Goal: Task Accomplishment & Management: Manage account settings

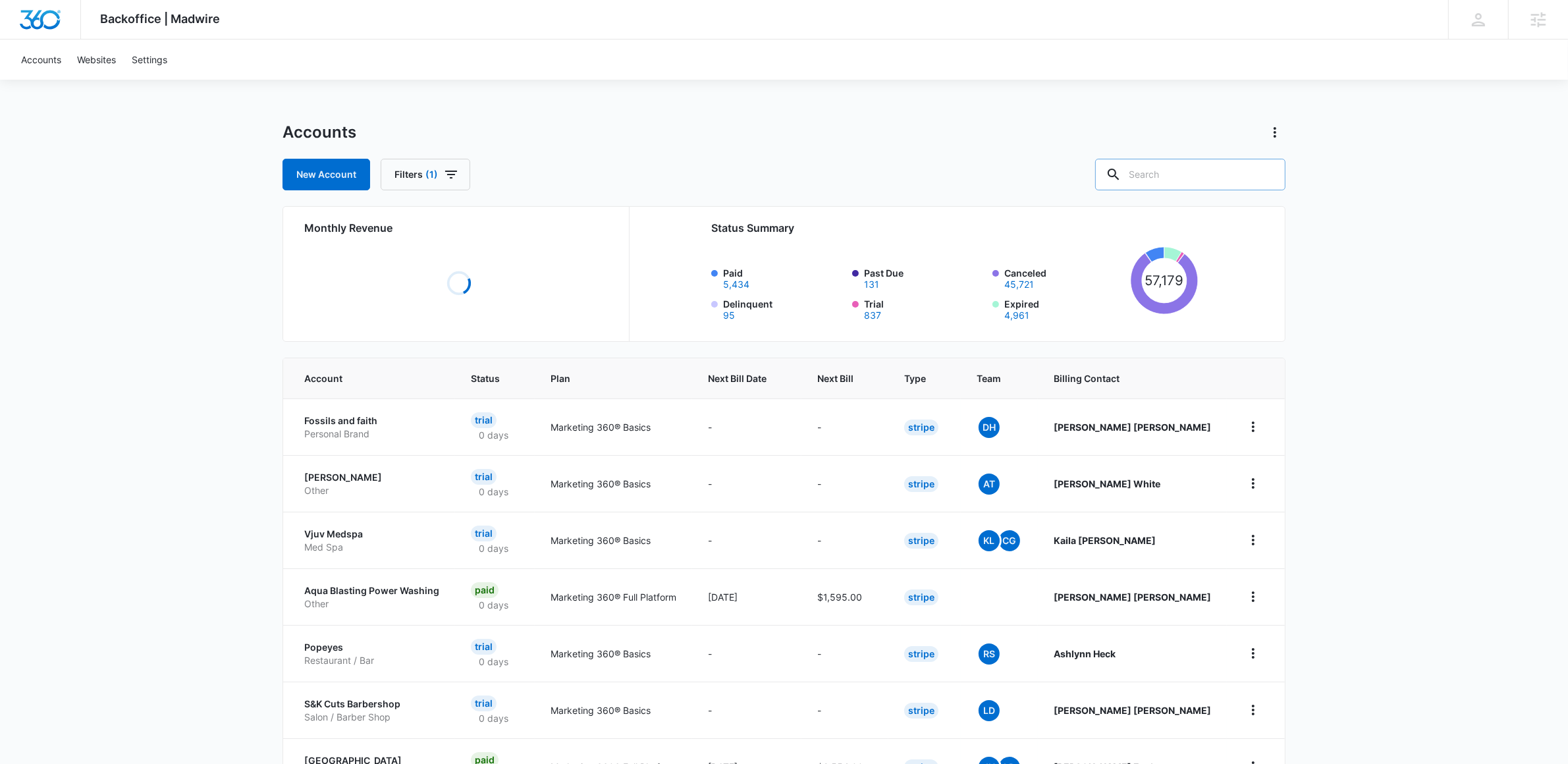
click at [1215, 174] on input "text" at bounding box center [1190, 174] width 190 height 32
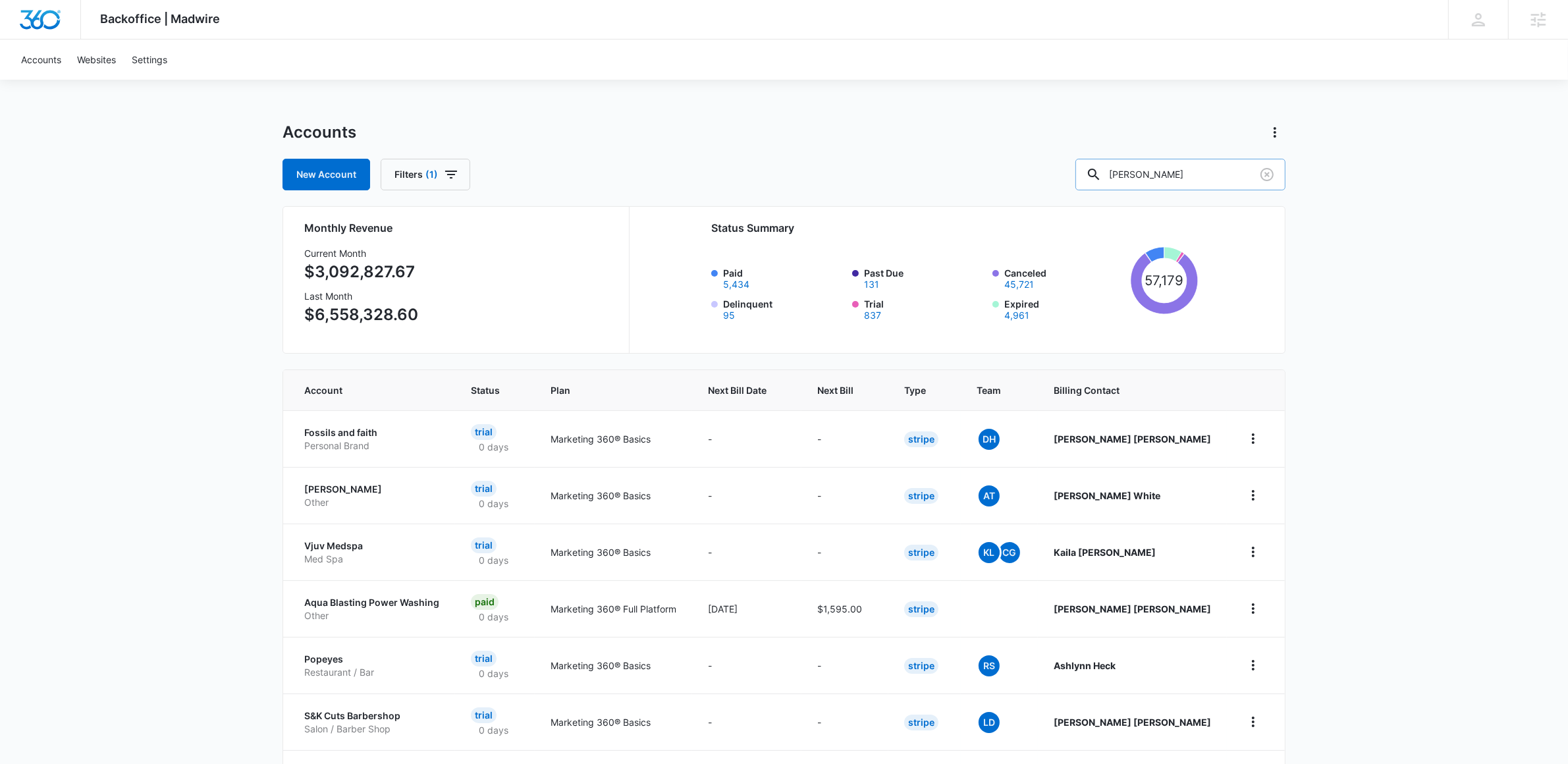
type input "louk"
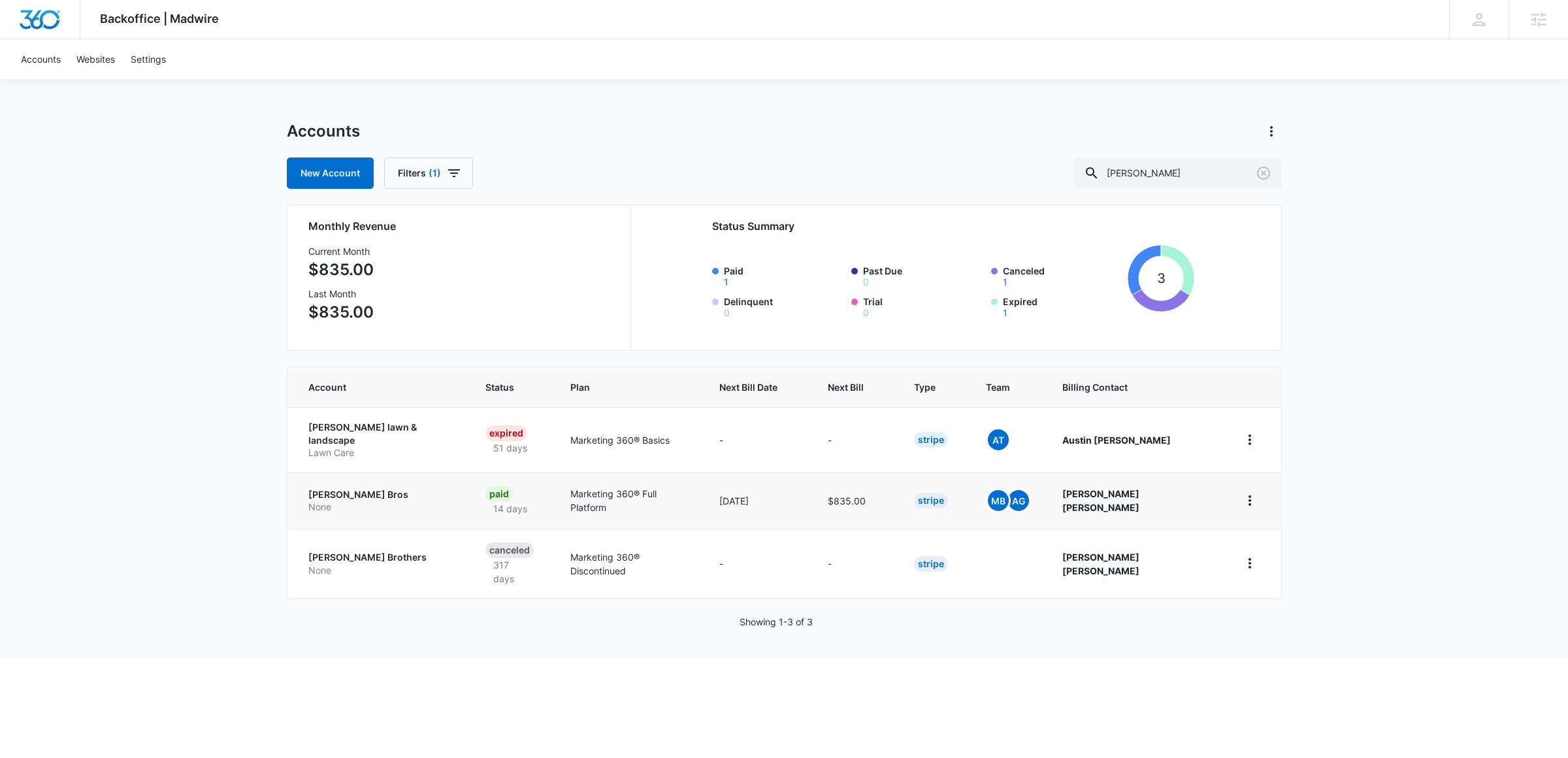
click at [337, 488] on p "Loukonen Bros" at bounding box center [381, 494] width 146 height 13
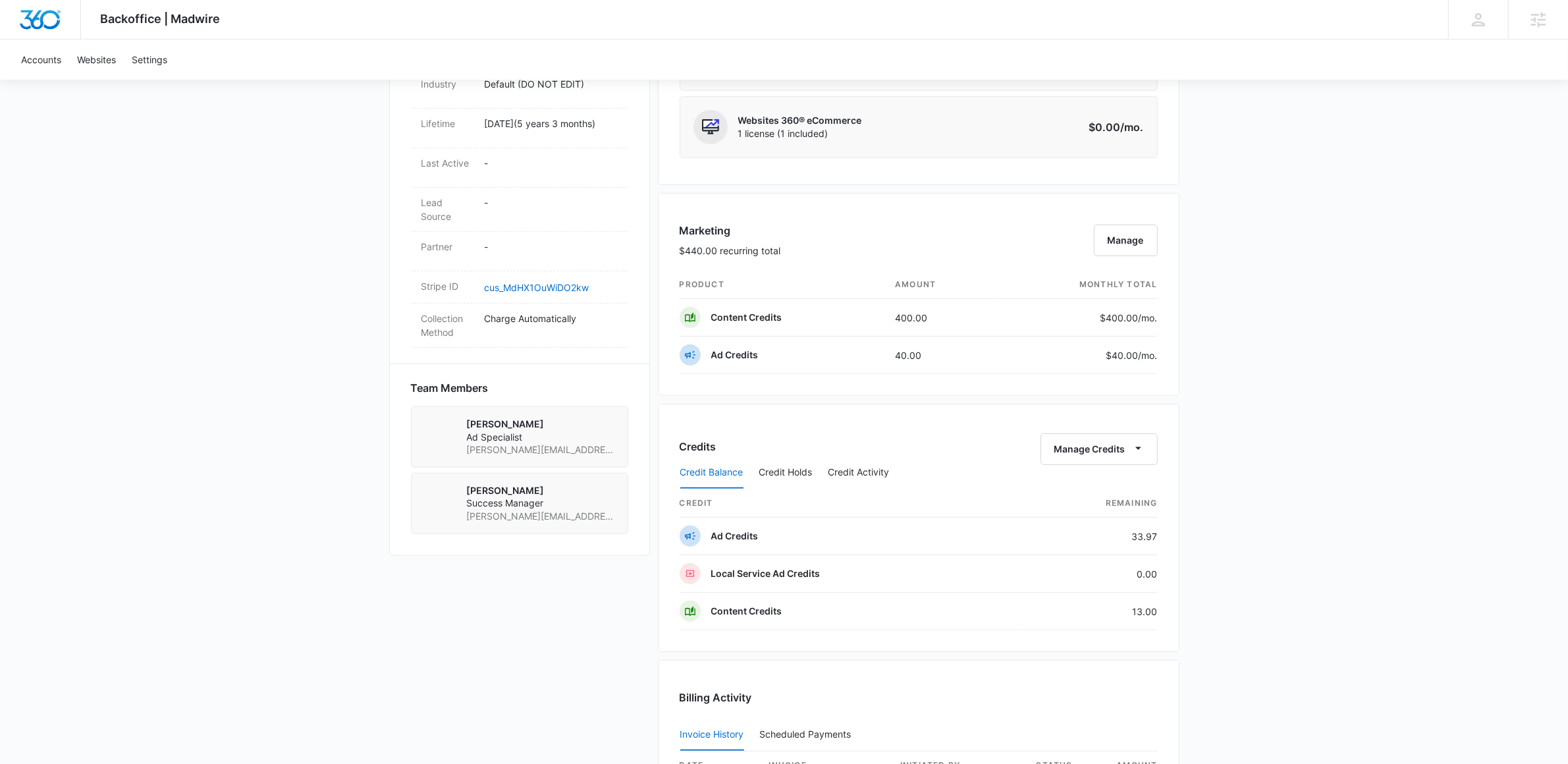
scroll to position [71, 0]
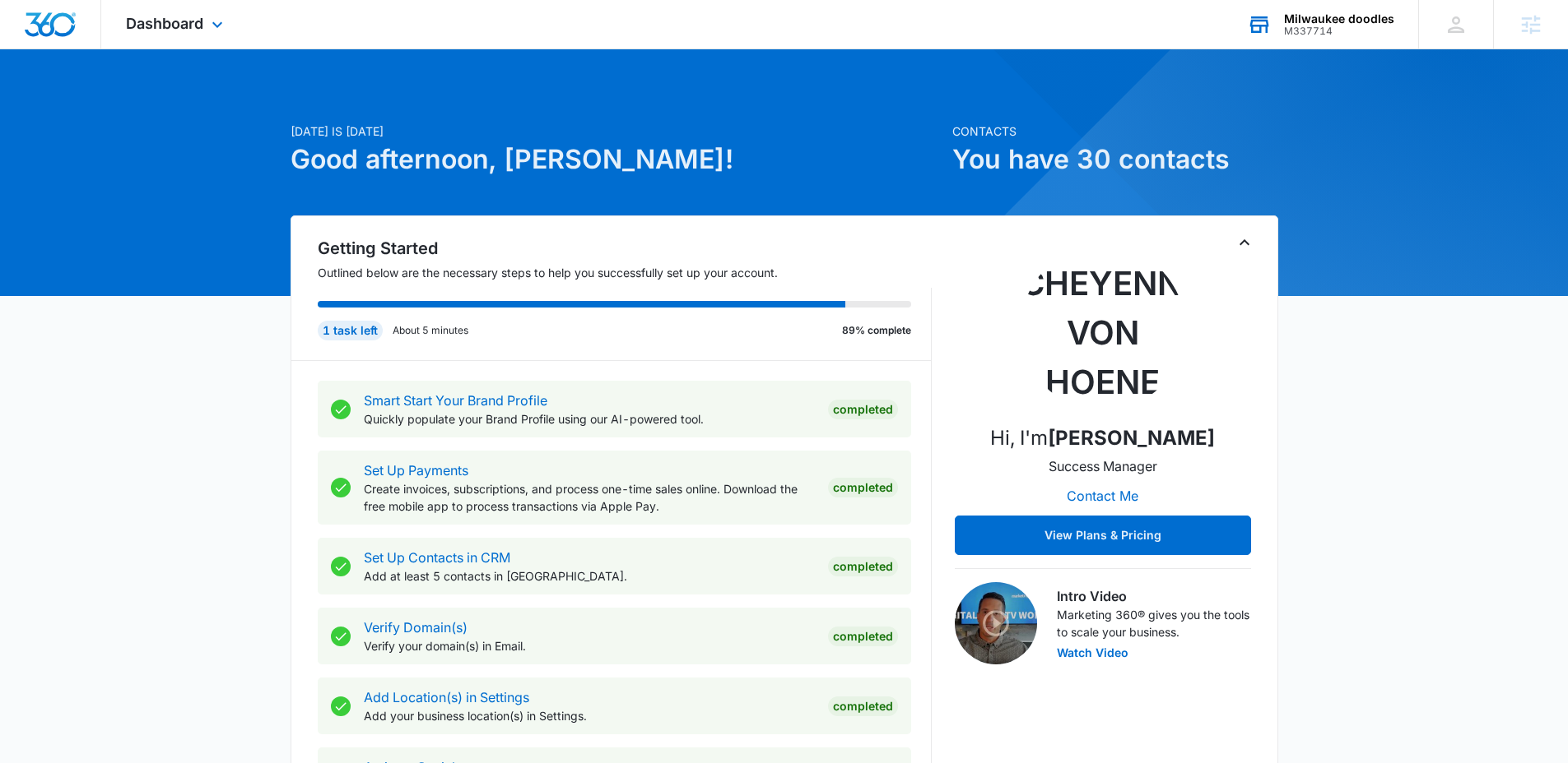
click at [1361, 28] on div "M337714" at bounding box center [1338, 32] width 111 height 12
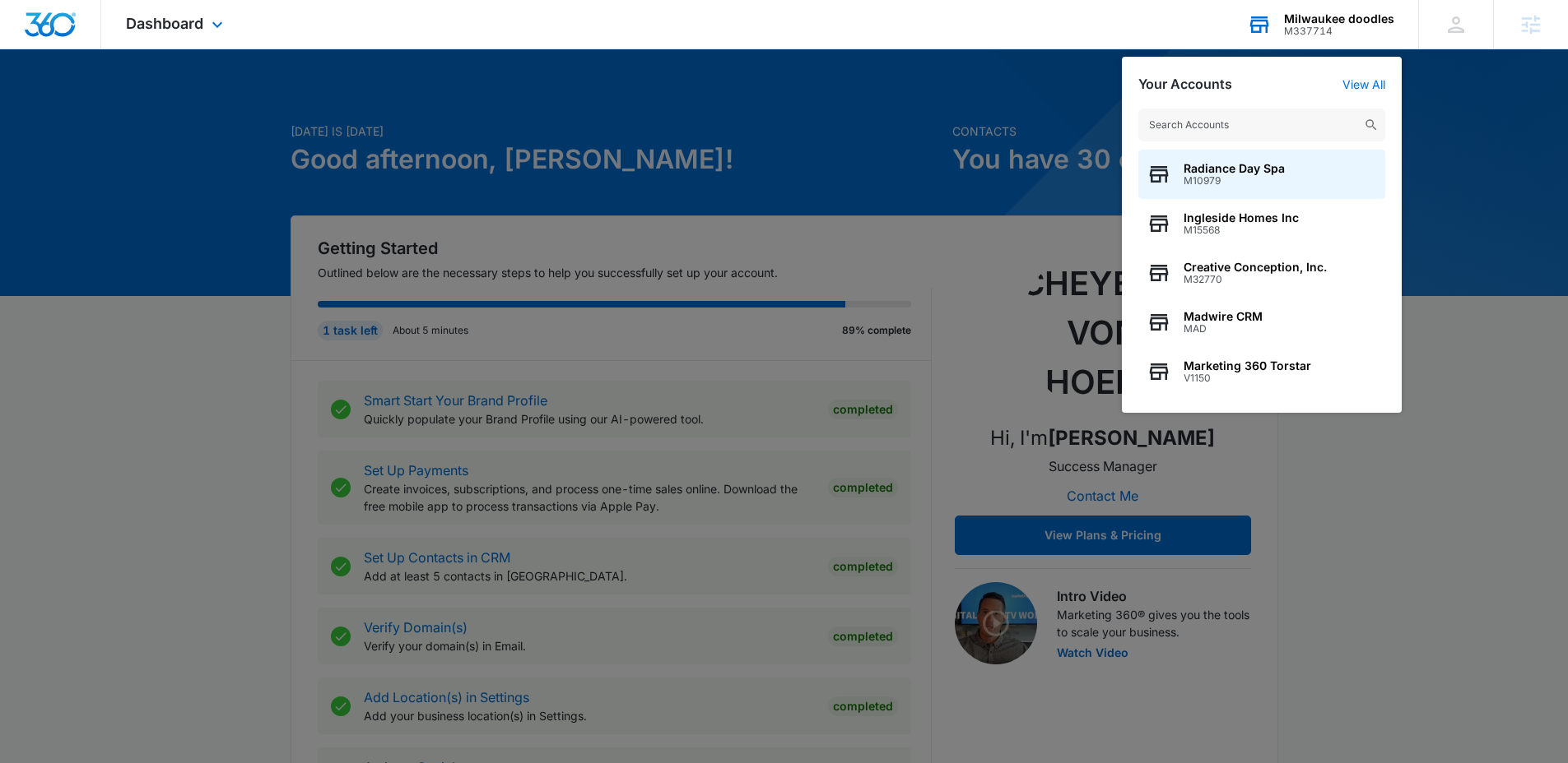
click at [1316, 128] on input "text" at bounding box center [1261, 125] width 247 height 33
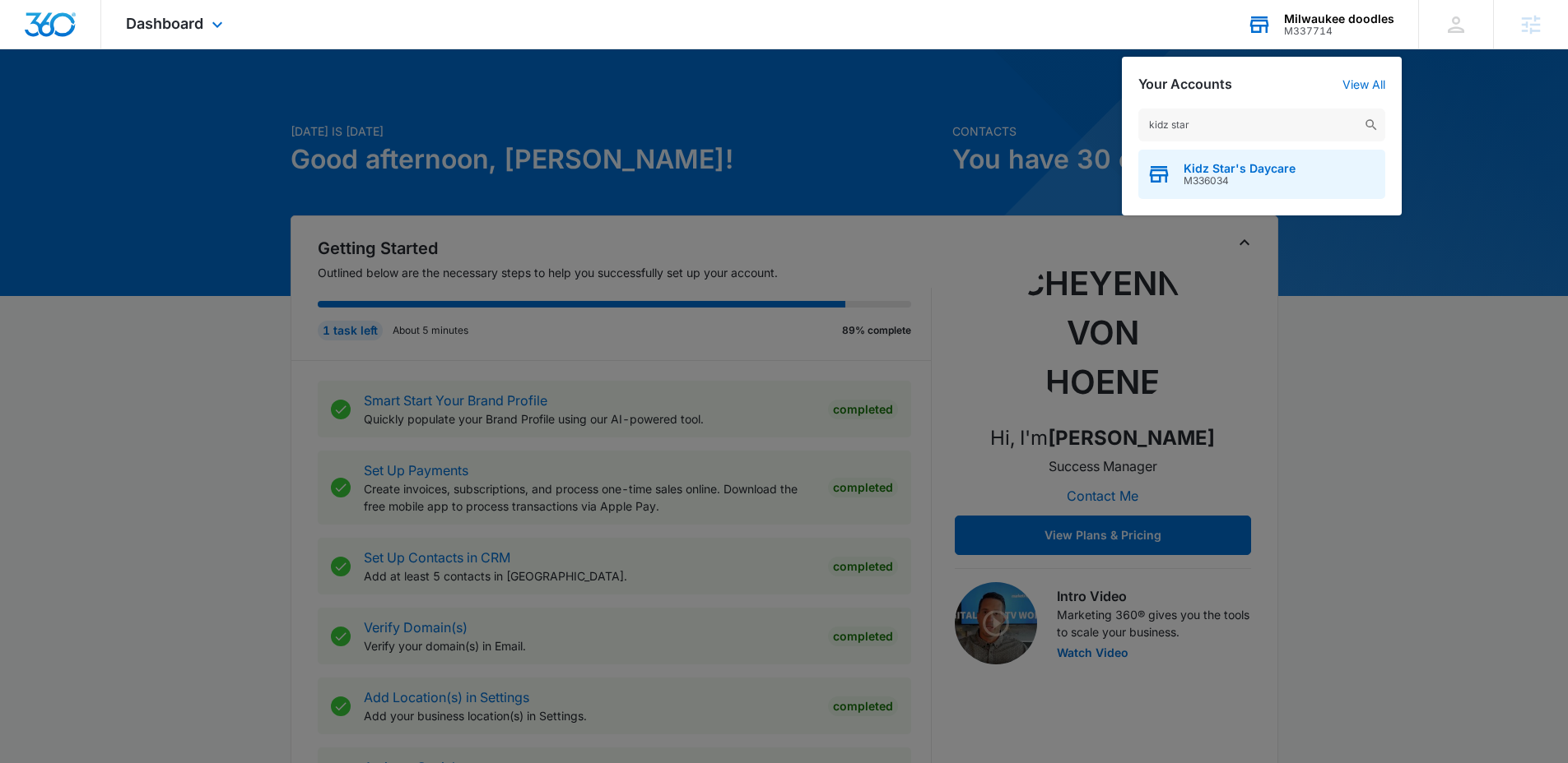
type input "kidz star"
click at [1260, 191] on div "Kidz Star's Daycare M336034" at bounding box center [1261, 174] width 247 height 49
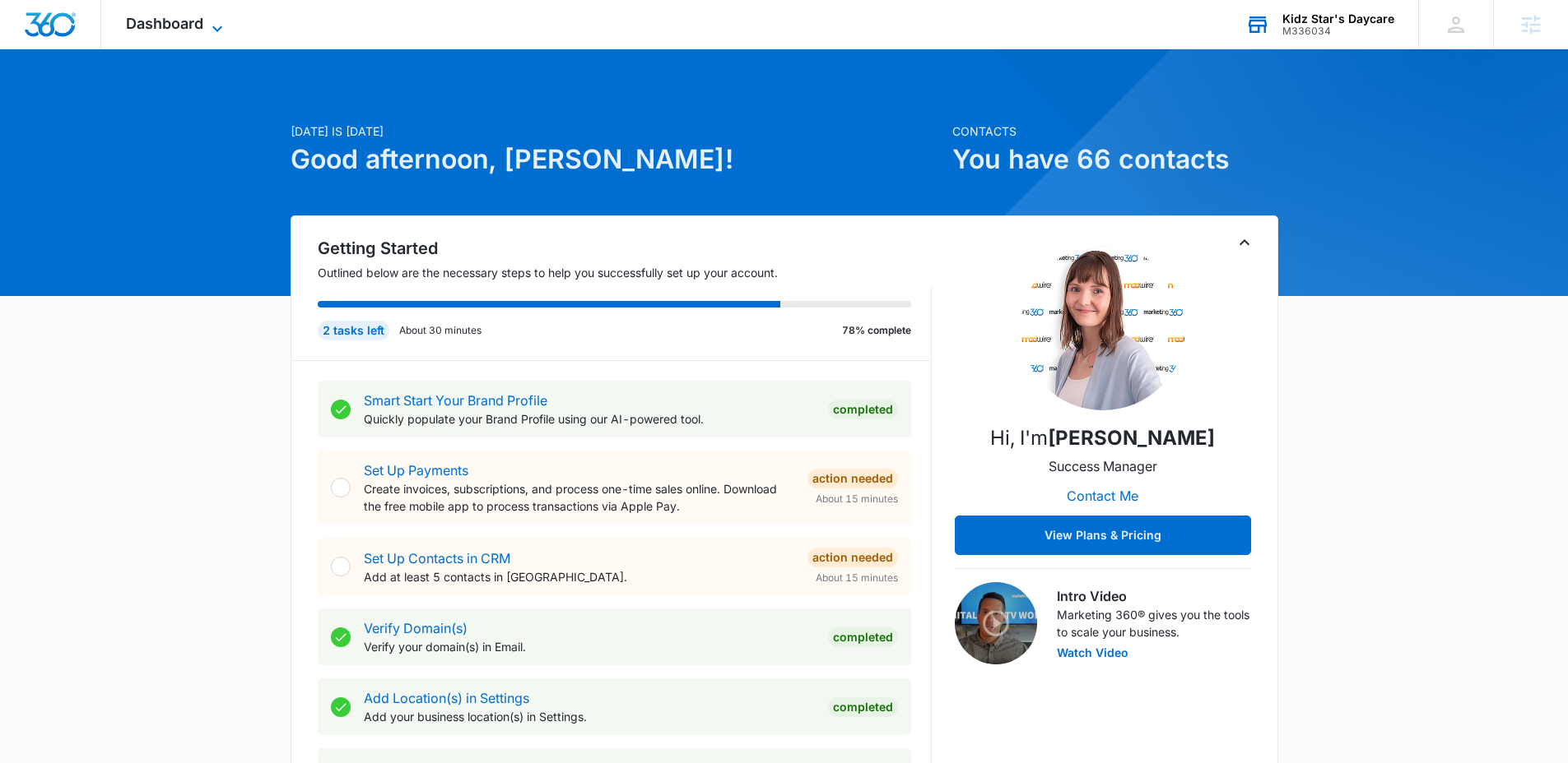
click at [177, 22] on span "Dashboard" at bounding box center [164, 23] width 77 height 17
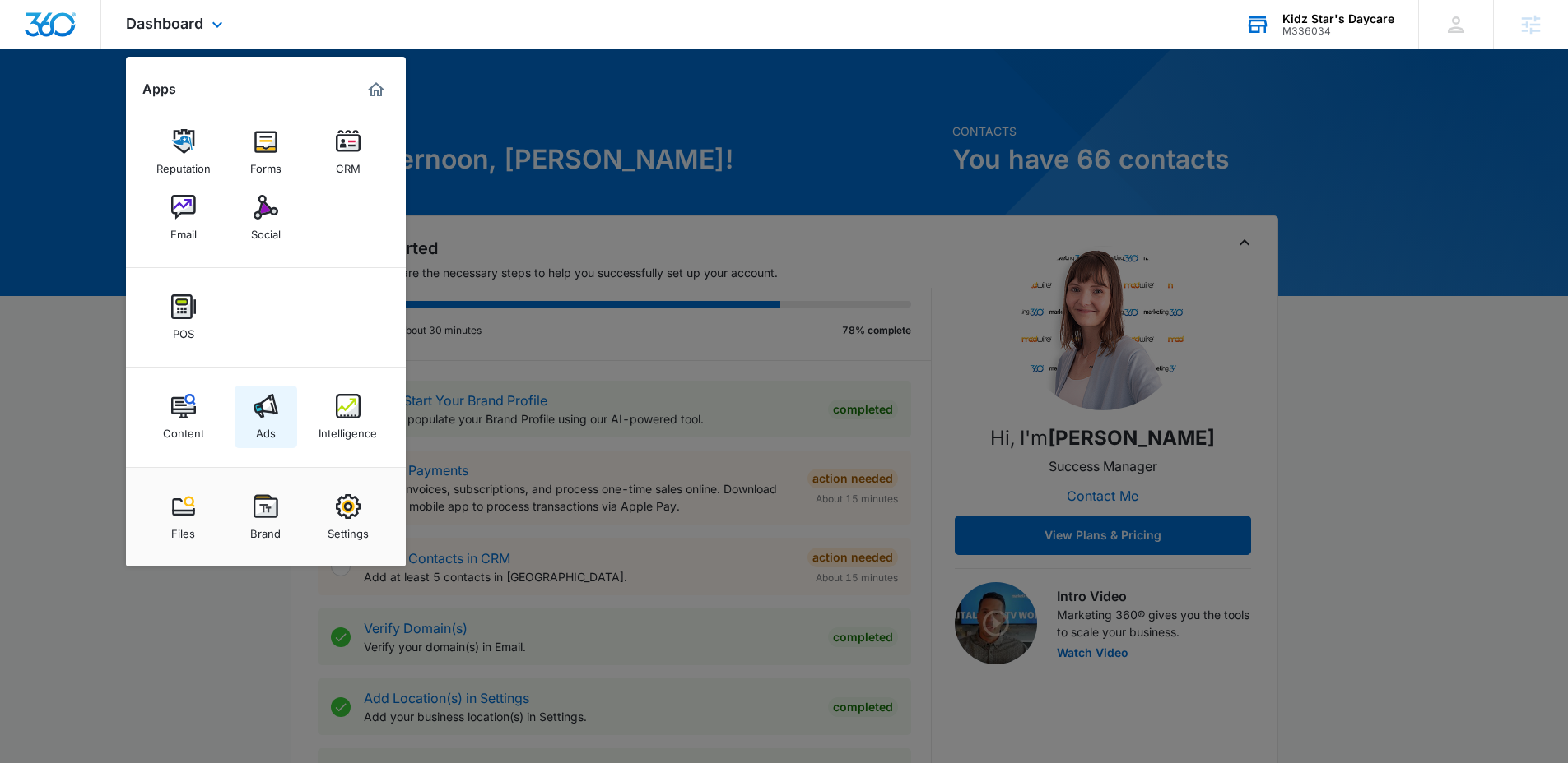
click at [272, 429] on div "Ads" at bounding box center [265, 430] width 20 height 21
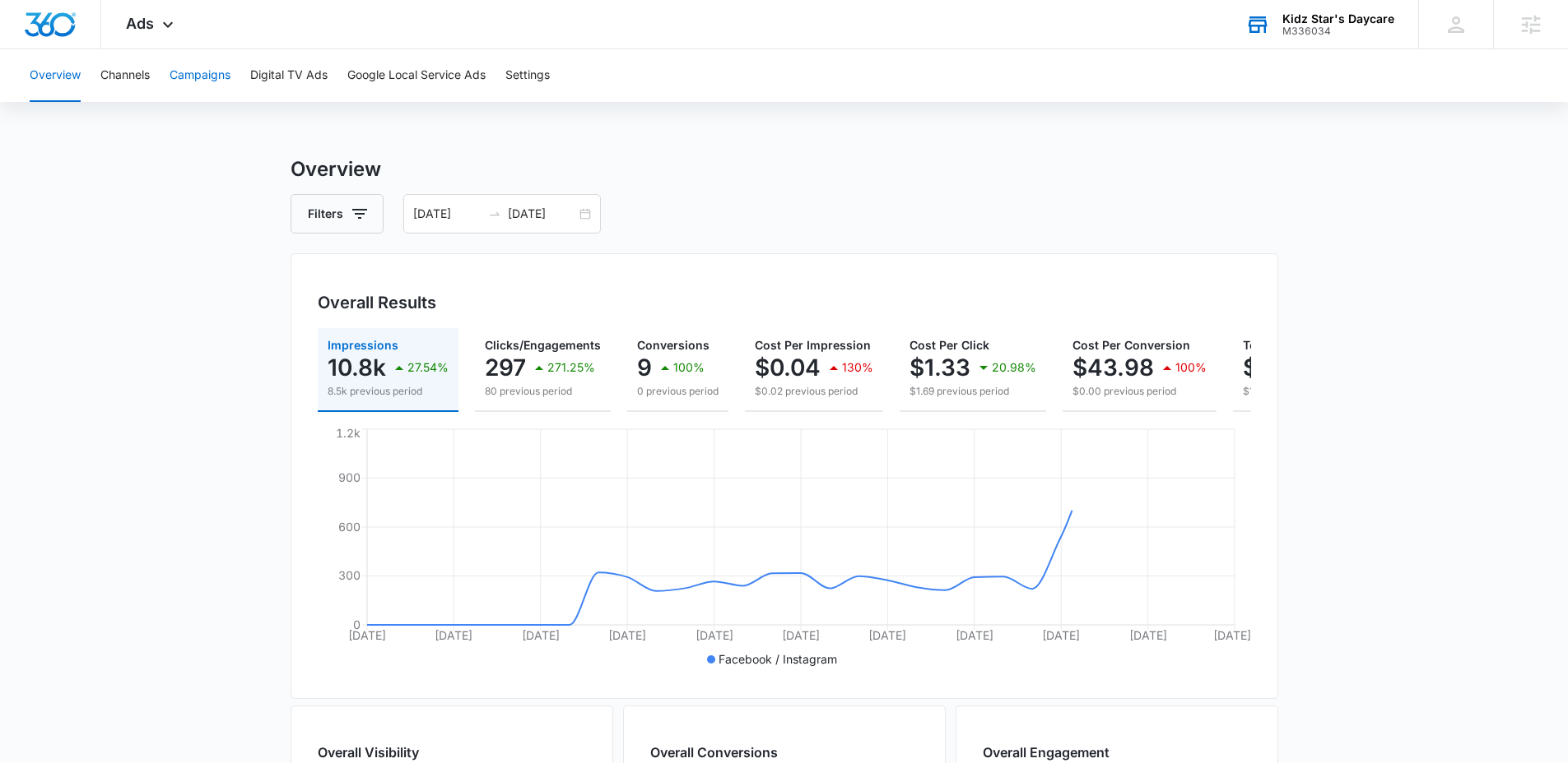
click at [217, 77] on button "Campaigns" at bounding box center [199, 75] width 61 height 53
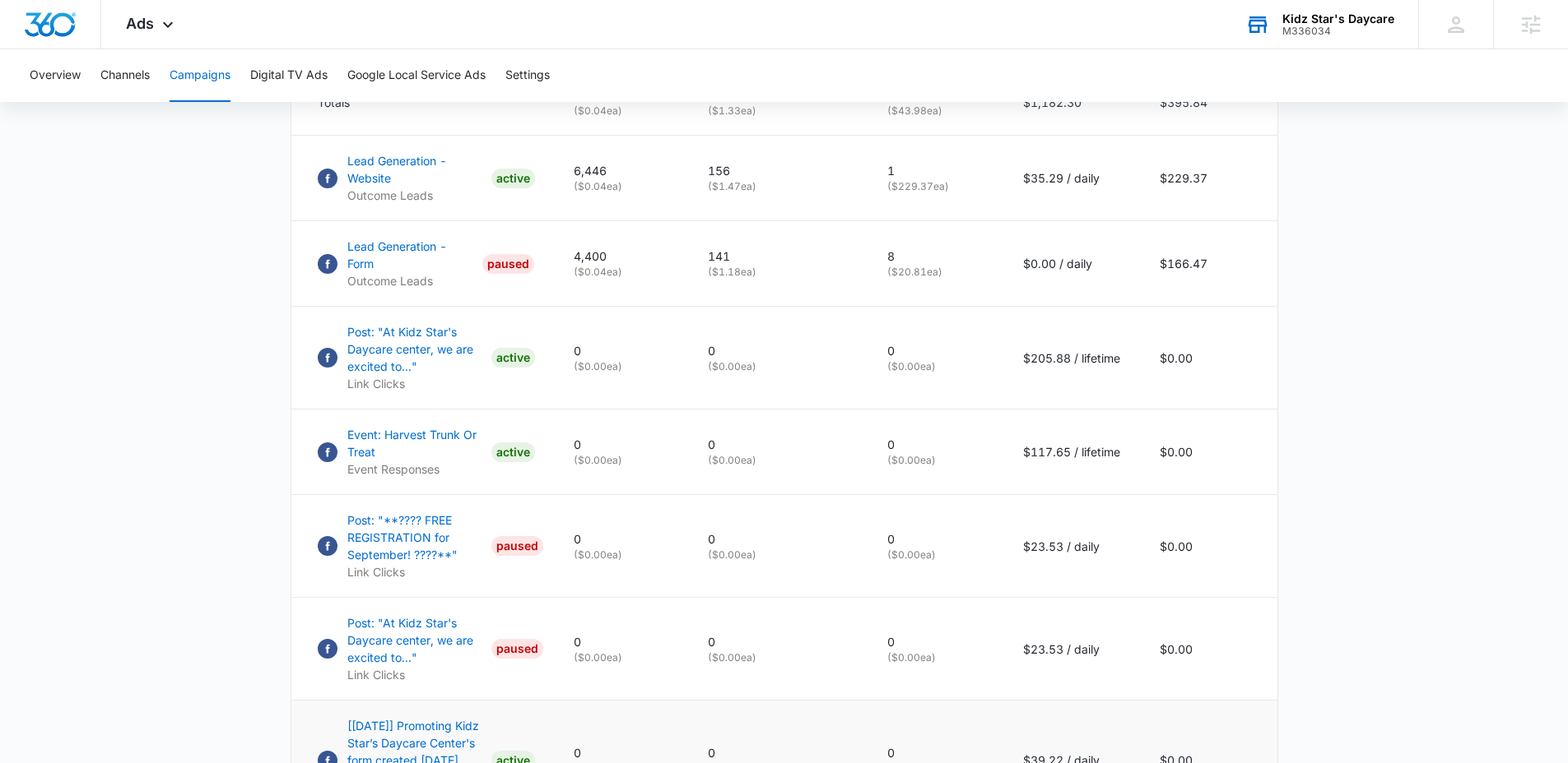
scroll to position [894, 0]
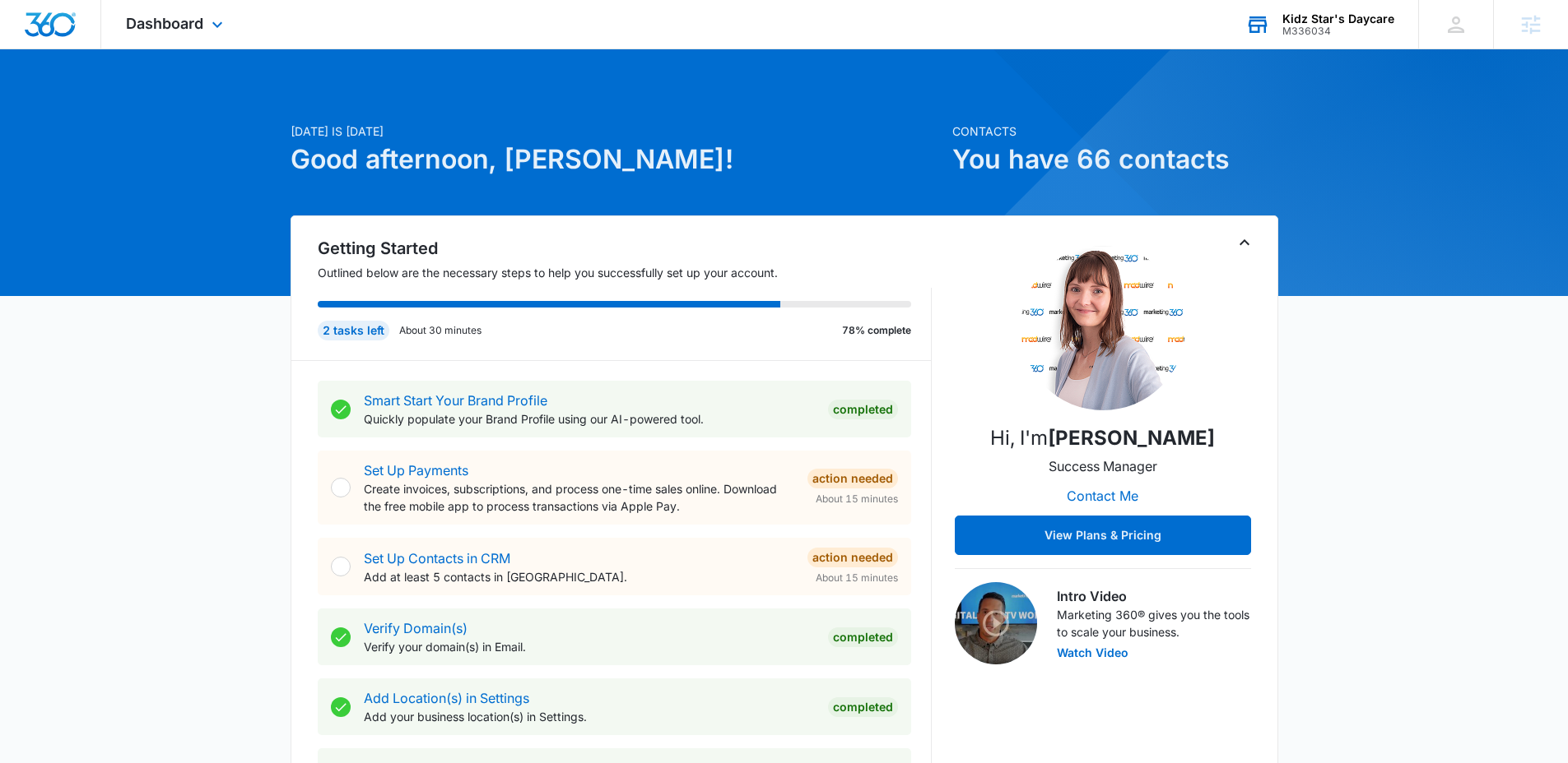
click at [1313, 23] on div "Kidz Star's Daycare" at bounding box center [1338, 19] width 112 height 13
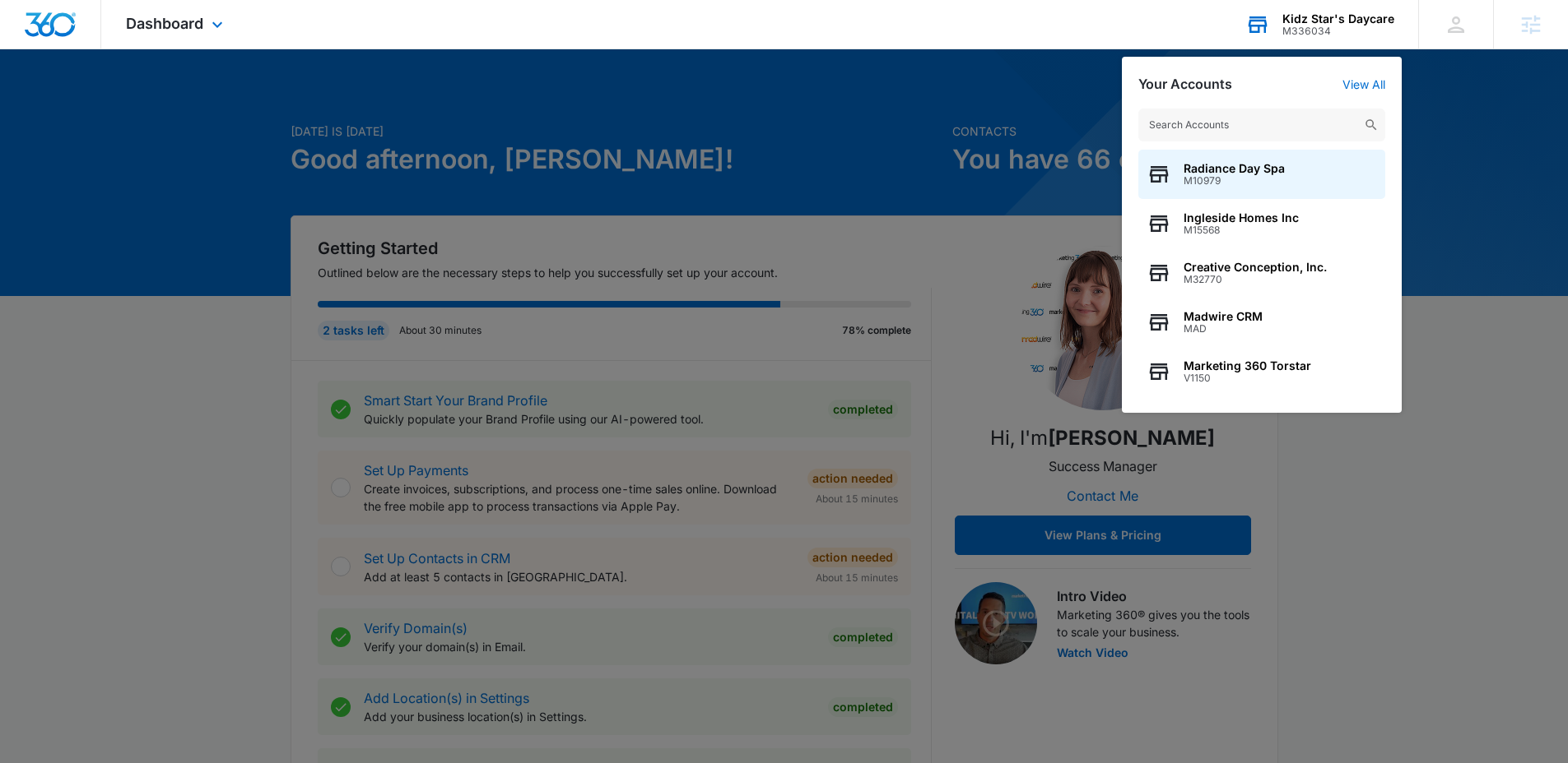
click at [1306, 126] on input "text" at bounding box center [1261, 125] width 247 height 33
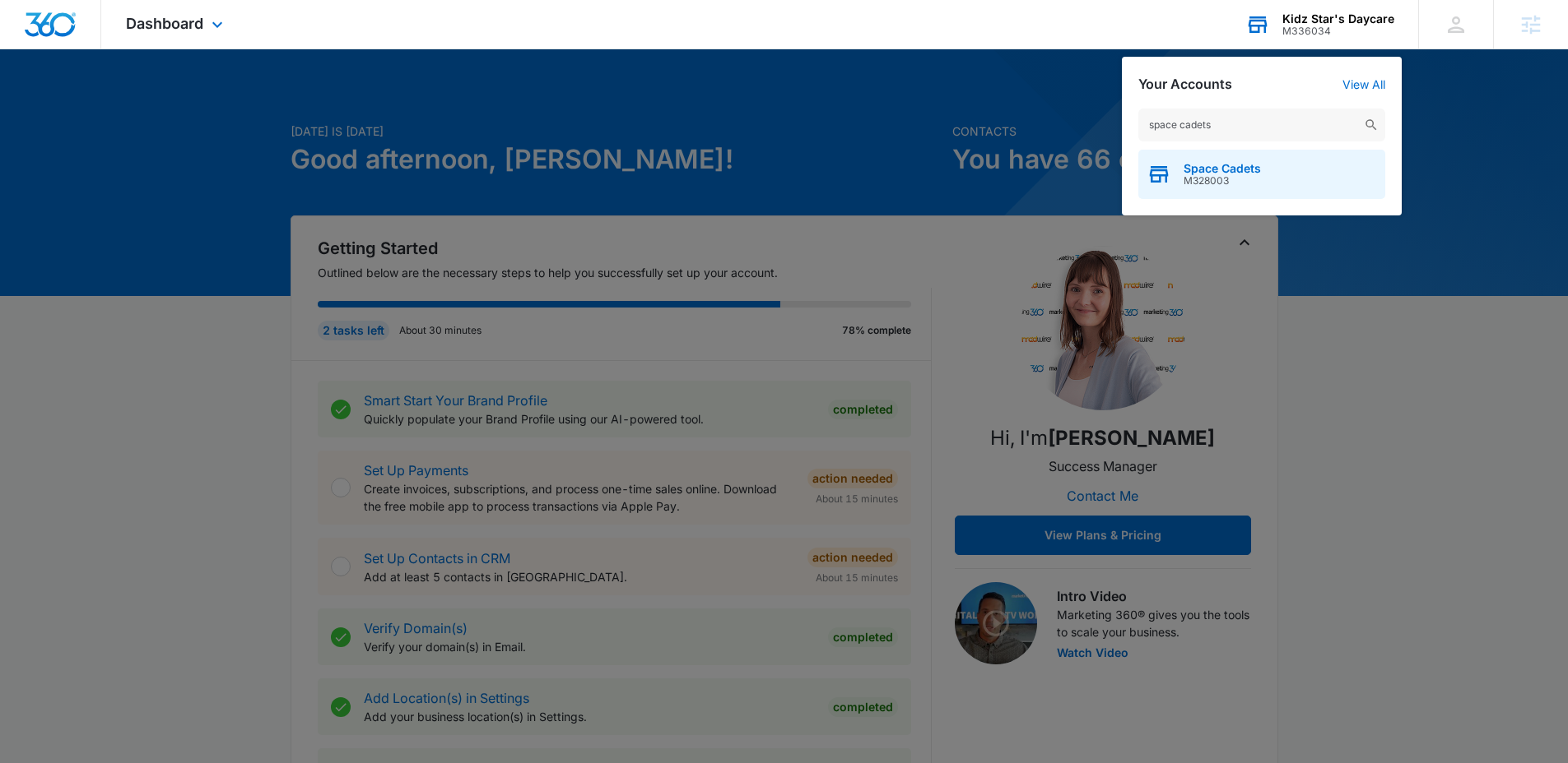
type input "space cadets"
click at [1276, 154] on div "Space Cadets M328003" at bounding box center [1261, 174] width 247 height 49
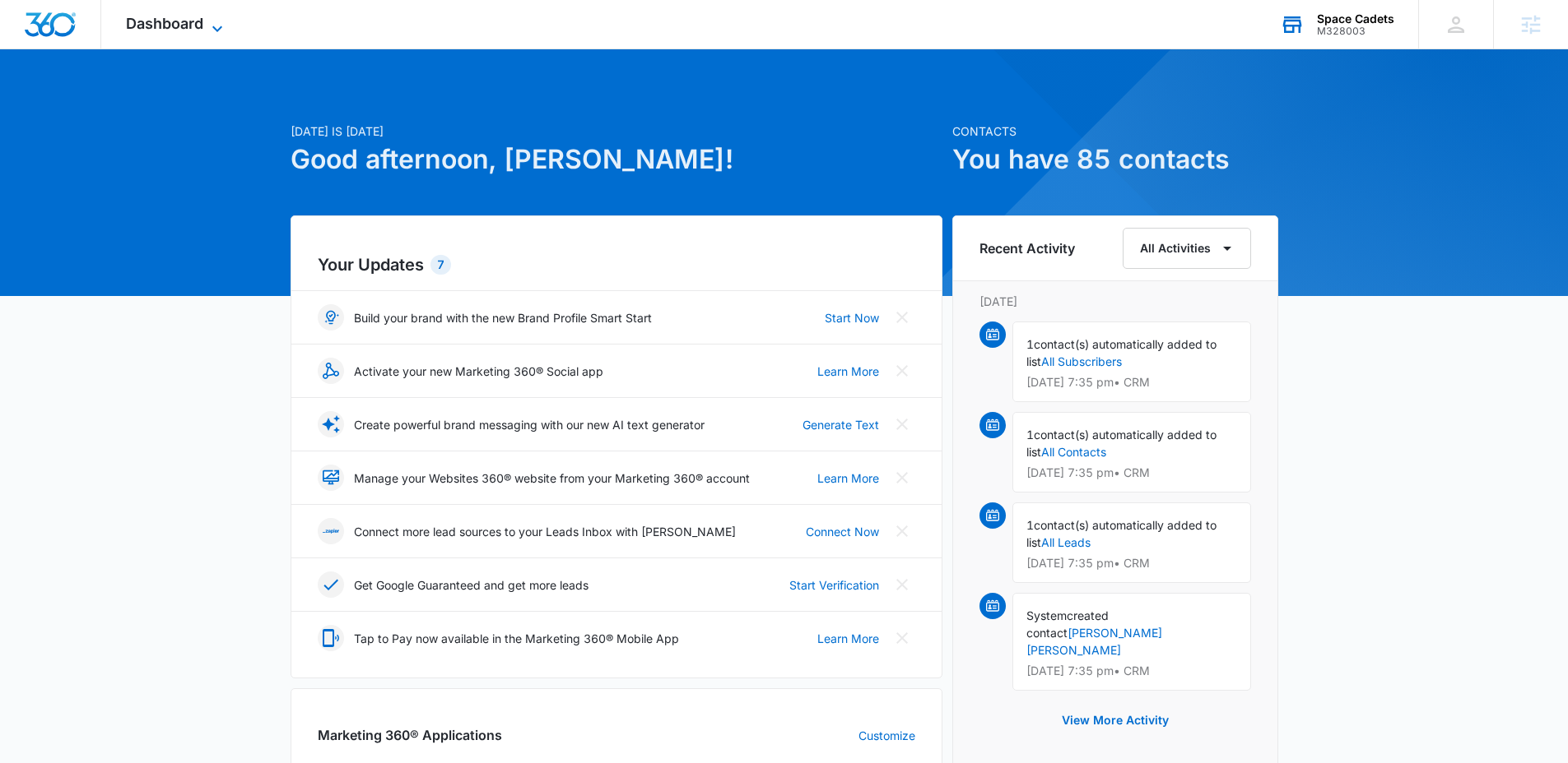
click at [172, 14] on span "Dashboard" at bounding box center [164, 23] width 77 height 17
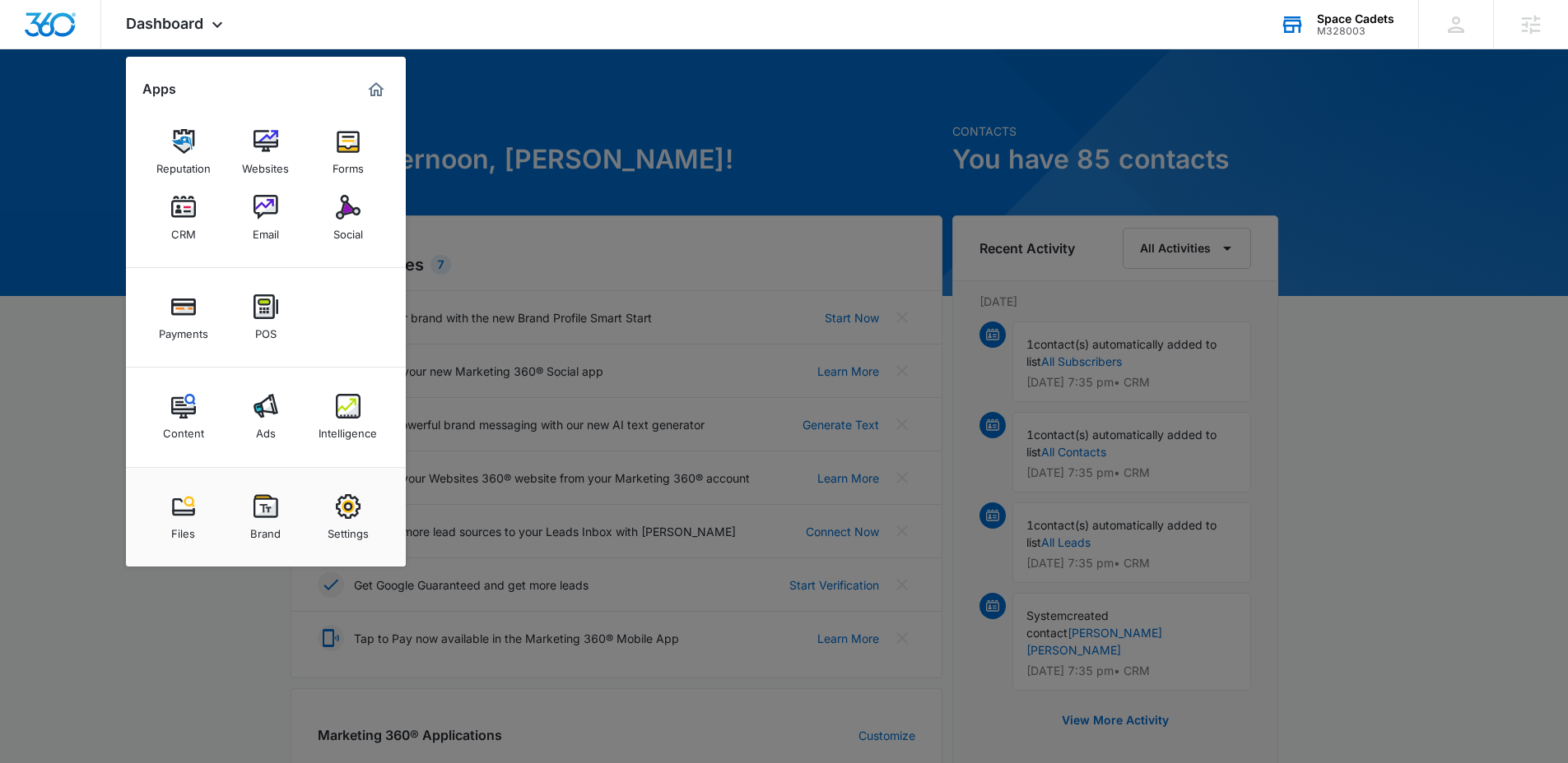
click at [1335, 38] on div "Space Cadets M328003 Your Accounts View All" at bounding box center [1335, 24] width 162 height 49
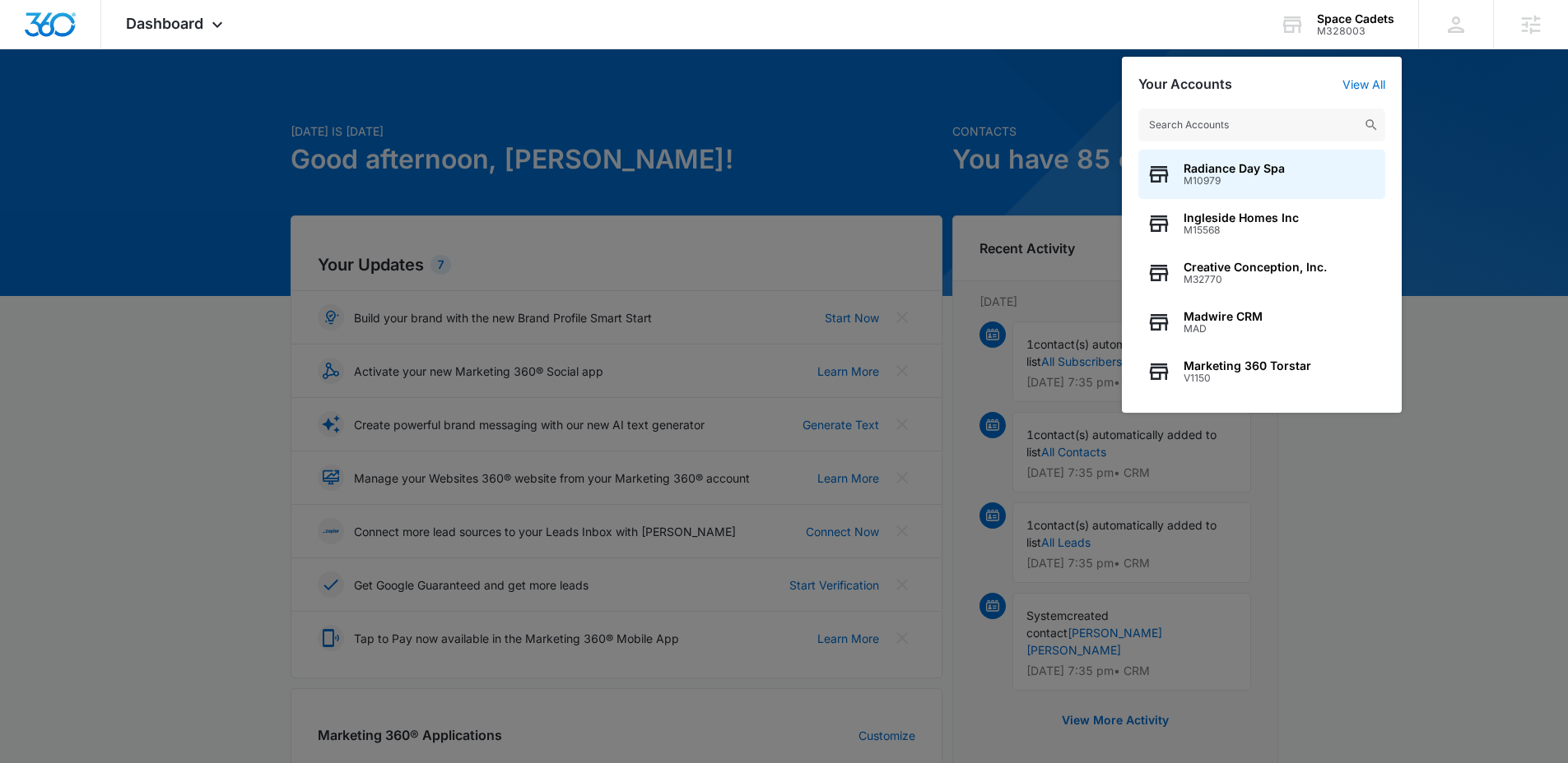
click at [1328, 120] on input "text" at bounding box center [1261, 125] width 247 height 33
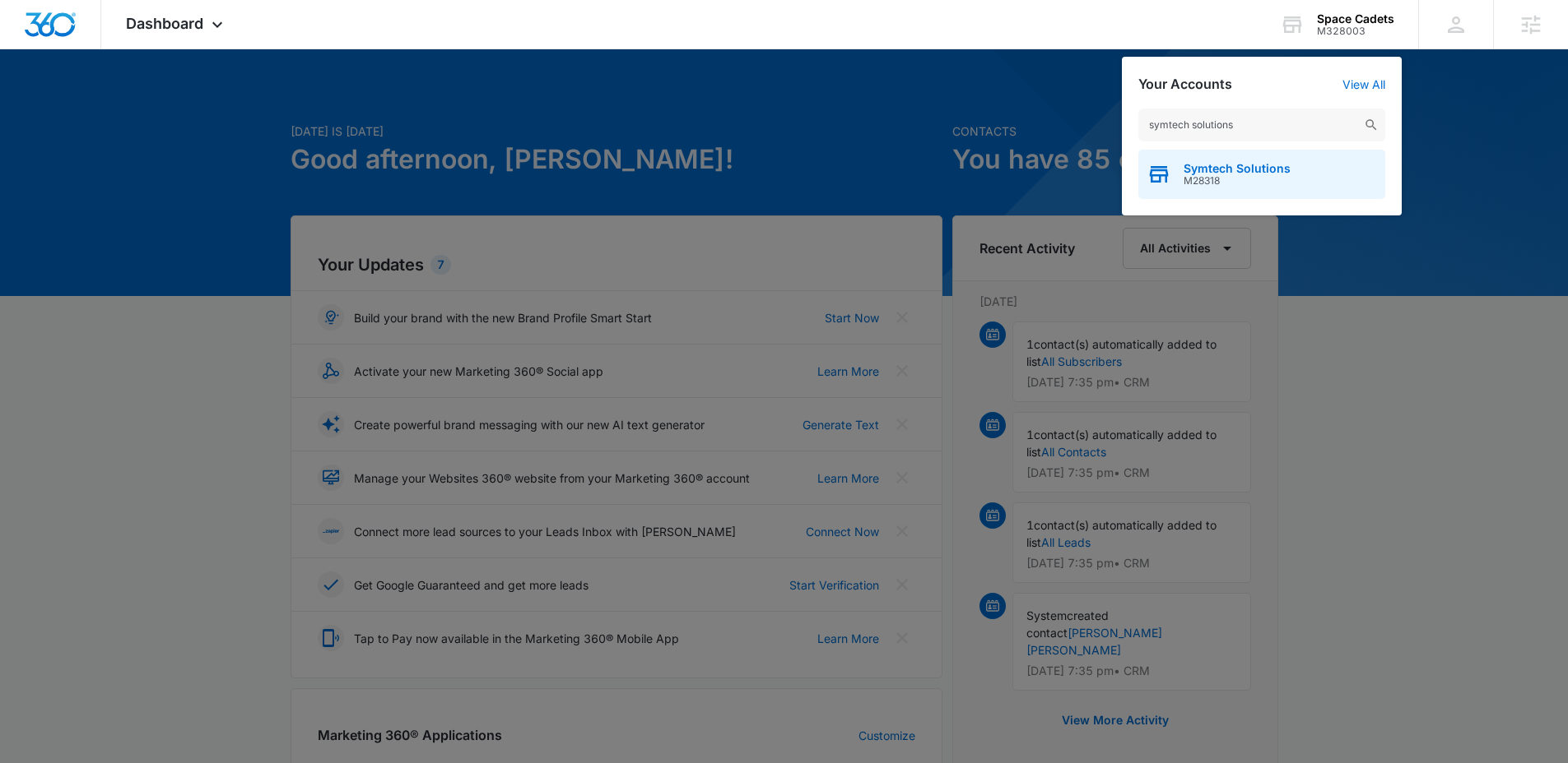
type input "symtech solutions"
click at [1205, 180] on span "M28318" at bounding box center [1236, 181] width 107 height 12
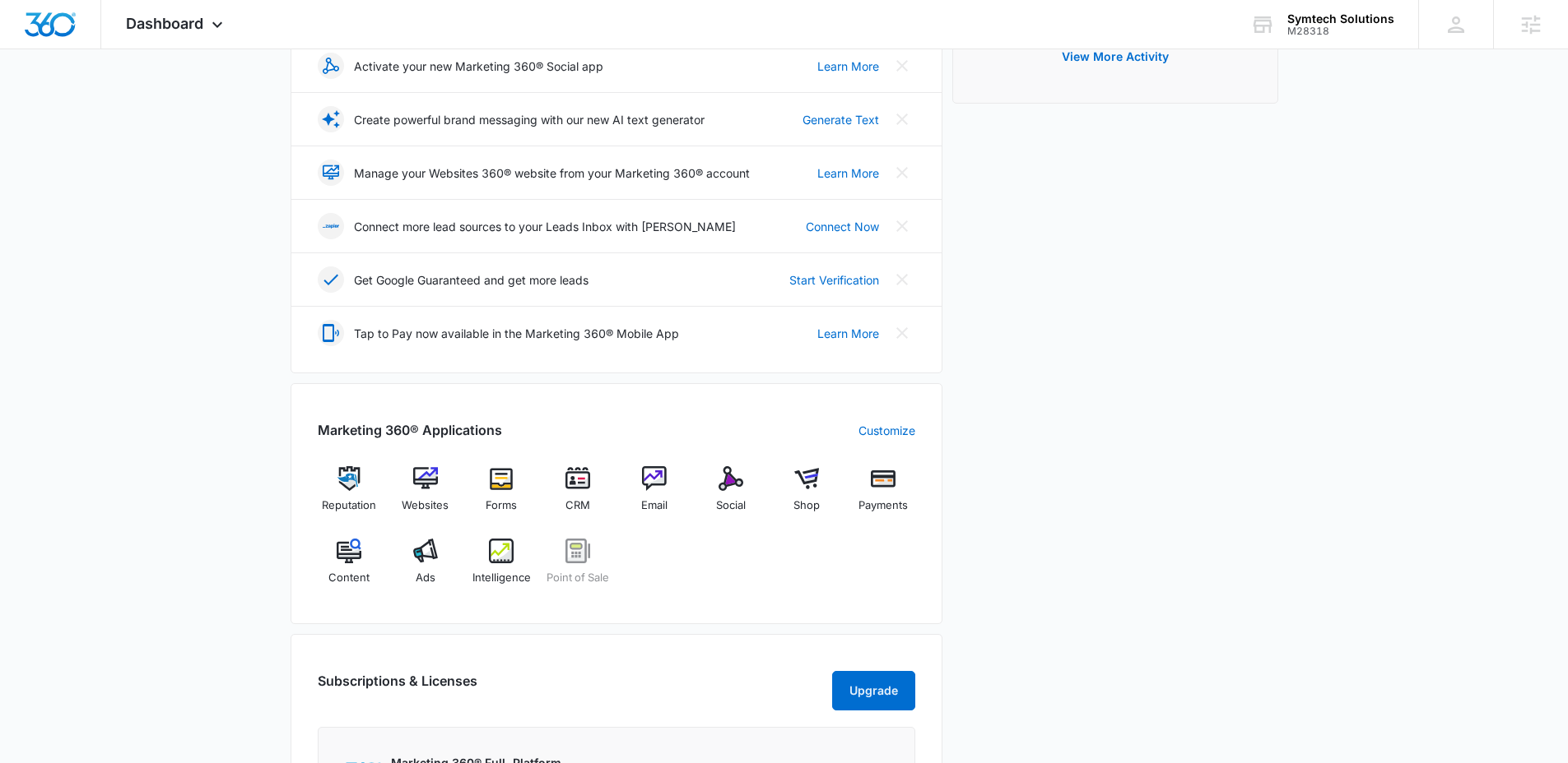
scroll to position [347, 0]
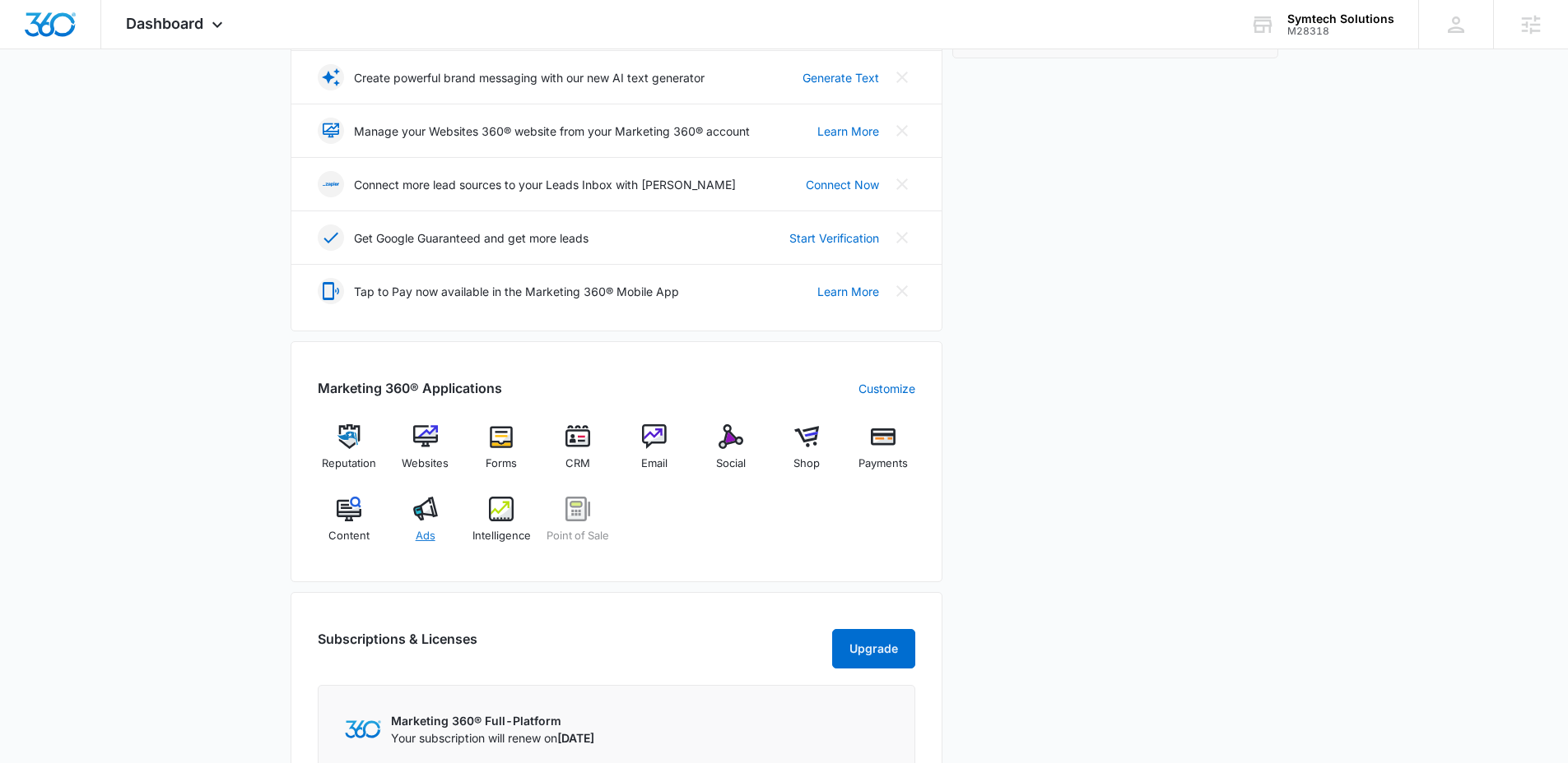
click at [421, 520] on img at bounding box center [426, 509] width 25 height 25
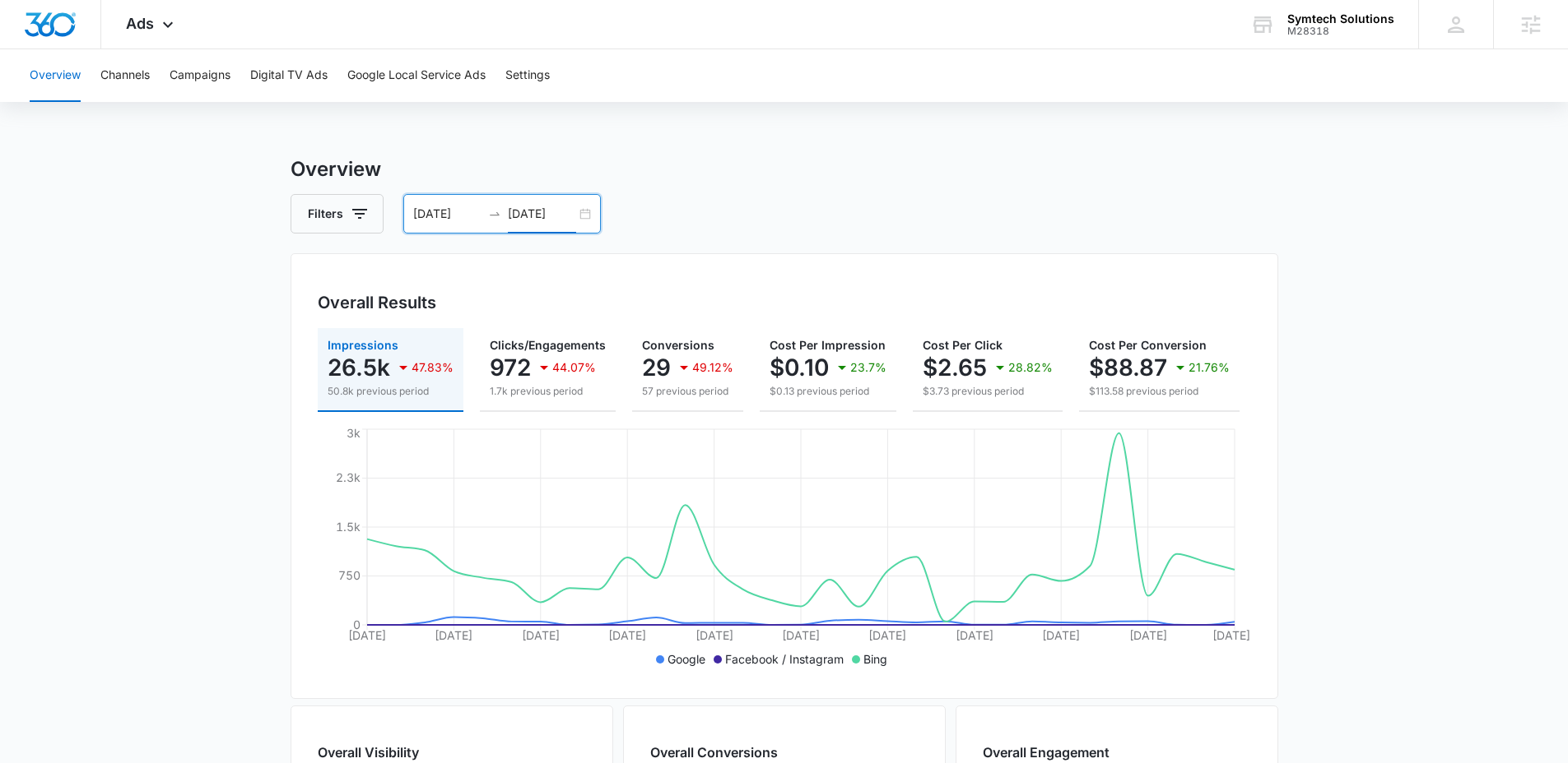
click at [561, 209] on input "09/29/2025" at bounding box center [541, 213] width 68 height 18
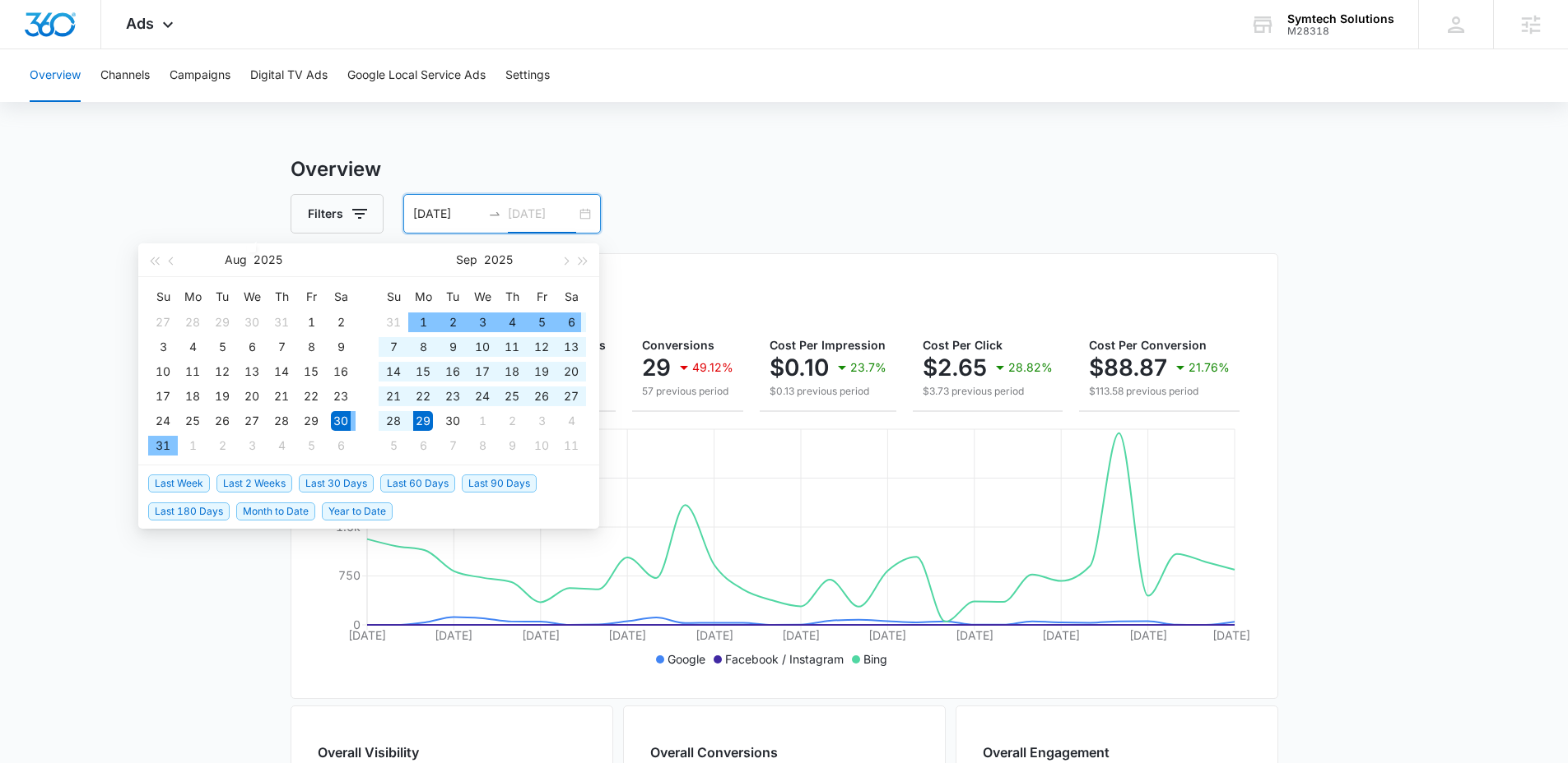
type input "09/29/2025"
click at [254, 494] on li "Last 2 Weeks" at bounding box center [258, 482] width 83 height 28
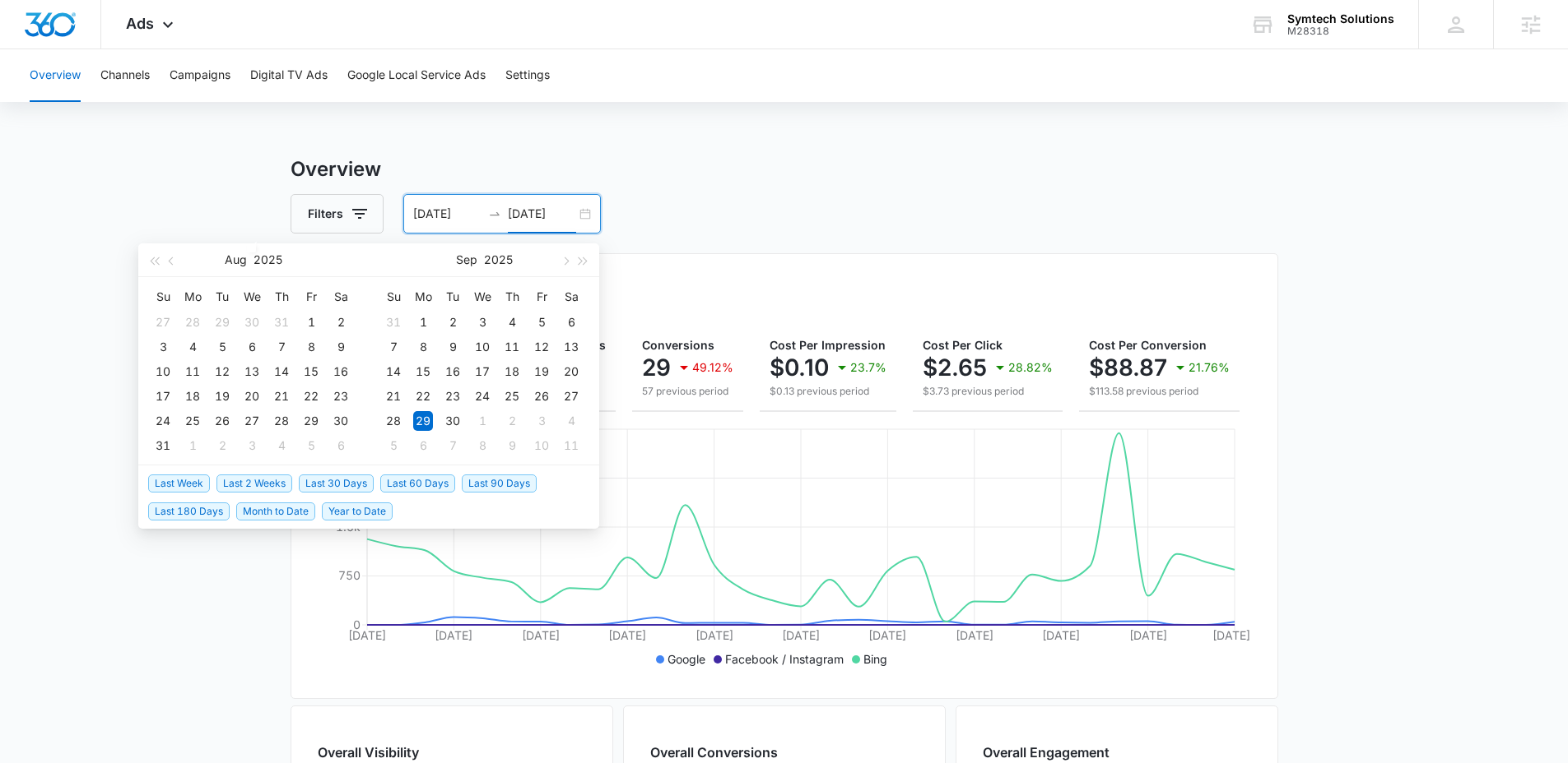
click at [254, 488] on span "Last 2 Weeks" at bounding box center [254, 483] width 76 height 18
type input "10/01/2025"
type input "[DATE]"
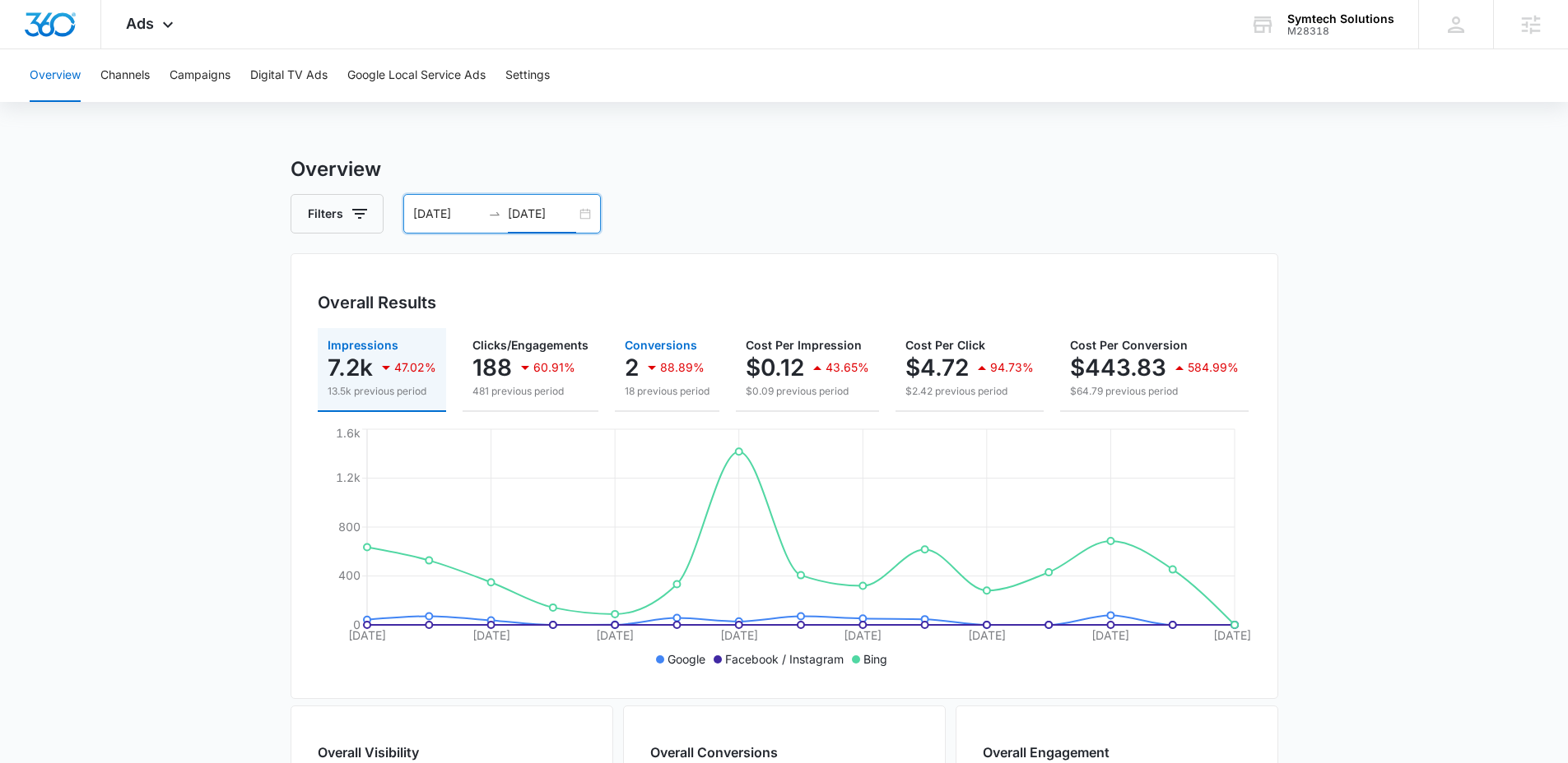
click at [642, 358] on icon "button" at bounding box center [652, 367] width 20 height 20
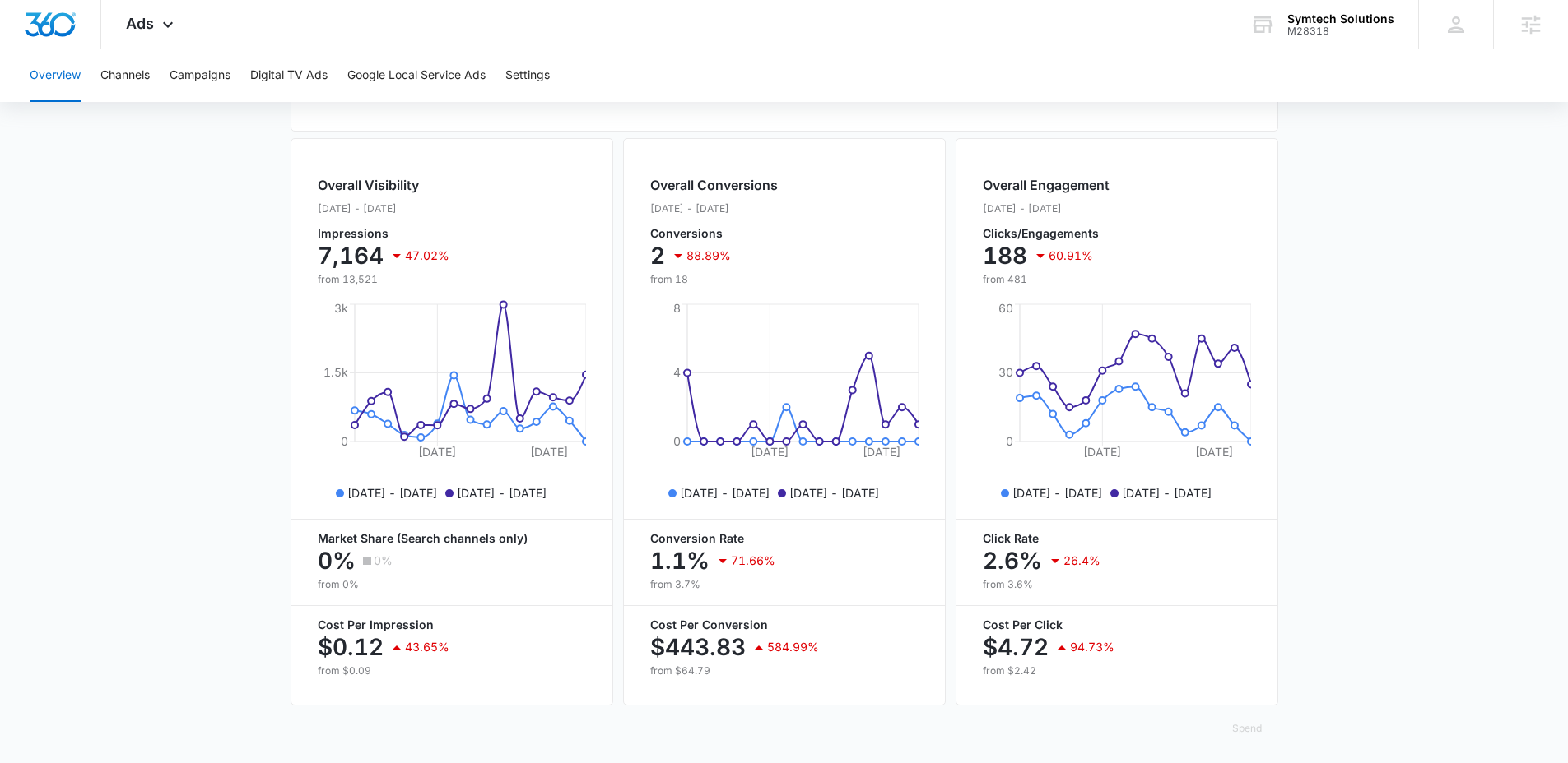
scroll to position [585, 0]
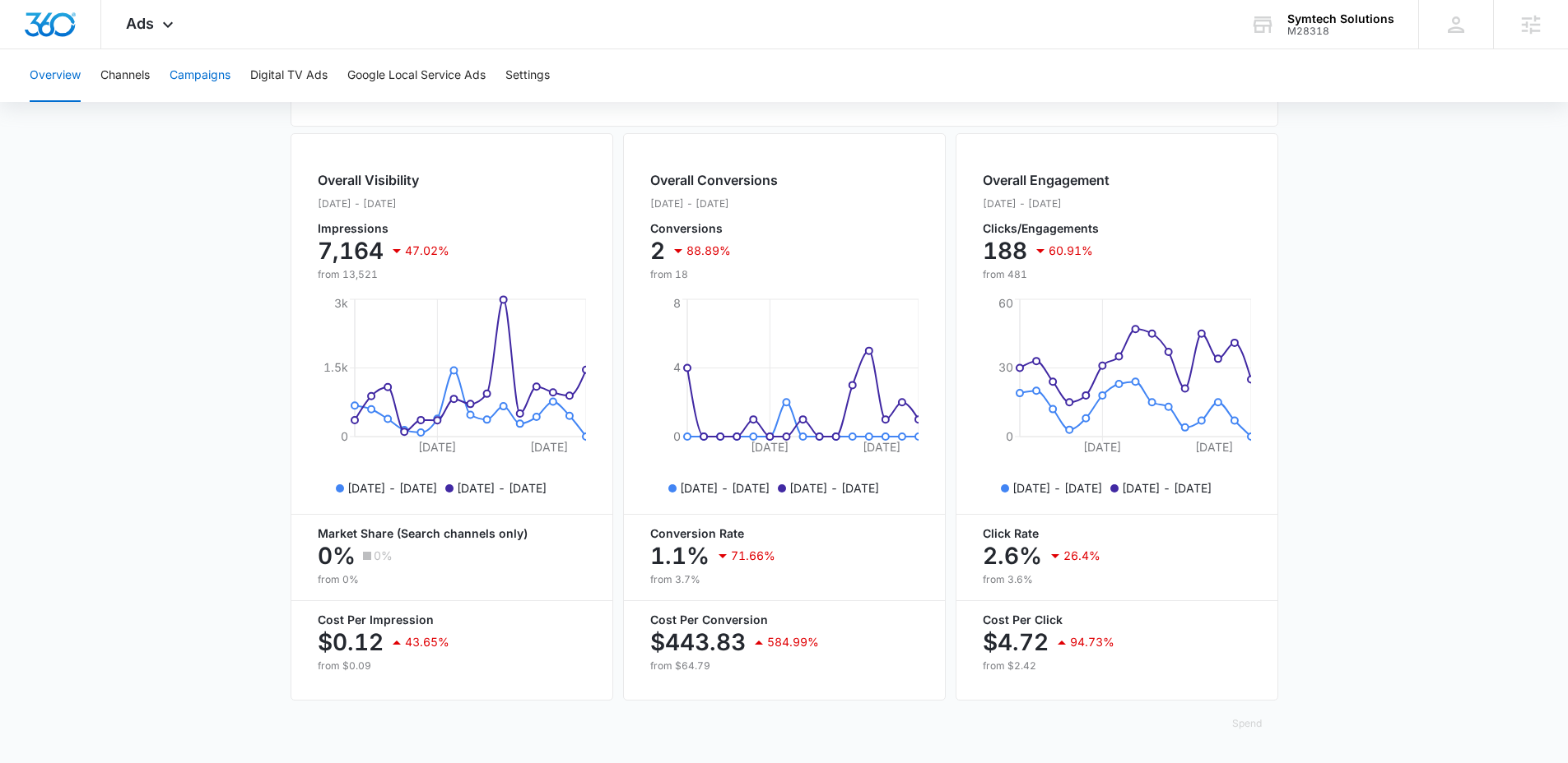
click at [203, 65] on button "Campaigns" at bounding box center [199, 75] width 61 height 53
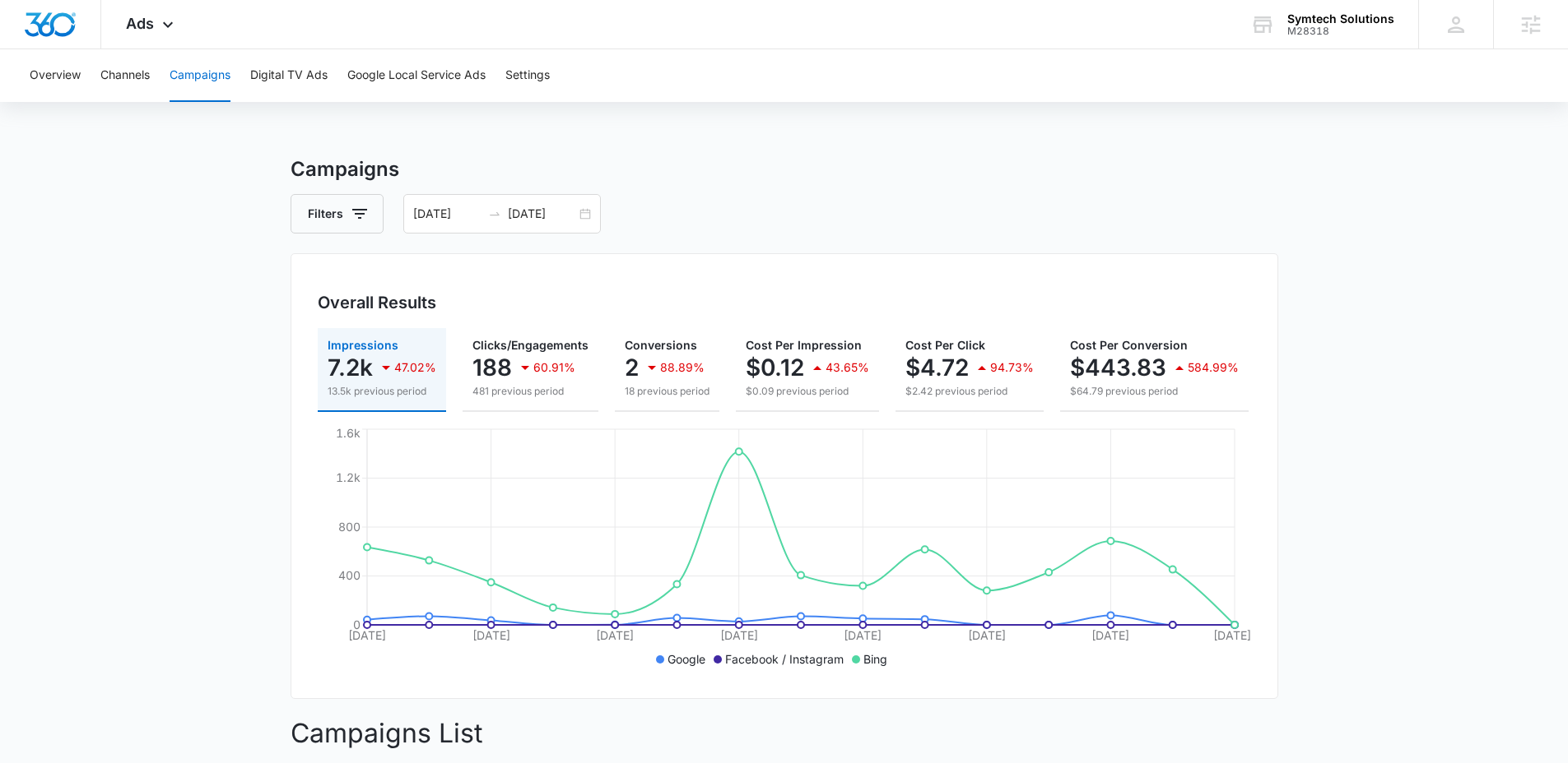
click at [511, 184] on h3 "Campaigns" at bounding box center [784, 169] width 987 height 30
click at [509, 203] on div "10/01/2025 10/15/2025" at bounding box center [501, 213] width 197 height 39
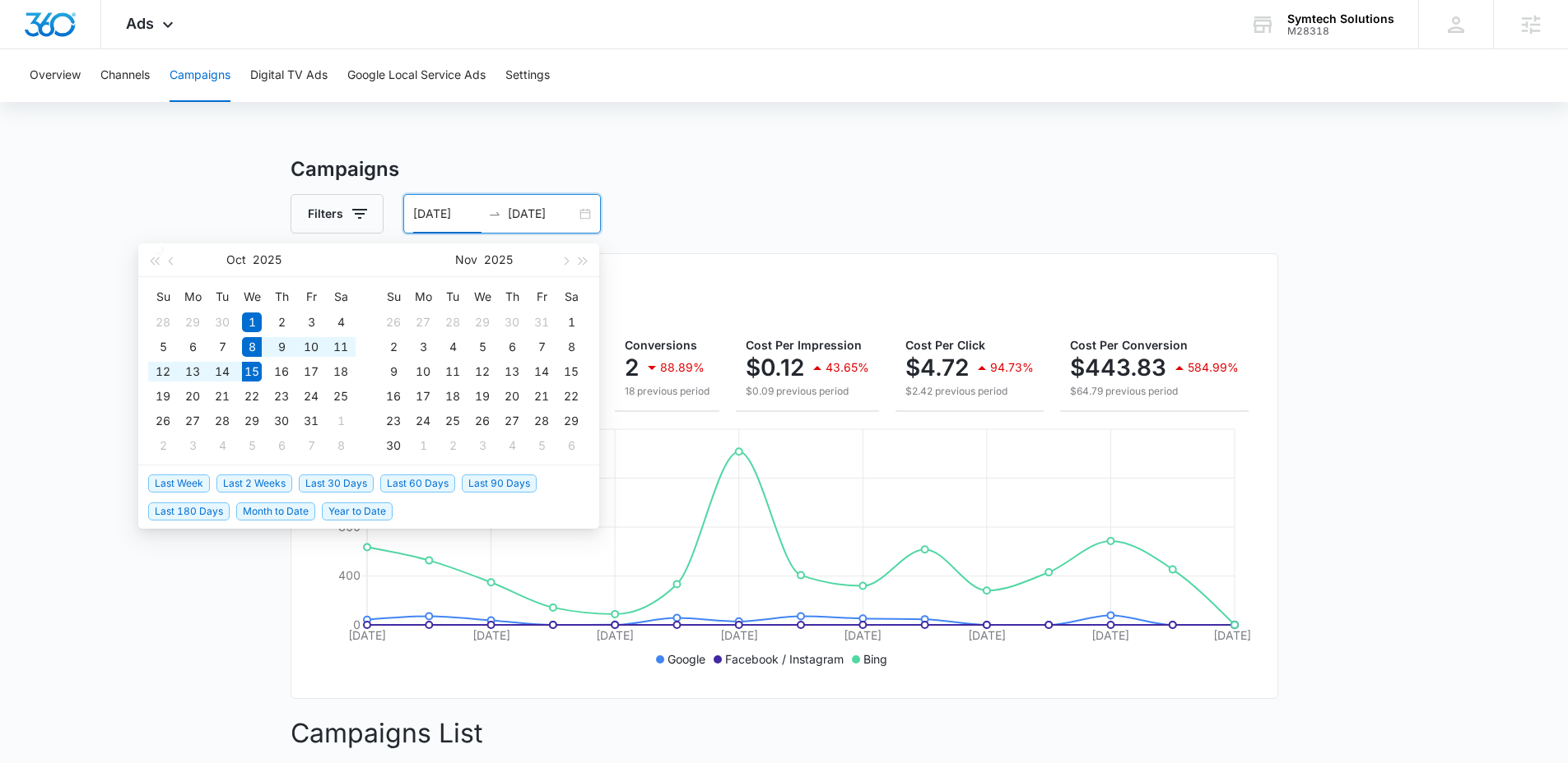
click at [184, 483] on span "Last Week" at bounding box center [179, 483] width 62 height 18
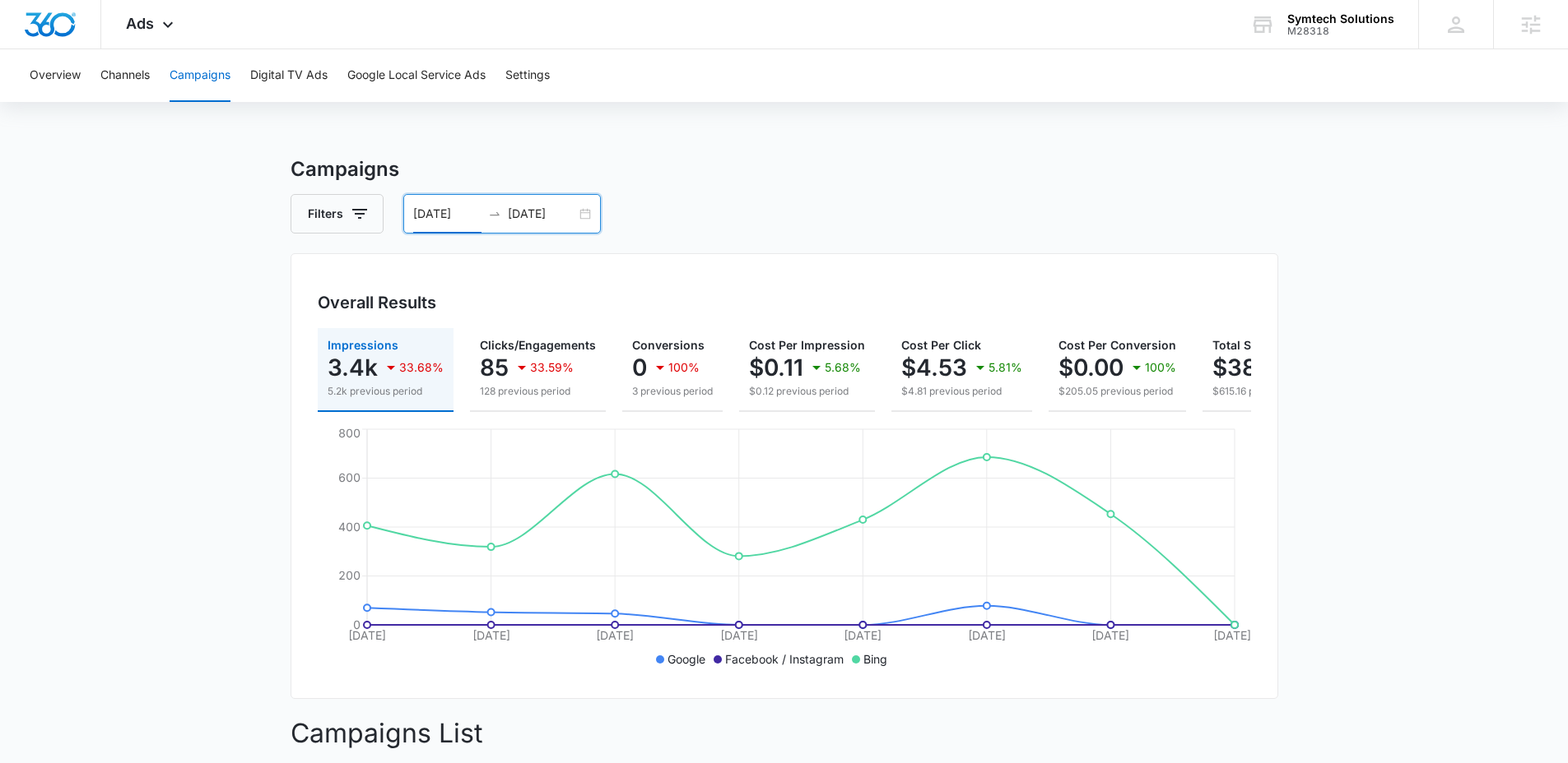
click at [573, 225] on div "10/08/2025 10/15/2025" at bounding box center [501, 213] width 197 height 39
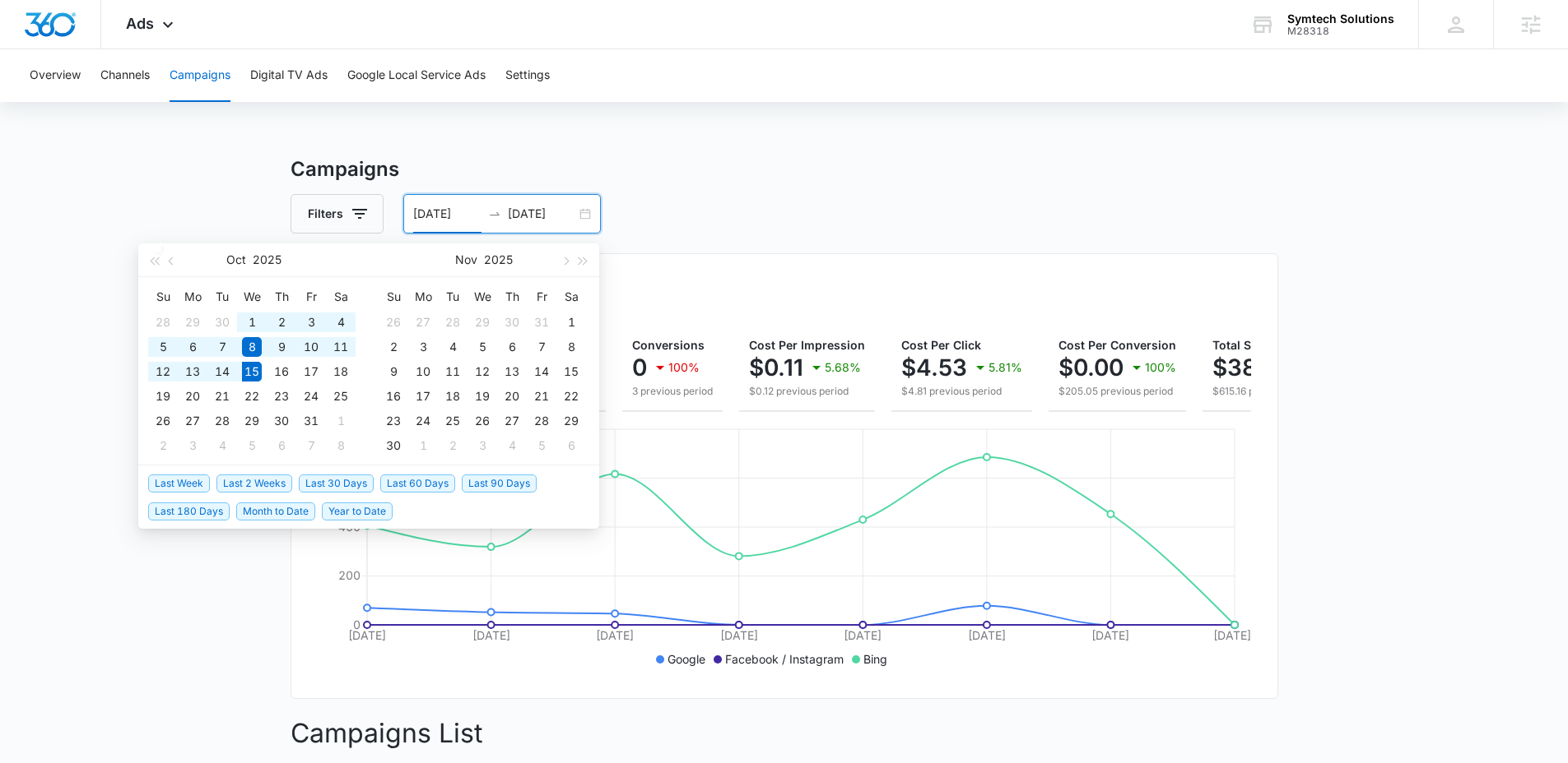
click at [350, 488] on span "Last 30 Days" at bounding box center [336, 483] width 75 height 18
type input "[DATE]"
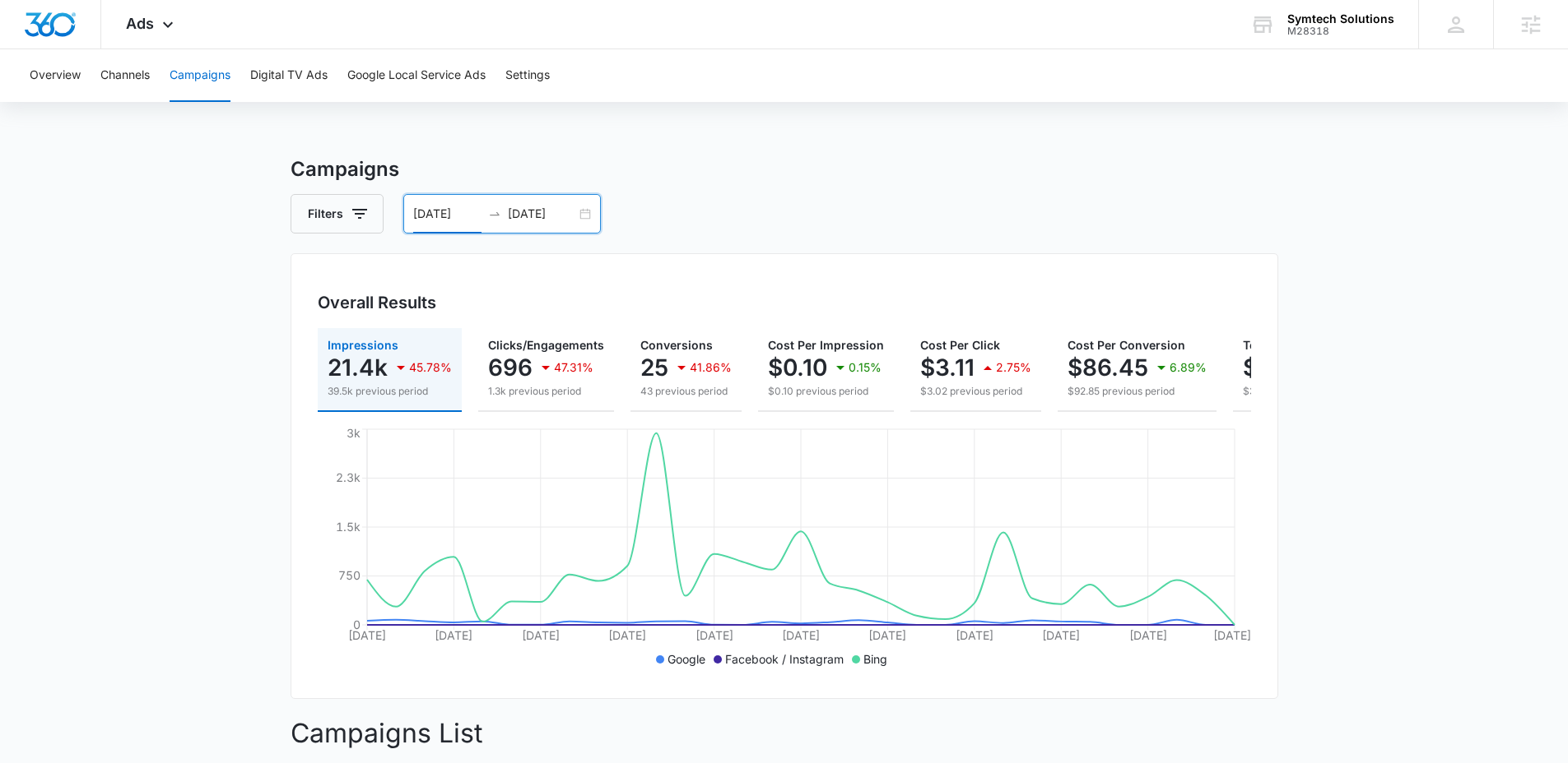
click at [526, 209] on input "[DATE]" at bounding box center [541, 213] width 68 height 18
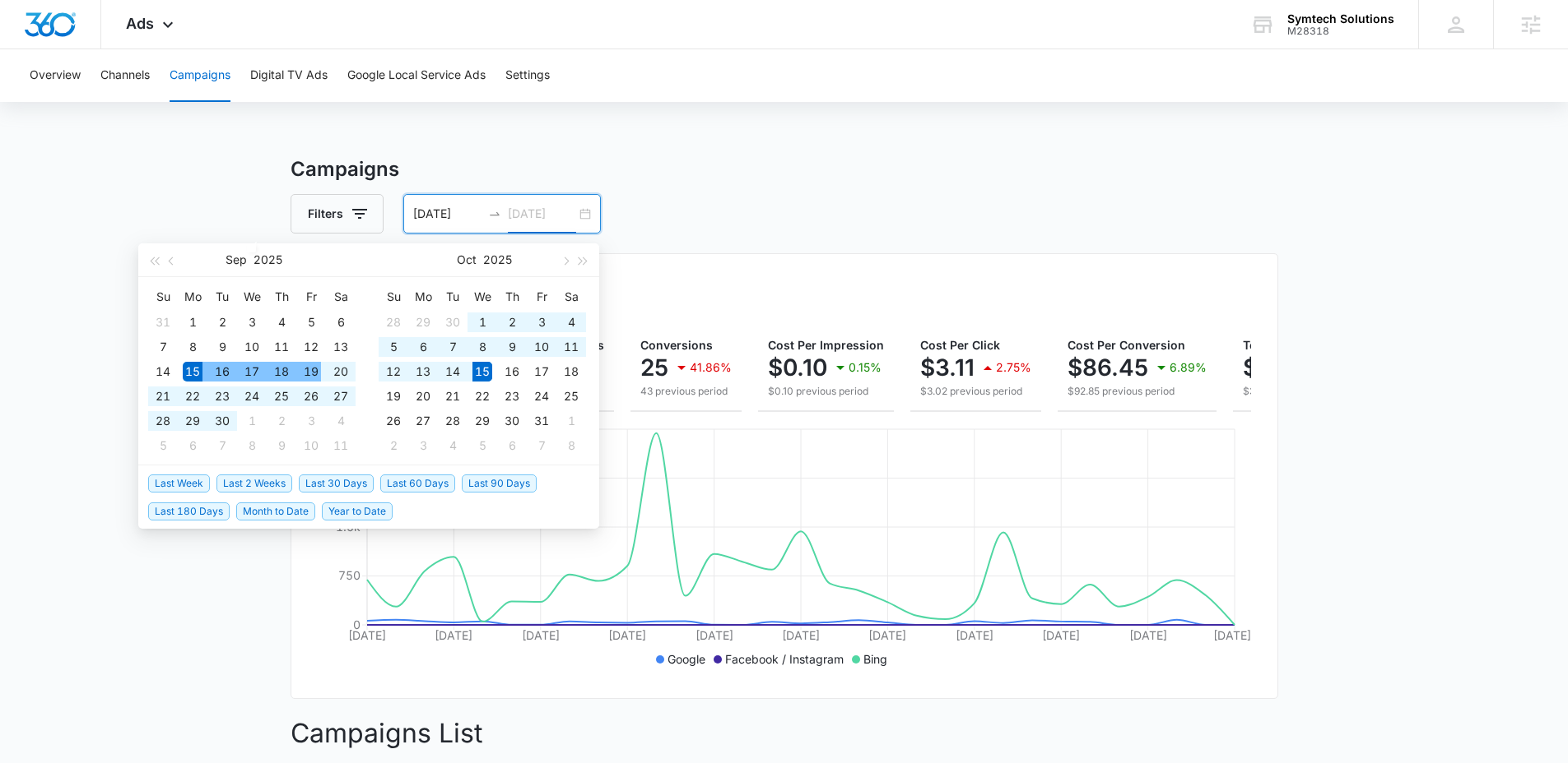
type input "[DATE]"
click at [267, 488] on span "Last 2 Weeks" at bounding box center [254, 483] width 76 height 18
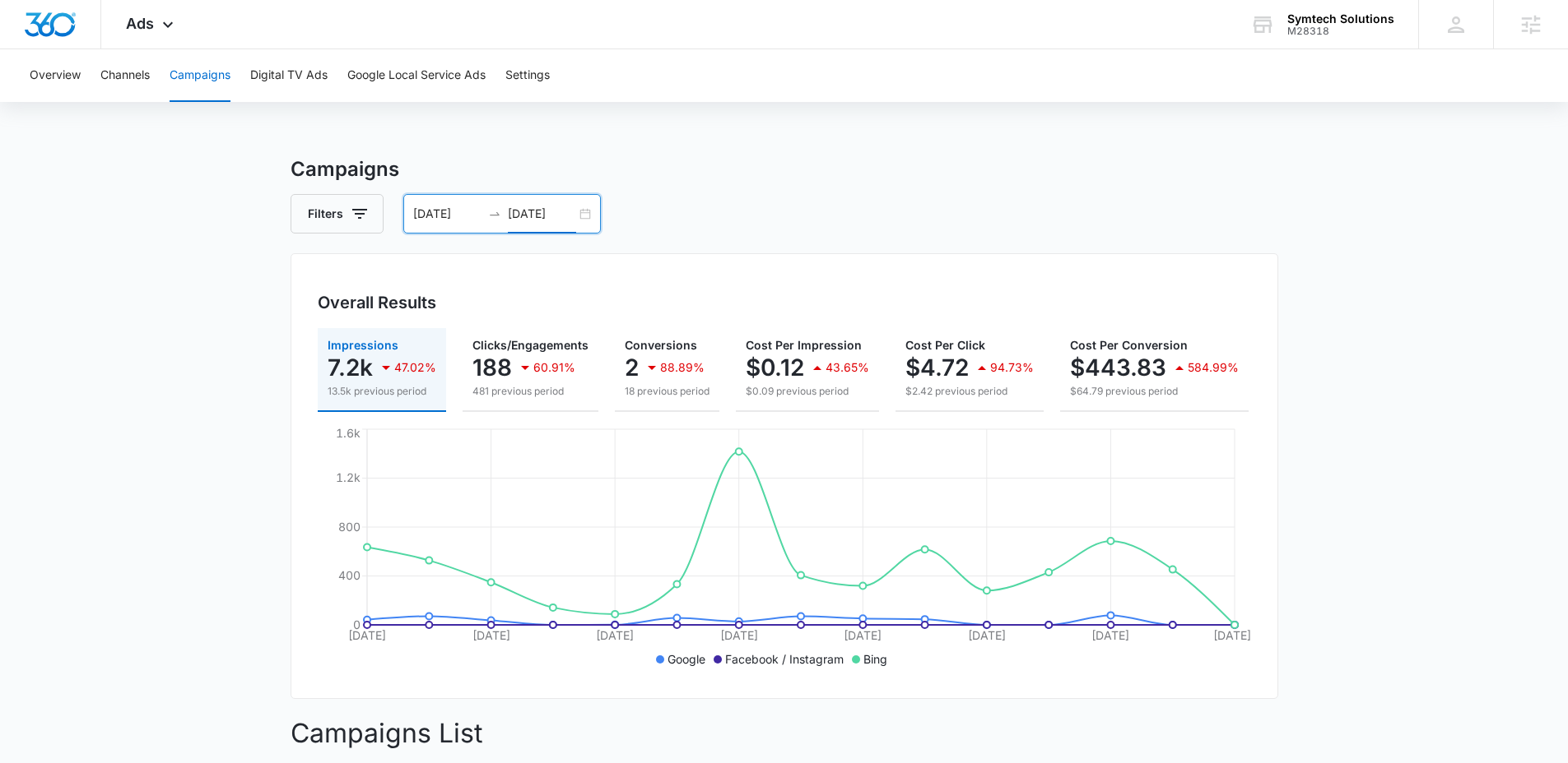
scroll to position [3, 0]
click at [535, 206] on input "[DATE]" at bounding box center [541, 210] width 68 height 18
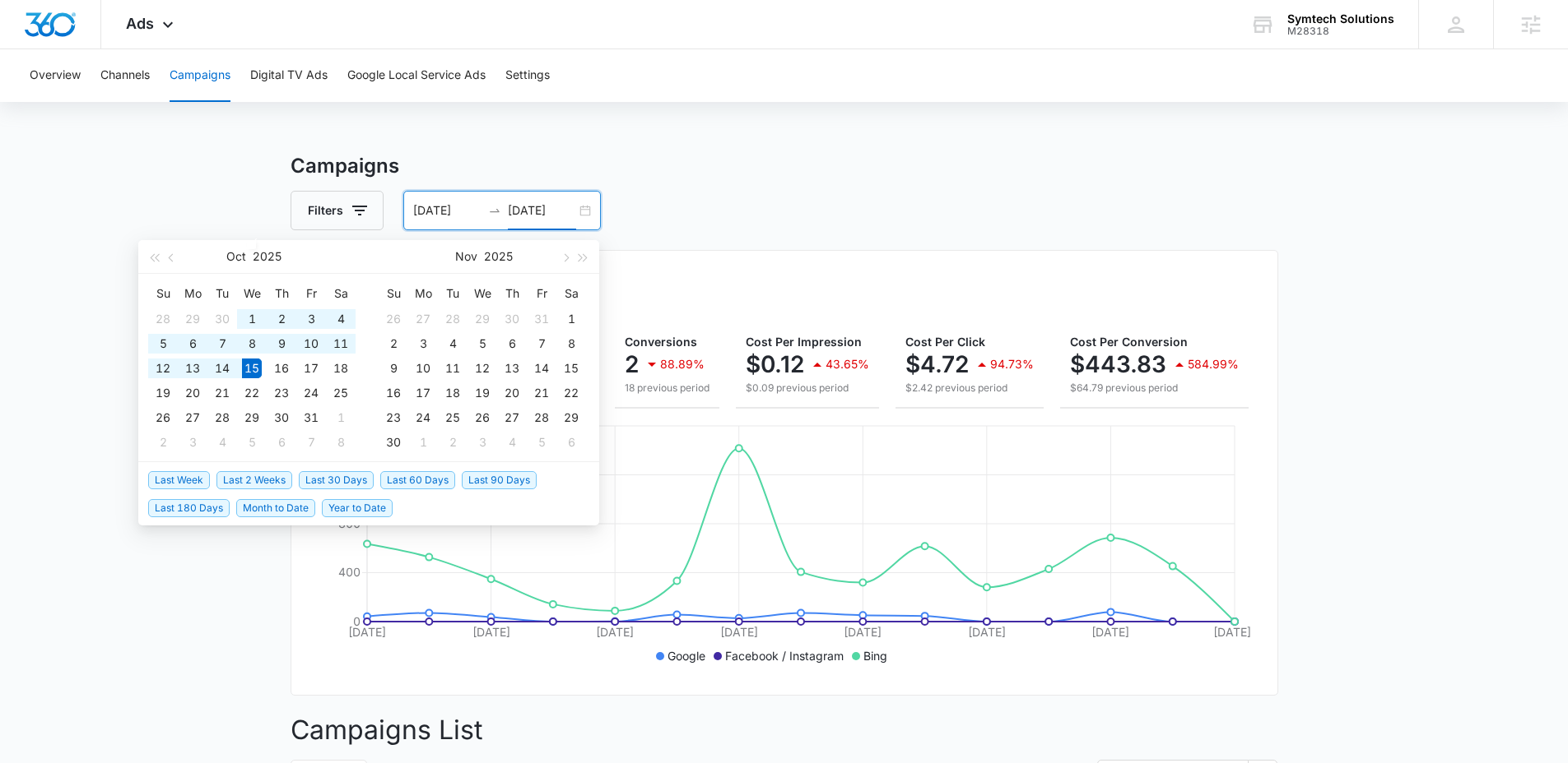
click at [419, 480] on span "Last 60 Days" at bounding box center [417, 480] width 75 height 18
type input "08/16/2025"
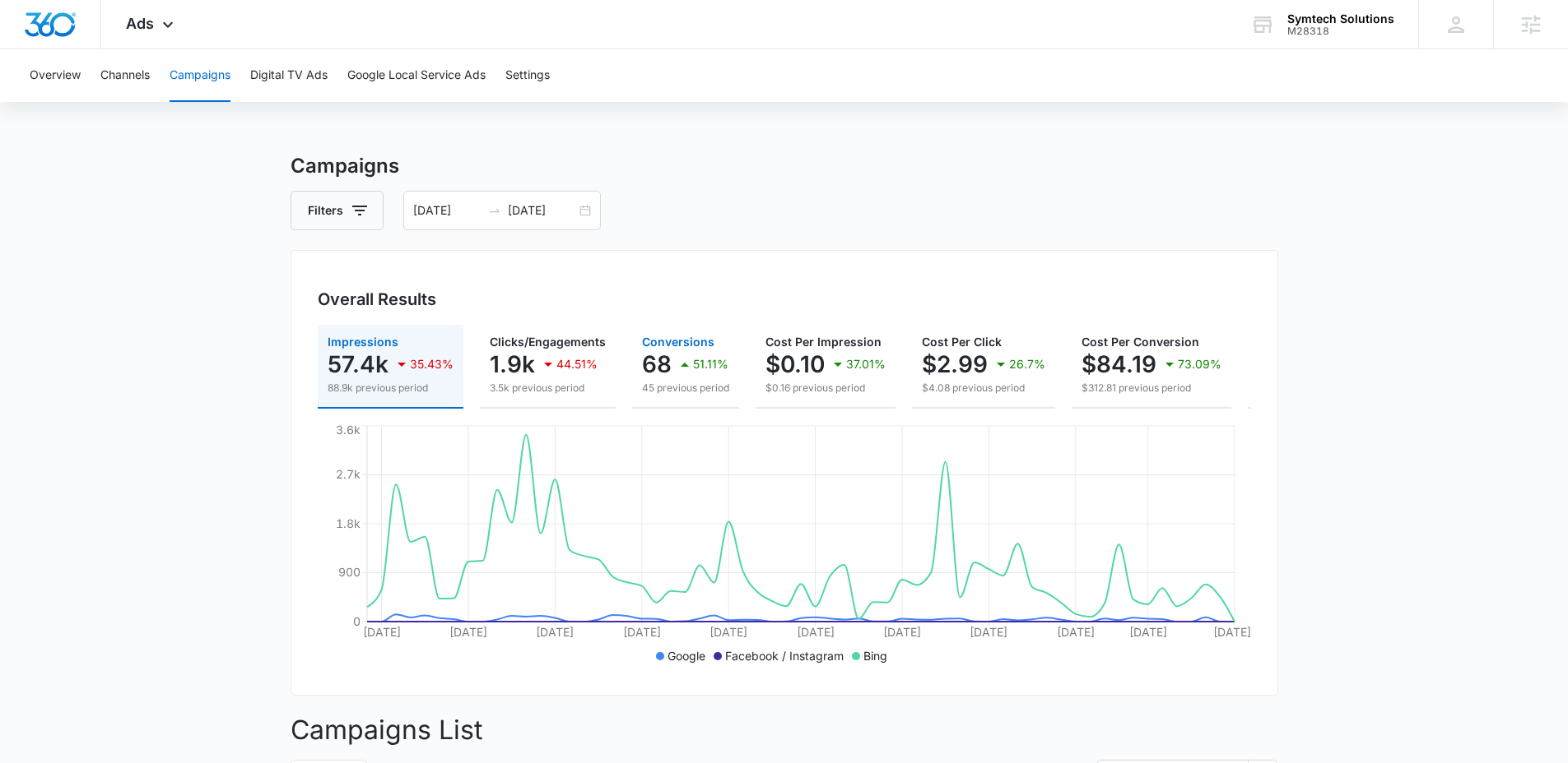
click at [683, 370] on icon "button" at bounding box center [684, 364] width 20 height 20
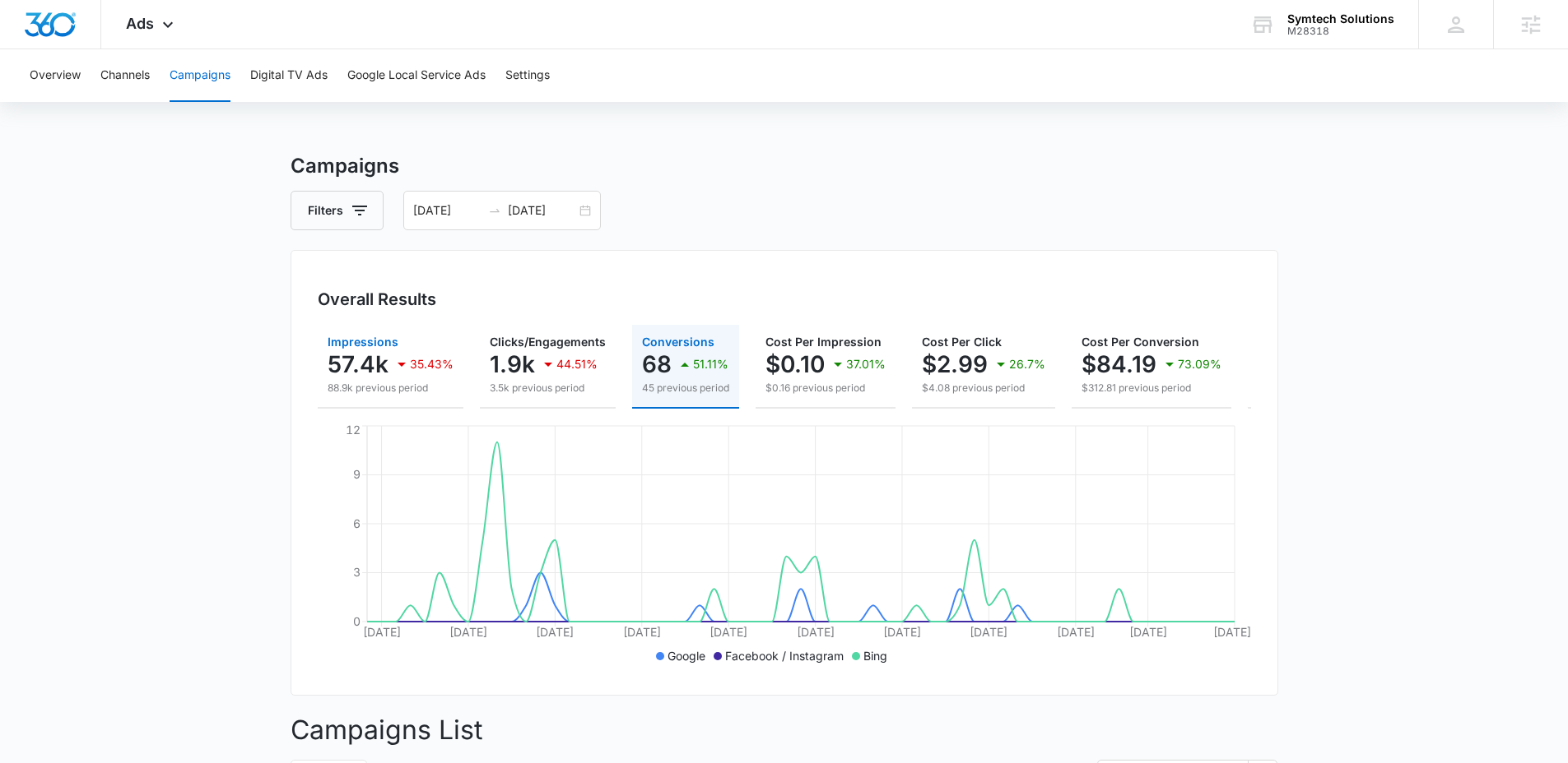
click at [396, 357] on icon "button" at bounding box center [401, 364] width 20 height 20
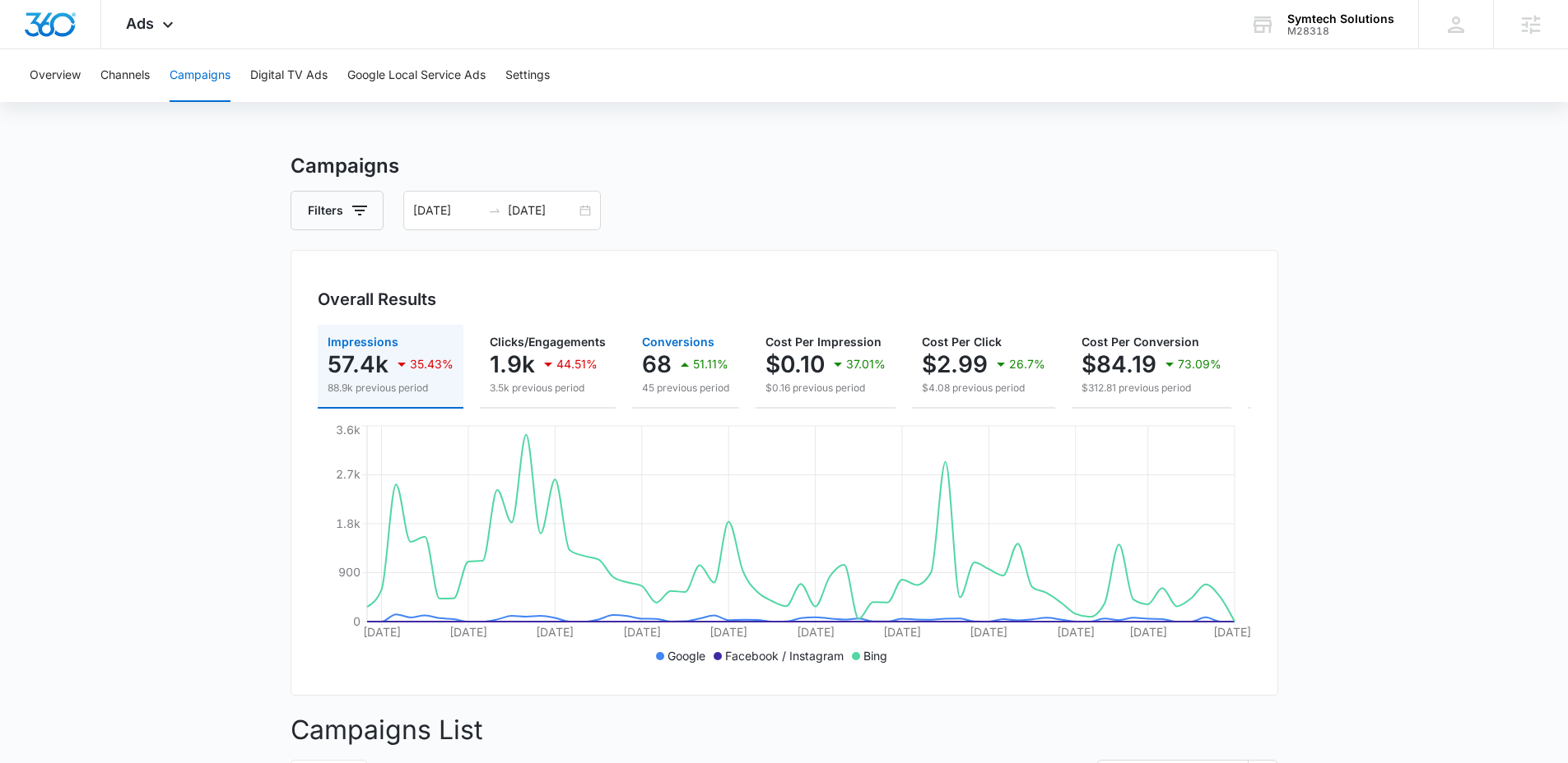
click at [682, 341] on span "Conversions" at bounding box center [678, 341] width 72 height 14
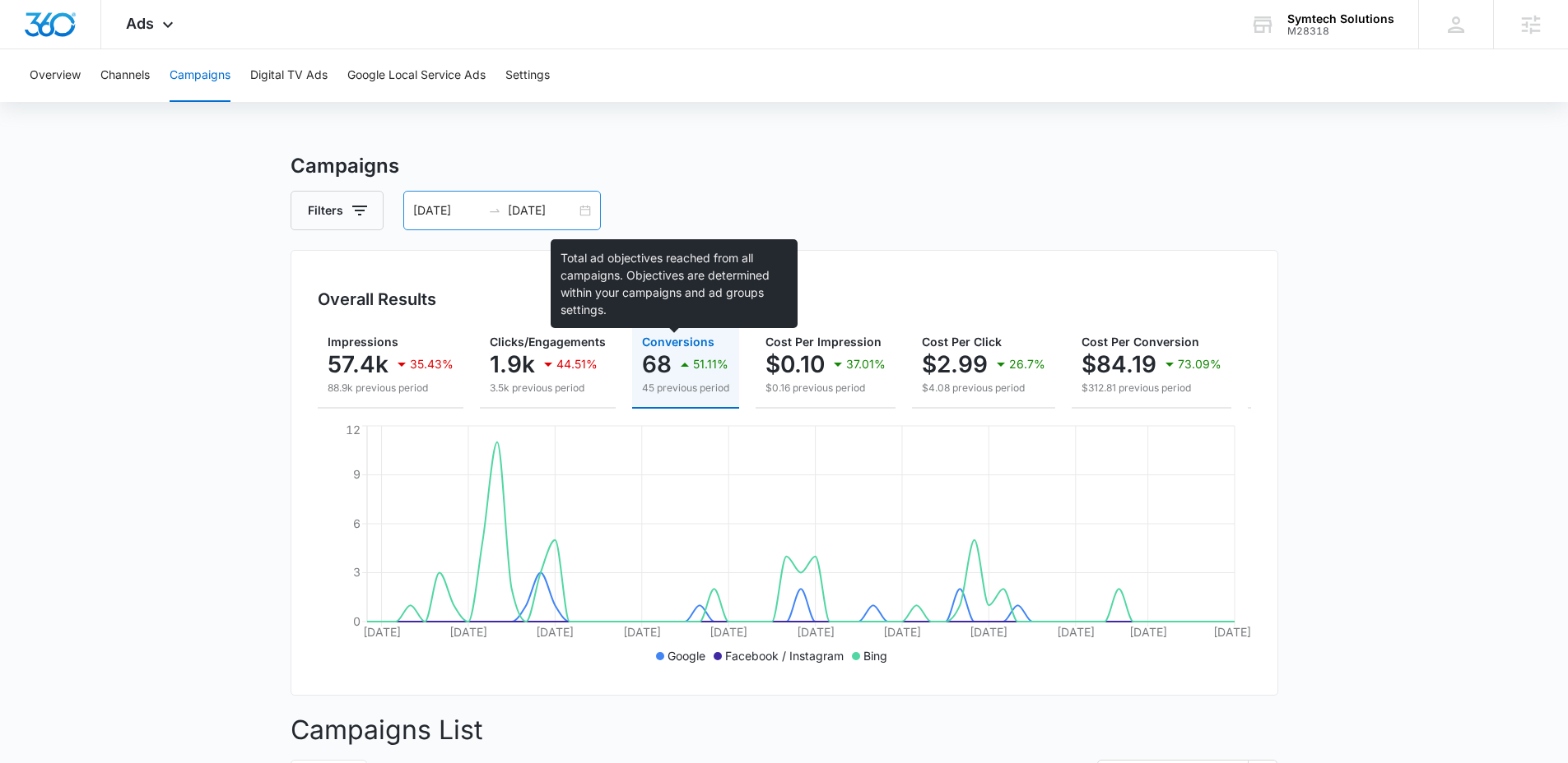
click at [512, 205] on input "[DATE]" at bounding box center [541, 210] width 68 height 18
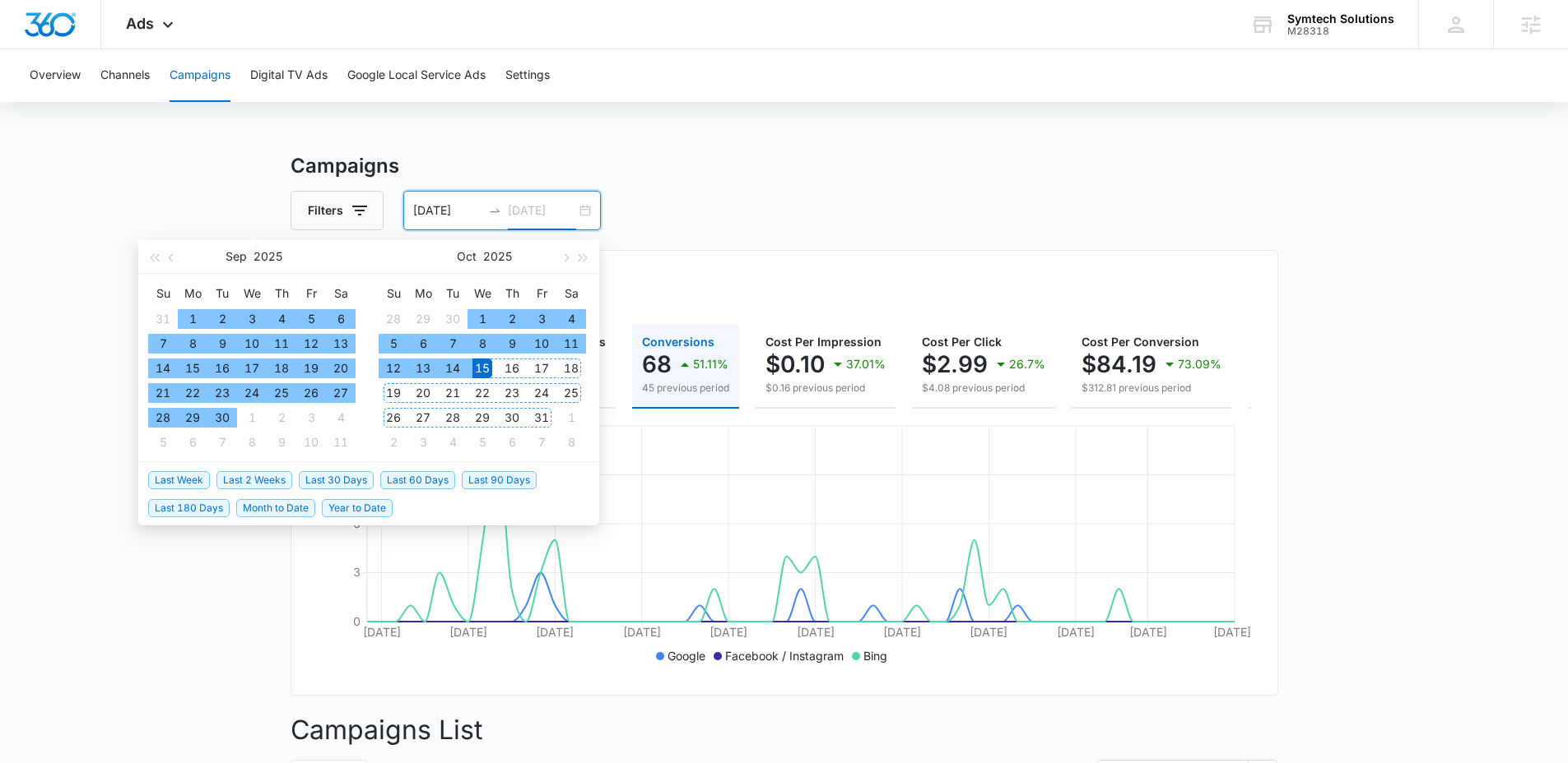
type input "[DATE]"
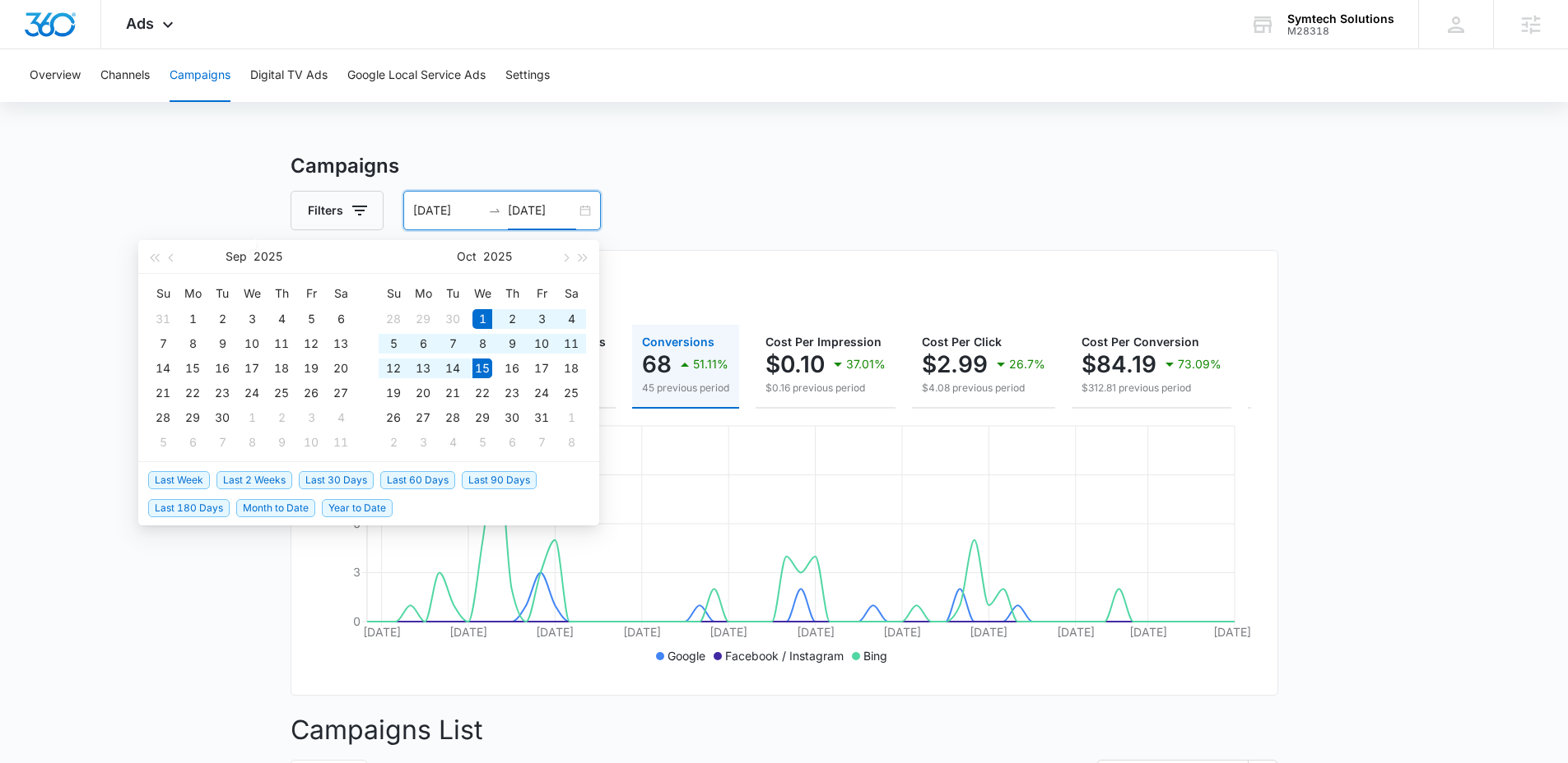
click at [251, 477] on span "Last 2 Weeks" at bounding box center [254, 480] width 76 height 18
type input "10/01/2025"
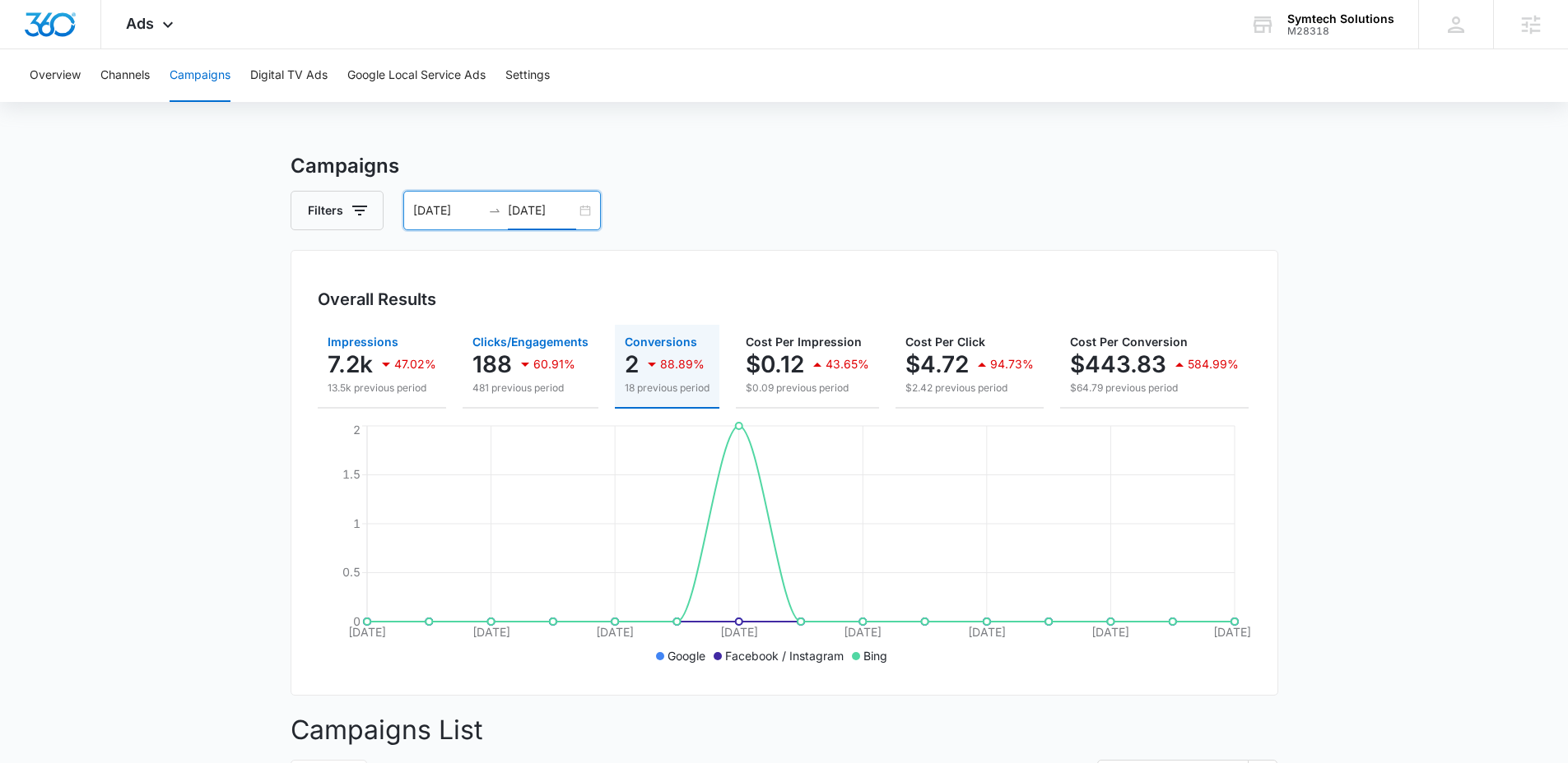
drag, startPoint x: 342, startPoint y: 352, endPoint x: 510, endPoint y: 374, distance: 169.4
click at [342, 352] on p "7.2k" at bounding box center [350, 364] width 45 height 26
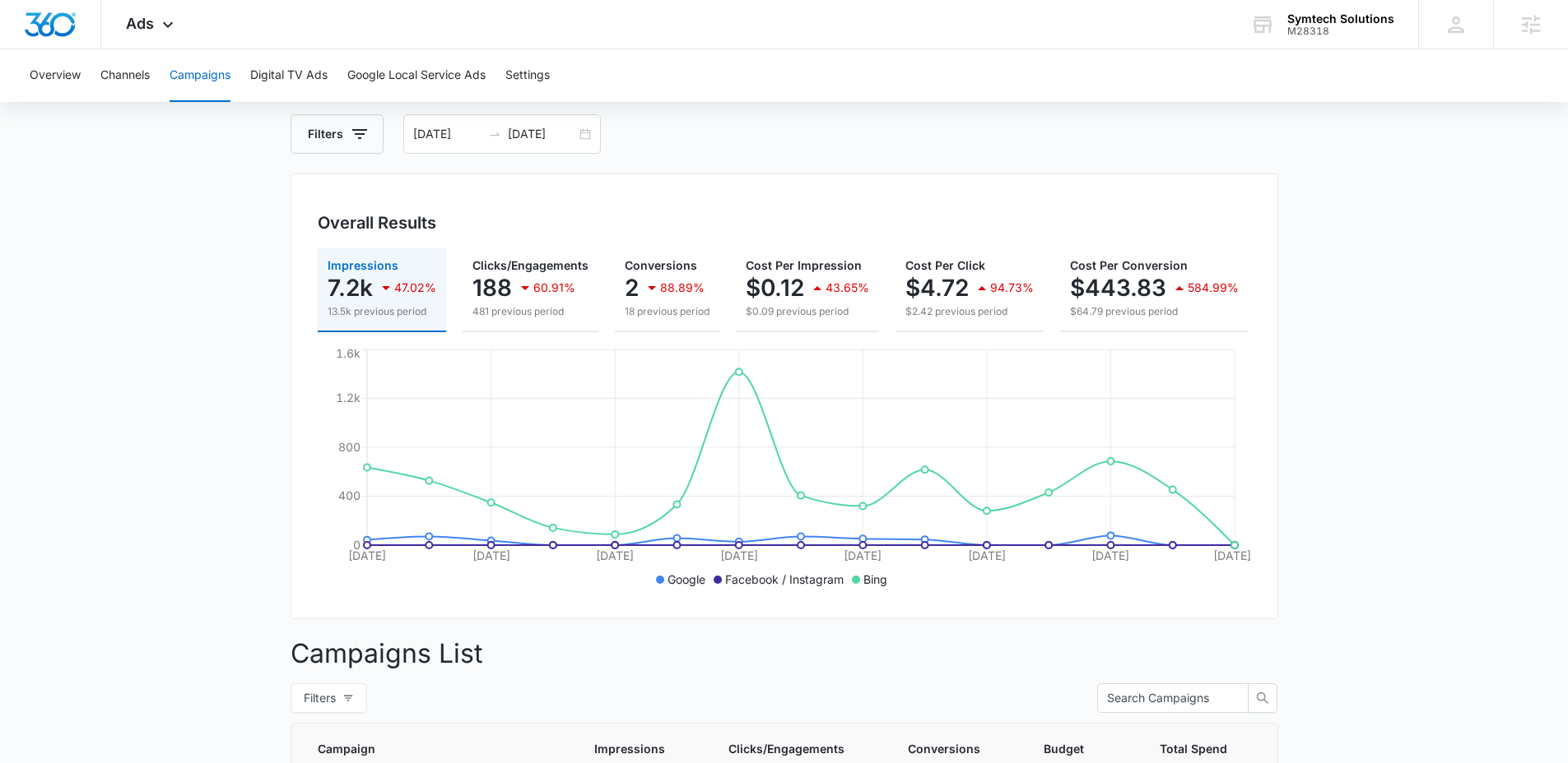
scroll to position [12, 0]
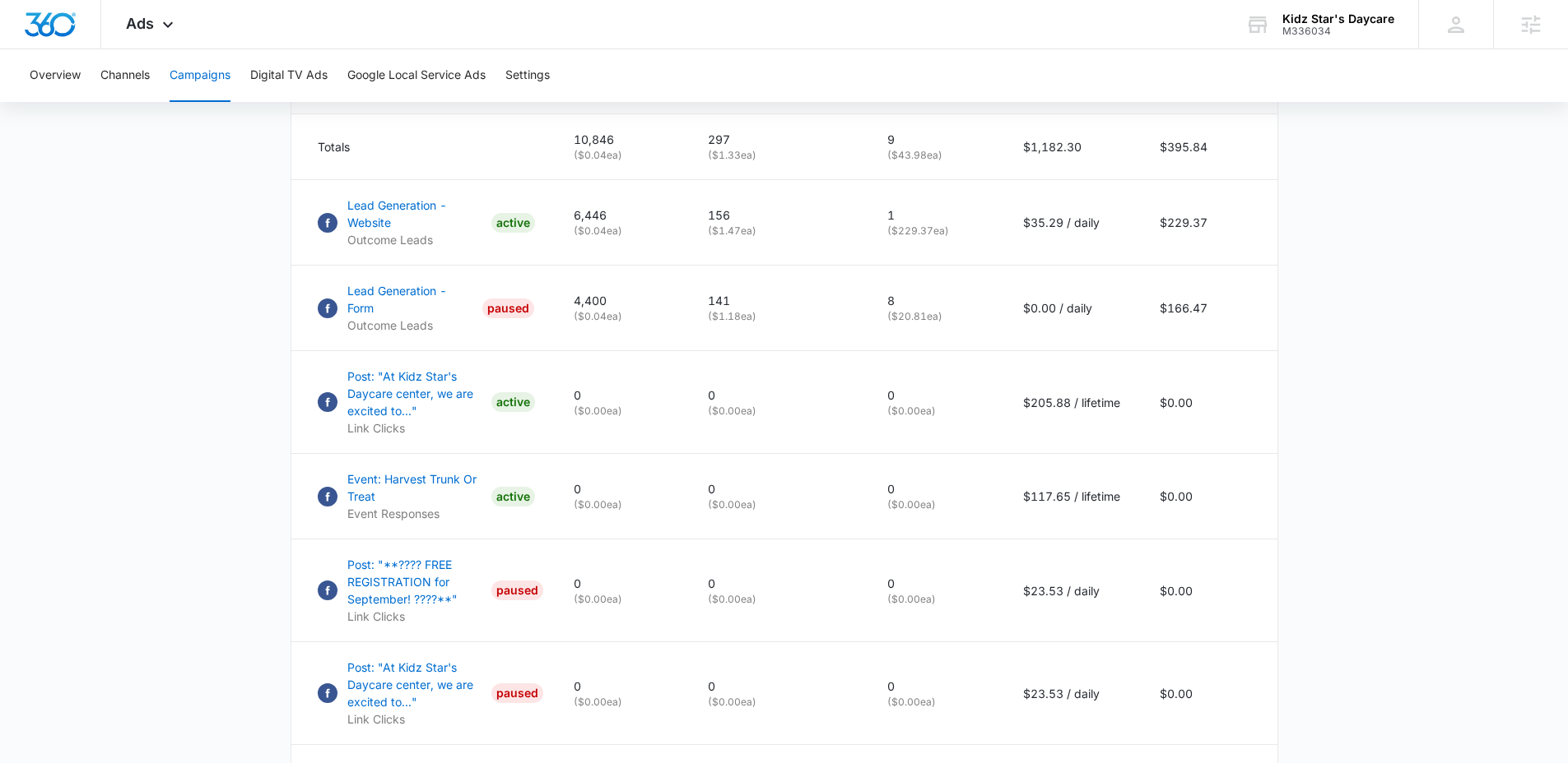
scroll to position [720, 0]
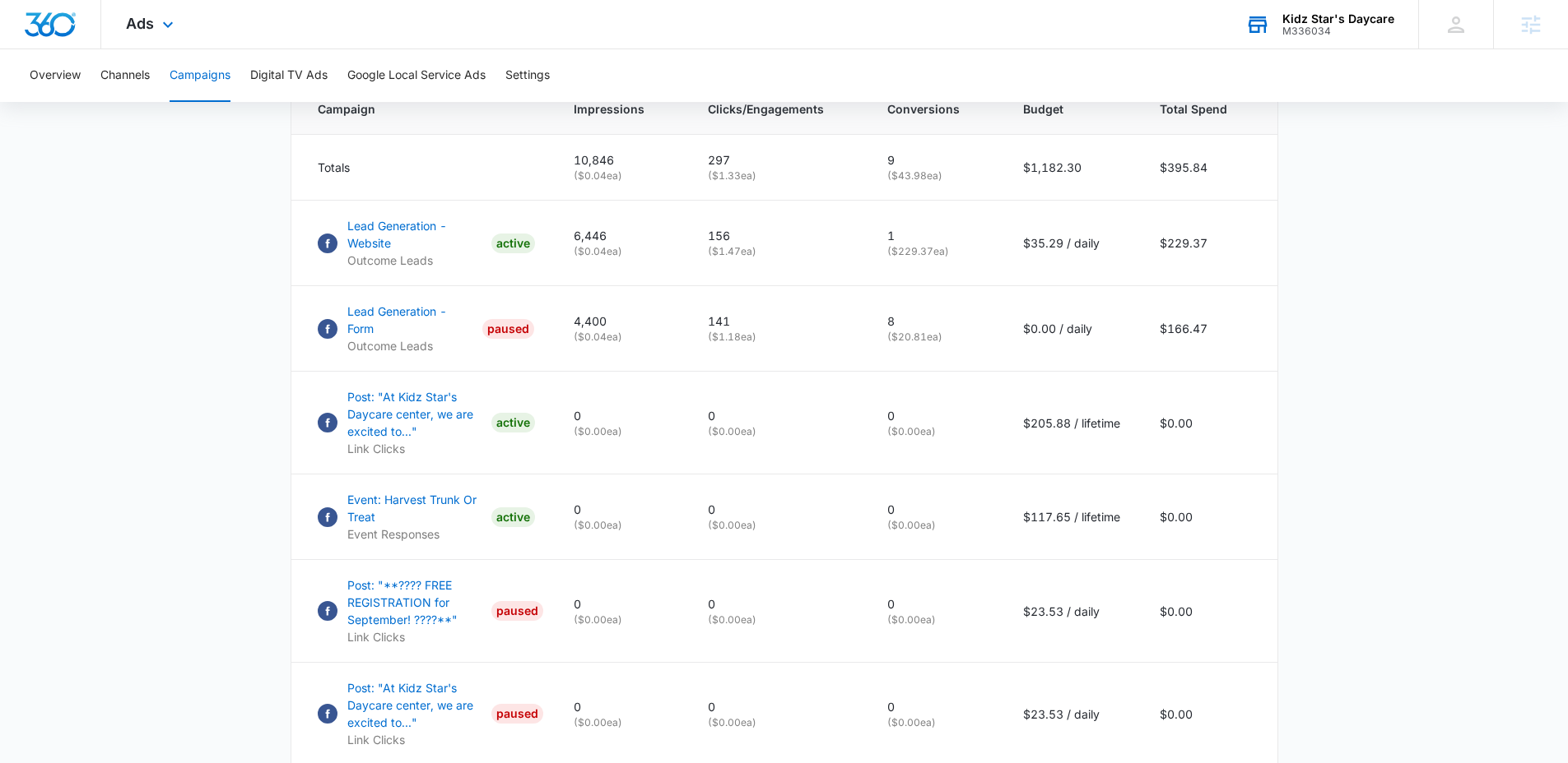
click at [1296, 37] on div "Kidz Star's Daycare M336034 Your Accounts View All" at bounding box center [1318, 24] width 197 height 49
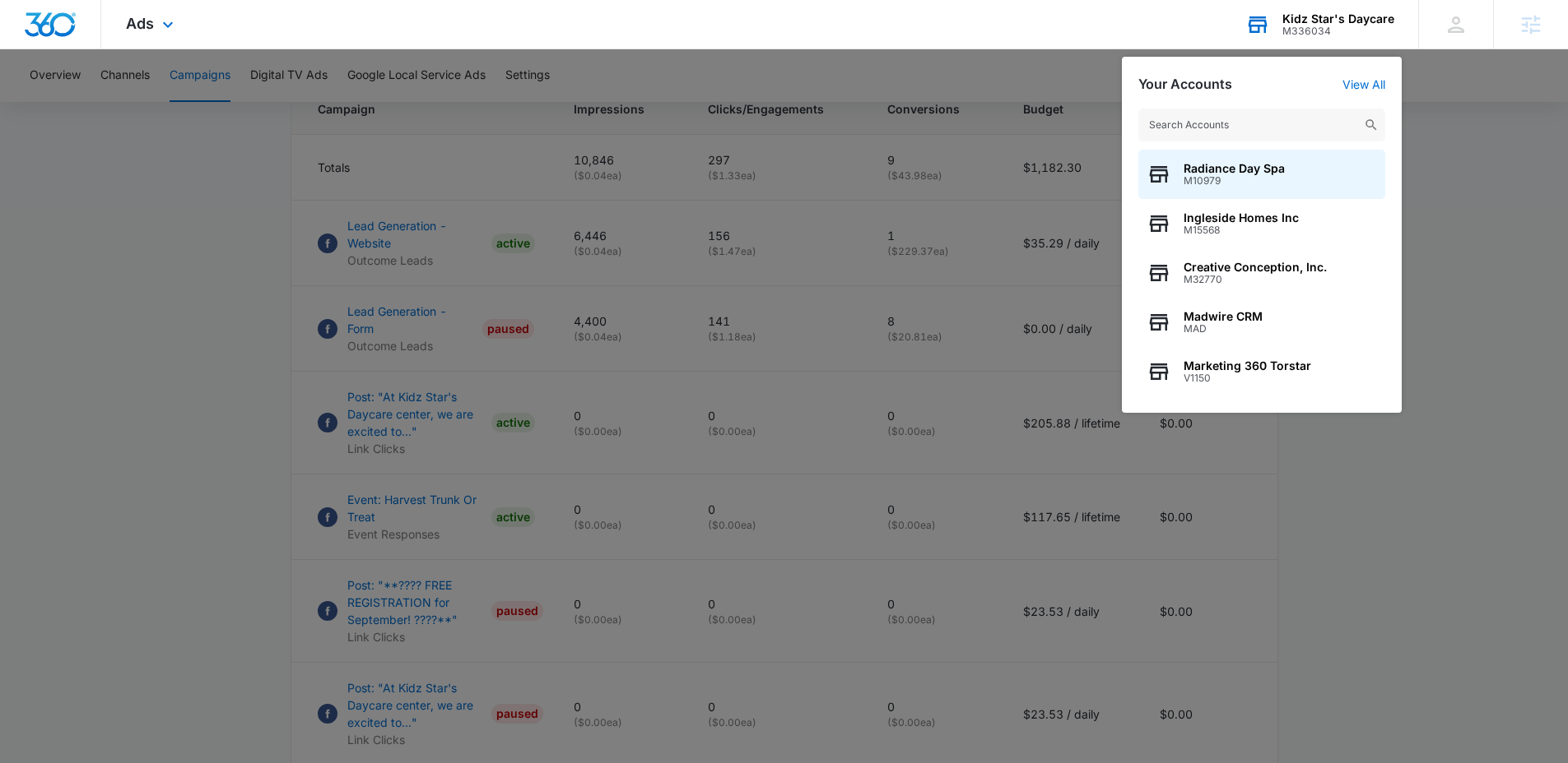
click at [1267, 117] on input "text" at bounding box center [1261, 125] width 247 height 33
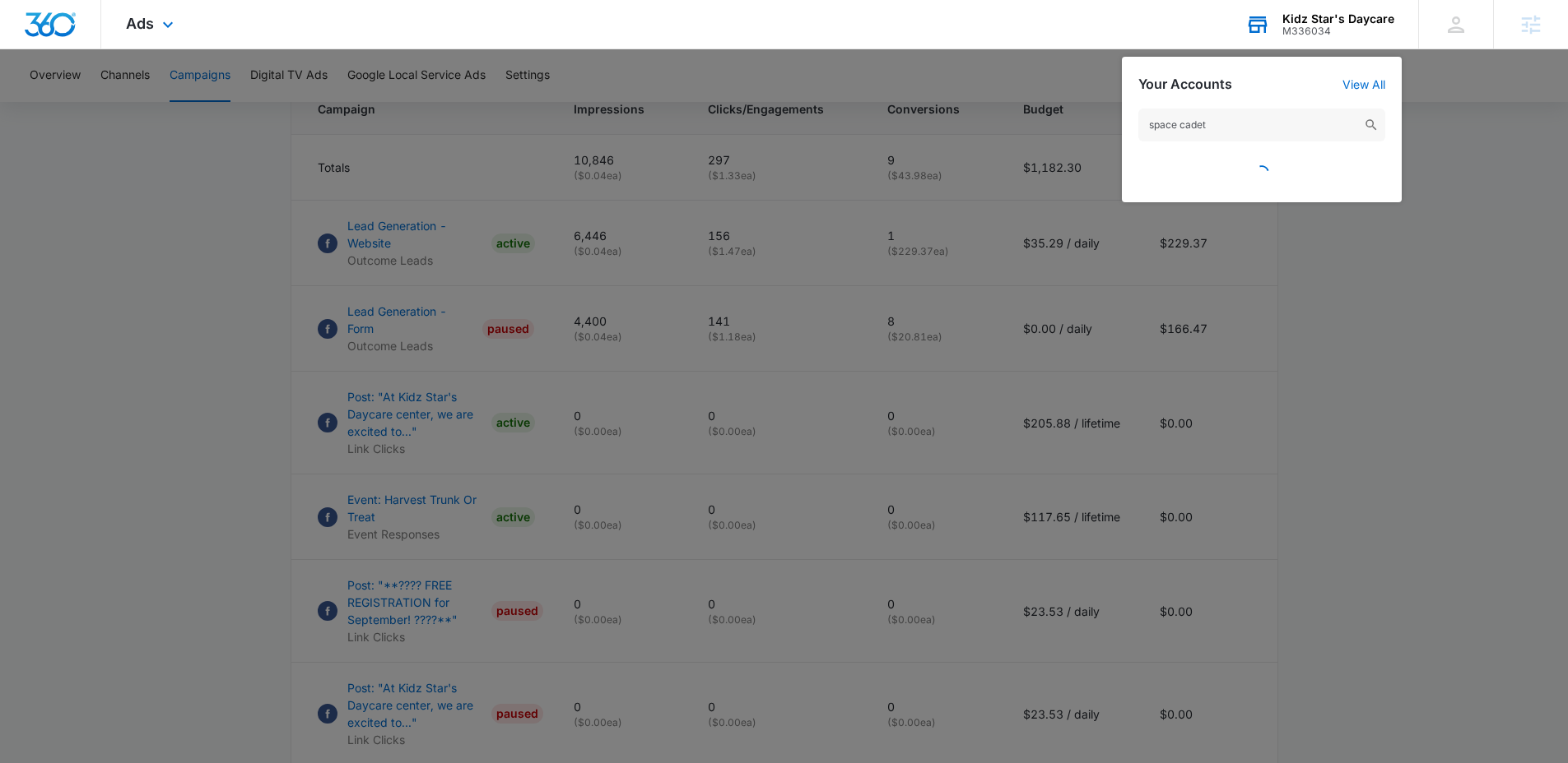
type input "space cadets"
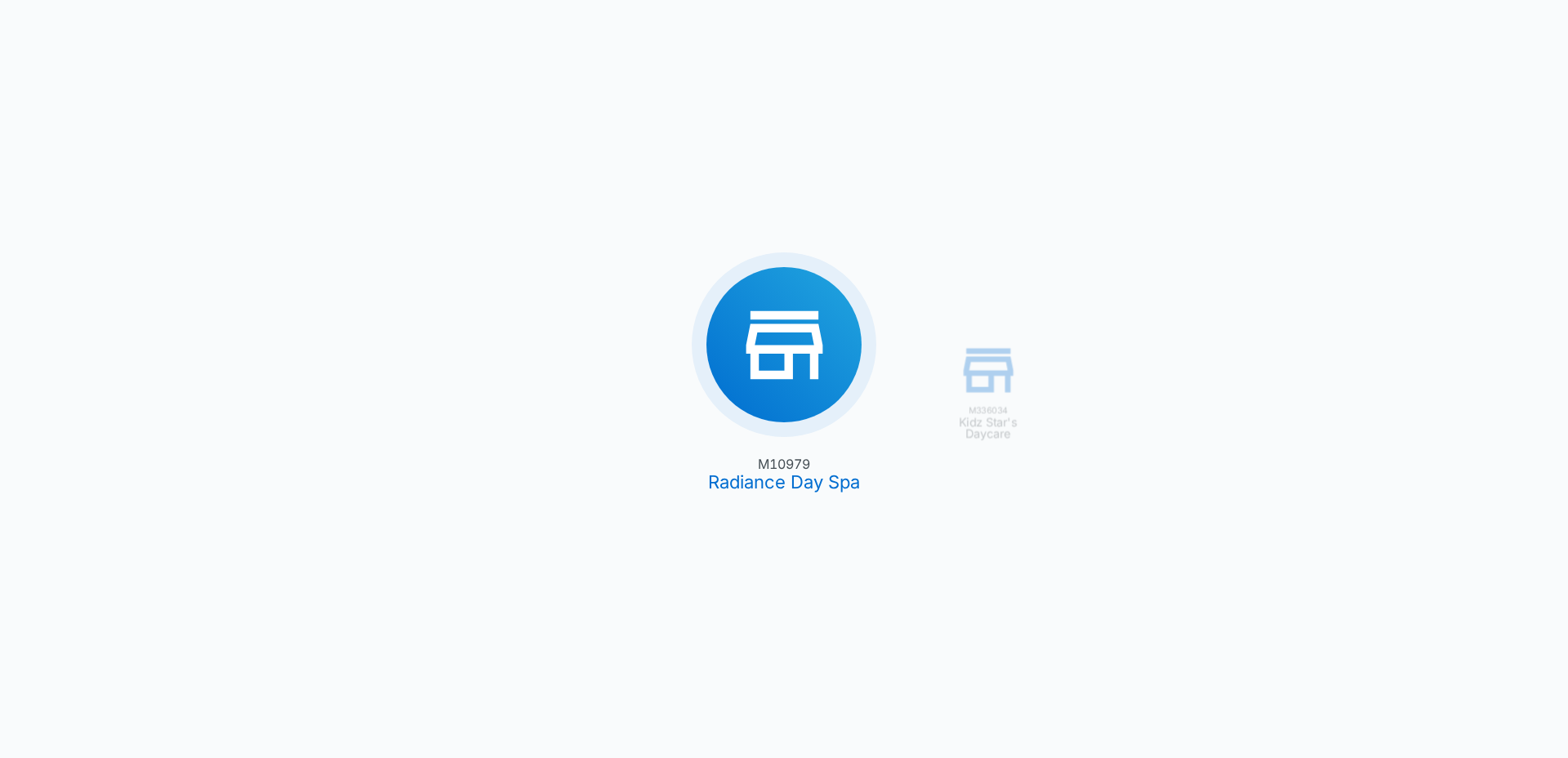
type input "[DATE]"
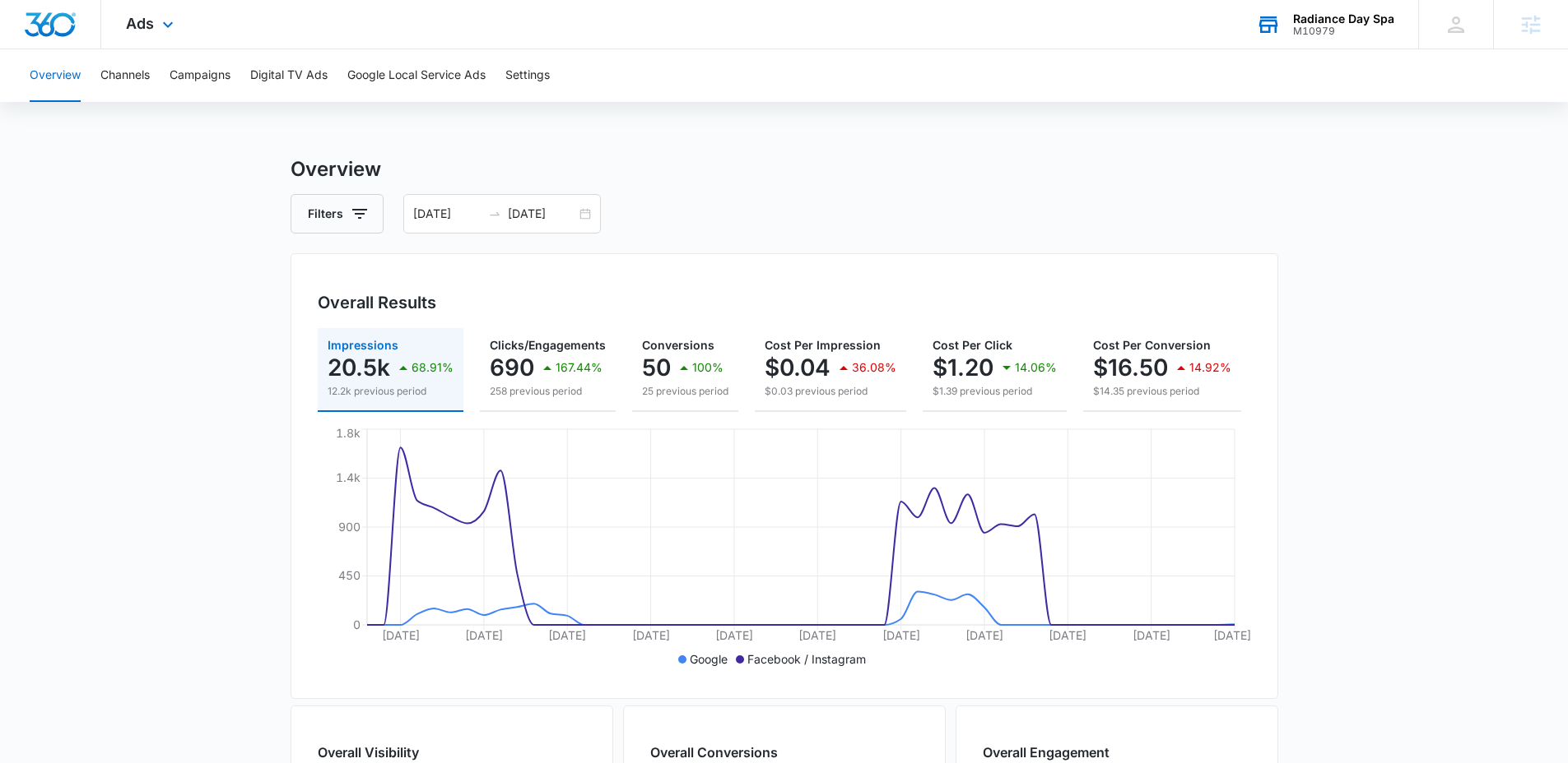
click at [1318, 36] on div "M10979" at bounding box center [1343, 32] width 101 height 12
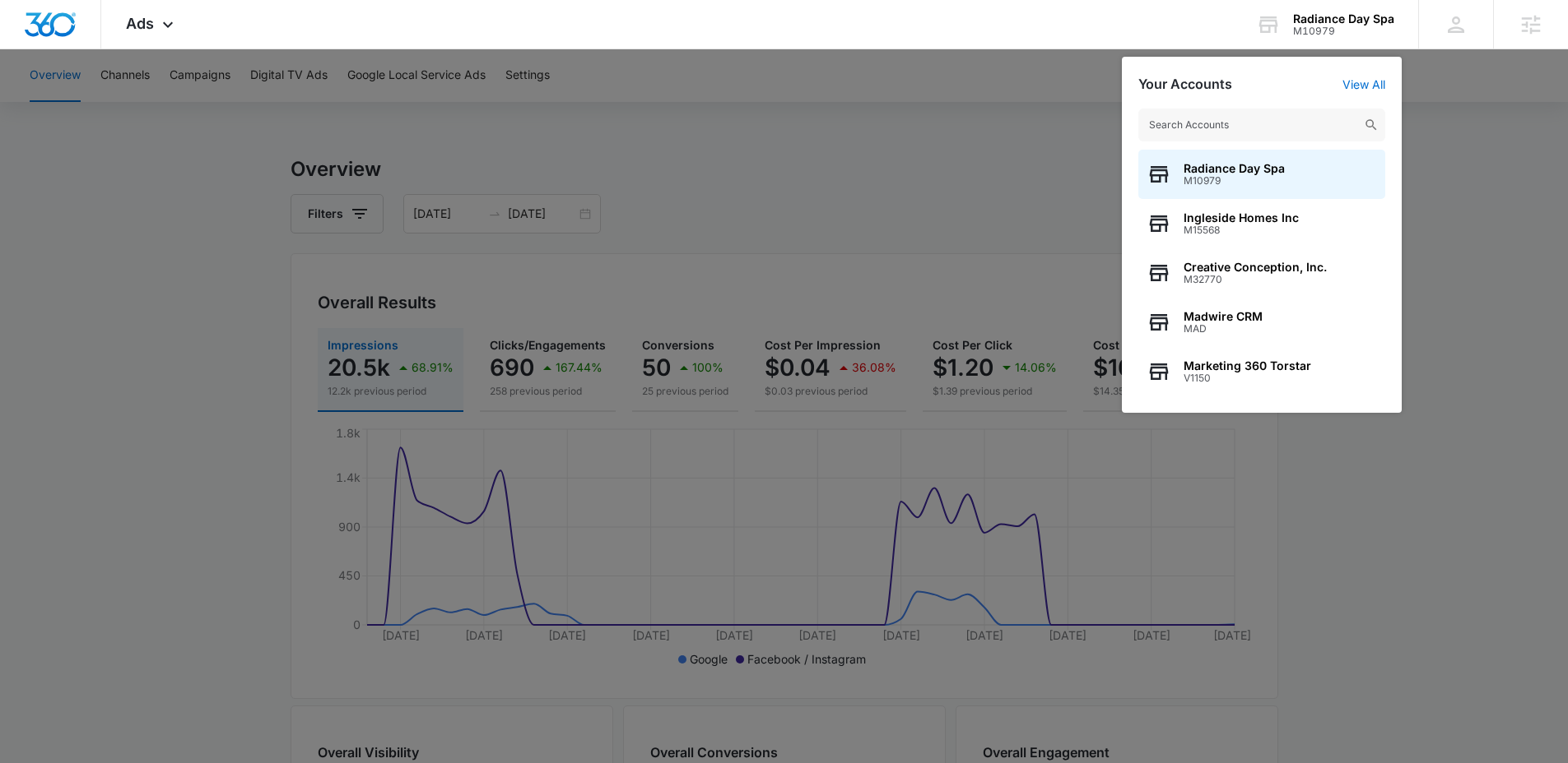
click at [1277, 137] on input "text" at bounding box center [1261, 125] width 247 height 33
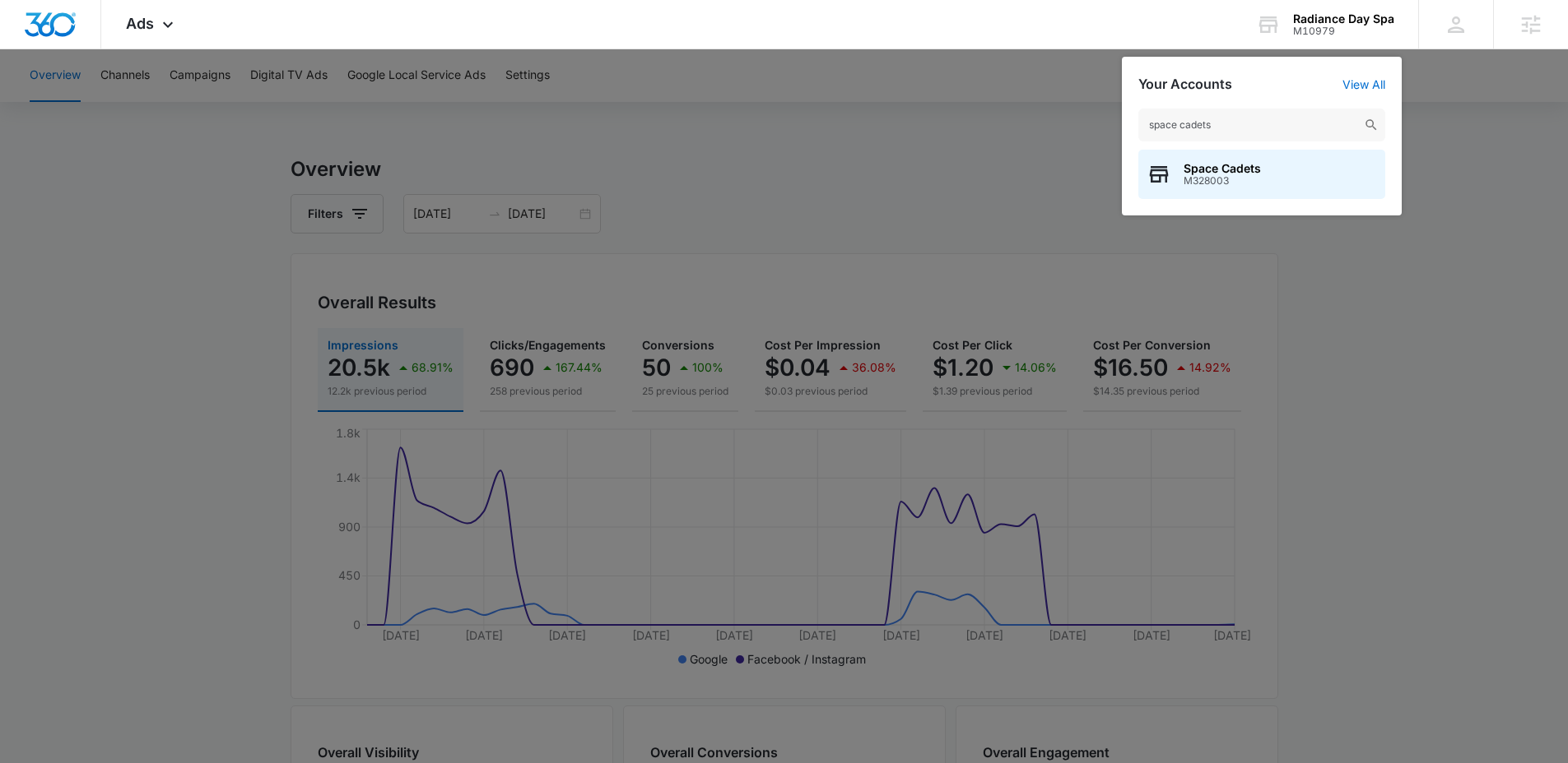
type input "space cadets"
click at [1265, 128] on input "space cadets" at bounding box center [1261, 125] width 247 height 33
click at [1255, 167] on span "Space Cadets" at bounding box center [1222, 169] width 77 height 13
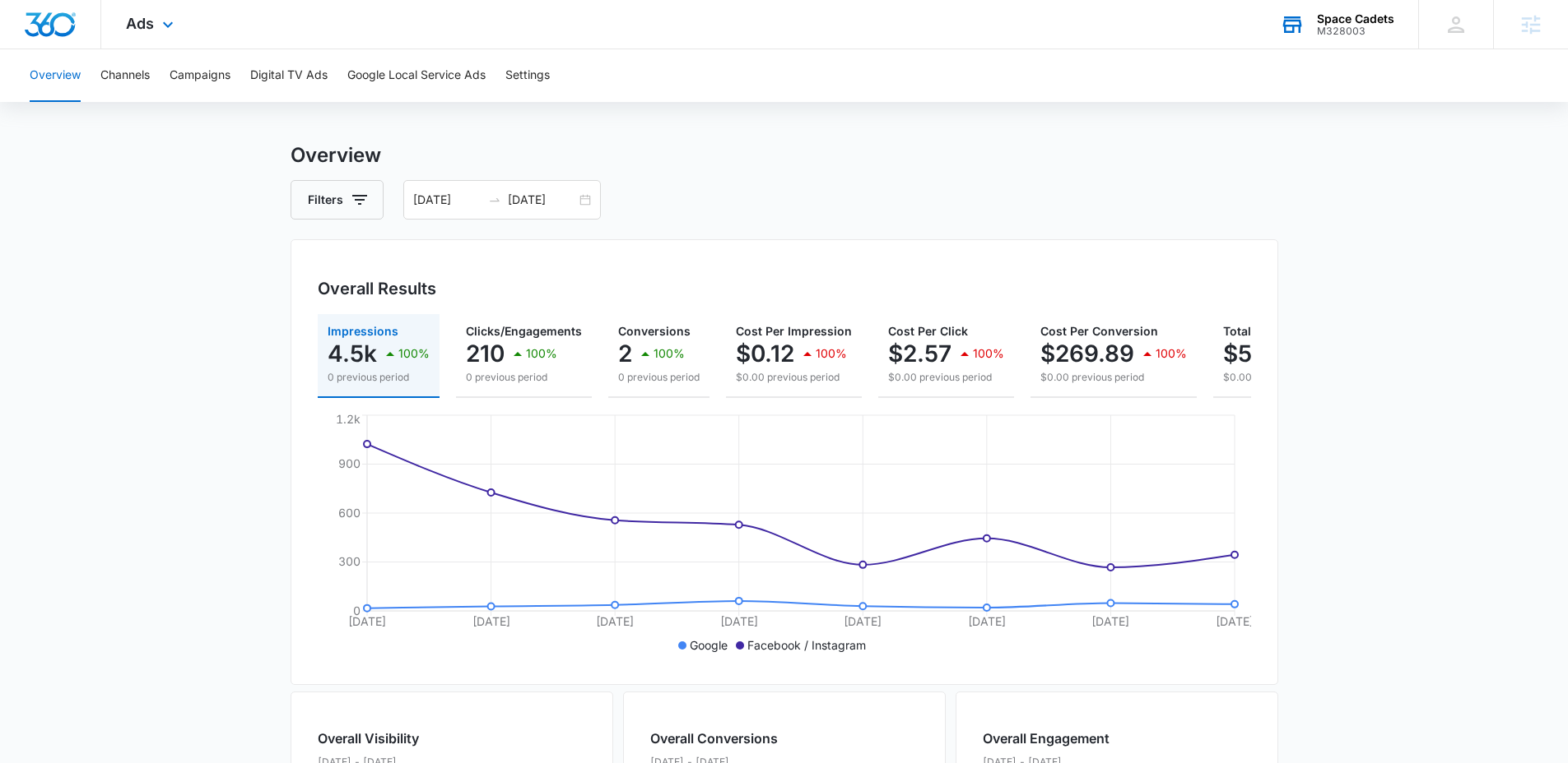
scroll to position [26, 0]
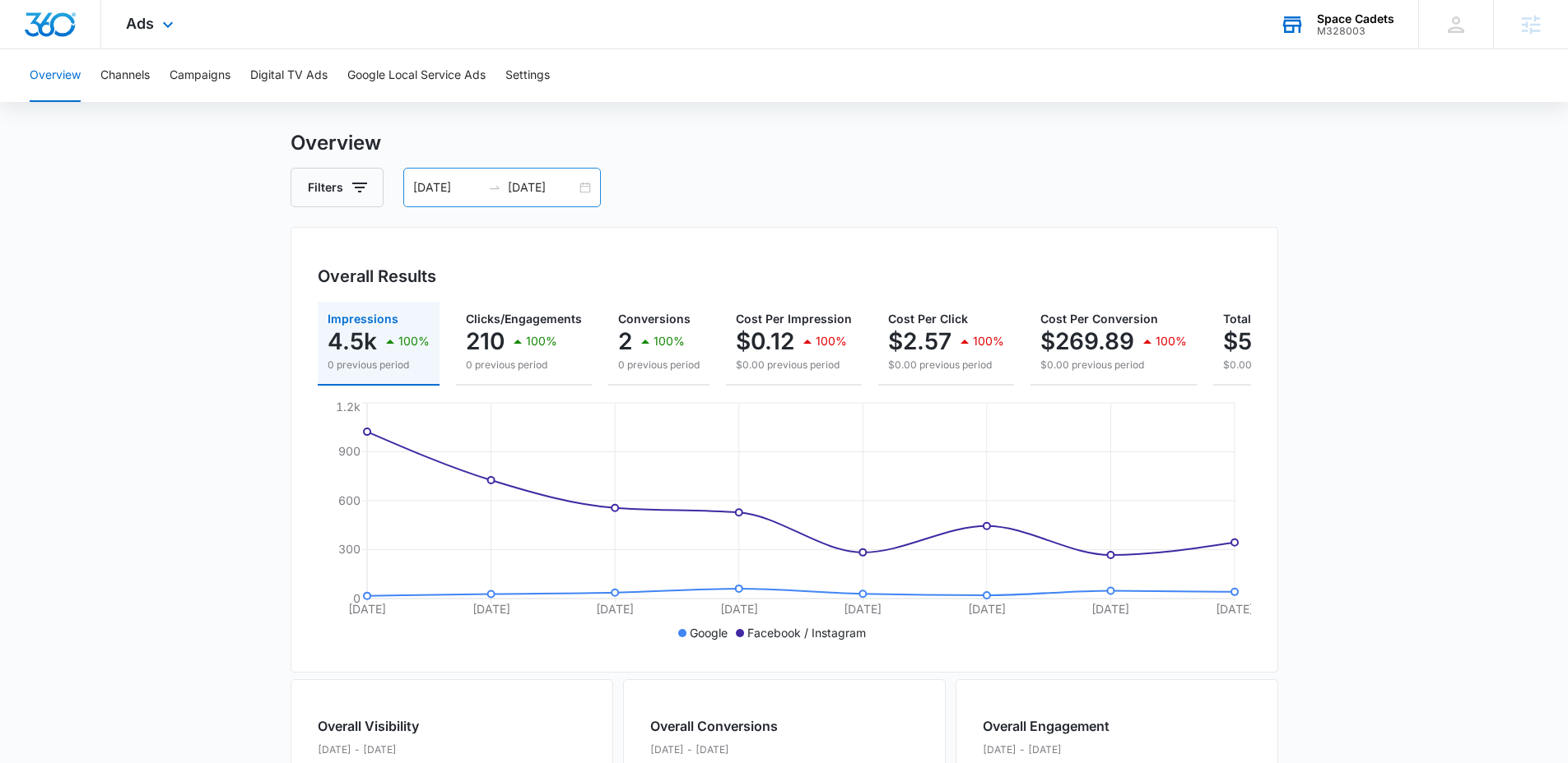
click at [535, 174] on div "09/25/2025 10/02/2025" at bounding box center [501, 187] width 197 height 39
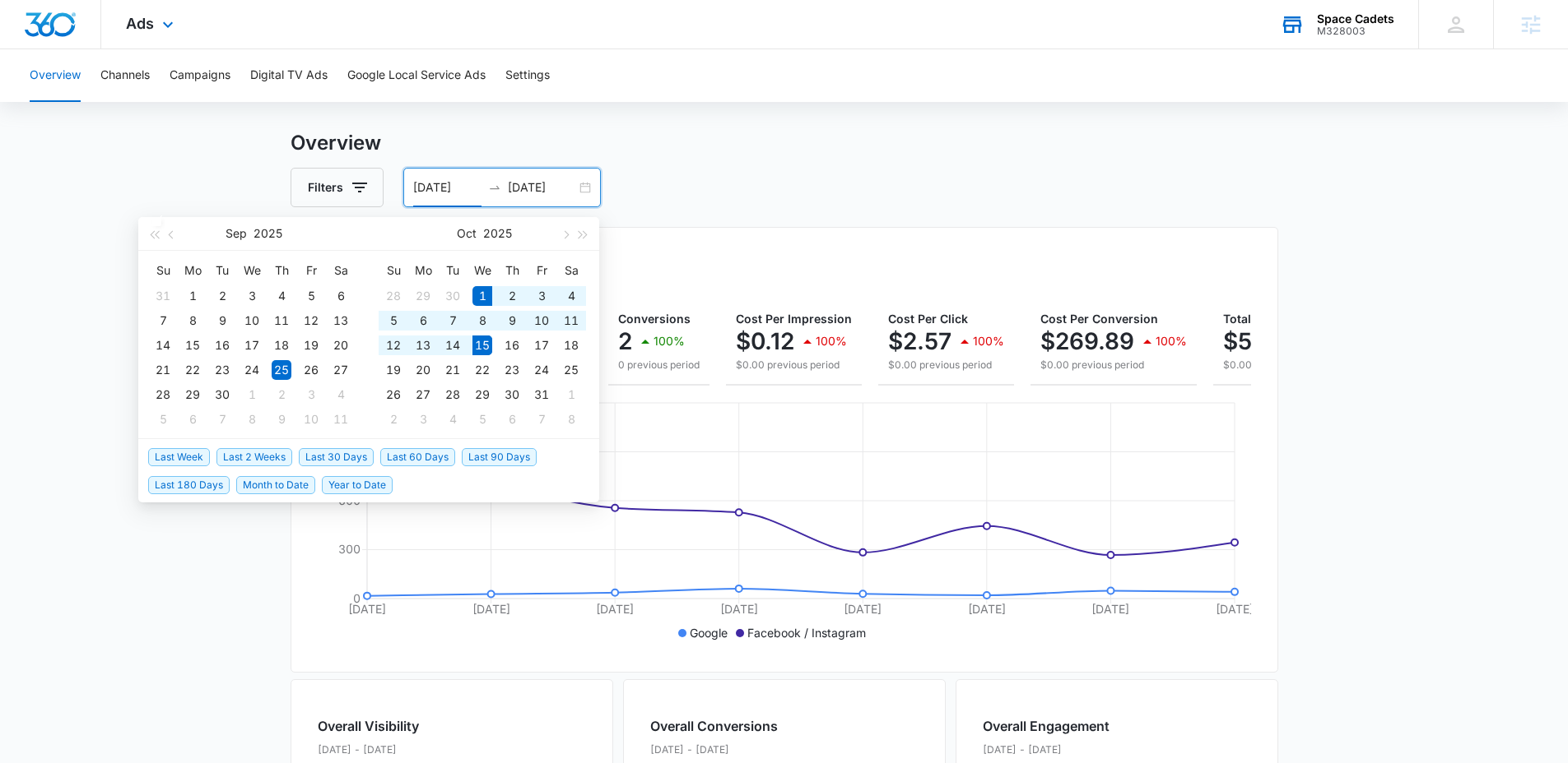
click at [259, 455] on span "Last 2 Weeks" at bounding box center [254, 457] width 76 height 18
type input "10/01/2025"
type input "10/15/2025"
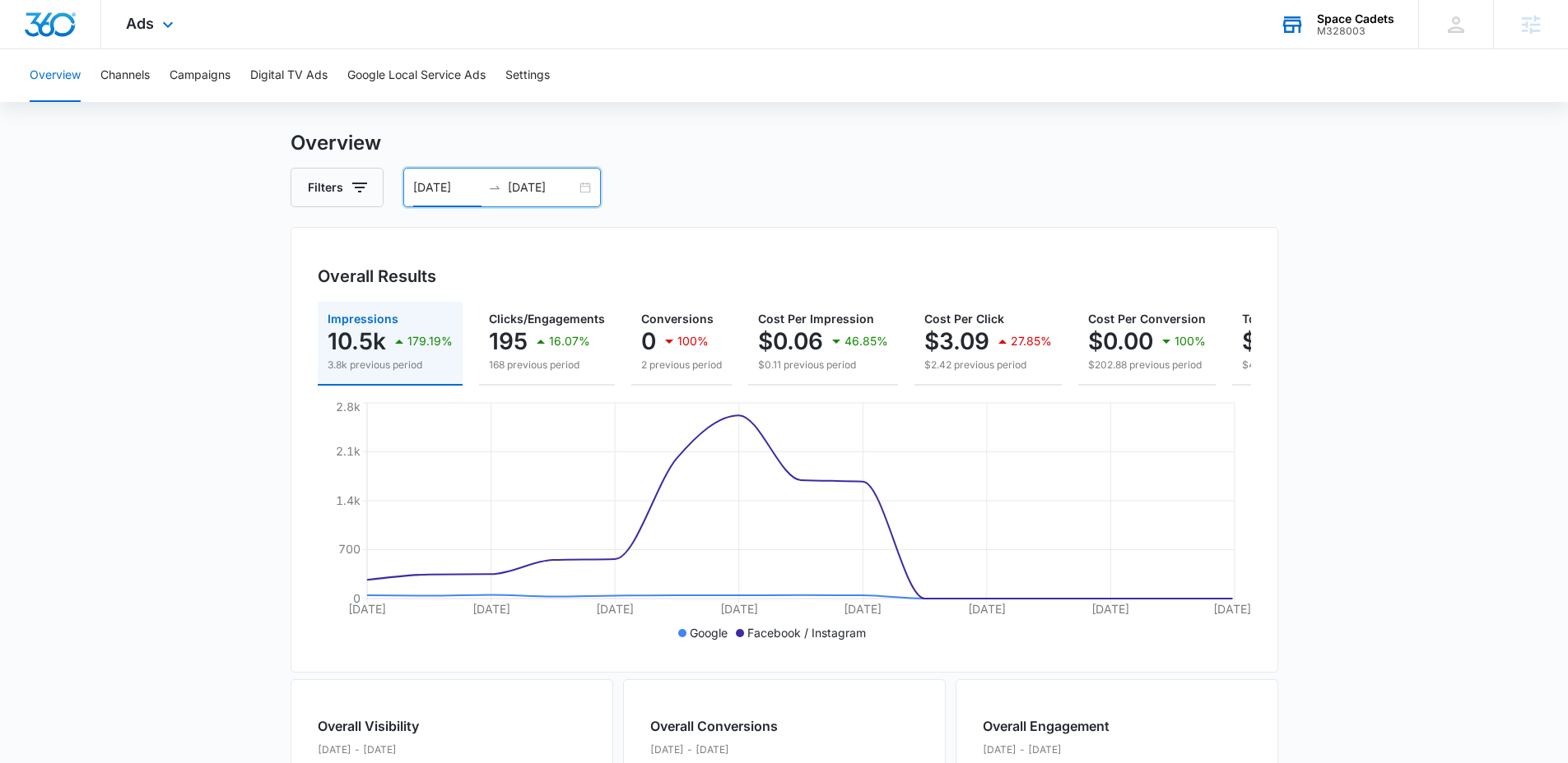
click at [538, 172] on div "10/01/2025 10/15/2025" at bounding box center [501, 187] width 197 height 39
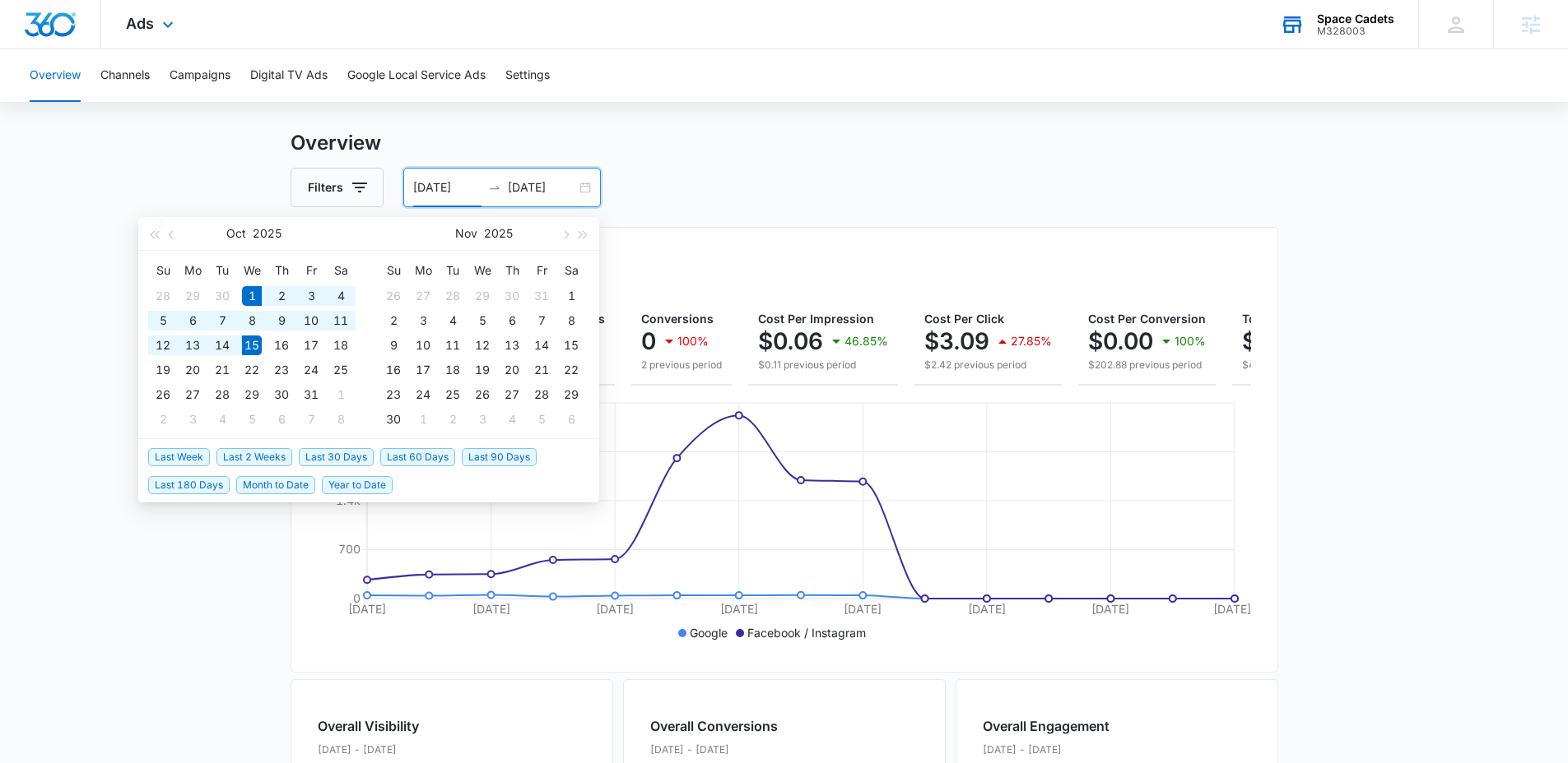
click at [476, 185] on input "10/01/2025" at bounding box center [447, 187] width 68 height 18
type input "10/01/2025"
click at [529, 196] on input "10/15/2025" at bounding box center [541, 187] width 68 height 18
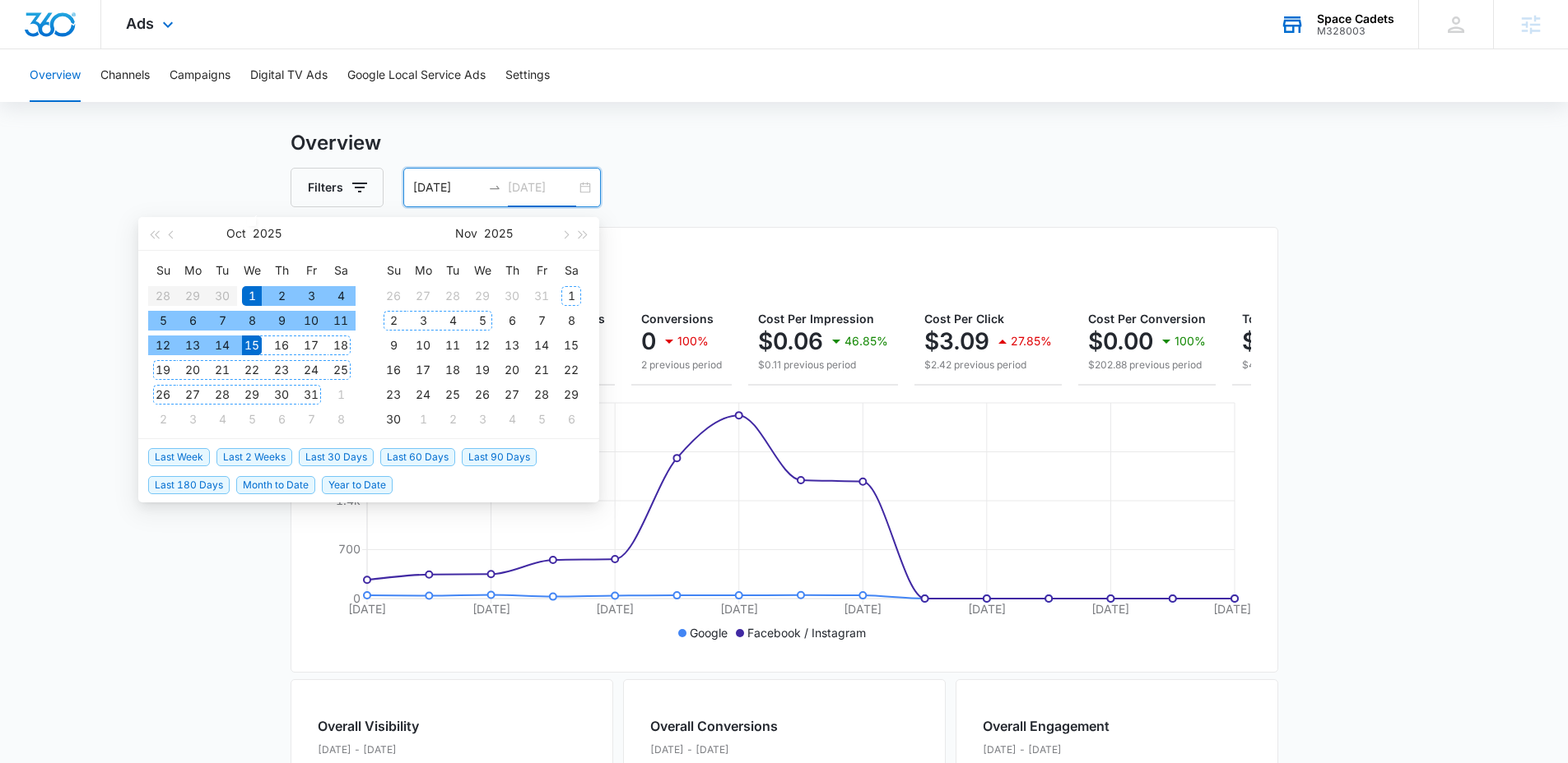
type input "[DATE]"
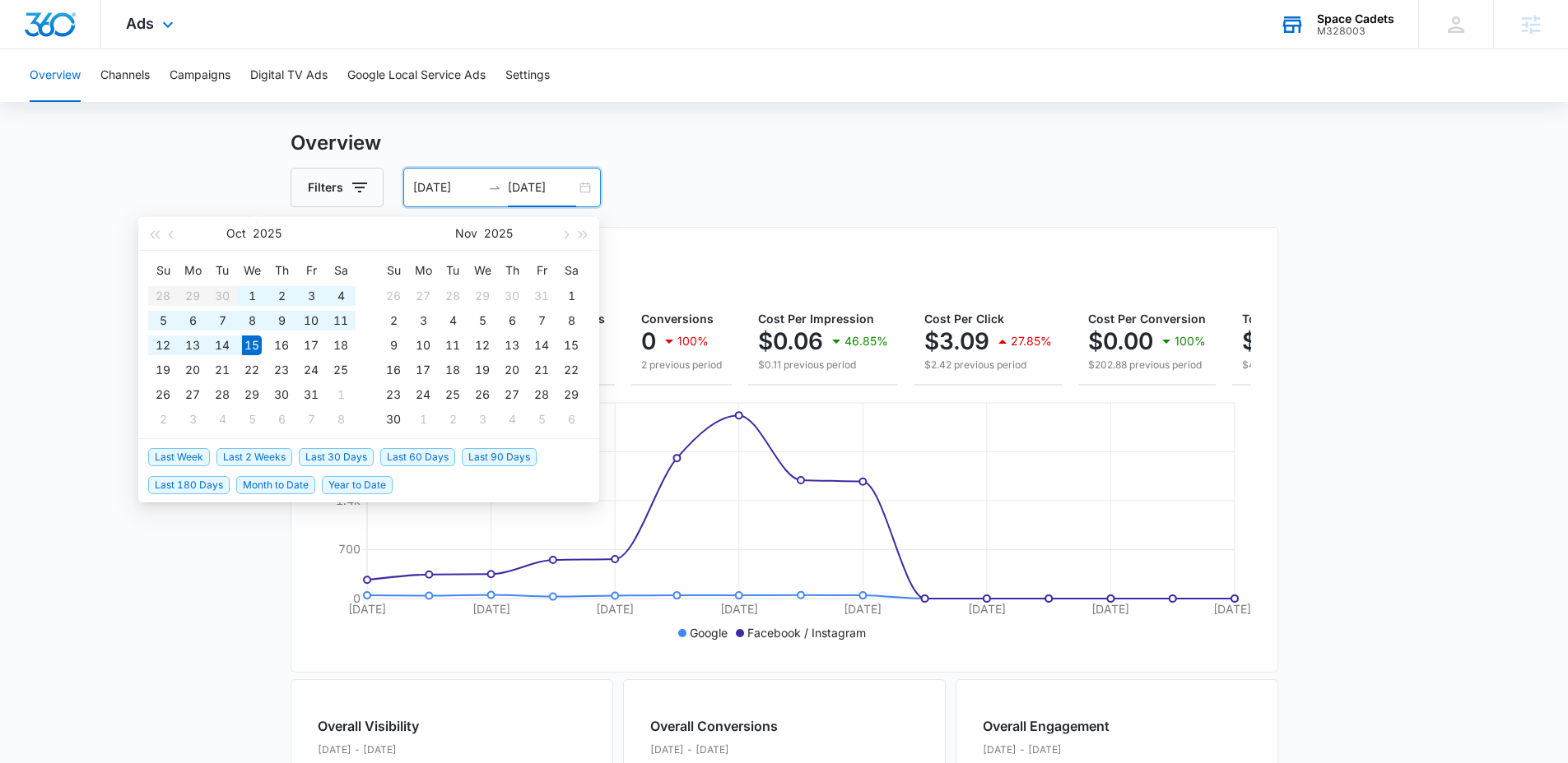
click at [306, 462] on span "Last 30 Days" at bounding box center [336, 457] width 75 height 18
type input "[DATE]"
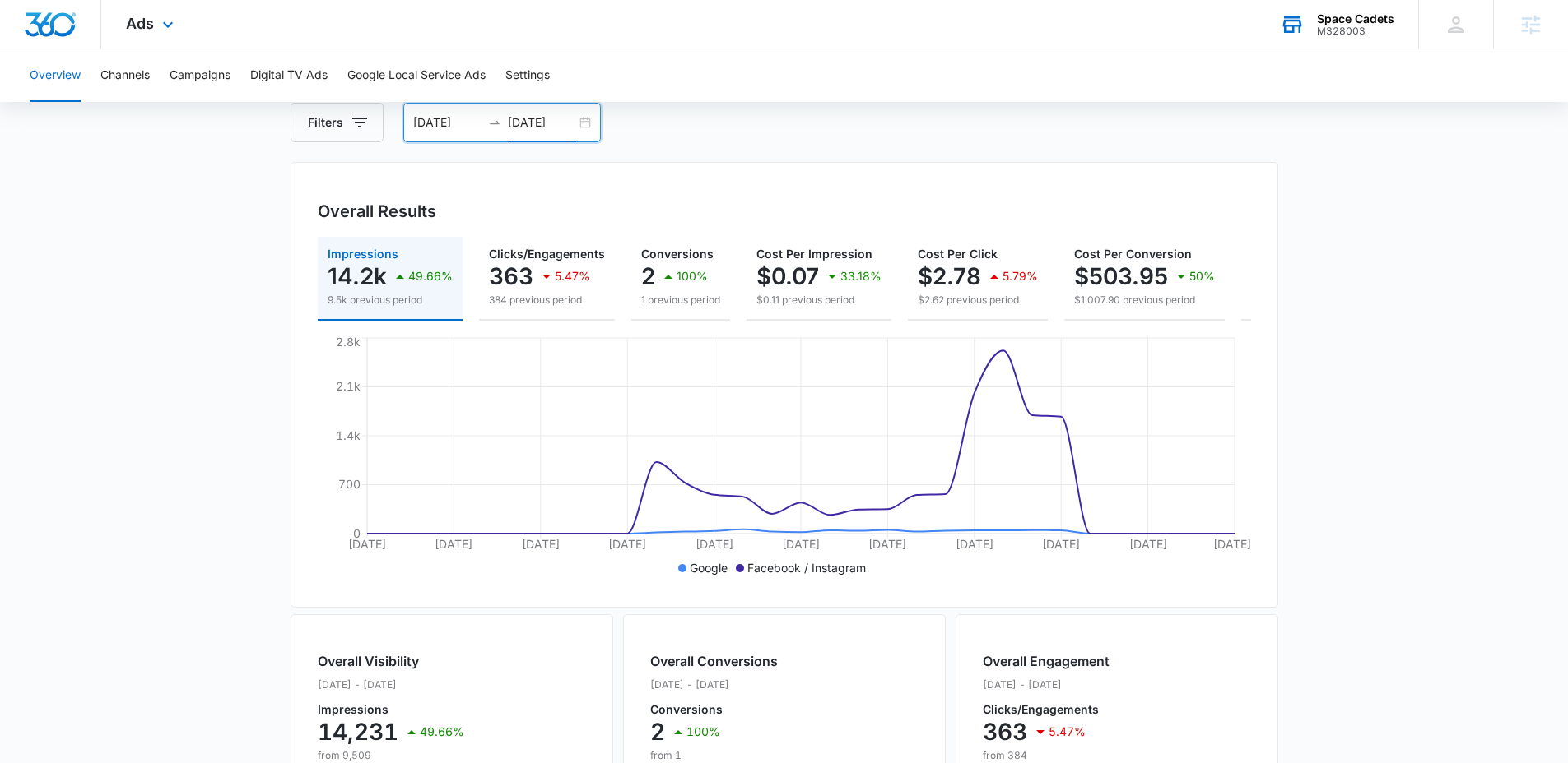
scroll to position [0, 0]
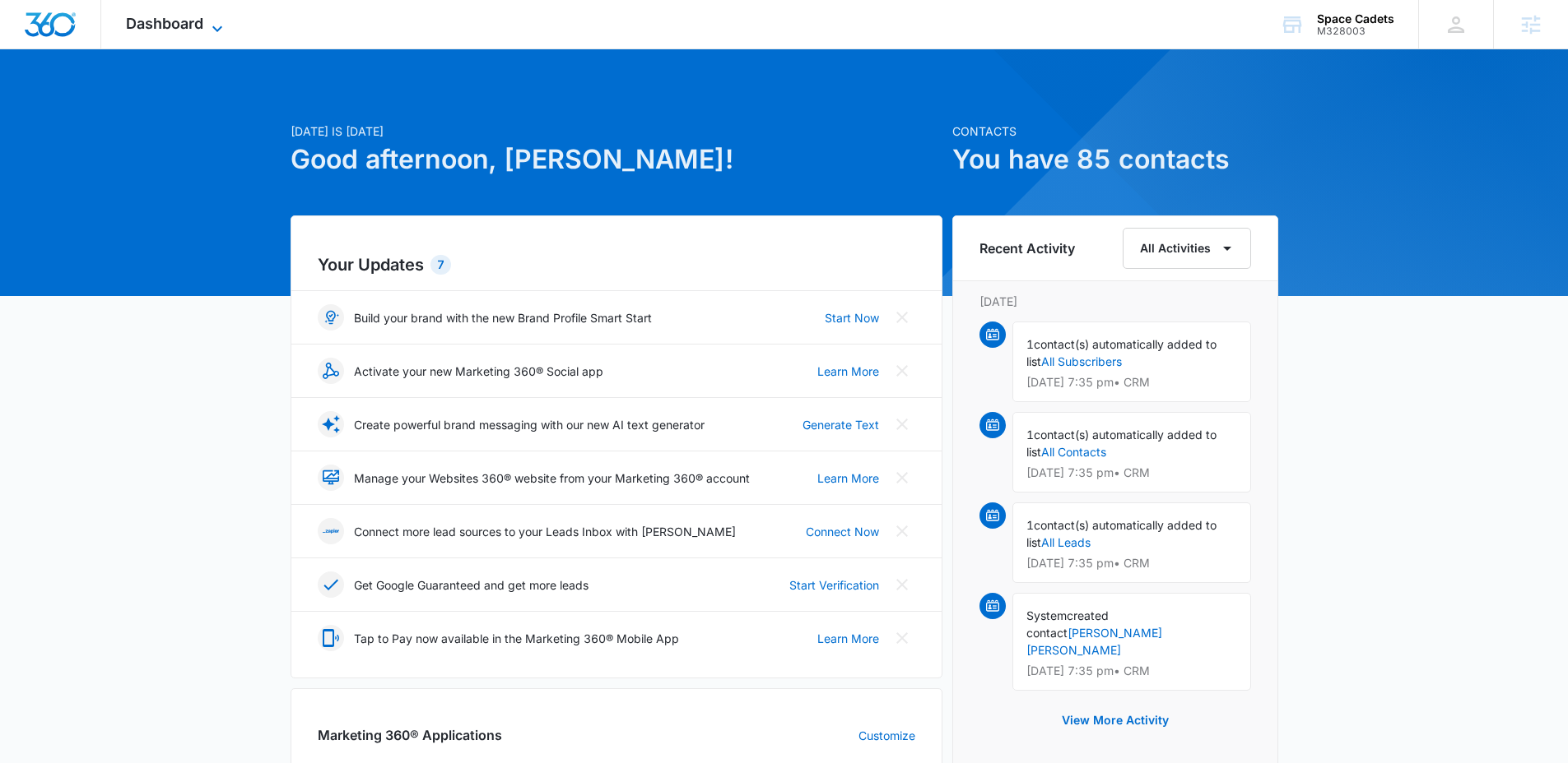
click at [166, 26] on span "Dashboard" at bounding box center [164, 23] width 77 height 17
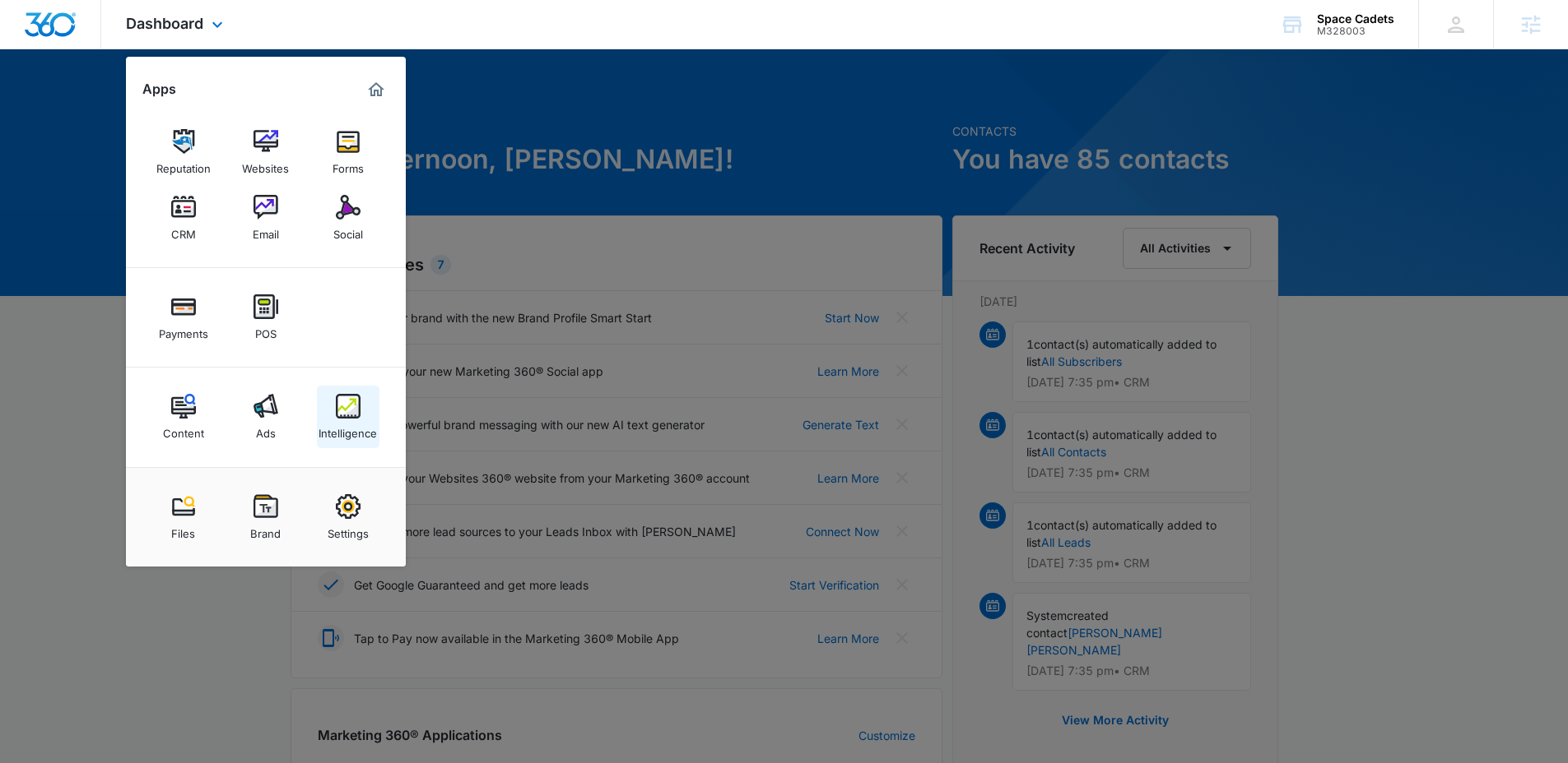
click at [356, 414] on img at bounding box center [348, 406] width 25 height 25
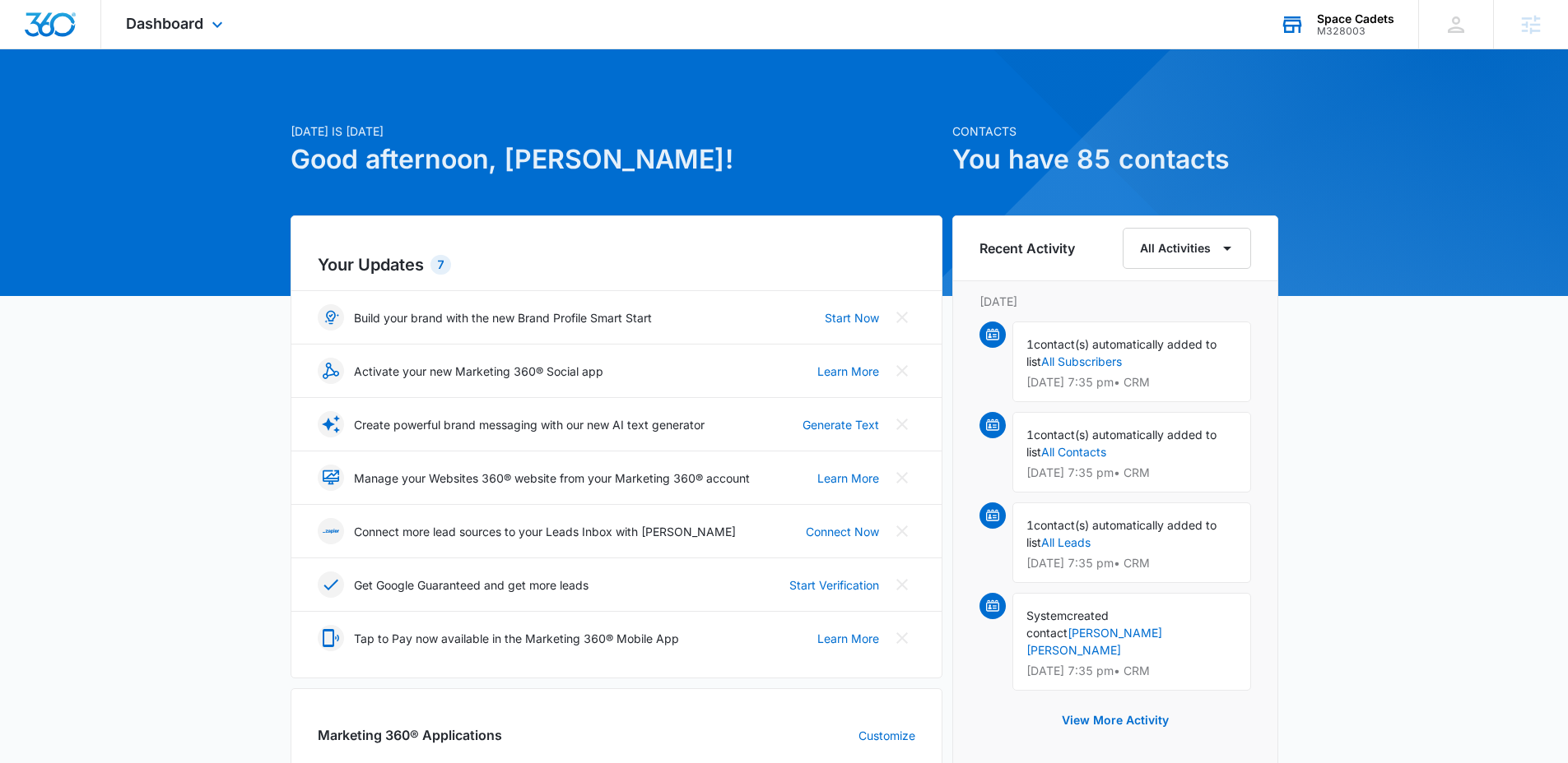
click at [1334, 37] on div "Space Cadets M328003 Your Accounts View All" at bounding box center [1335, 24] width 162 height 49
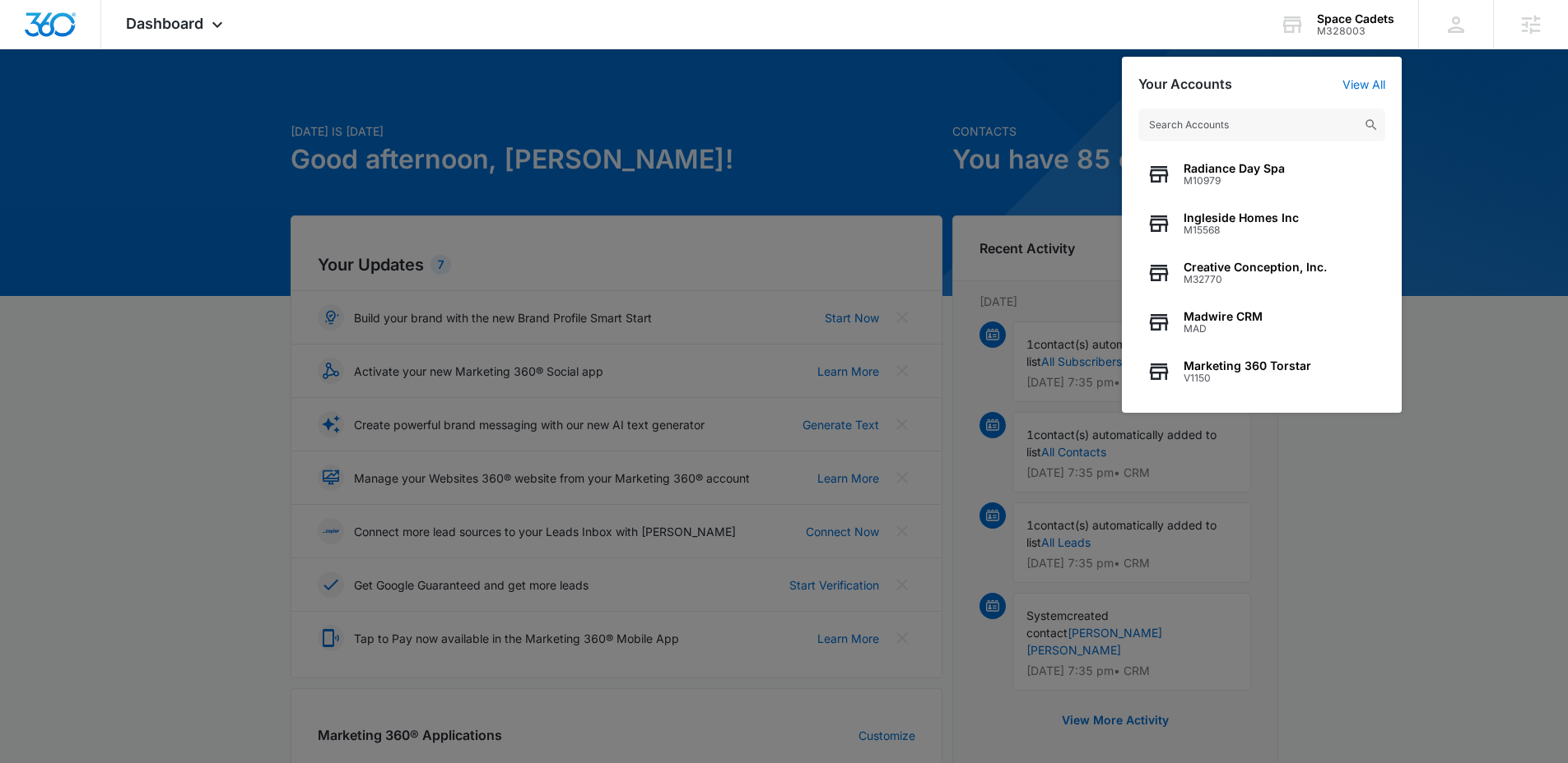
click at [1495, 277] on div at bounding box center [784, 382] width 1568 height 763
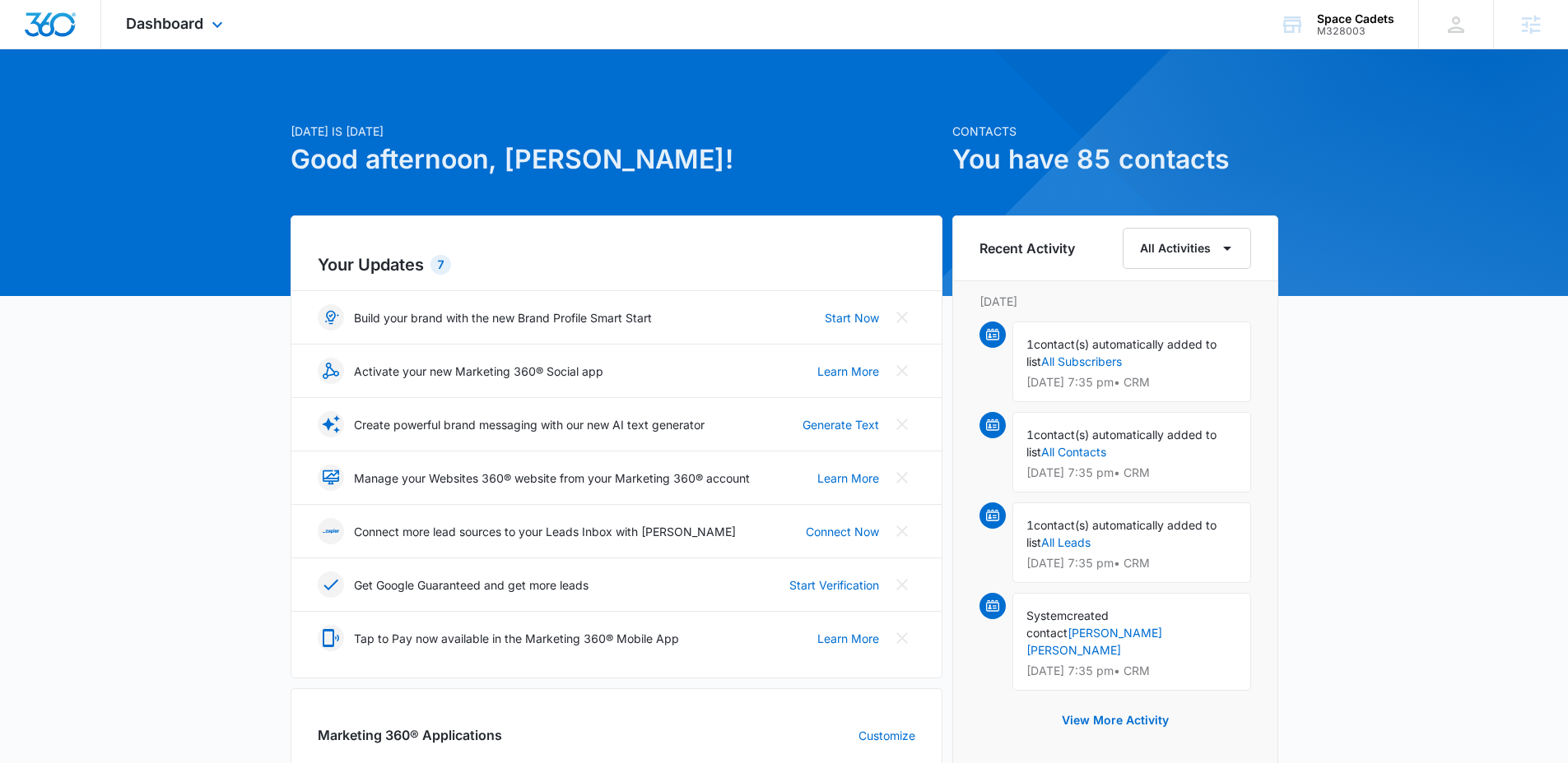
click at [205, 30] on div "Dashboard Apps Reputation Websites Forms CRM Email Social Payments POS Content …" at bounding box center [176, 24] width 151 height 49
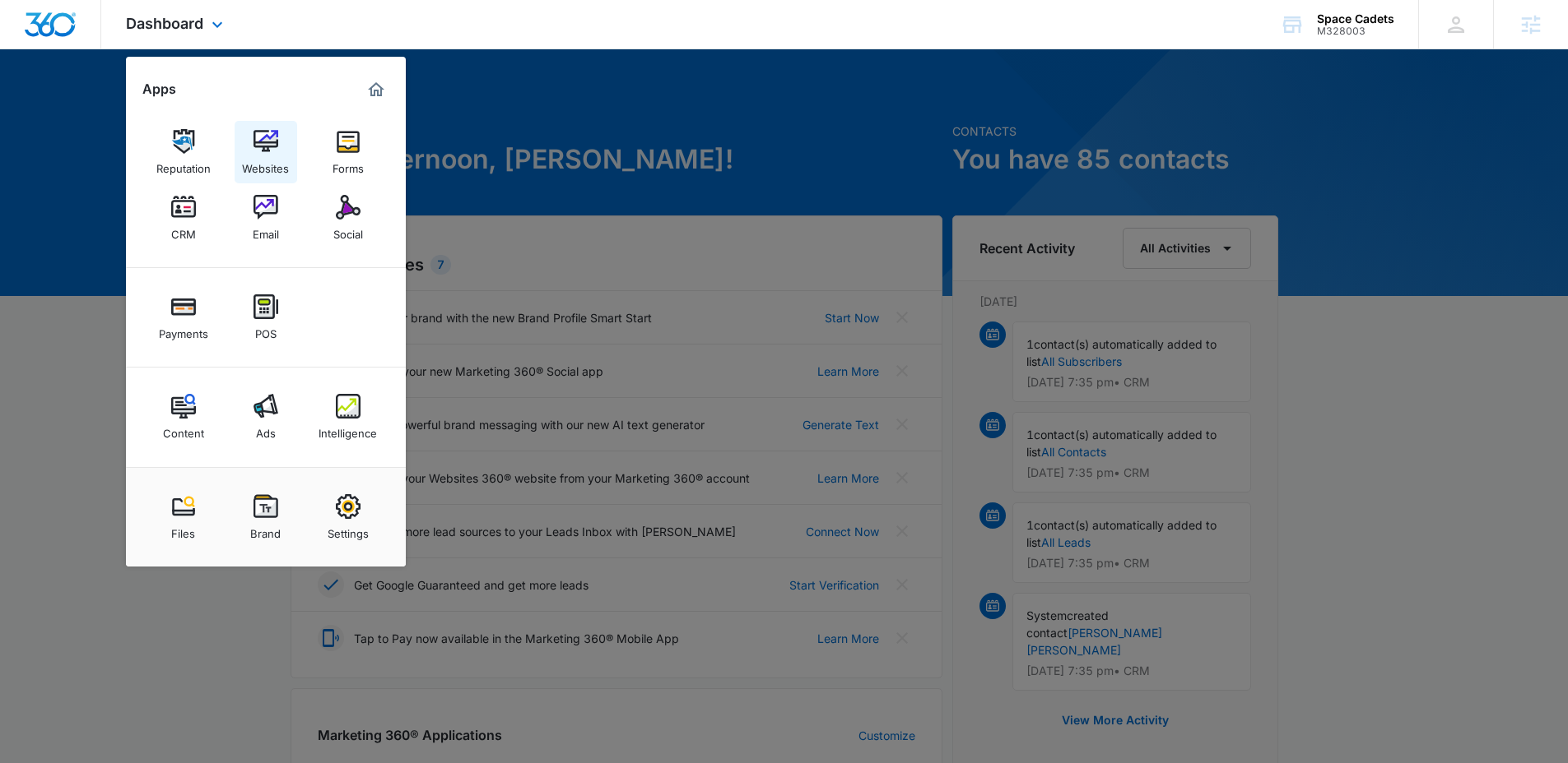
click at [275, 146] on img at bounding box center [266, 141] width 25 height 25
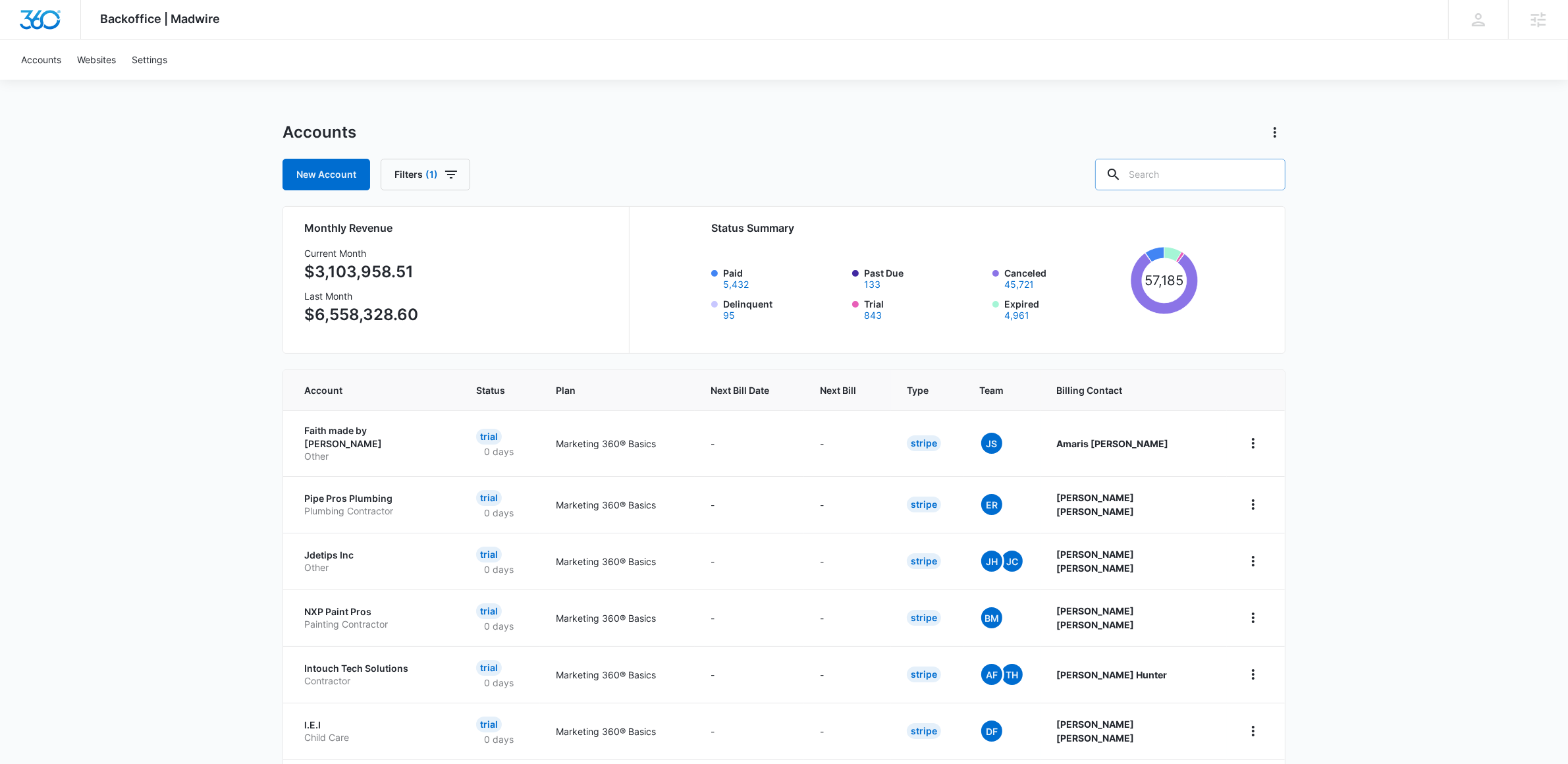
click at [1222, 173] on input "text" at bounding box center [1190, 174] width 190 height 32
click at [1188, 182] on input "spa" at bounding box center [1180, 174] width 210 height 32
type input "space cadets"
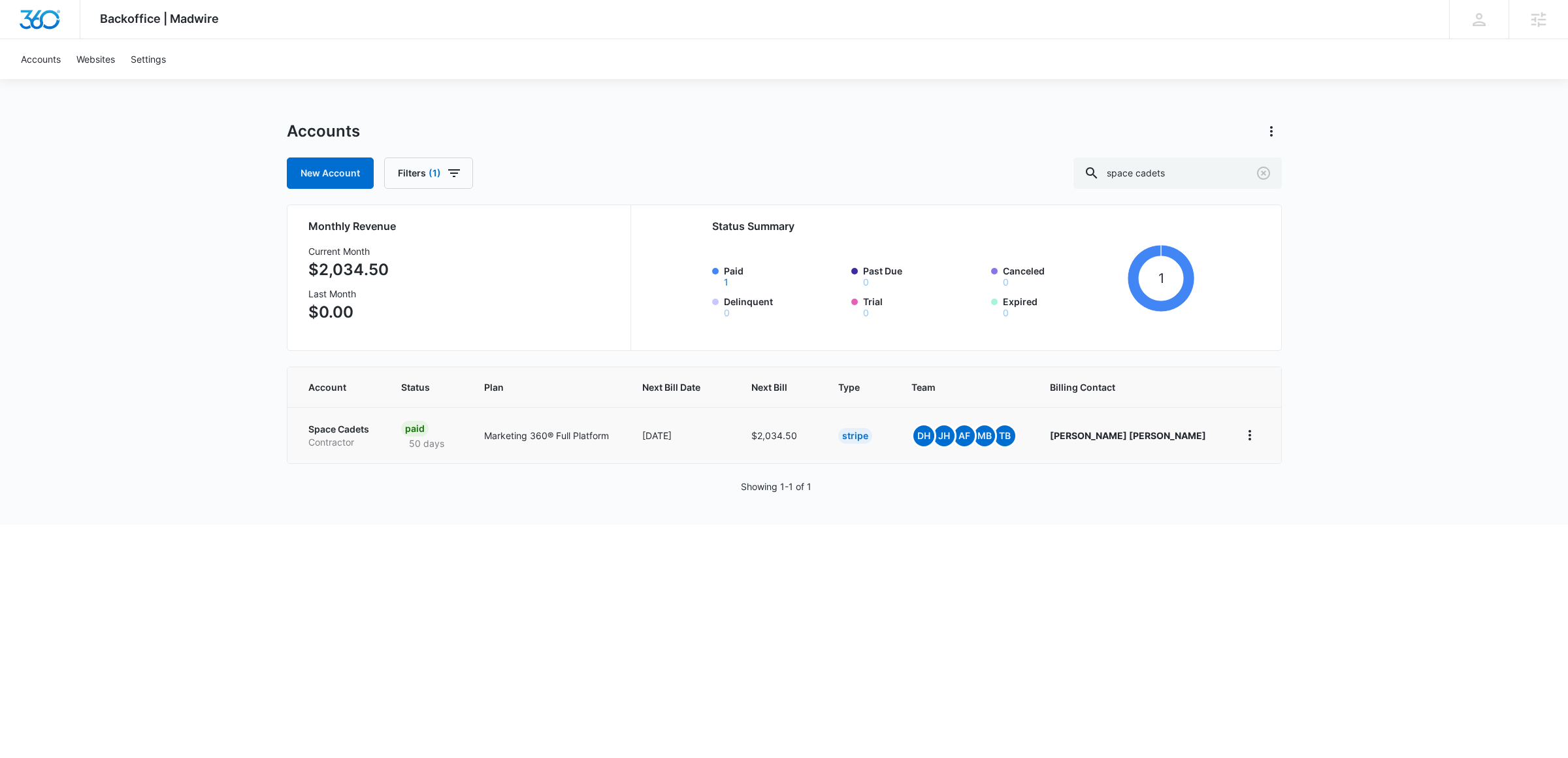
click at [334, 429] on p "Space Cadets" at bounding box center [339, 429] width 61 height 13
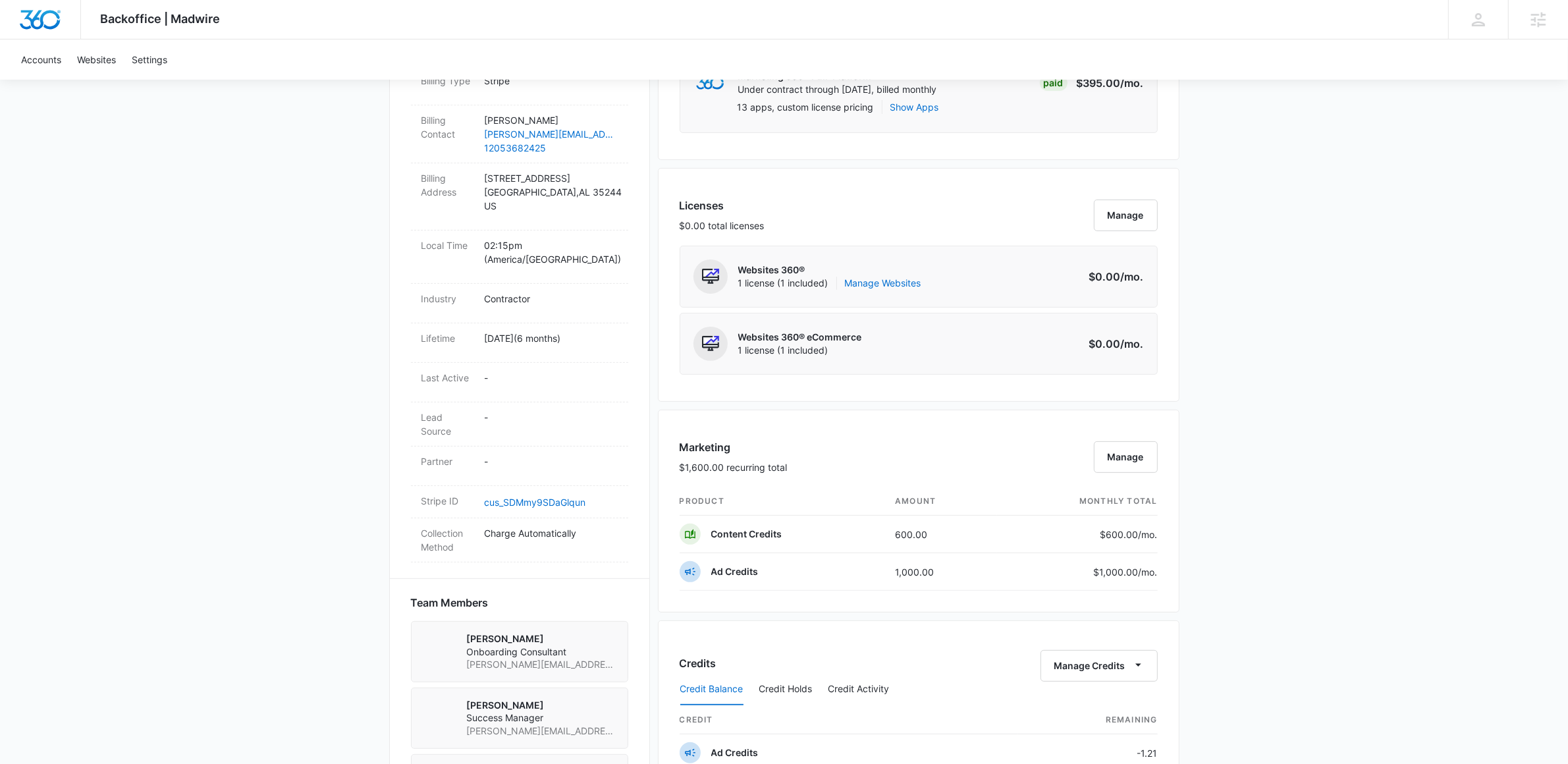
scroll to position [427, 0]
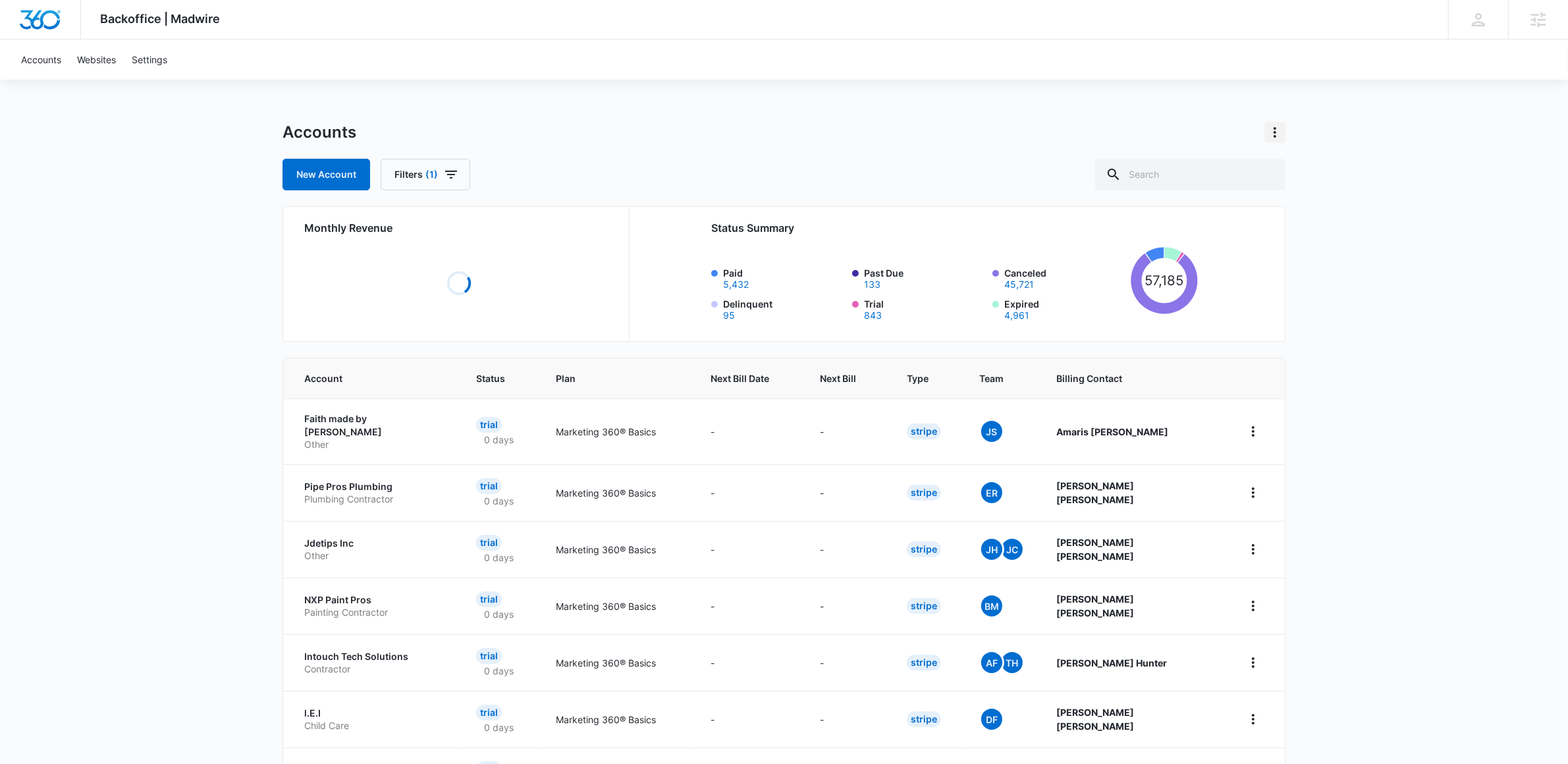
click at [1269, 140] on button "Actions" at bounding box center [1274, 132] width 21 height 21
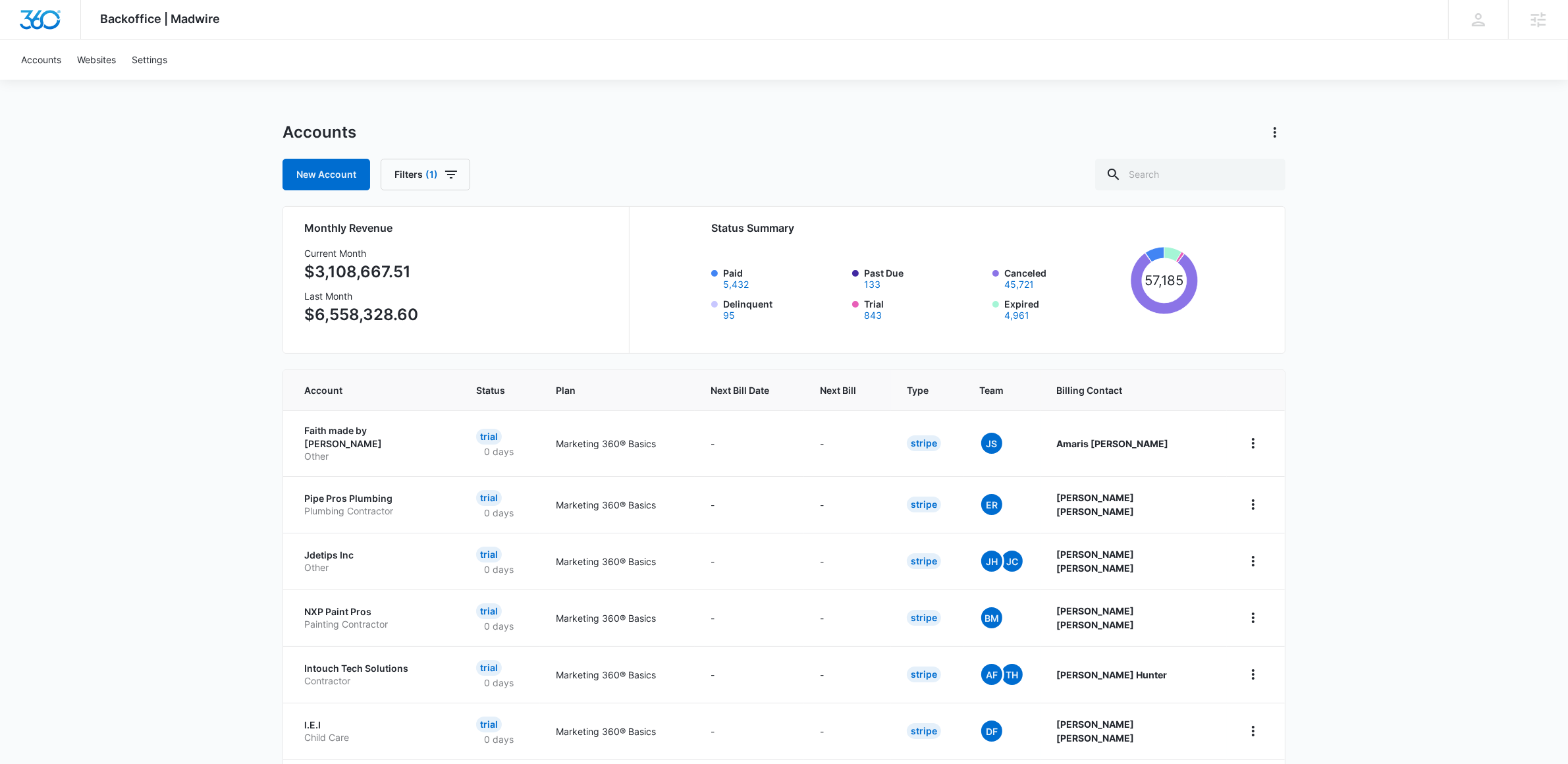
click at [1429, 369] on div "Backoffice | Madwire Apps Settings Mary Brenton mary.brenton@madwire.com My Pro…" at bounding box center [784, 529] width 1568 height 1059
click at [43, 69] on link "Accounts" at bounding box center [41, 59] width 56 height 40
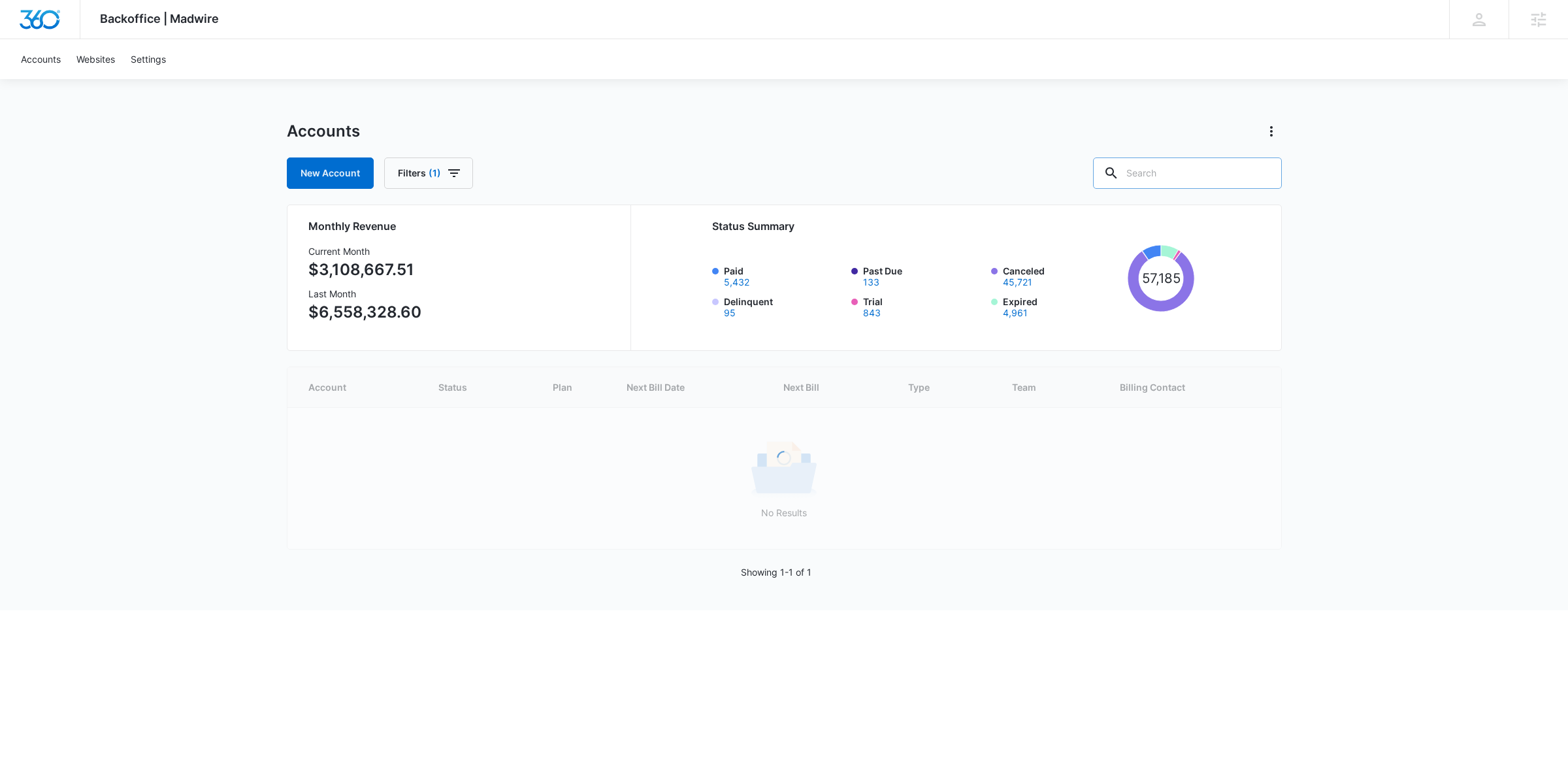
click at [1247, 173] on input "text" at bounding box center [1187, 173] width 189 height 31
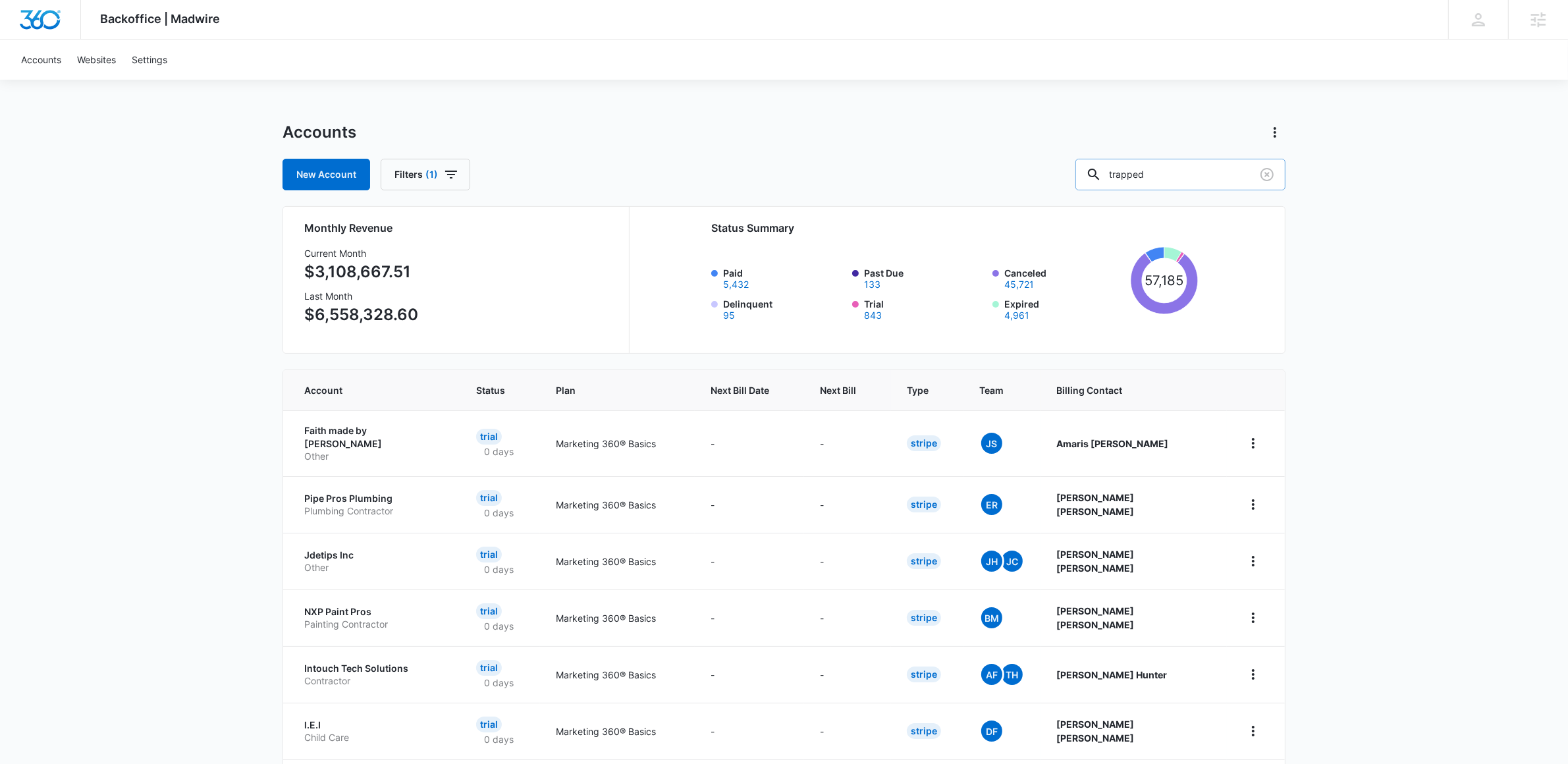
type input "trapped"
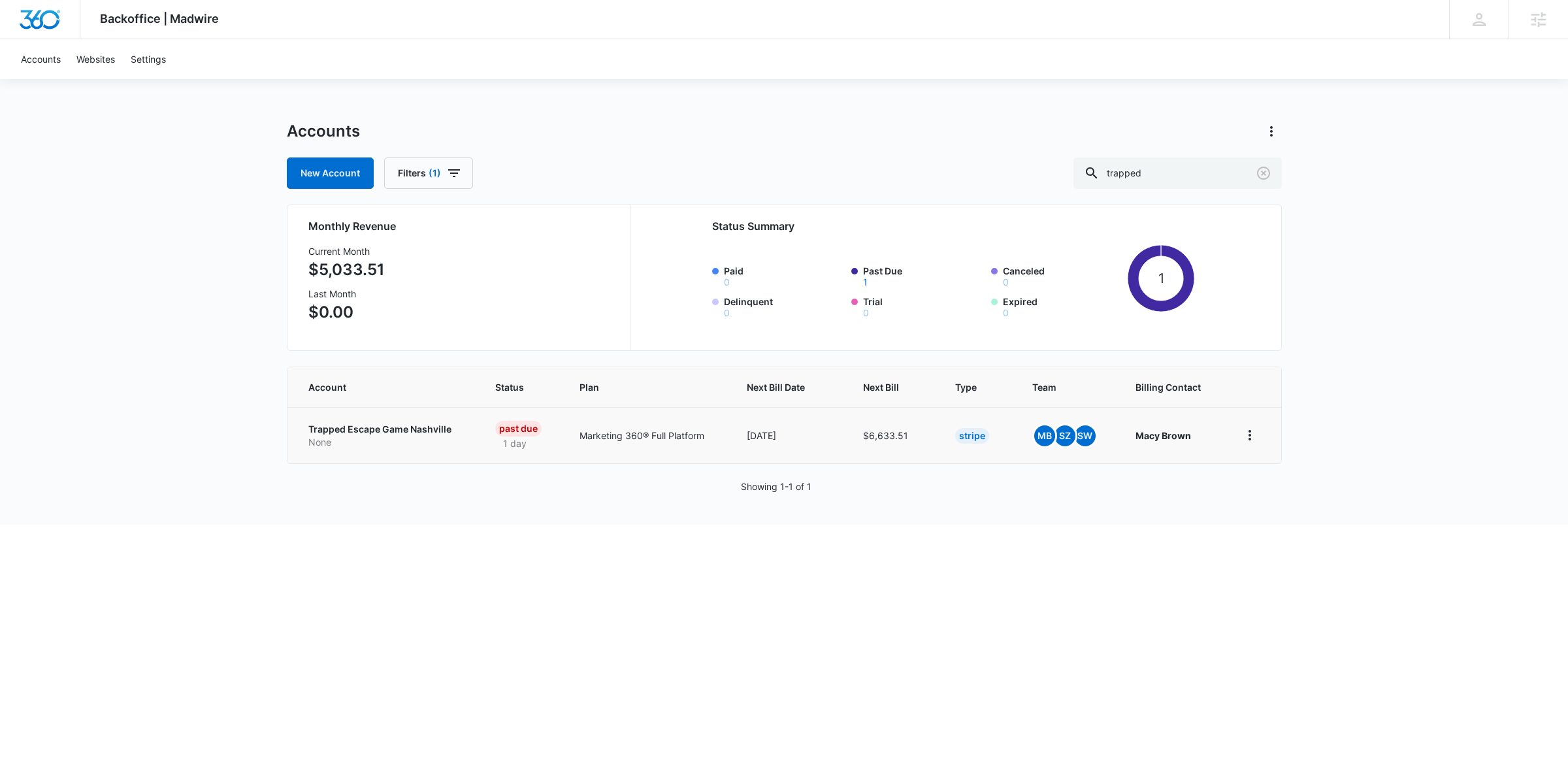
click at [341, 429] on p "Trapped Escape Game Nashville" at bounding box center [386, 429] width 156 height 13
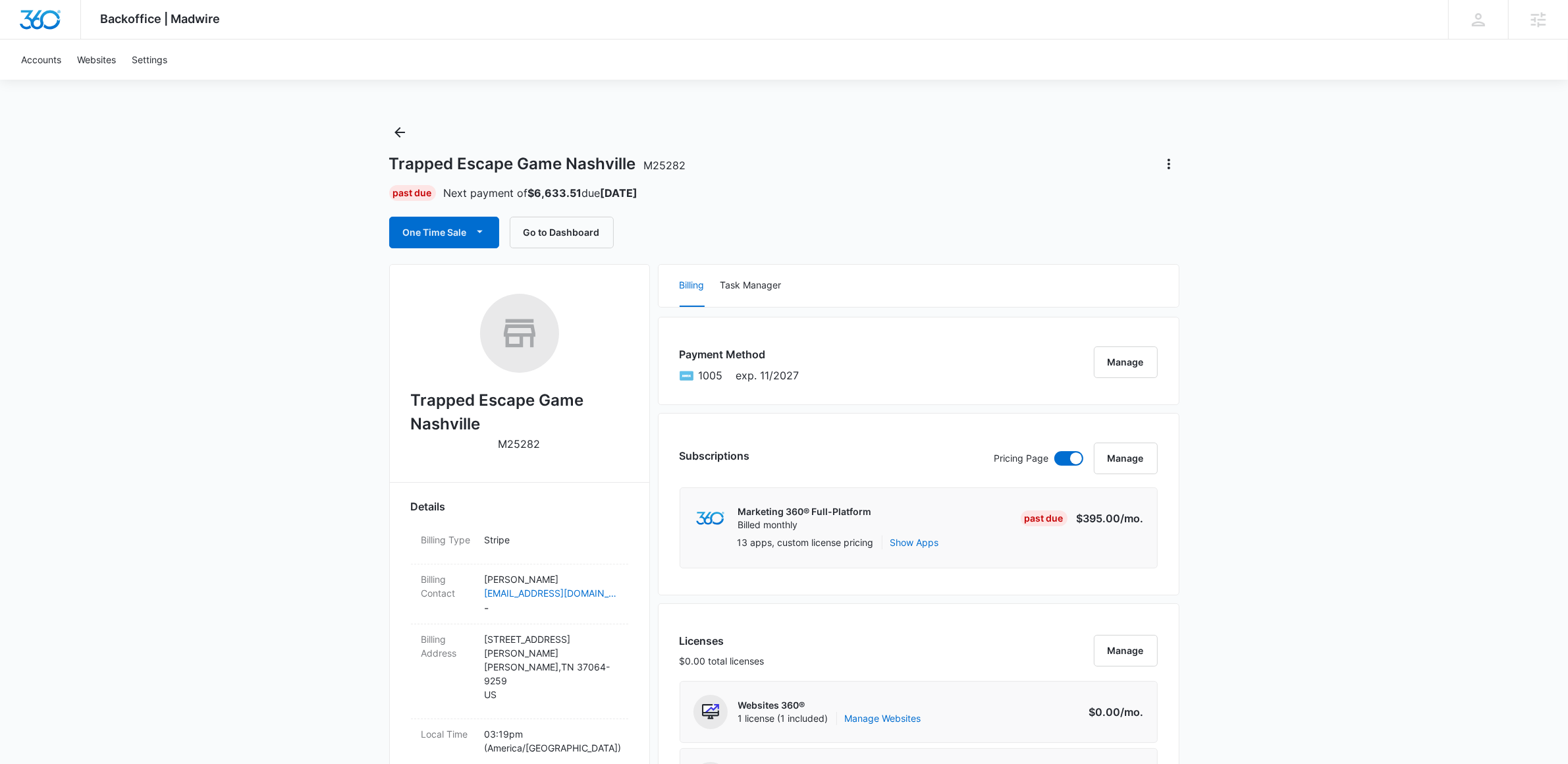
drag, startPoint x: 1172, startPoint y: 162, endPoint x: 1179, endPoint y: 174, distance: 13.9
click at [1171, 162] on icon "Actions" at bounding box center [1169, 164] width 16 height 16
click at [1046, 182] on div "Trapped Escape Game Nashville M25282 Close Account Past Due Next payment of $6,…" at bounding box center [784, 185] width 790 height 126
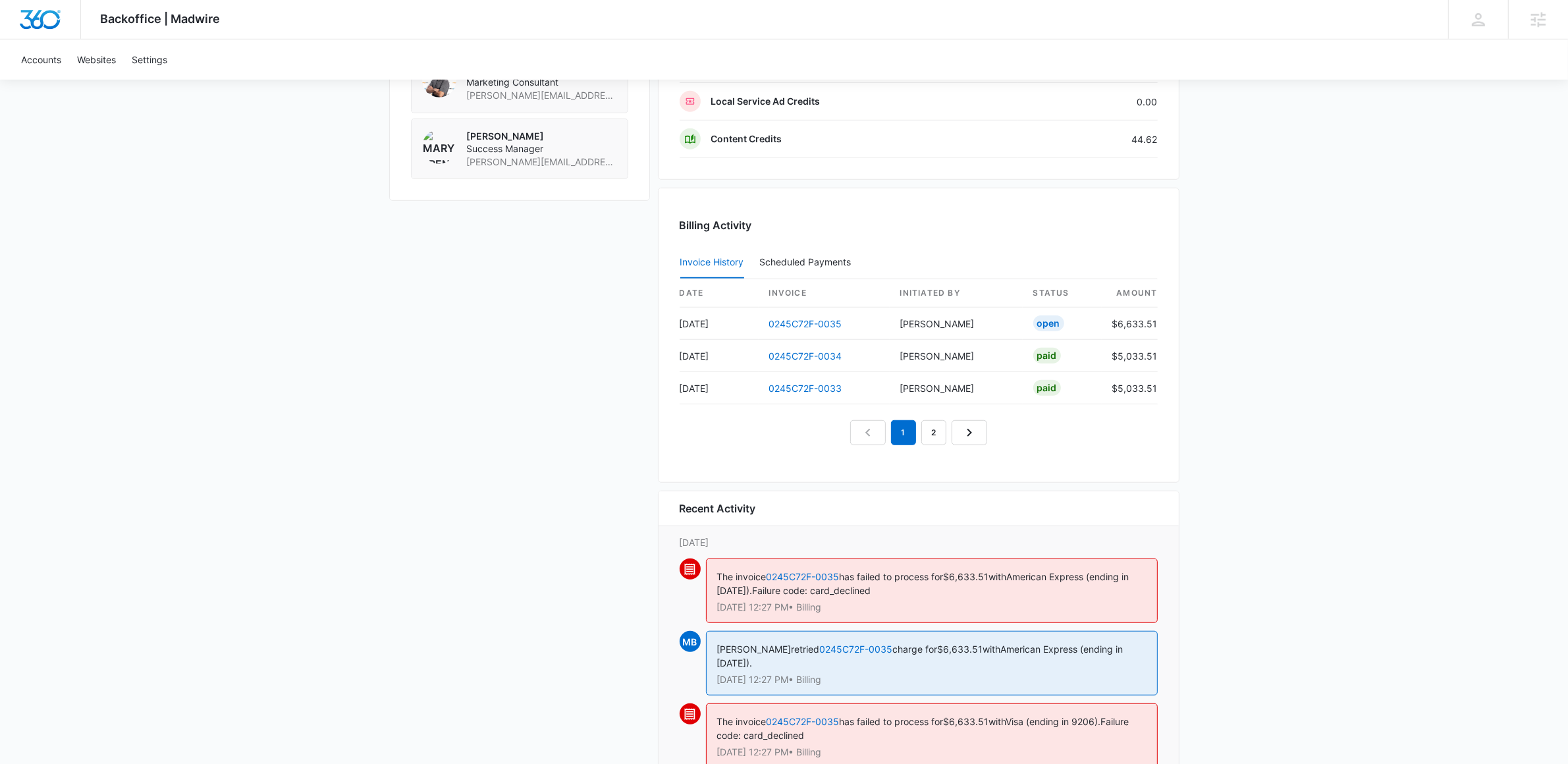
scroll to position [1278, 0]
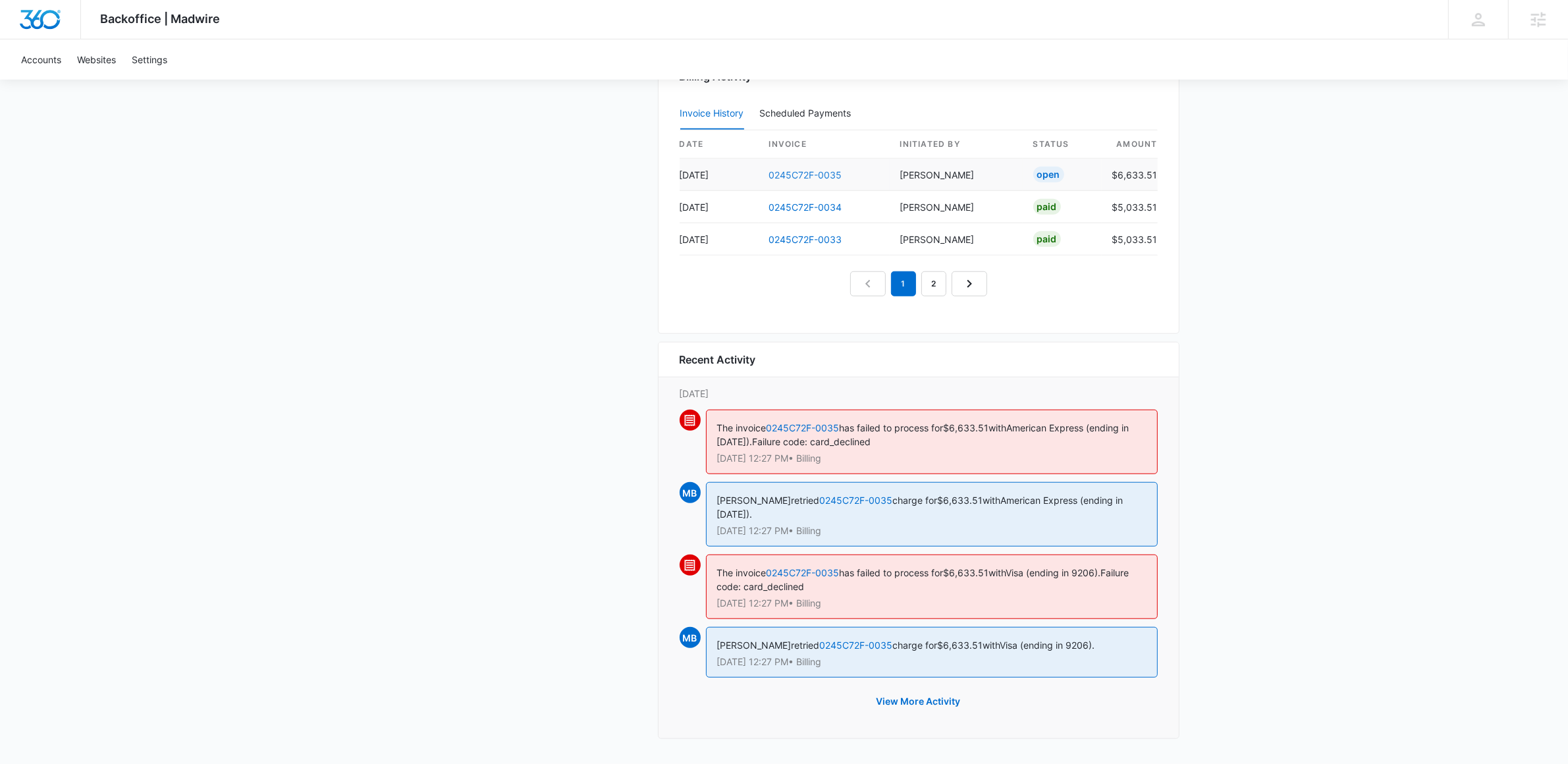
click at [789, 169] on link "0245C72F-0035" at bounding box center [806, 175] width 73 height 12
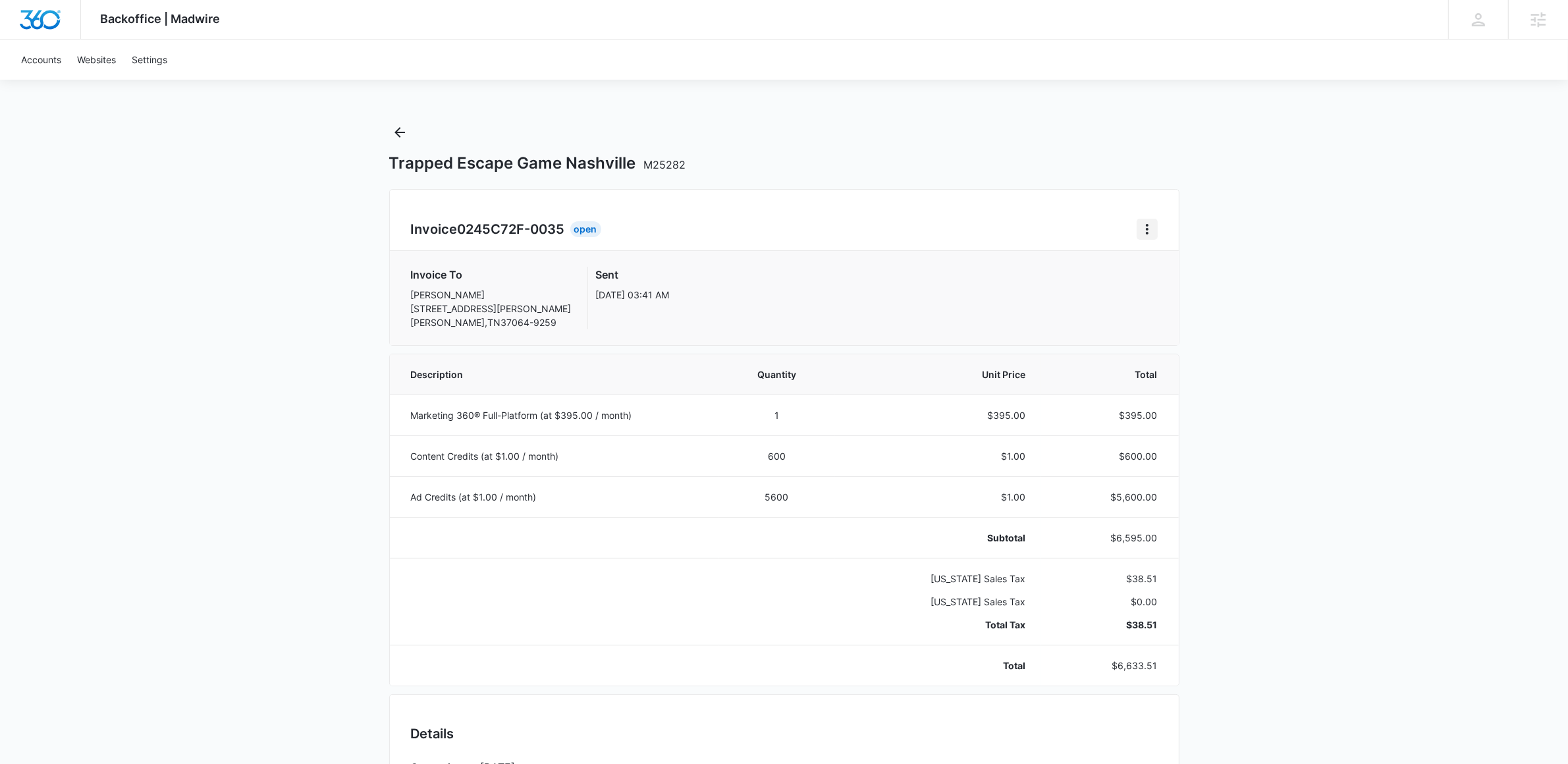
click at [1144, 227] on icon "Home" at bounding box center [1147, 229] width 16 height 16
drag, startPoint x: 1149, startPoint y: 235, endPoint x: 1171, endPoint y: 278, distance: 48.3
click at [1343, 359] on div "Backoffice | Madwire Apps Settings Mary Brenton mary.brenton@madwire.com My Pro…" at bounding box center [784, 774] width 1568 height 1548
click at [1149, 235] on icon "Home" at bounding box center [1147, 229] width 16 height 16
click at [1168, 282] on div "Retry Payment" at bounding box center [1190, 286] width 76 height 9
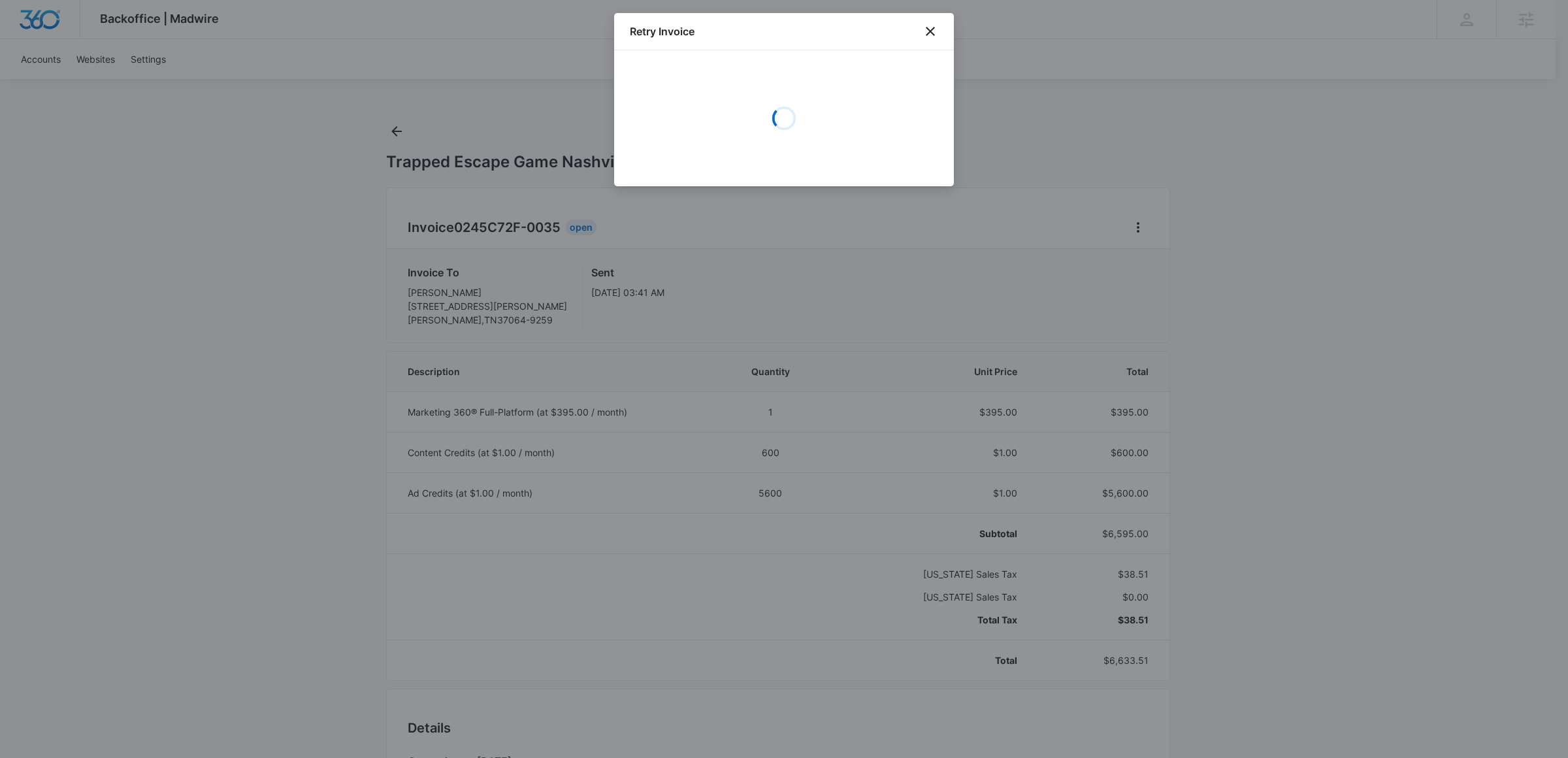
select select "pm_1Mqfz9A4n8RTgNjUSPfNHwvw"
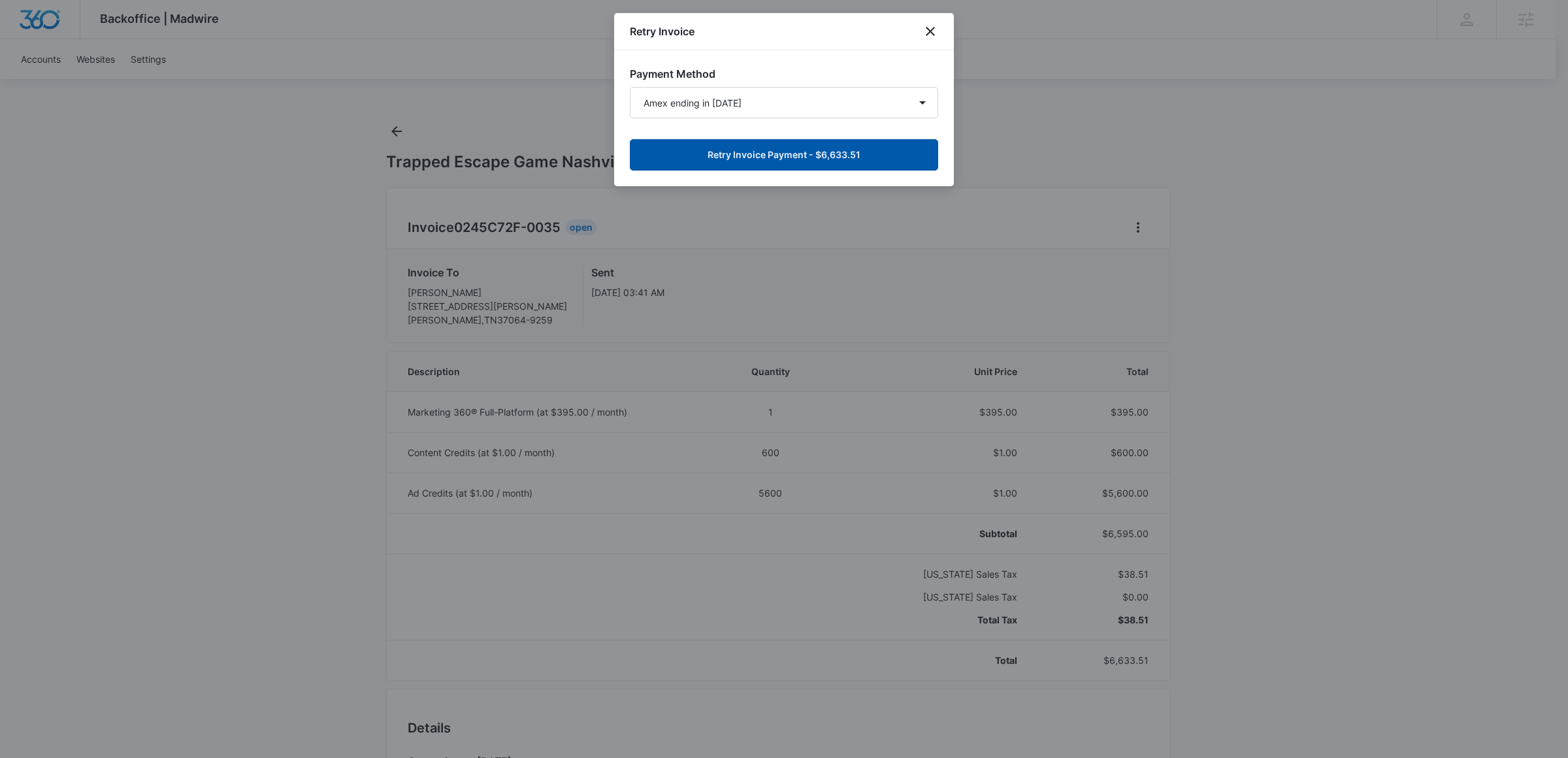
click at [772, 159] on button "Retry Invoice Payment - $6,633.51" at bounding box center [784, 154] width 308 height 31
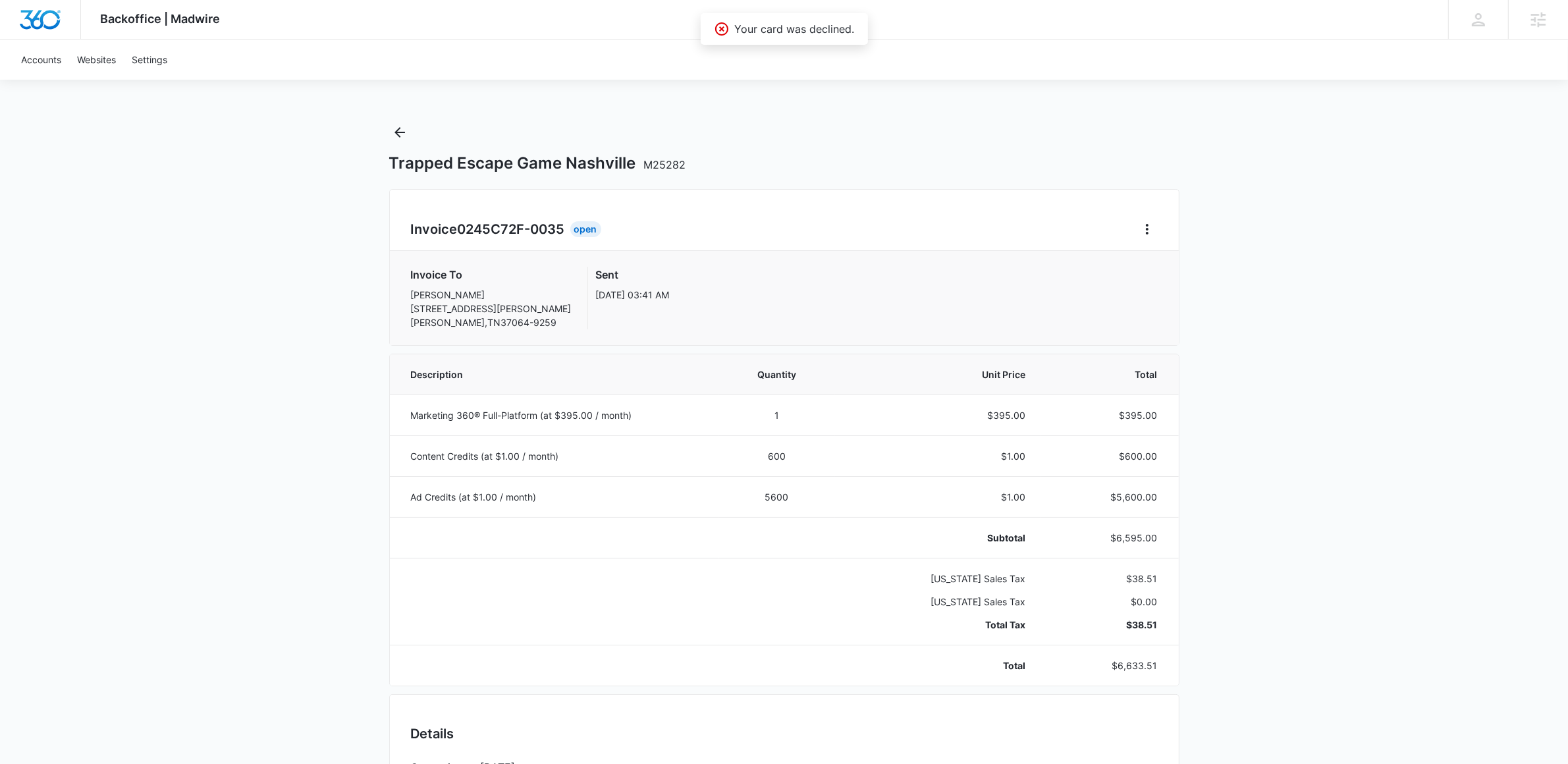
click at [1409, 351] on div "Backoffice | Madwire Apps Settings Mary Brenton mary.brenton@madwire.com My Pro…" at bounding box center [784, 774] width 1568 height 1548
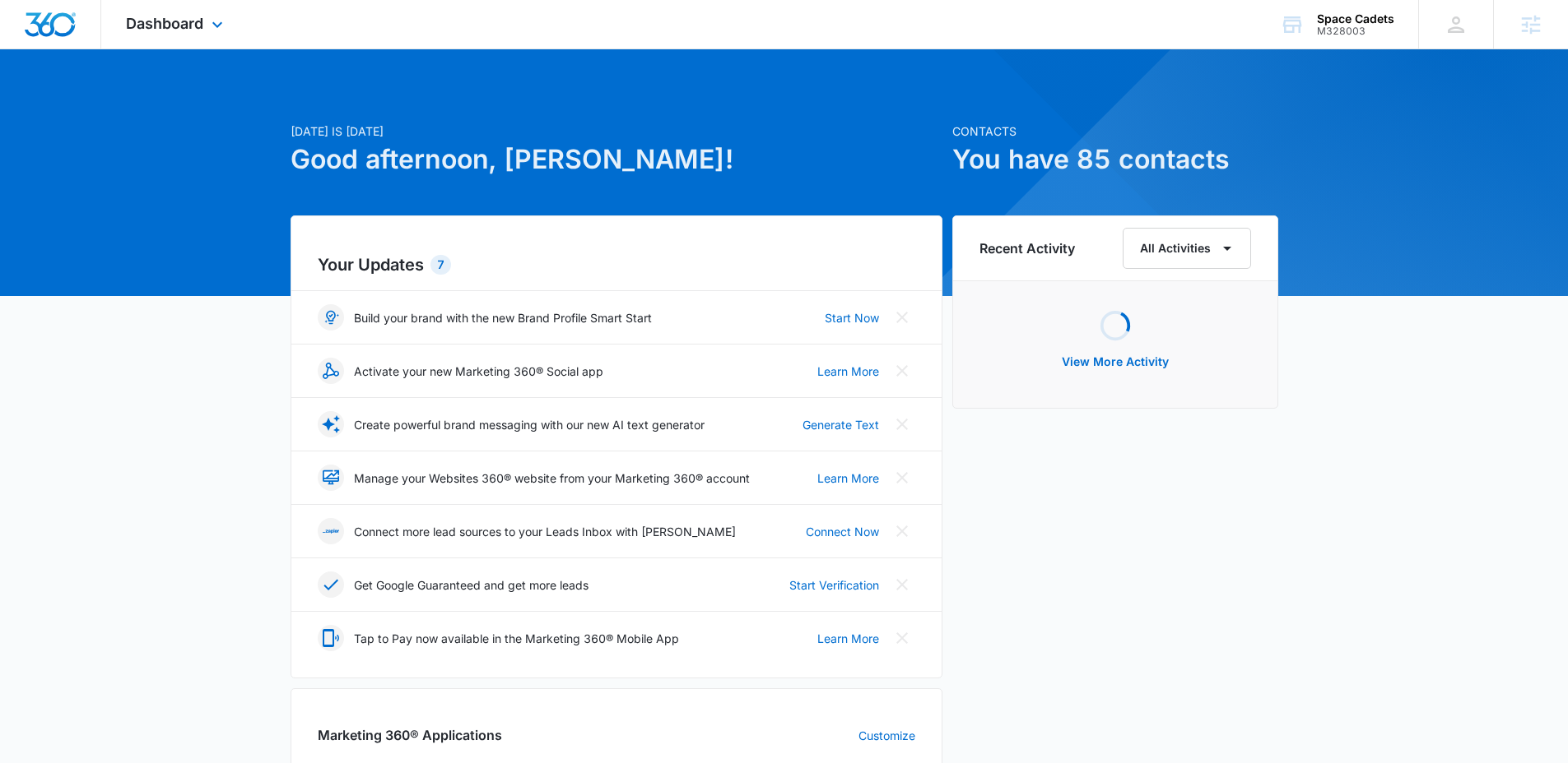
click at [186, 42] on div "Dashboard Apps Reputation Websites Forms CRM Email Social Payments POS Content …" at bounding box center [176, 24] width 151 height 49
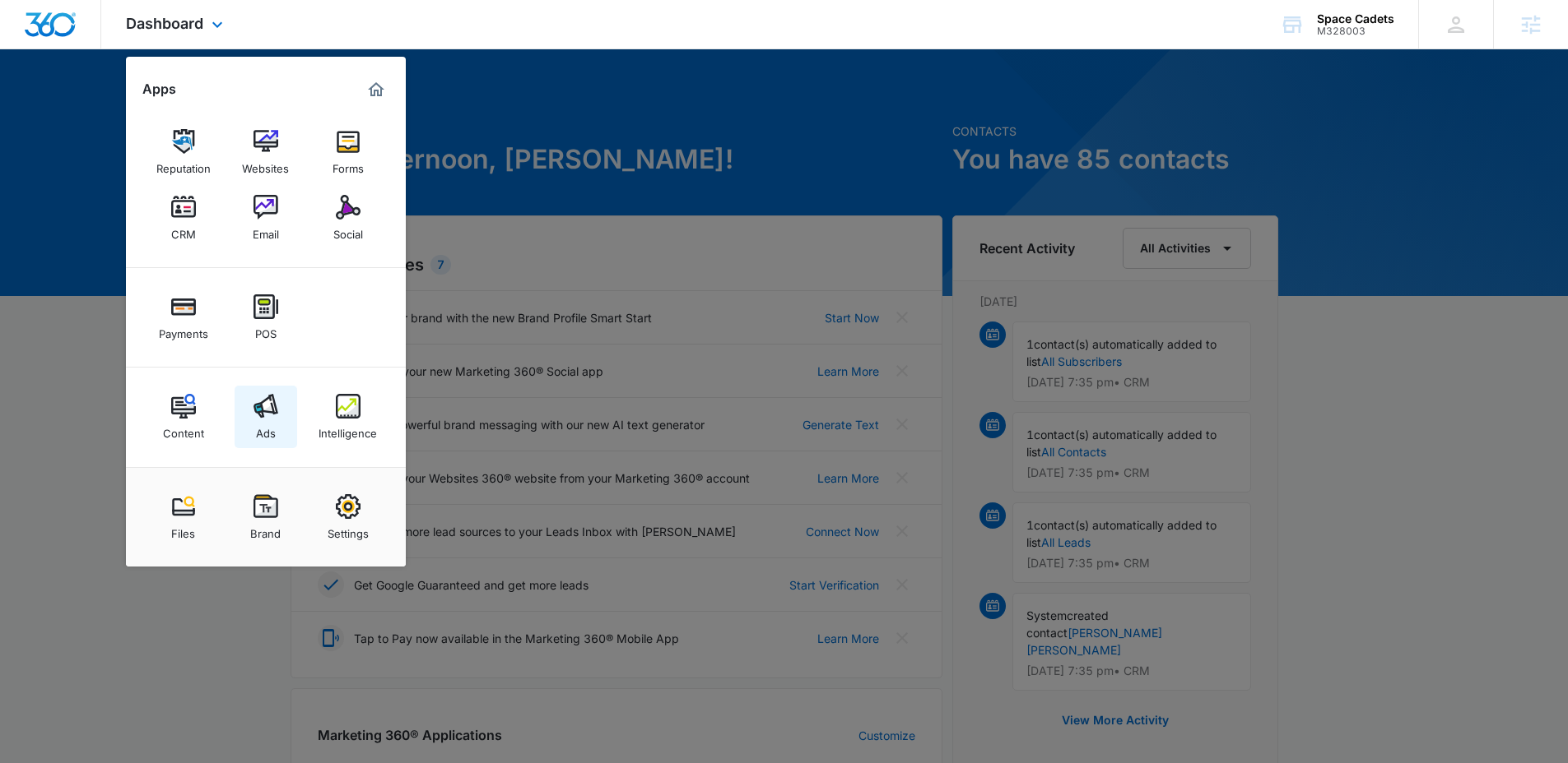
click at [275, 417] on img at bounding box center [266, 406] width 25 height 25
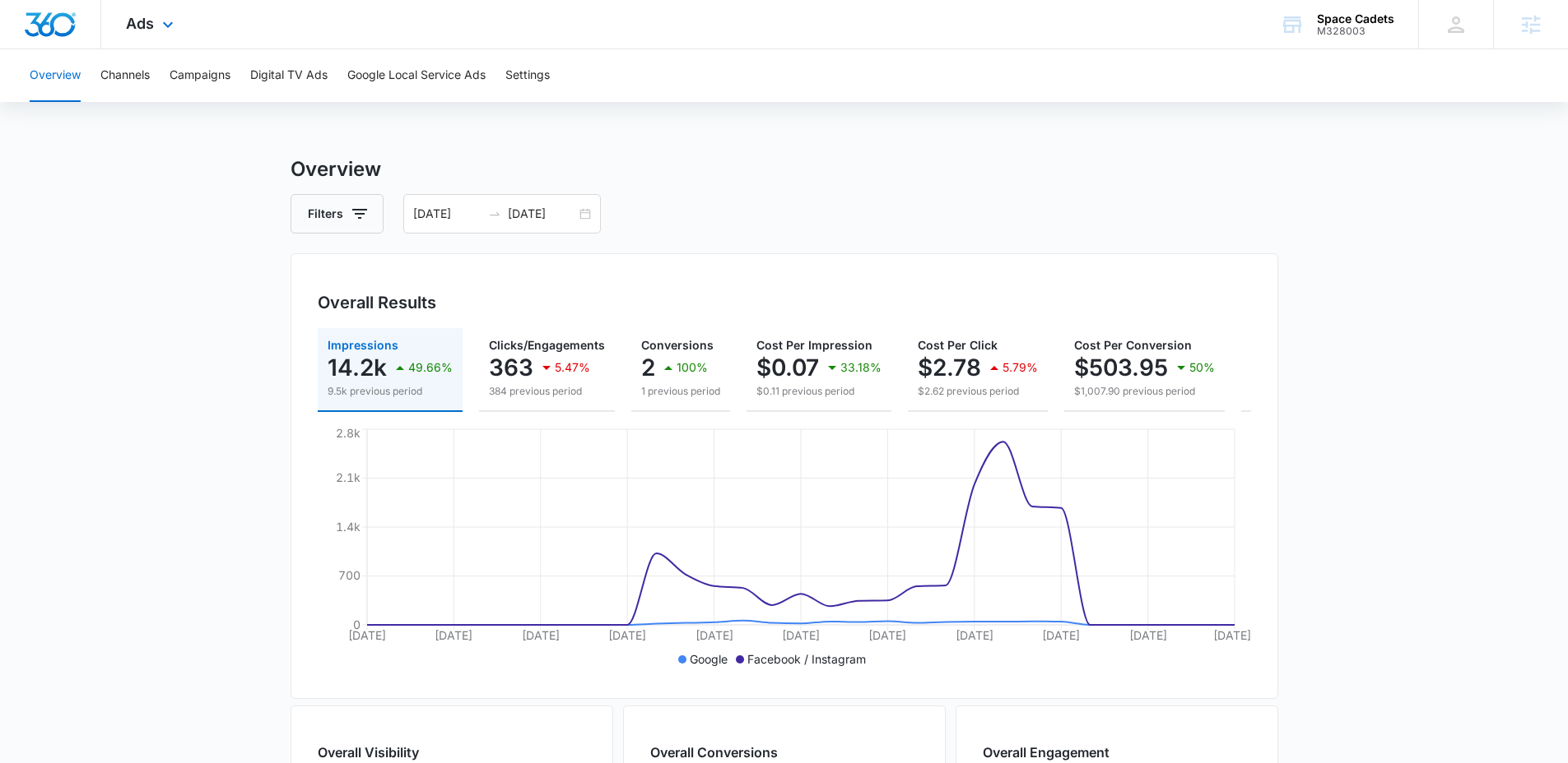
click at [156, 22] on div "Ads Apps Reputation Websites Forms CRM Email Social Payments POS Content Ads In…" at bounding box center [151, 24] width 101 height 49
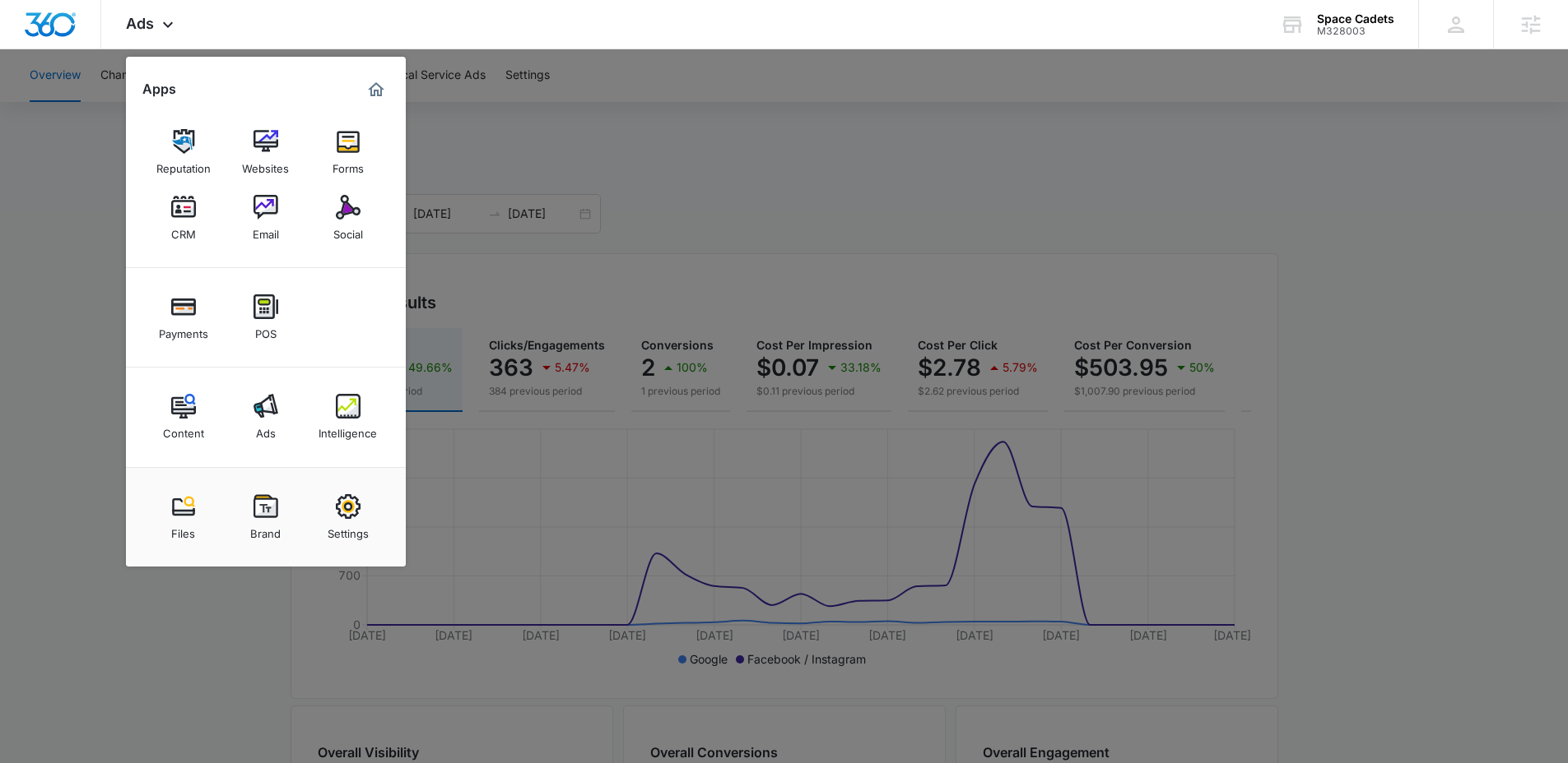
click at [920, 265] on div at bounding box center [784, 382] width 1568 height 763
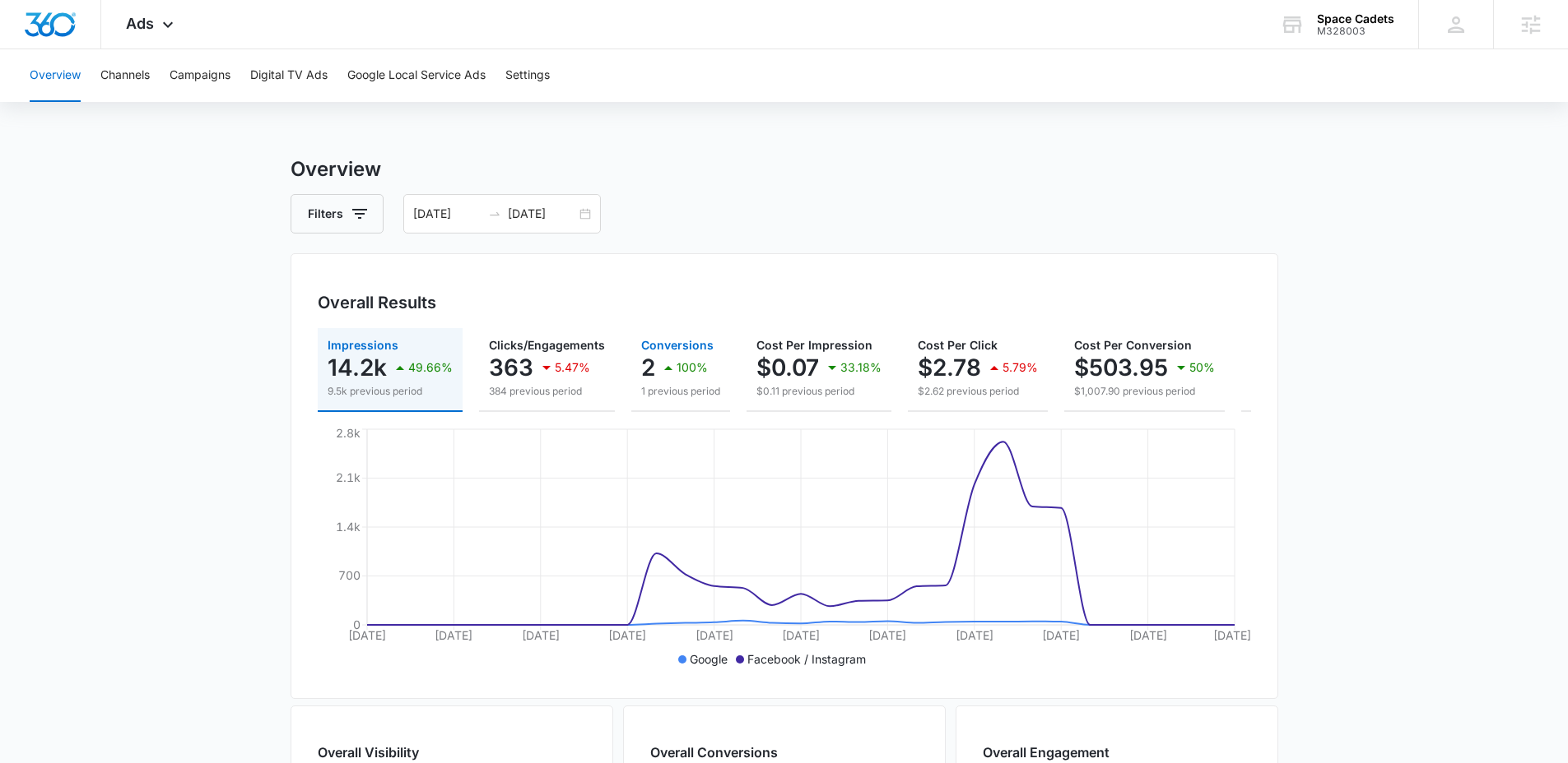
click at [660, 355] on div "100%" at bounding box center [683, 368] width 49 height 33
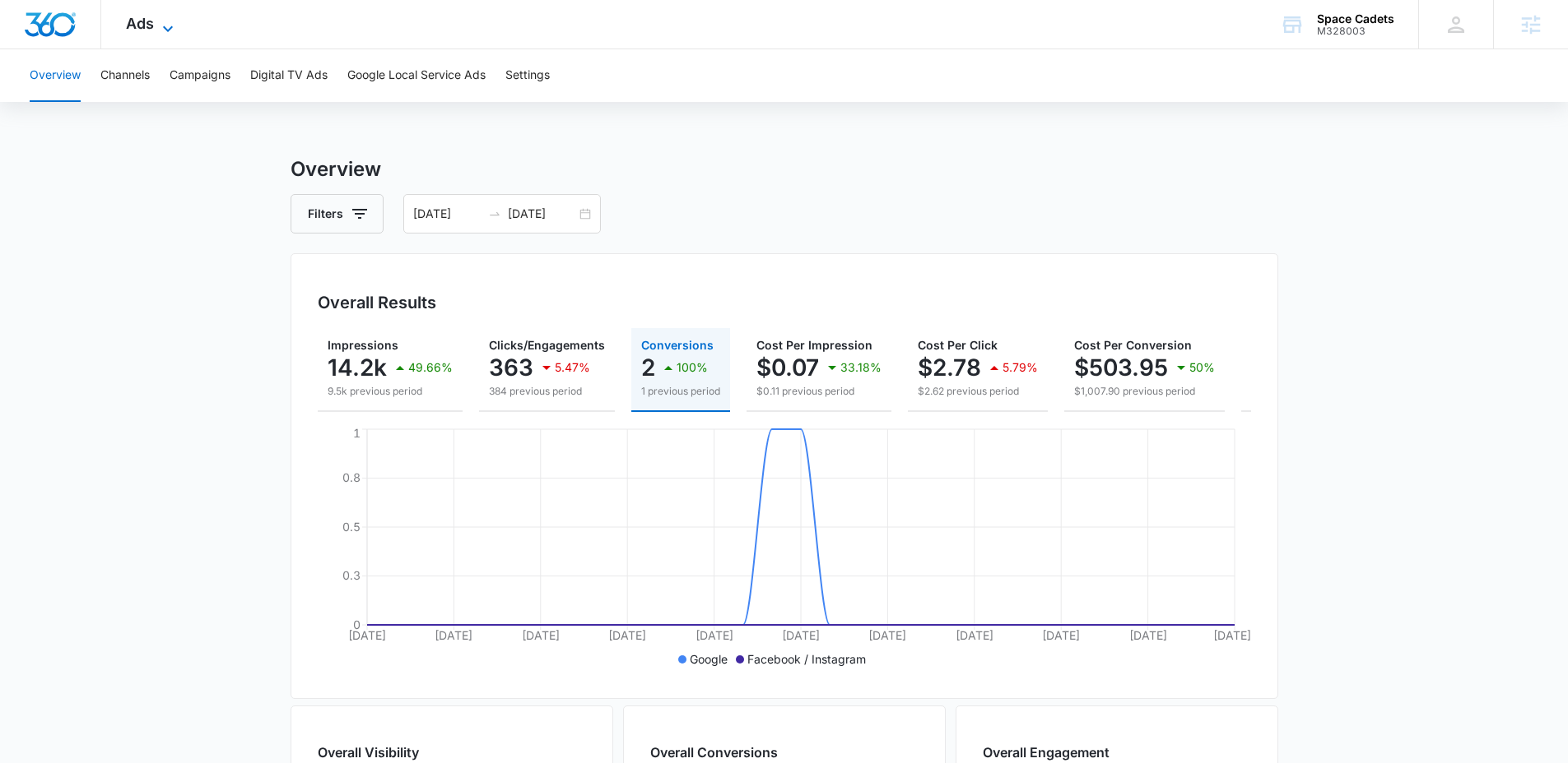
click at [171, 20] on icon at bounding box center [167, 29] width 20 height 20
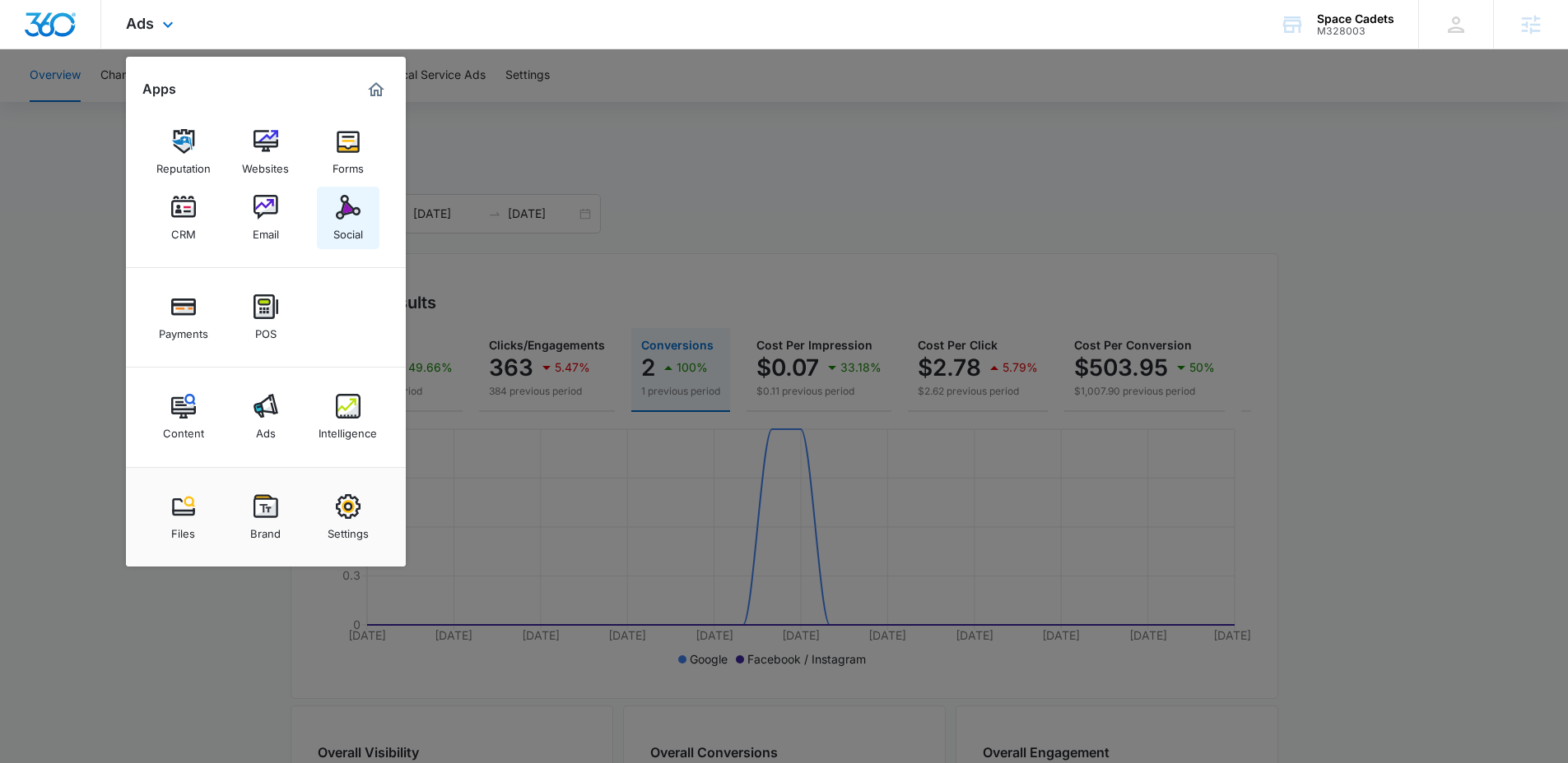
click at [347, 224] on div "Social" at bounding box center [348, 231] width 30 height 21
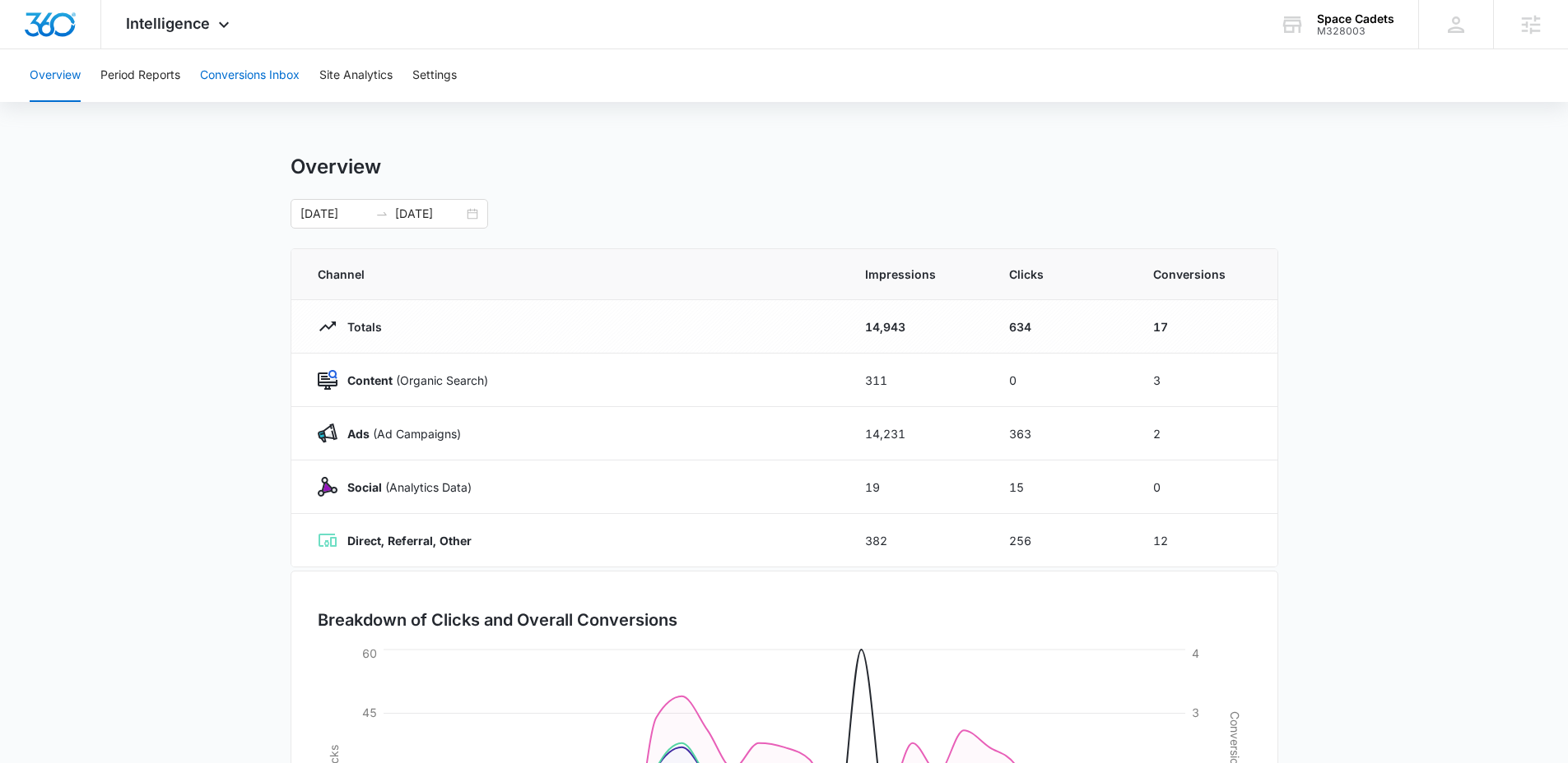
click at [286, 86] on button "Conversions Inbox" at bounding box center [250, 75] width 100 height 53
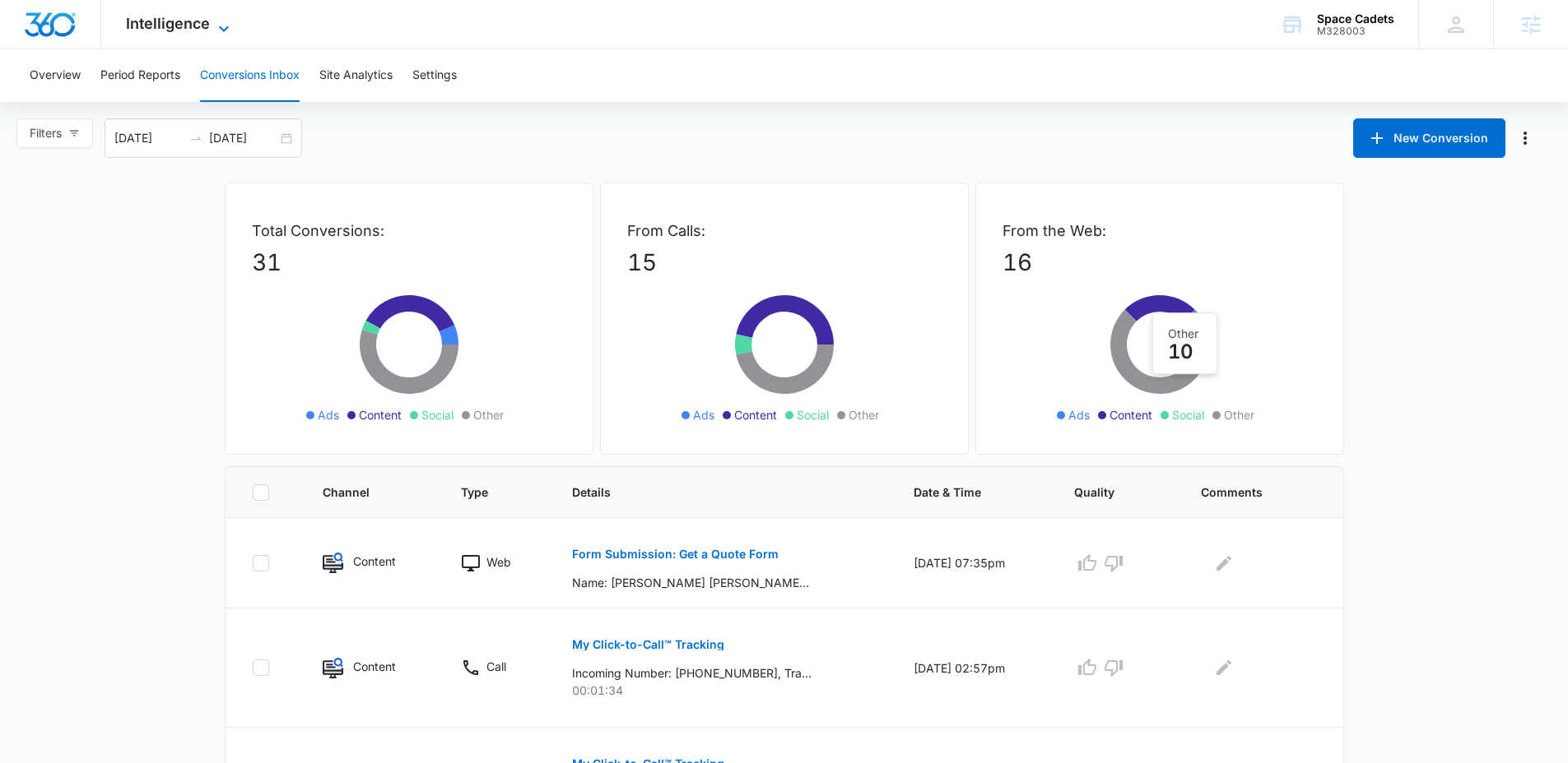
click at [171, 20] on span "Intelligence" at bounding box center [167, 23] width 84 height 17
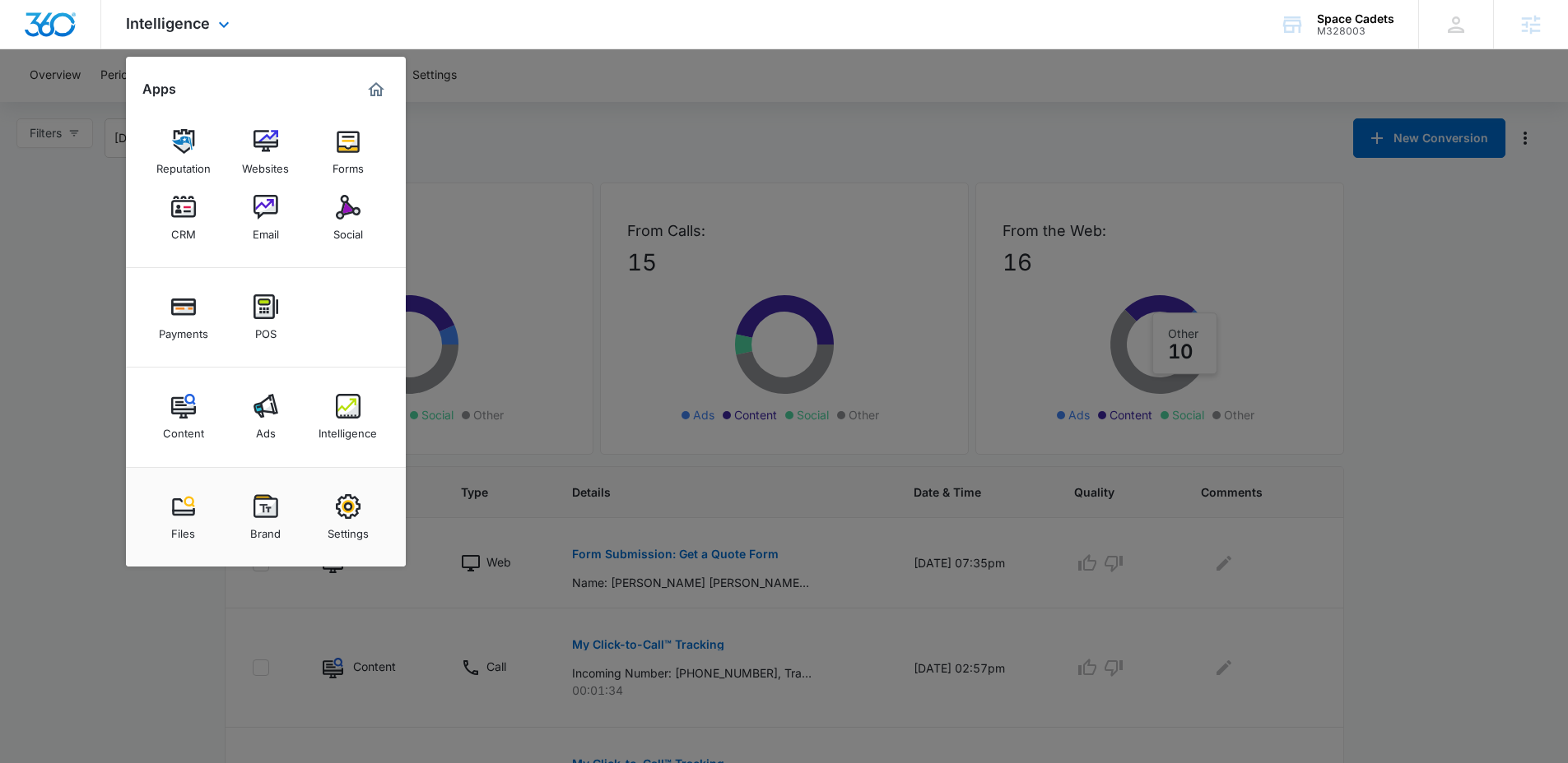
click at [287, 451] on div "Content Ads Intelligence" at bounding box center [265, 418] width 280 height 100
click at [278, 429] on link "Ads" at bounding box center [265, 416] width 62 height 62
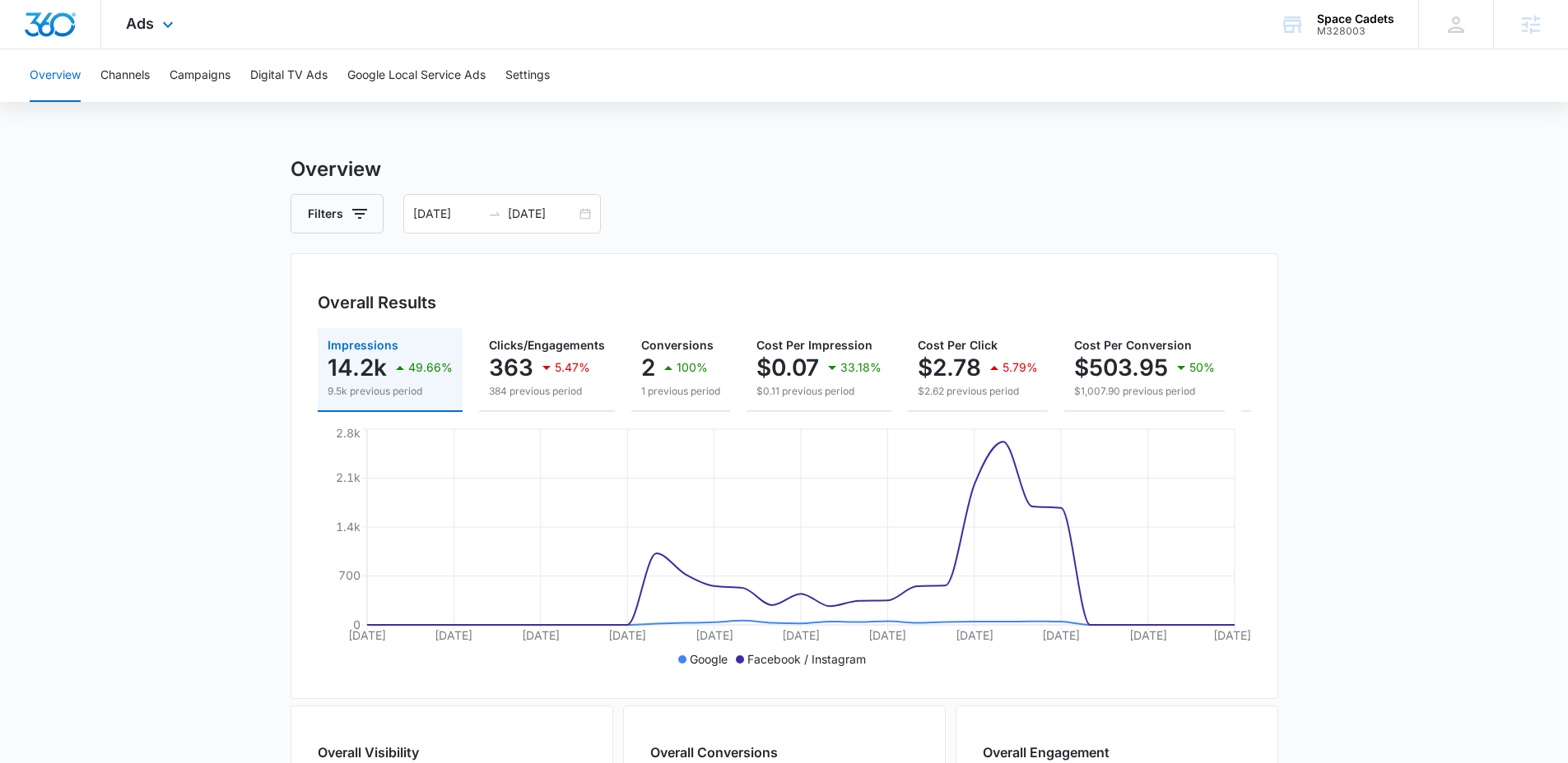
drag, startPoint x: 215, startPoint y: 22, endPoint x: 209, endPoint y: 40, distance: 19.0
click at [215, 25] on div "Ads Apps Reputation Websites Forms CRM Email Social Payments POS Content Ads In…" at bounding box center [784, 24] width 1568 height 49
click at [195, 71] on button "Campaigns" at bounding box center [199, 75] width 61 height 53
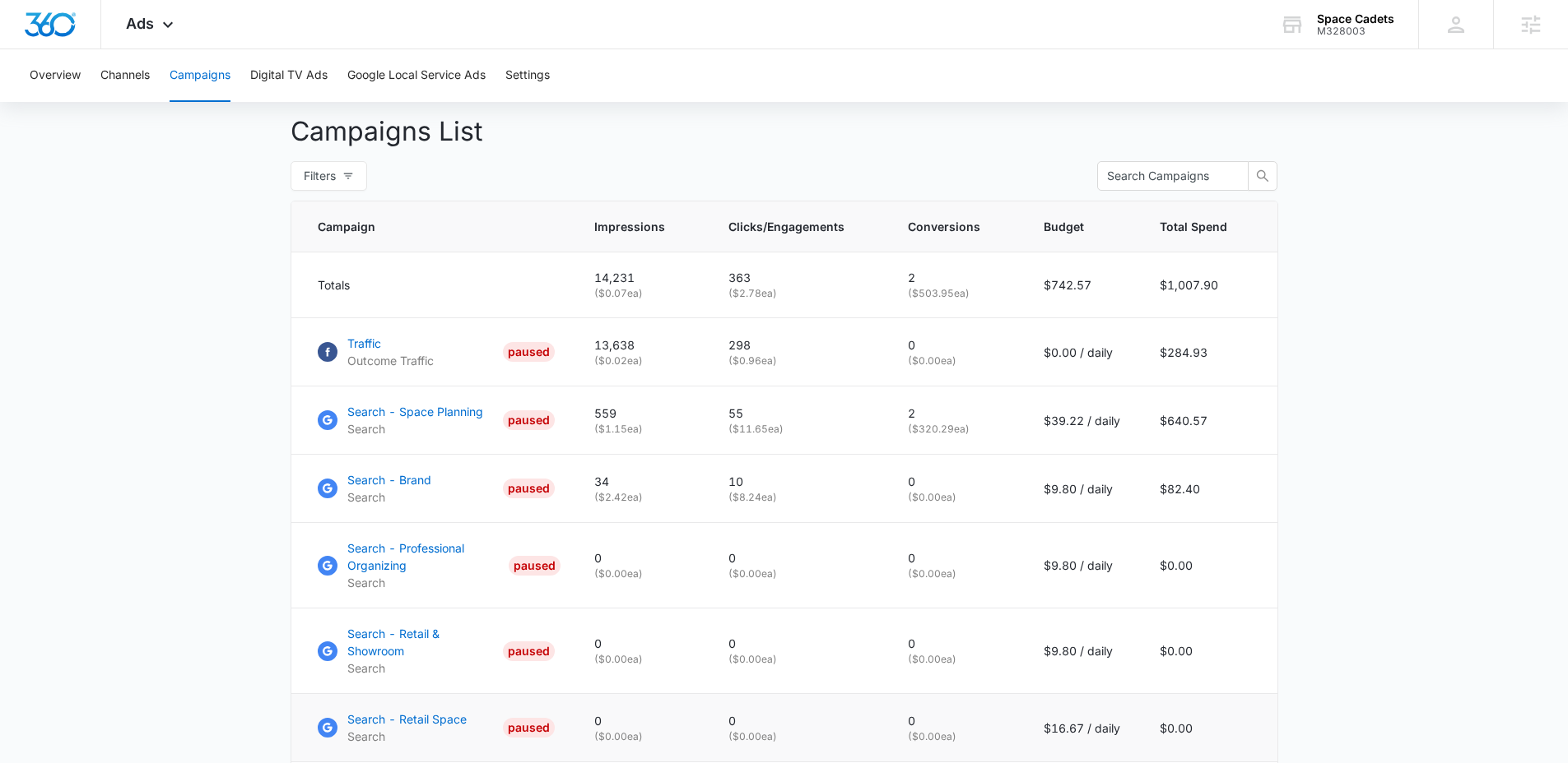
scroll to position [626, 0]
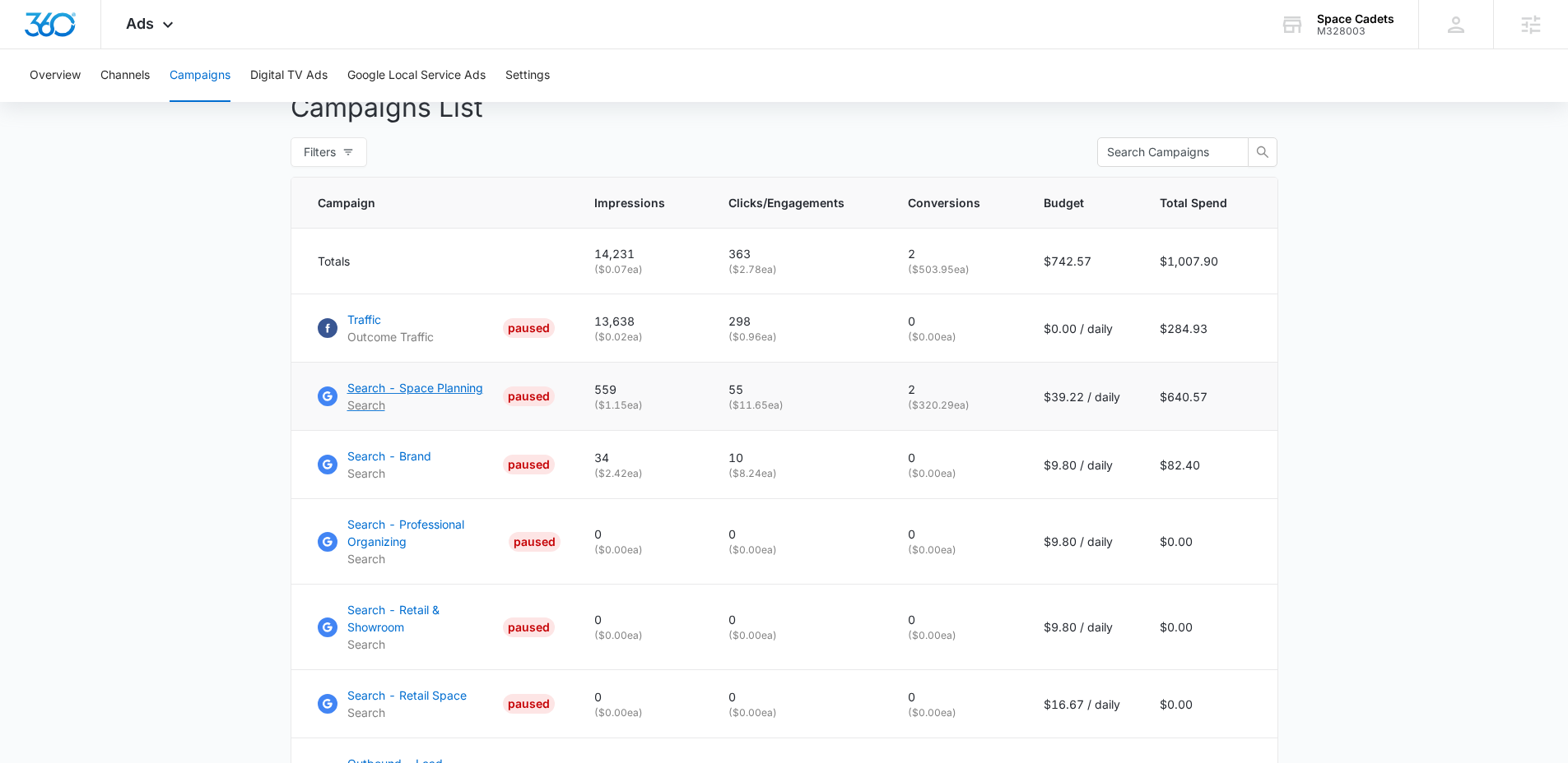
click at [446, 412] on p "Search" at bounding box center [414, 406] width 136 height 17
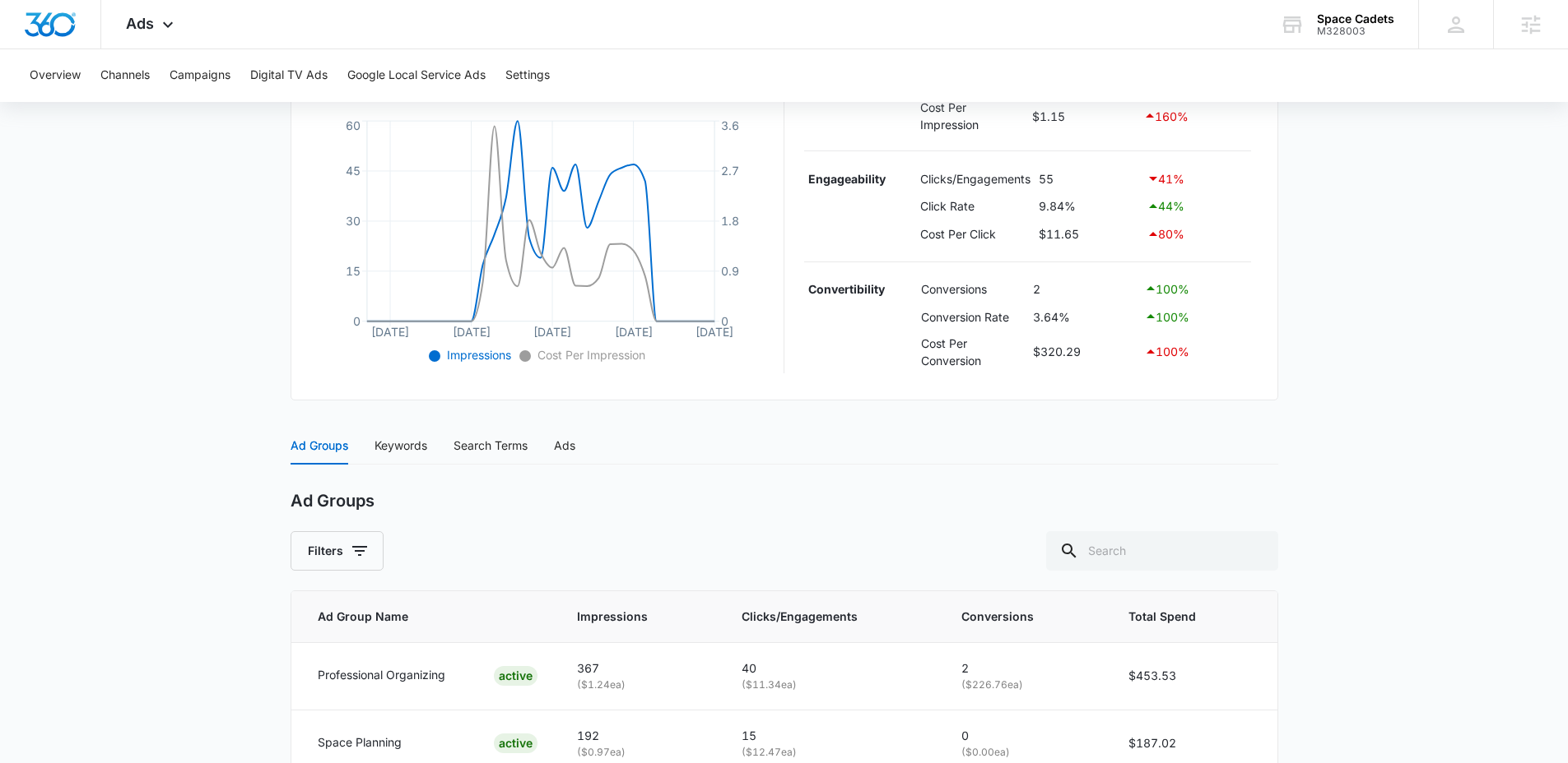
scroll to position [452, 0]
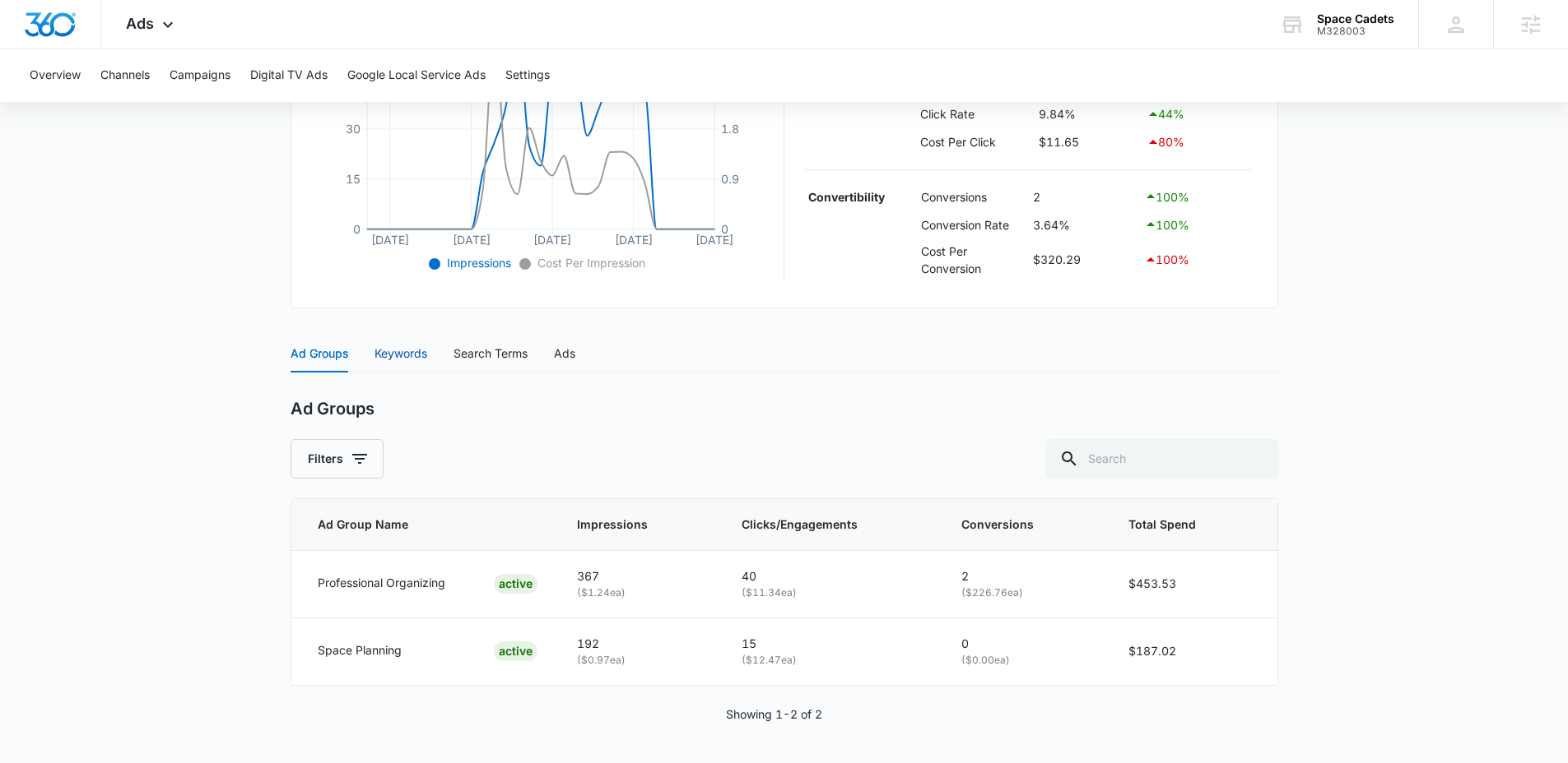
click at [401, 360] on div "Keywords" at bounding box center [400, 354] width 53 height 18
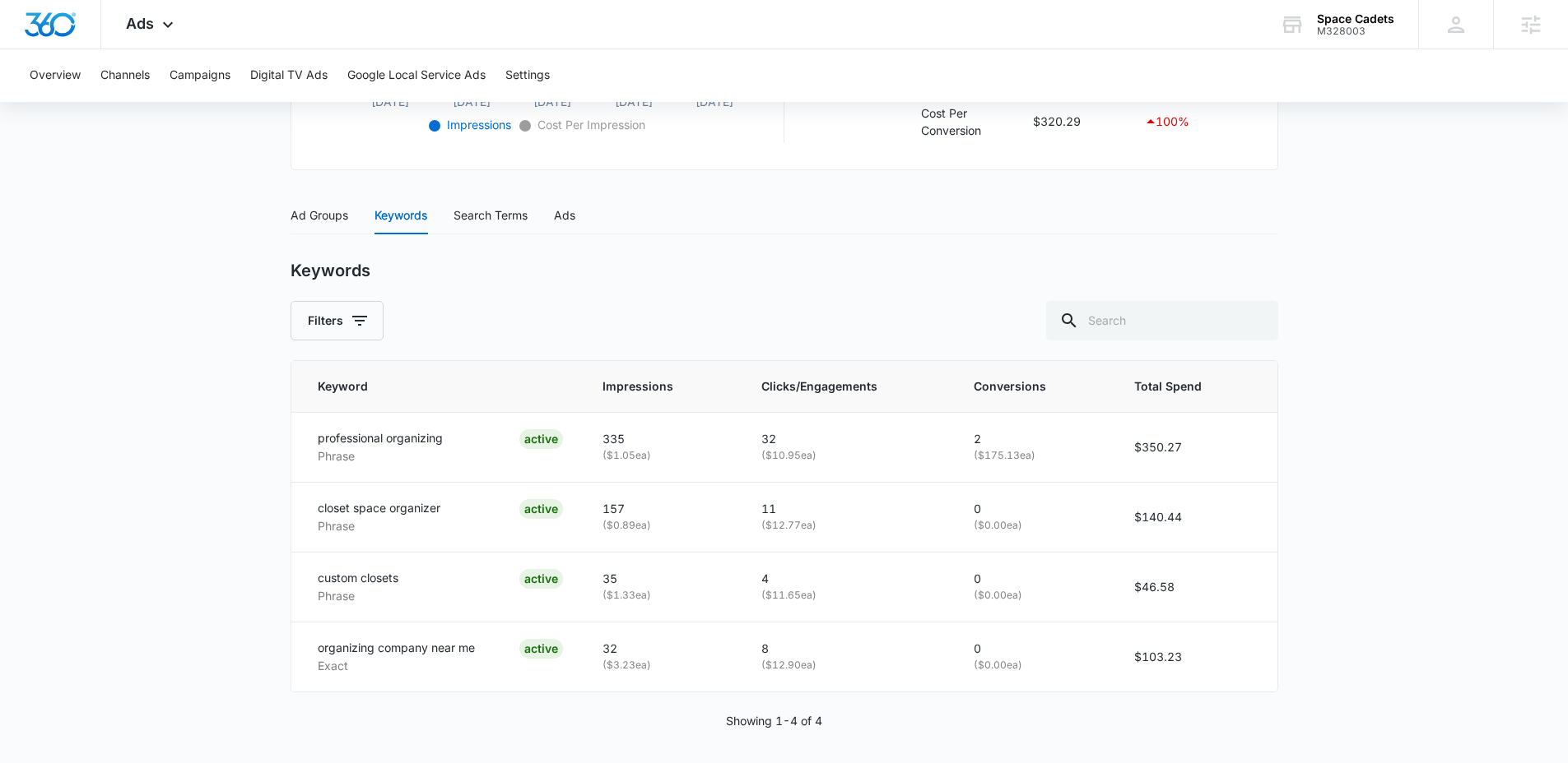
scroll to position [597, 0]
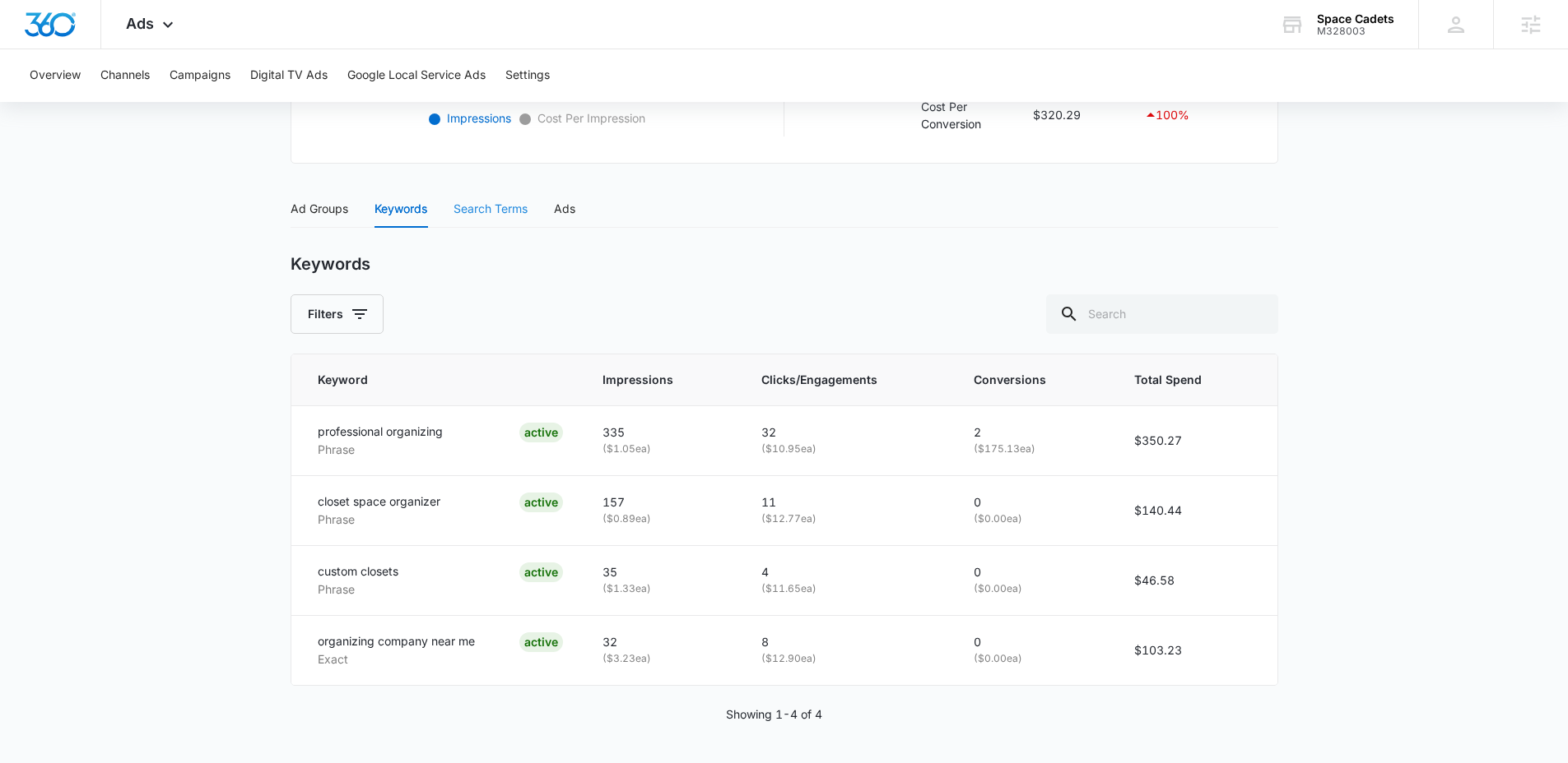
click at [483, 194] on div "Search Terms" at bounding box center [490, 209] width 74 height 37
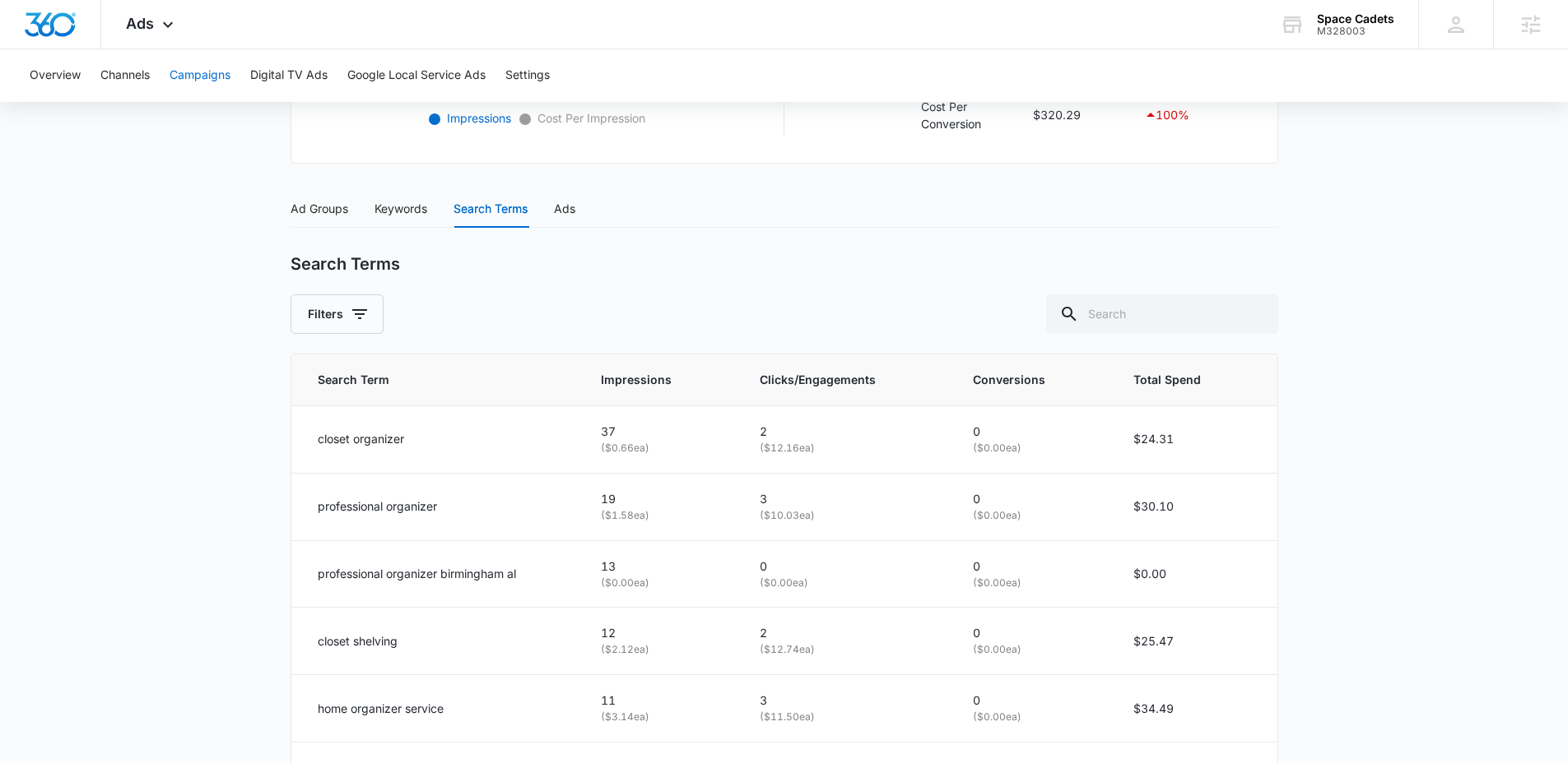
click at [186, 60] on button "Campaigns" at bounding box center [199, 75] width 61 height 53
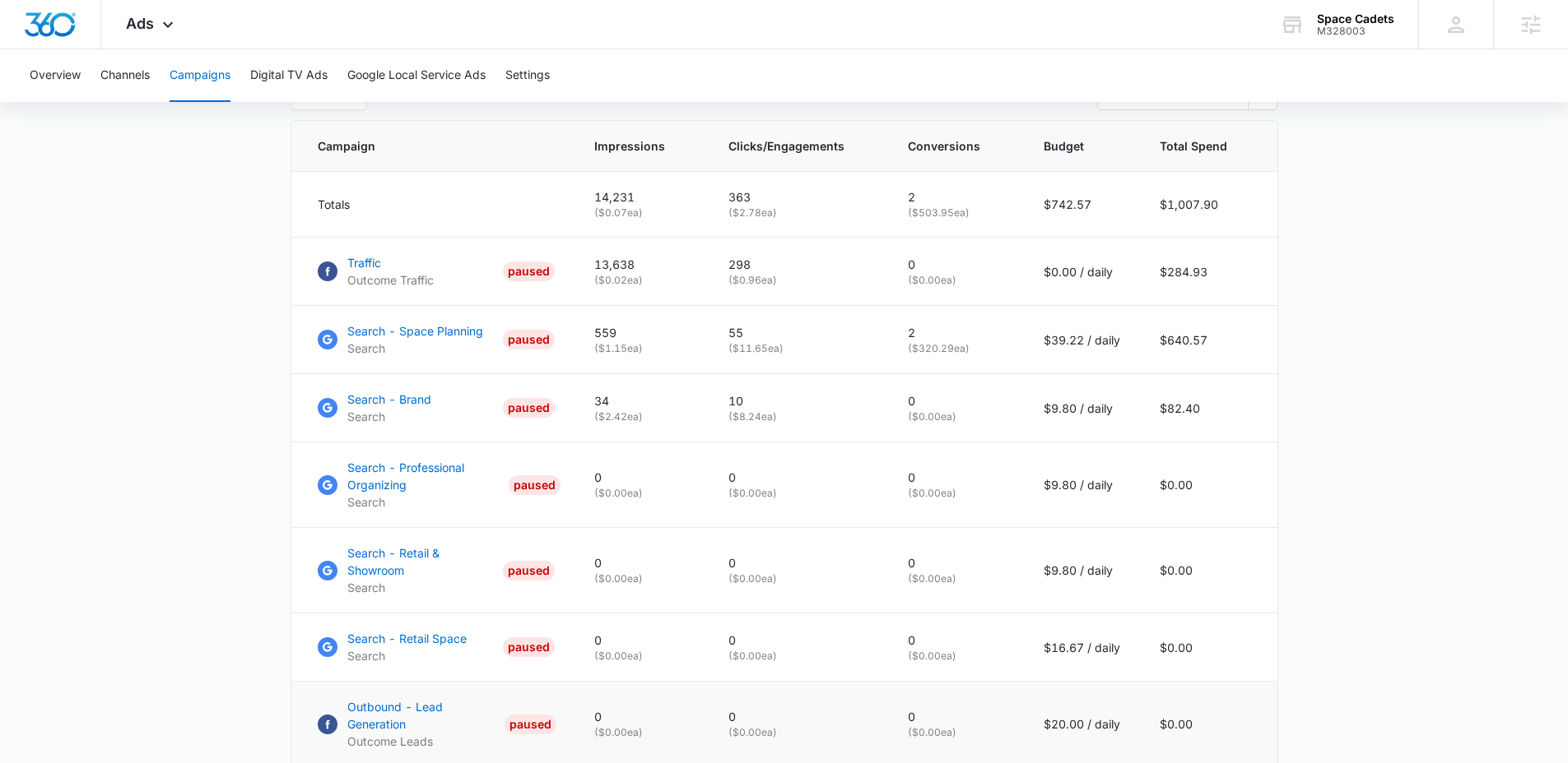
scroll to position [698, 0]
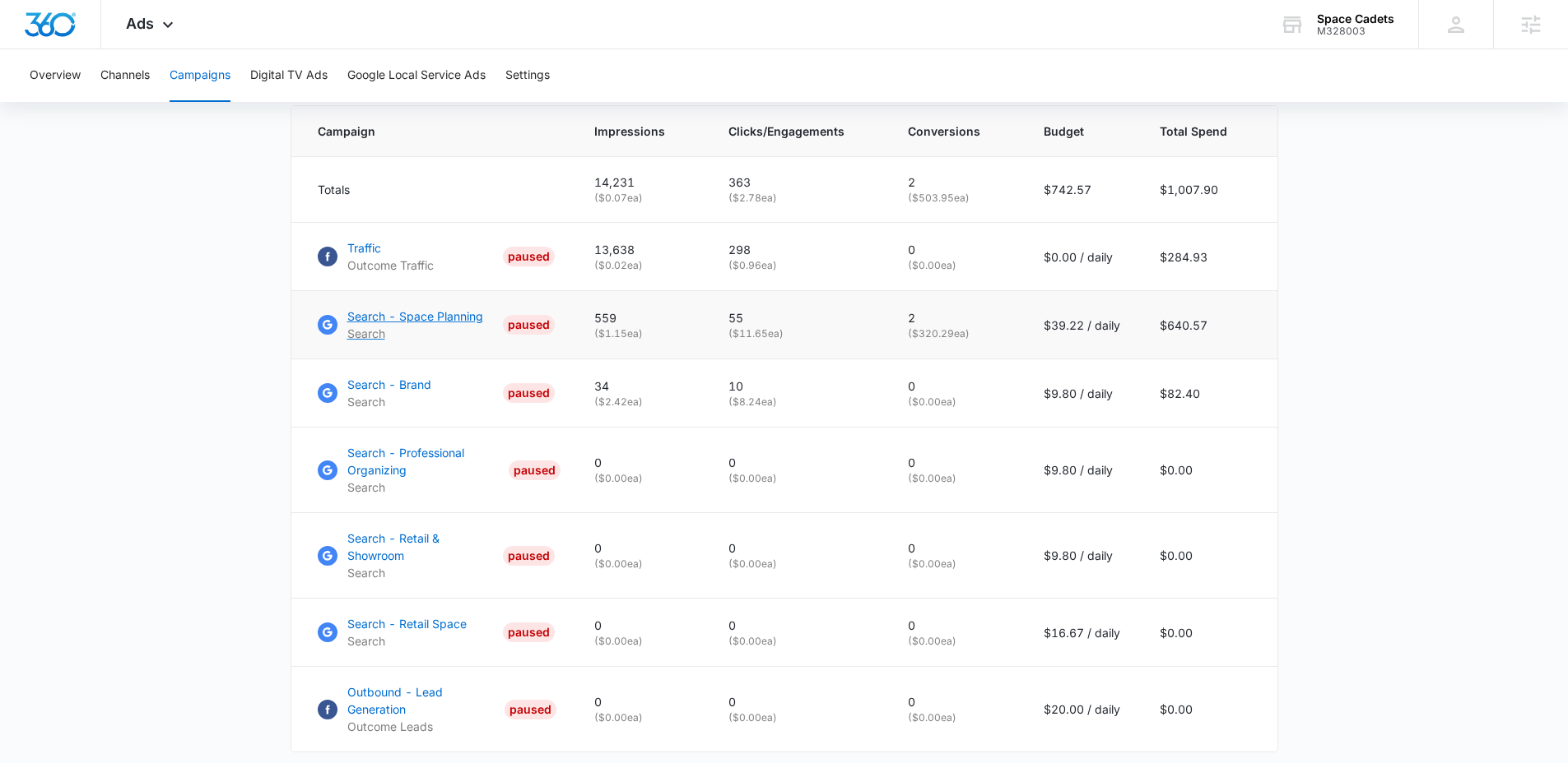
click at [421, 325] on p "Search - Space Planning" at bounding box center [414, 316] width 136 height 17
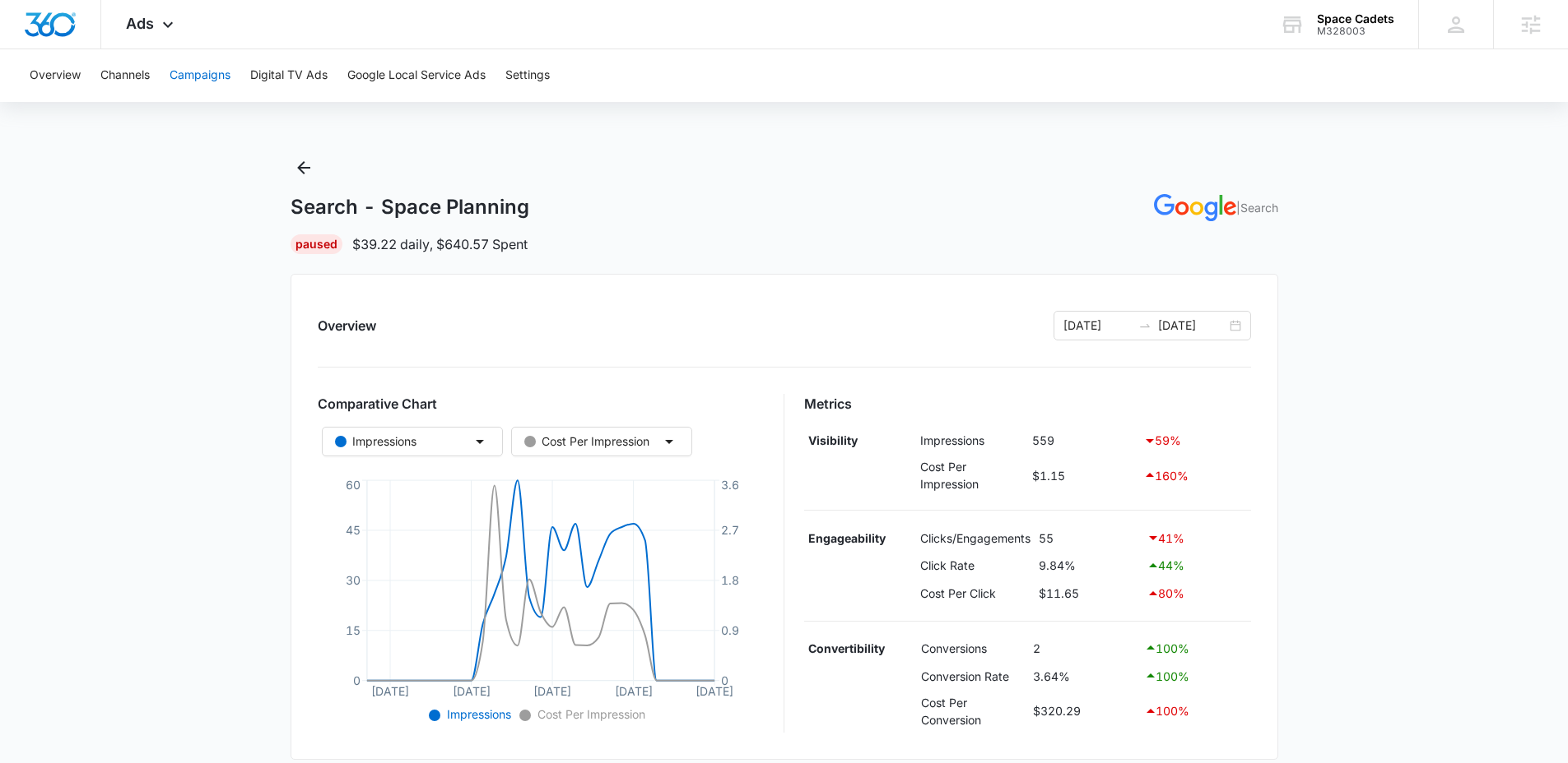
click at [191, 64] on button "Campaigns" at bounding box center [199, 75] width 61 height 53
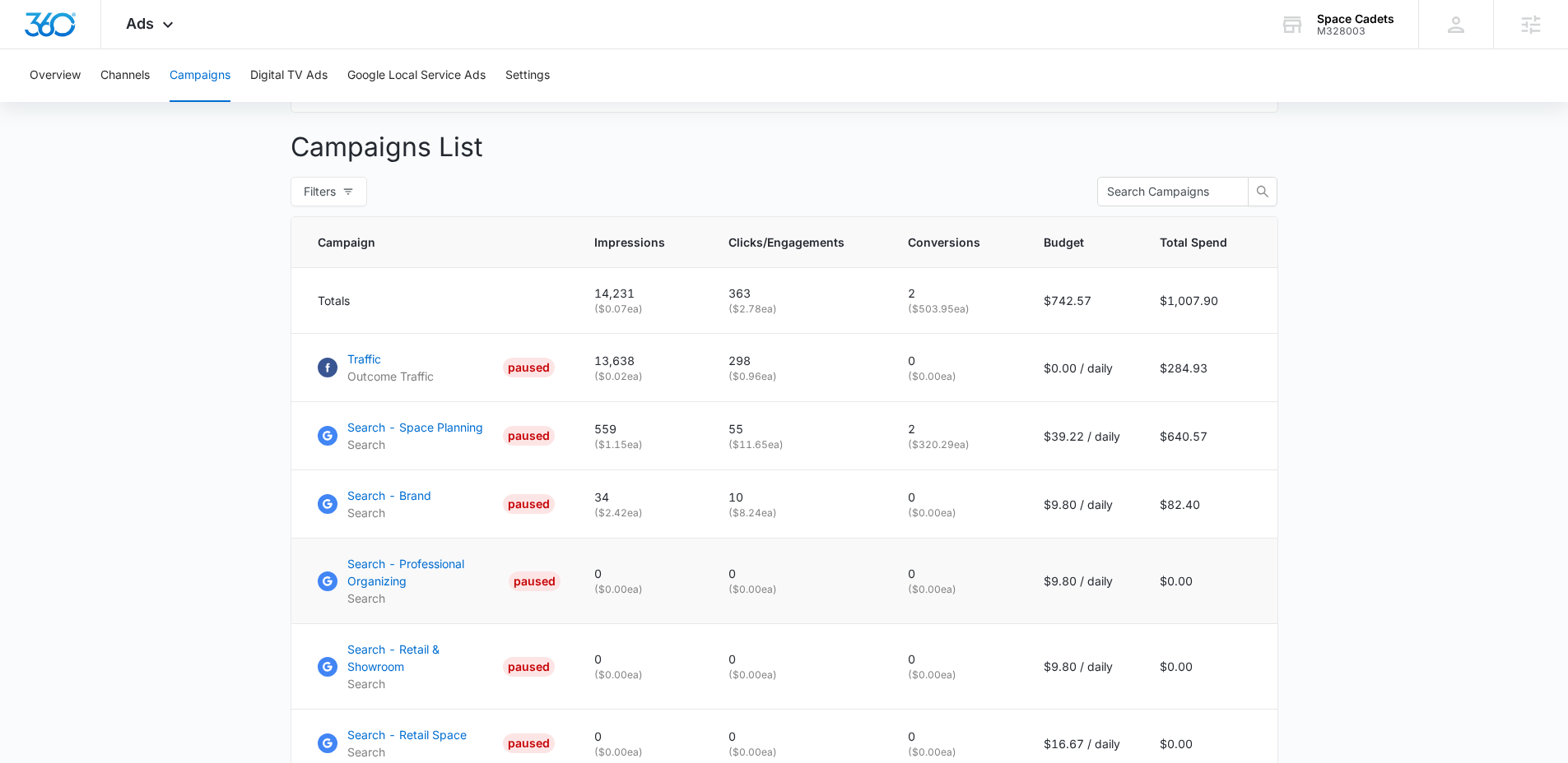
scroll to position [668, 0]
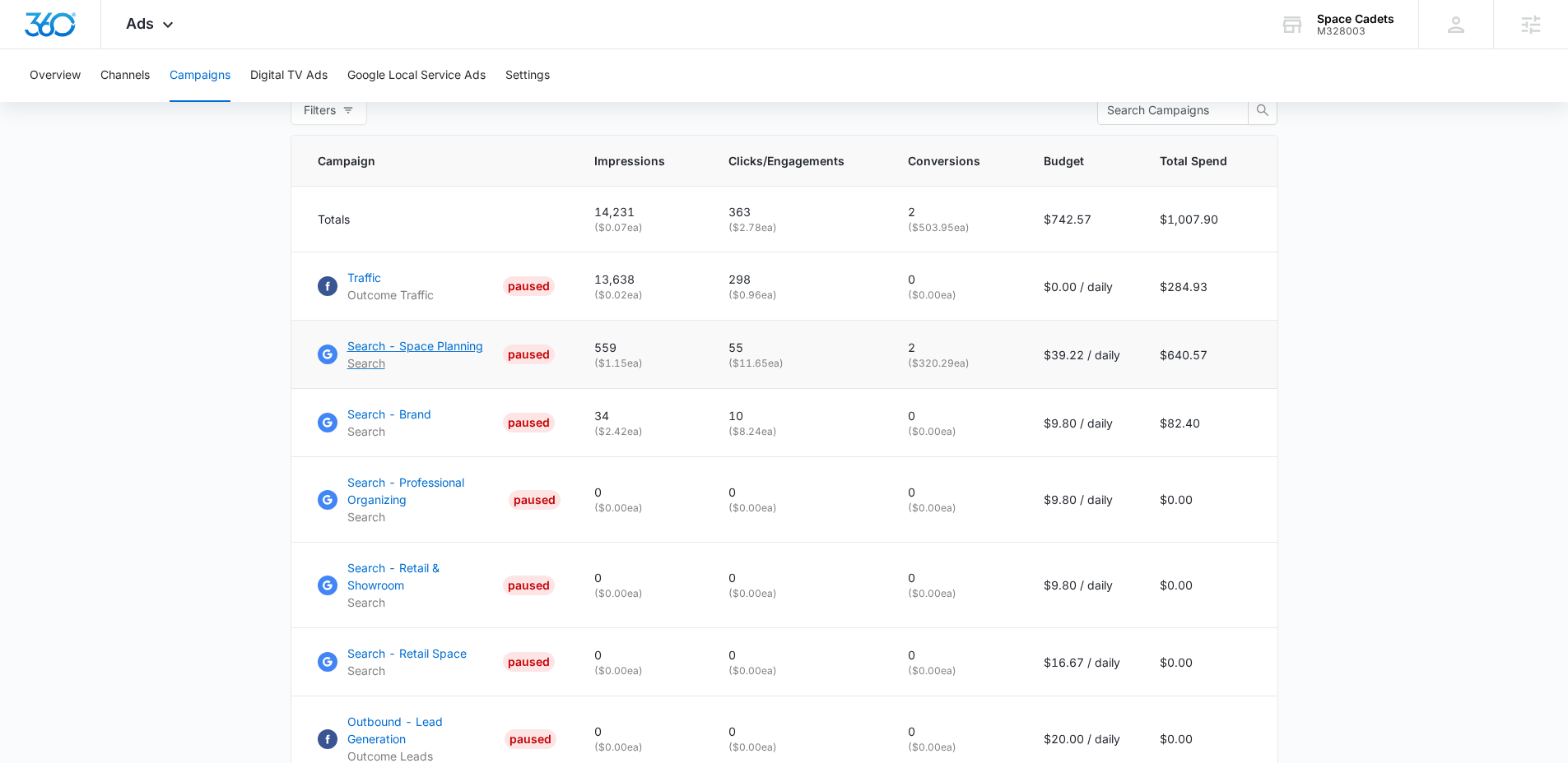
click at [426, 355] on p "Search - Space Planning" at bounding box center [414, 346] width 136 height 17
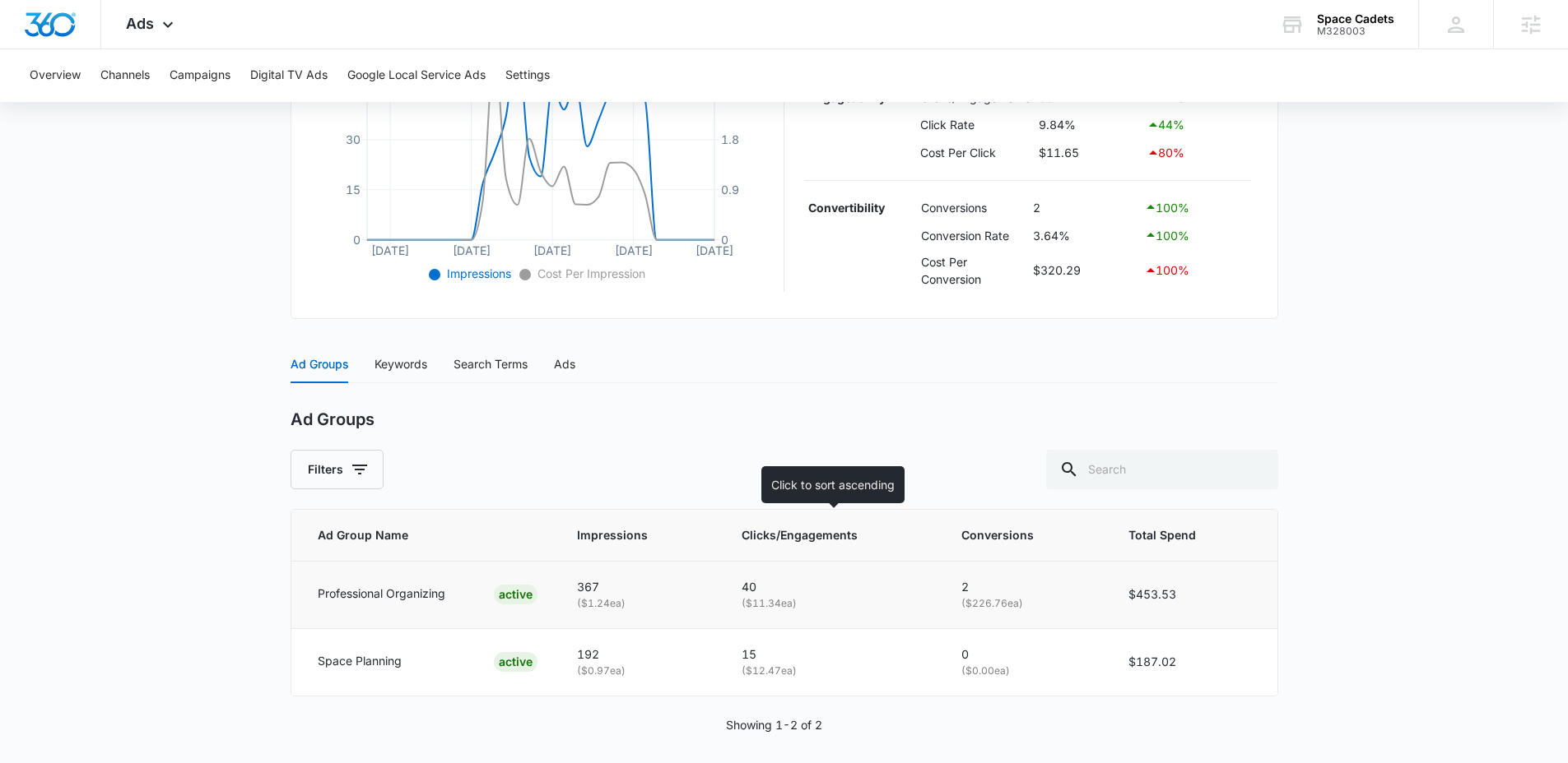
scroll to position [452, 0]
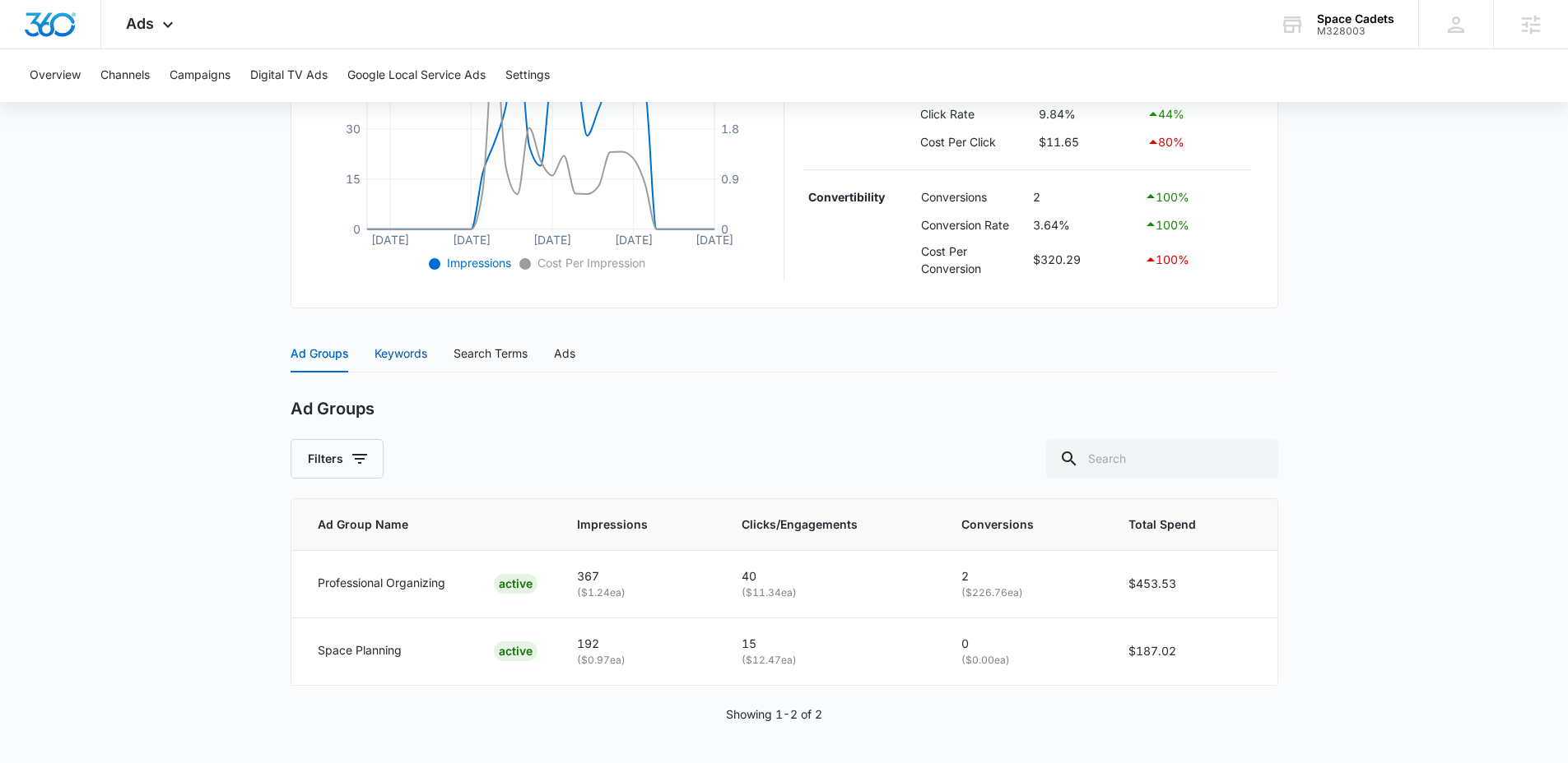
click at [426, 351] on div "Keywords" at bounding box center [400, 354] width 53 height 18
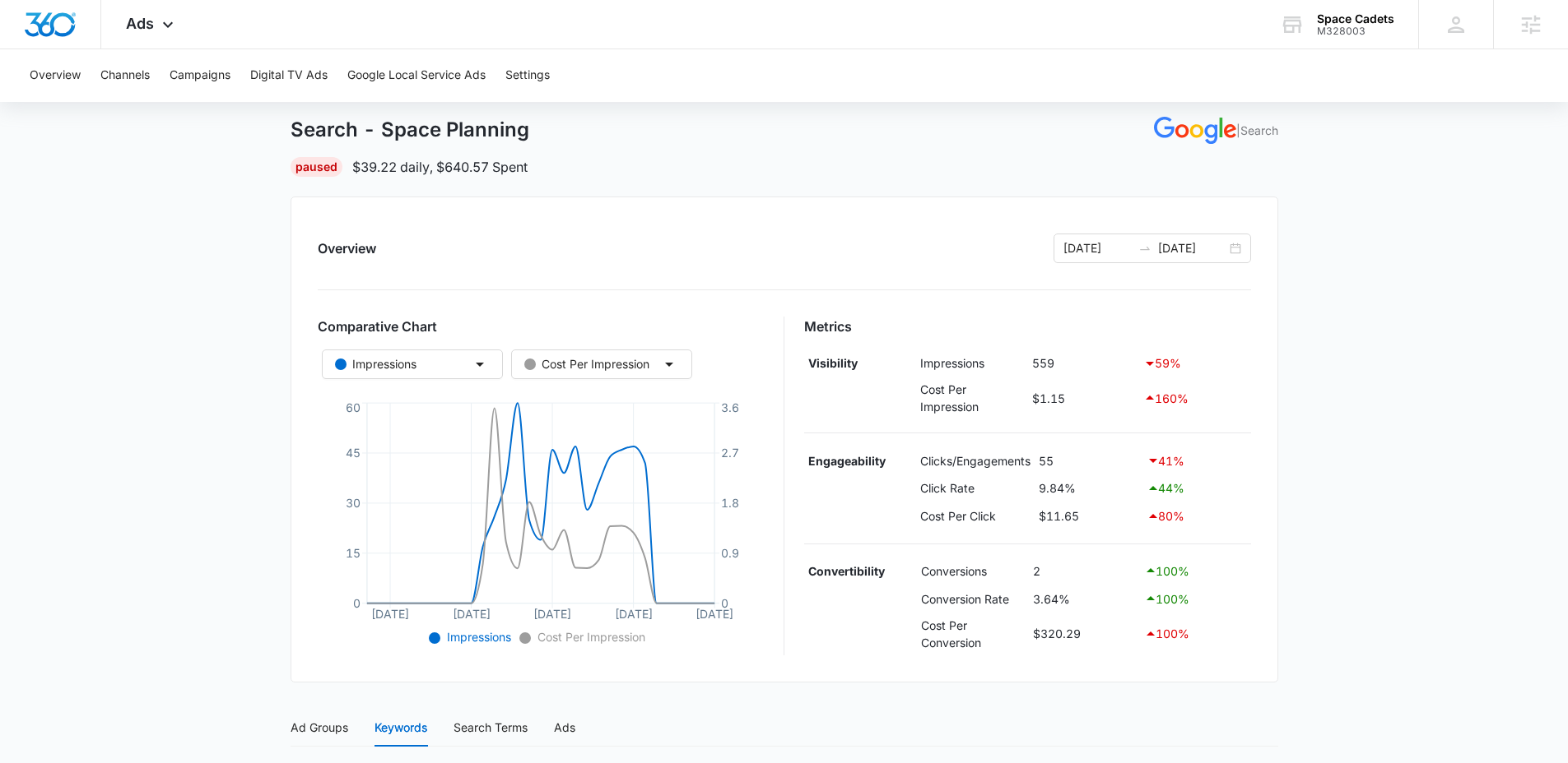
scroll to position [0, 0]
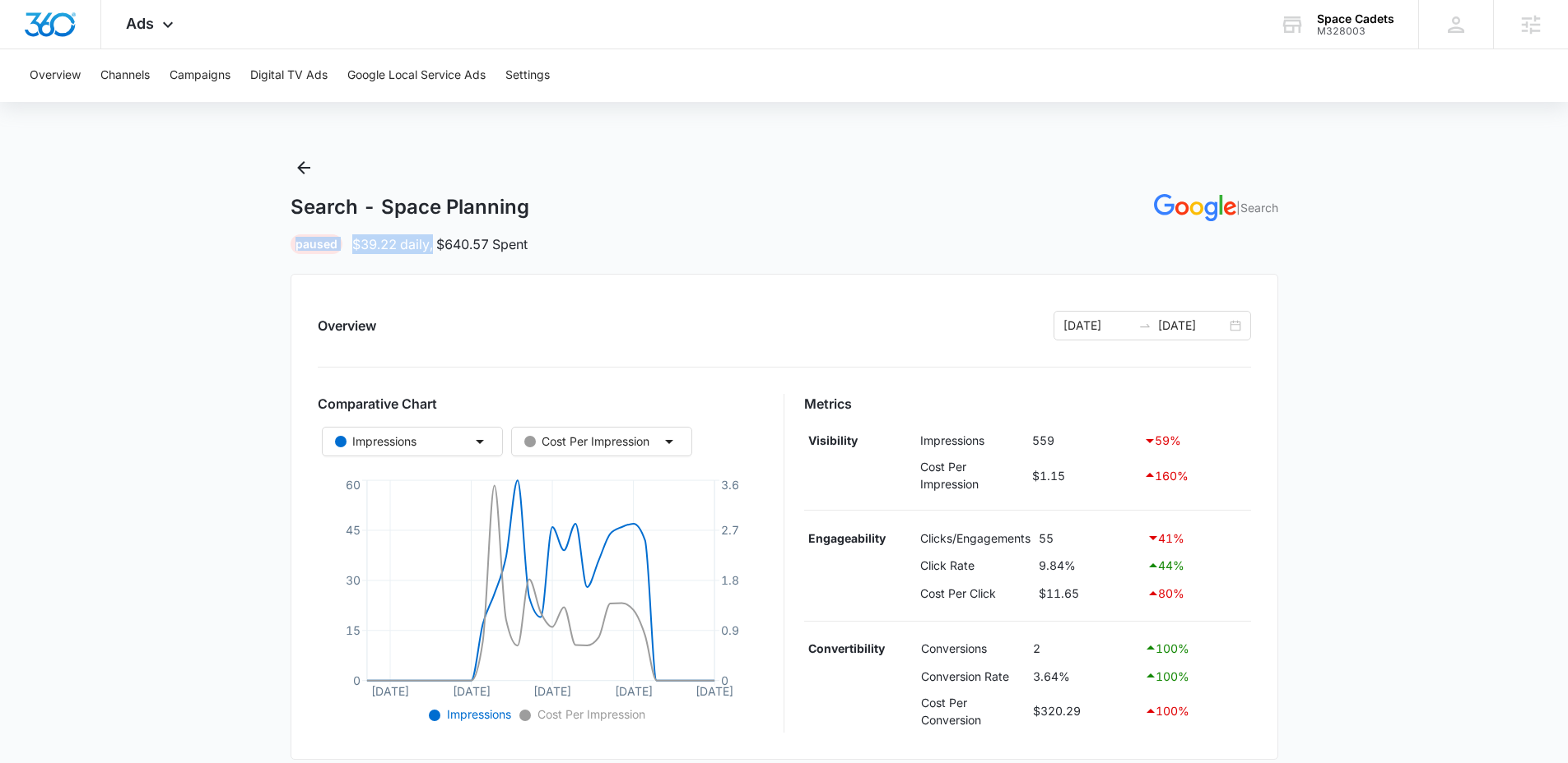
drag, startPoint x: 317, startPoint y: 235, endPoint x: 434, endPoint y: 254, distance: 118.5
click at [434, 254] on div "Search - Space Planning | Search Paused $39.22 daily , $640.57 Spent Overview 0…" at bounding box center [784, 747] width 987 height 1185
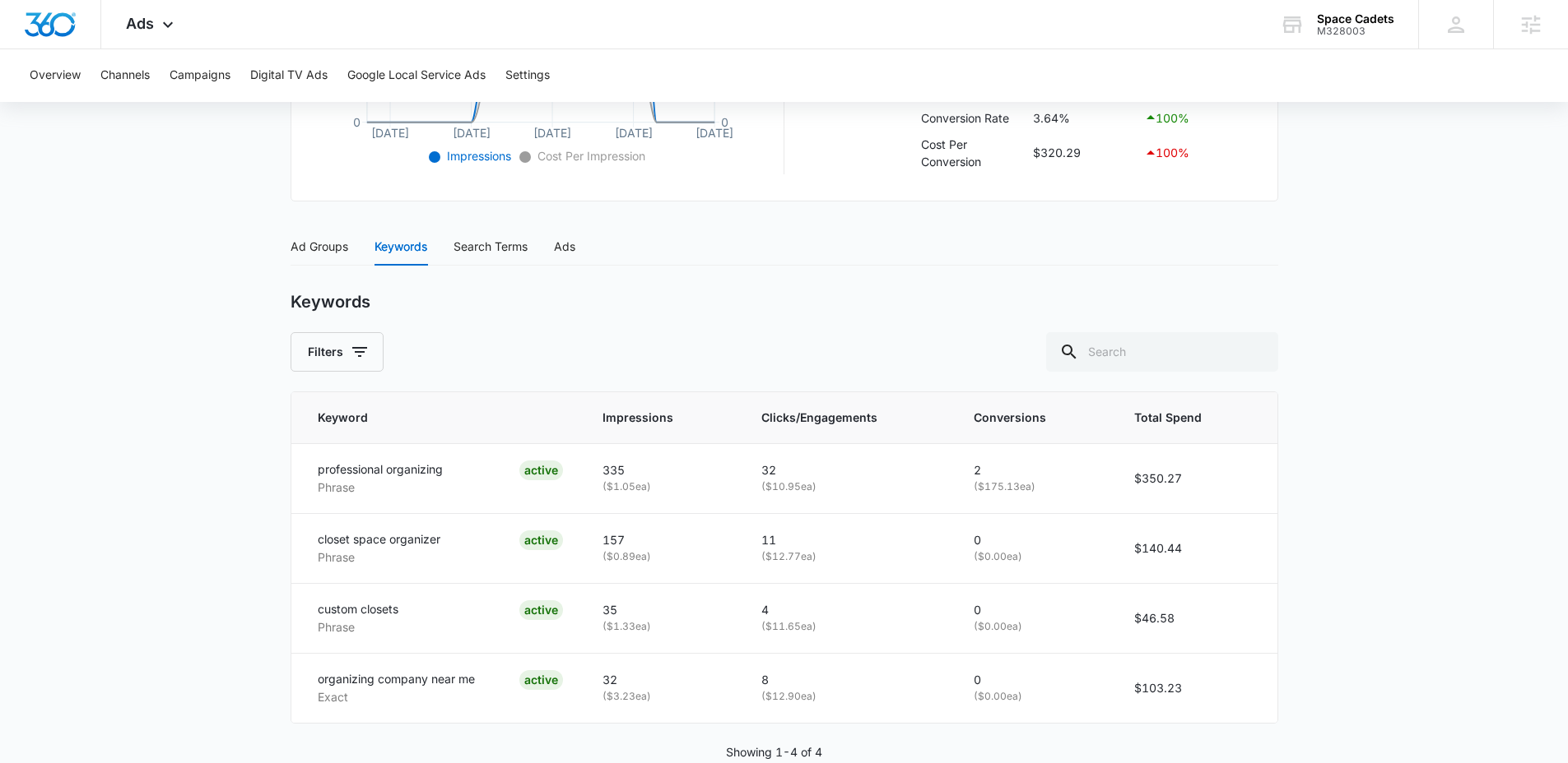
scroll to position [597, 0]
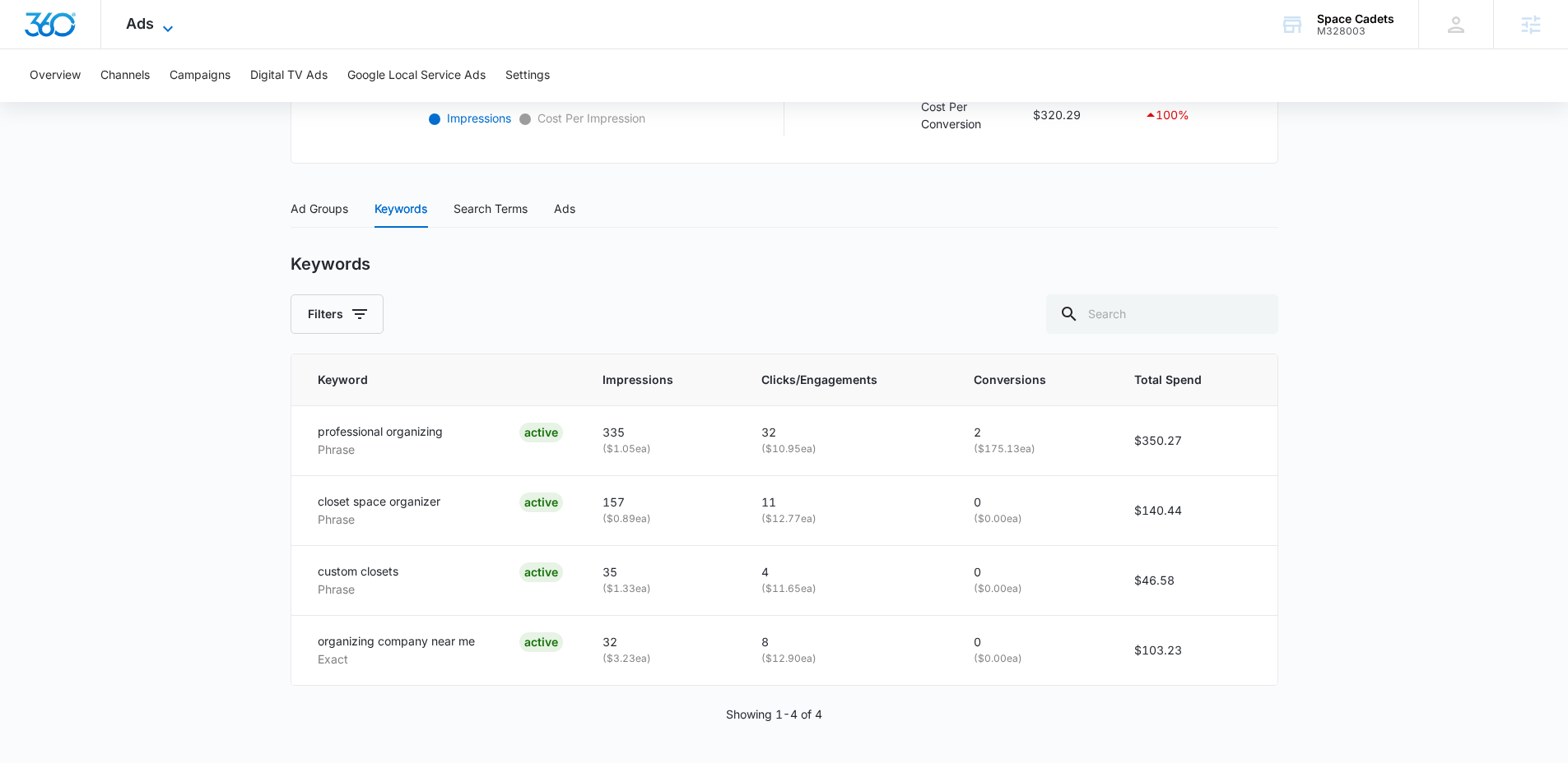
click at [126, 15] on span "Ads" at bounding box center [139, 23] width 28 height 17
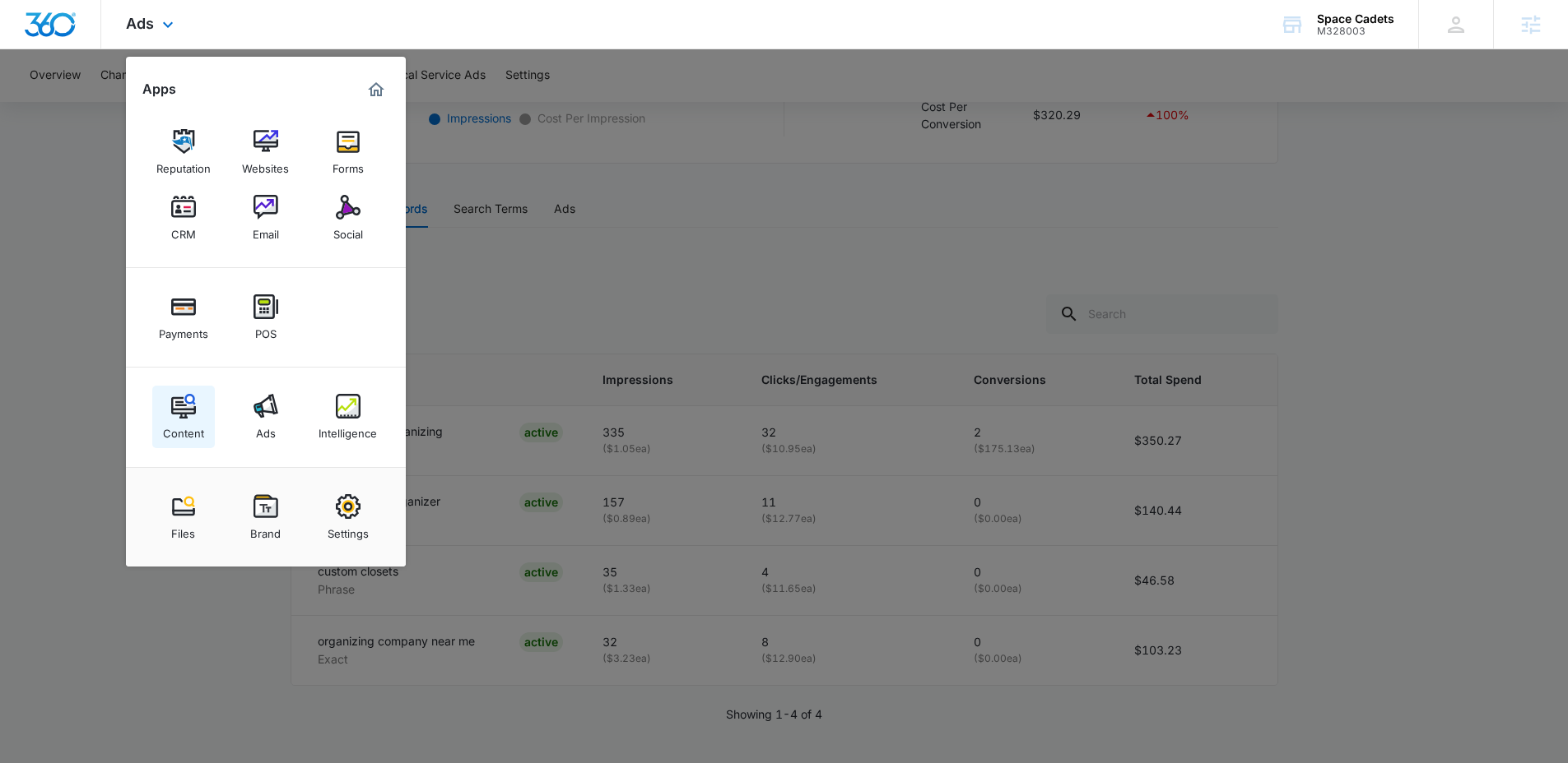
click at [163, 414] on link "Content" at bounding box center [183, 416] width 62 height 62
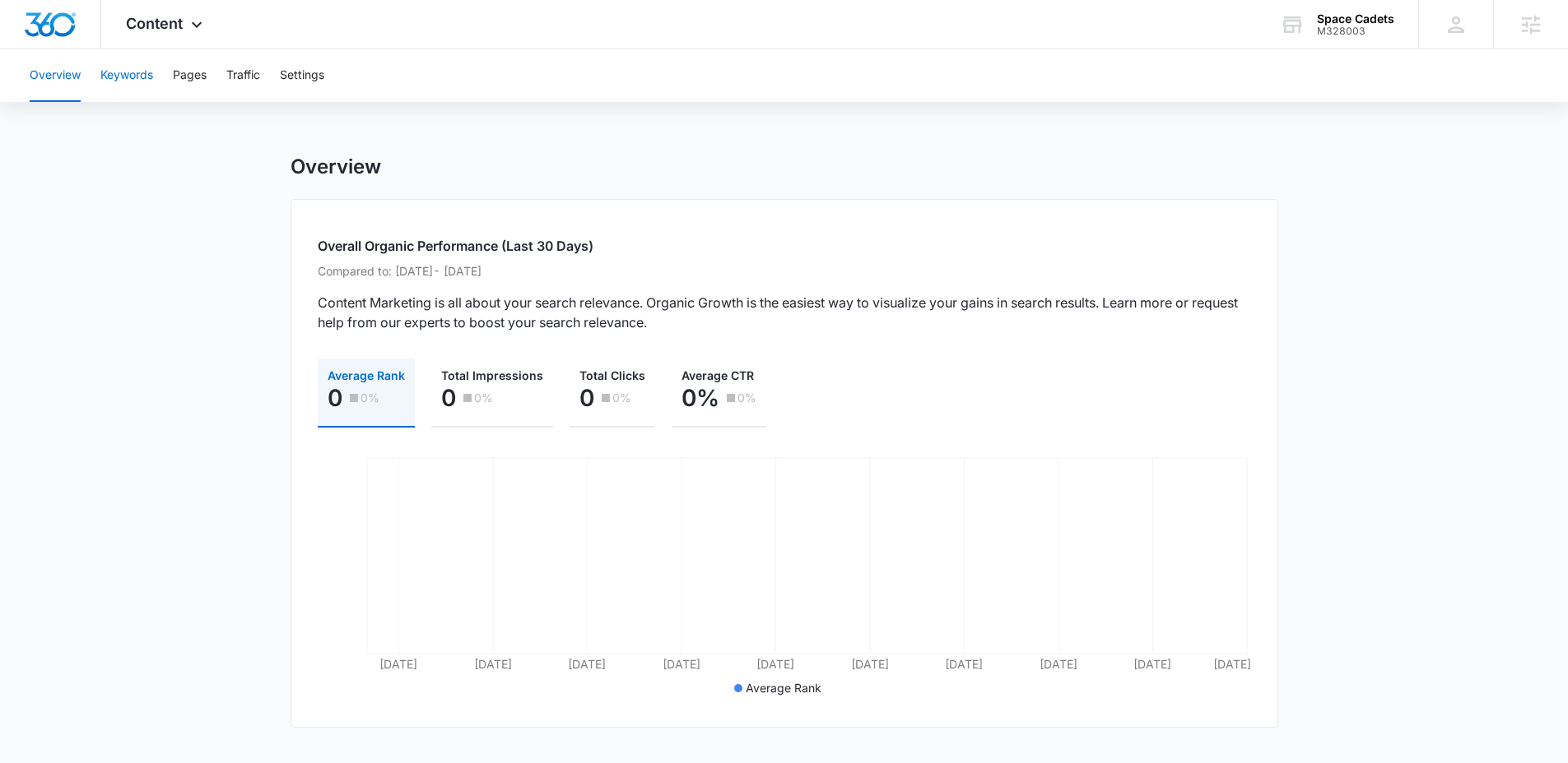
click at [132, 80] on button "Keywords" at bounding box center [126, 75] width 53 height 53
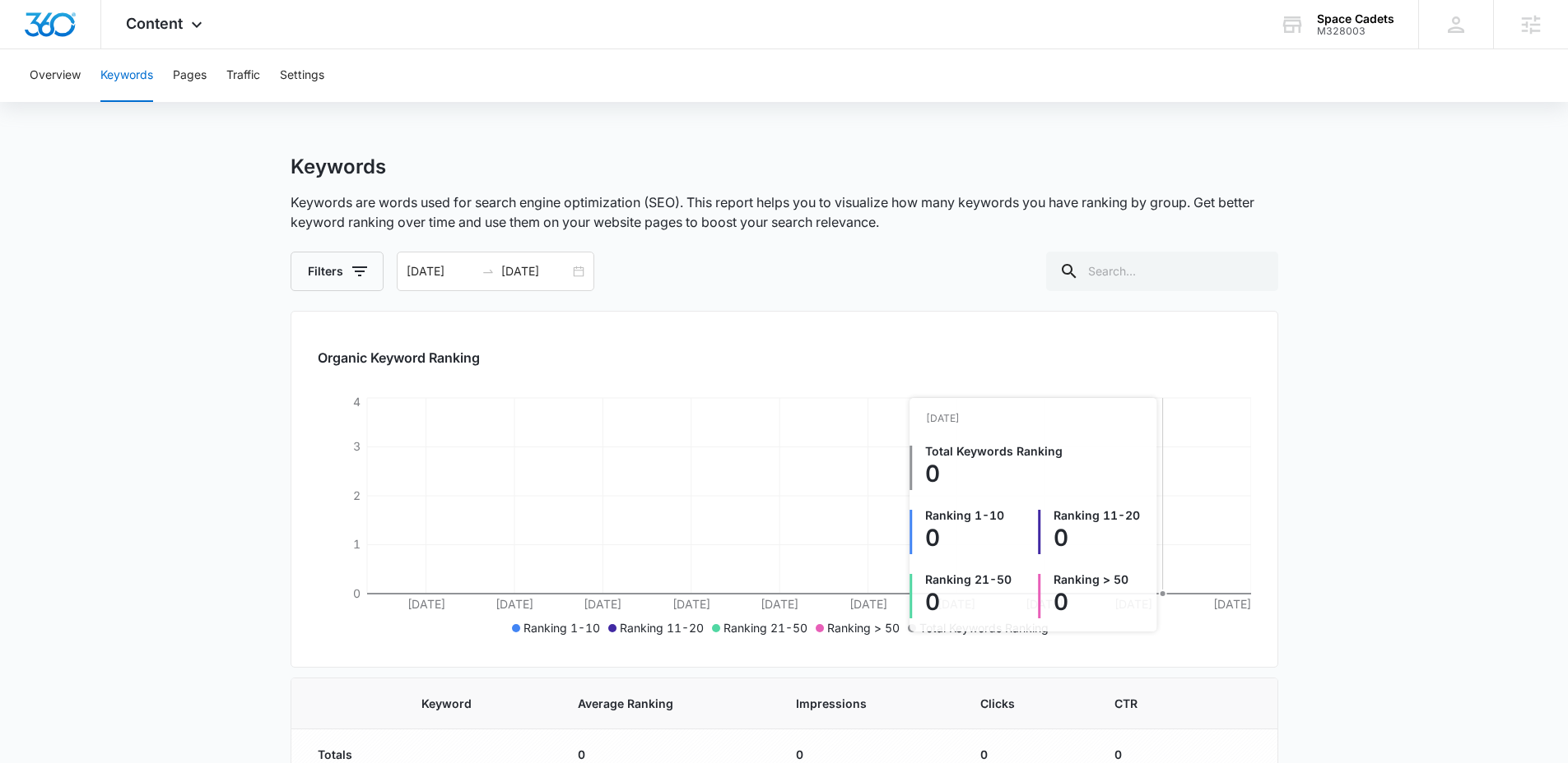
scroll to position [37, 0]
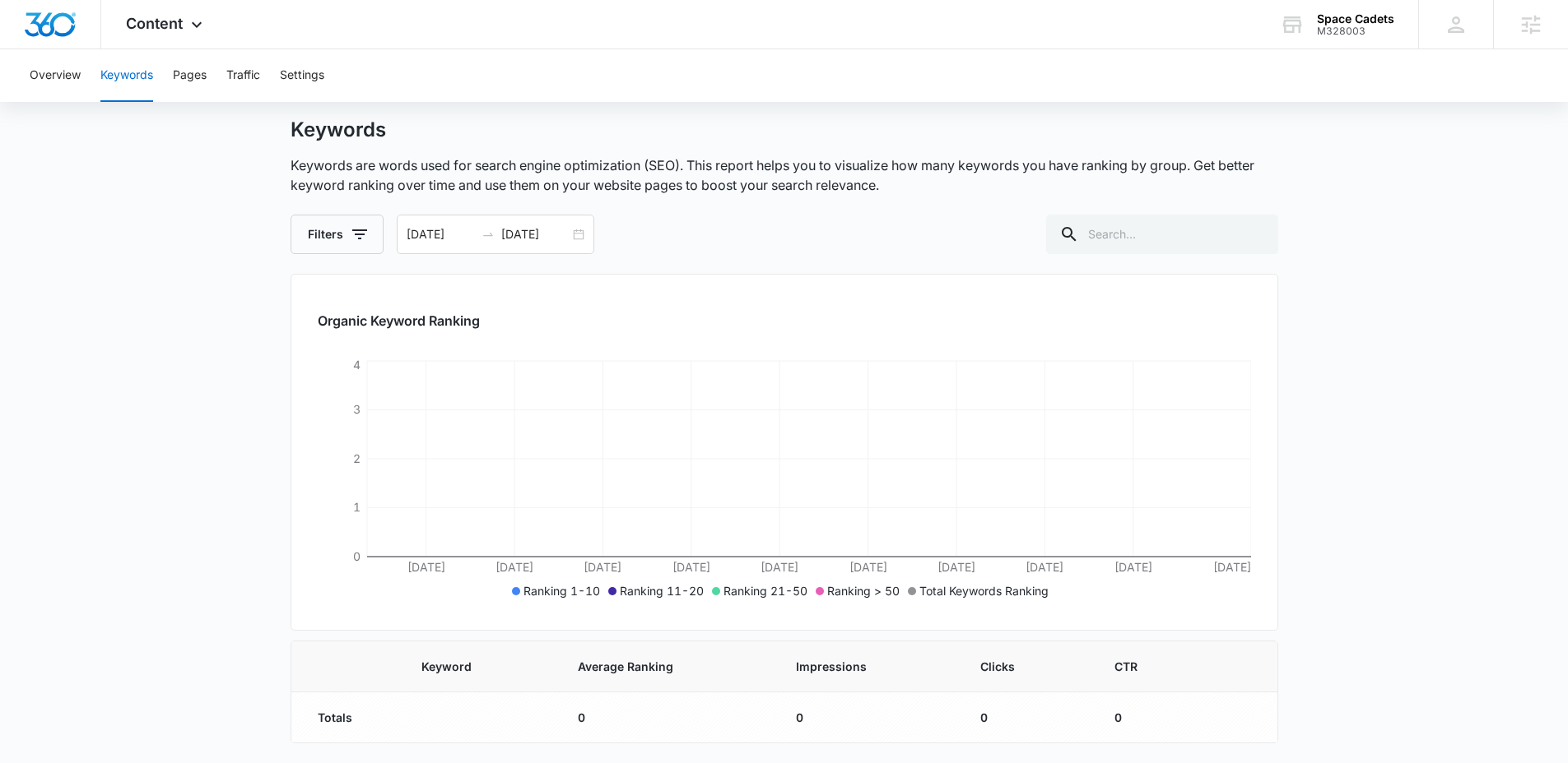
click at [212, 73] on div "Overview Keywords Pages Traffic Settings" at bounding box center [784, 75] width 1529 height 53
click at [197, 79] on button "Pages" at bounding box center [189, 75] width 34 height 53
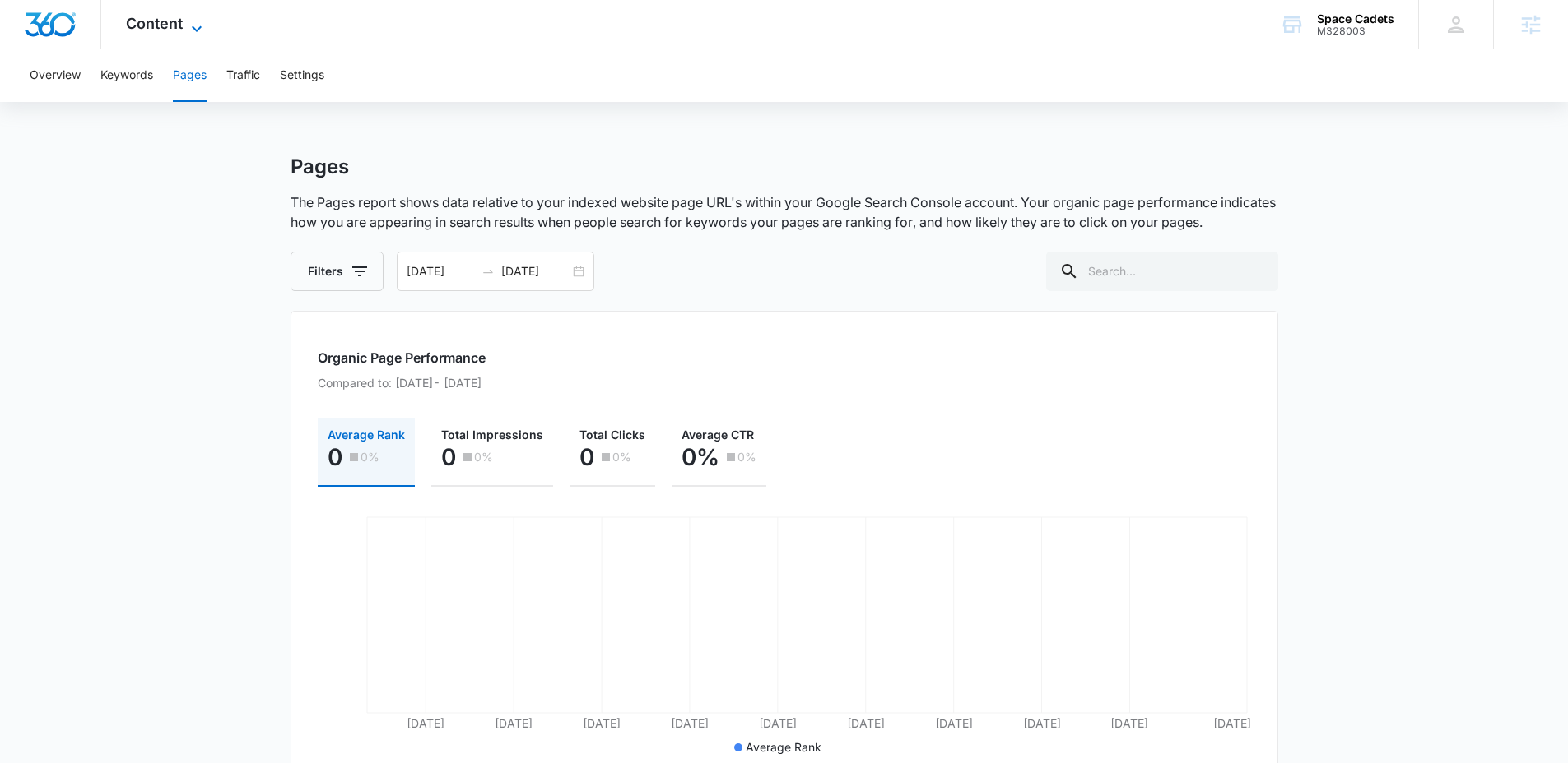
click at [191, 20] on icon at bounding box center [196, 29] width 20 height 20
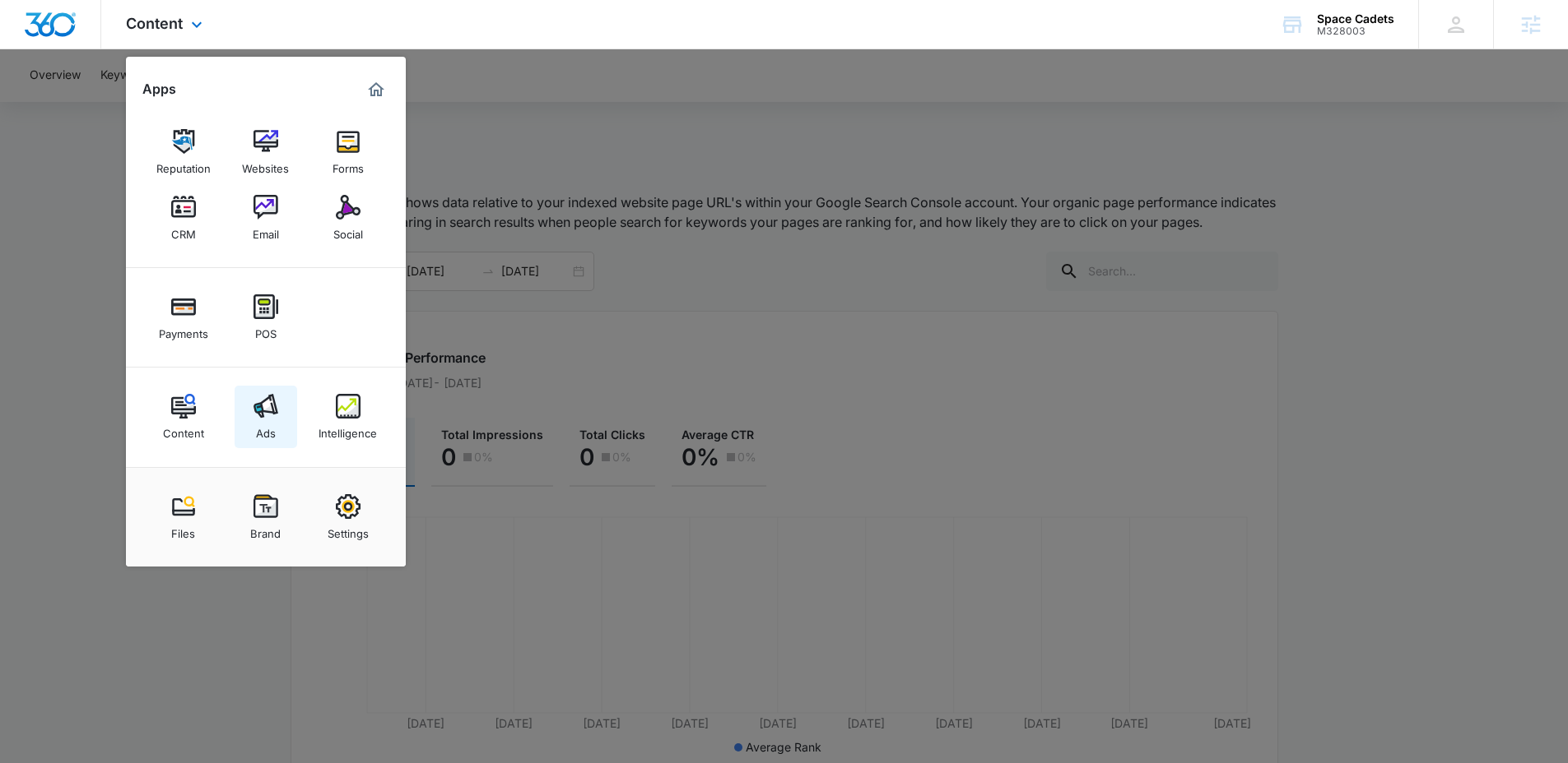
click at [277, 403] on img at bounding box center [266, 406] width 25 height 25
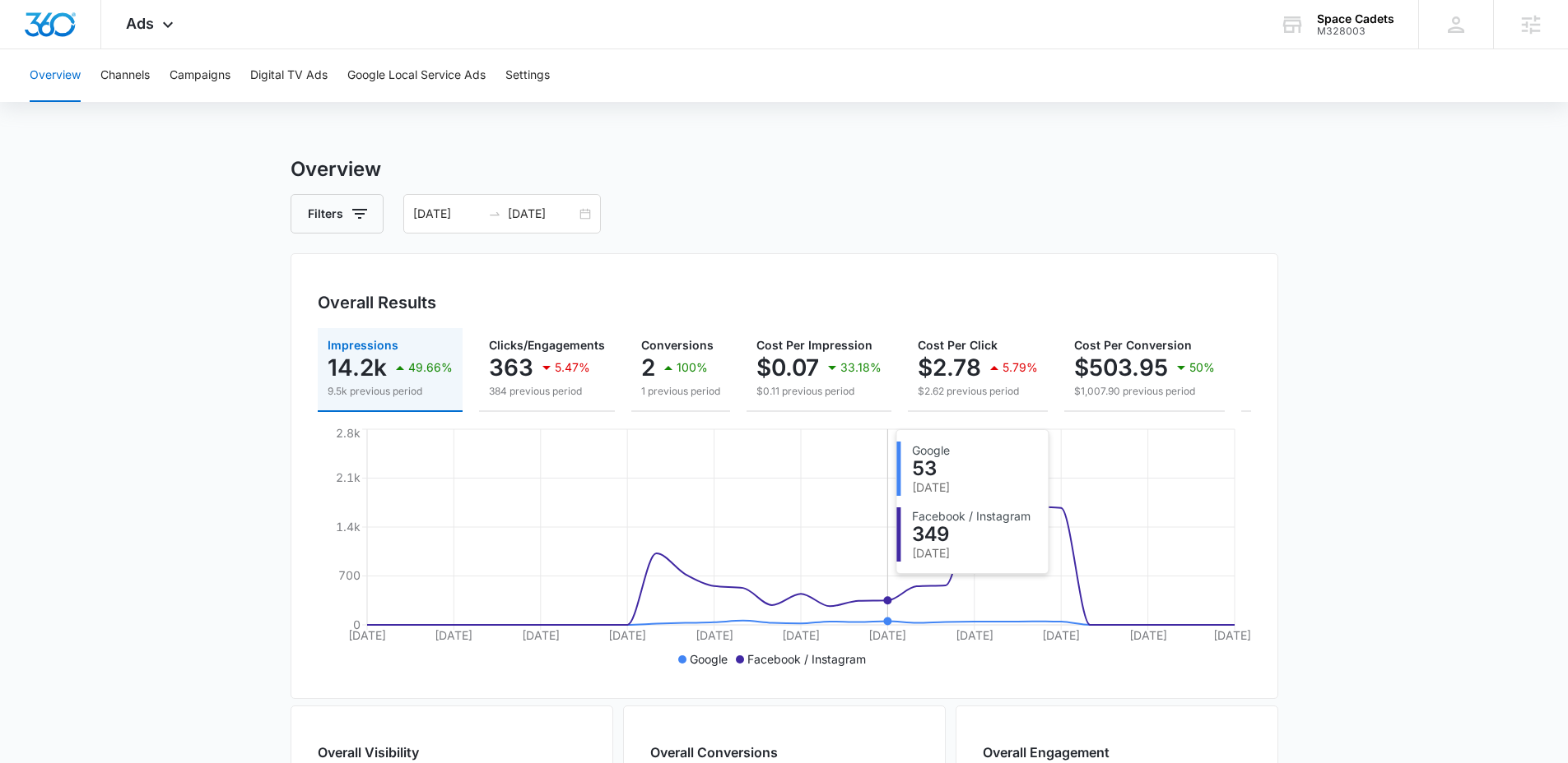
scroll to position [3, 0]
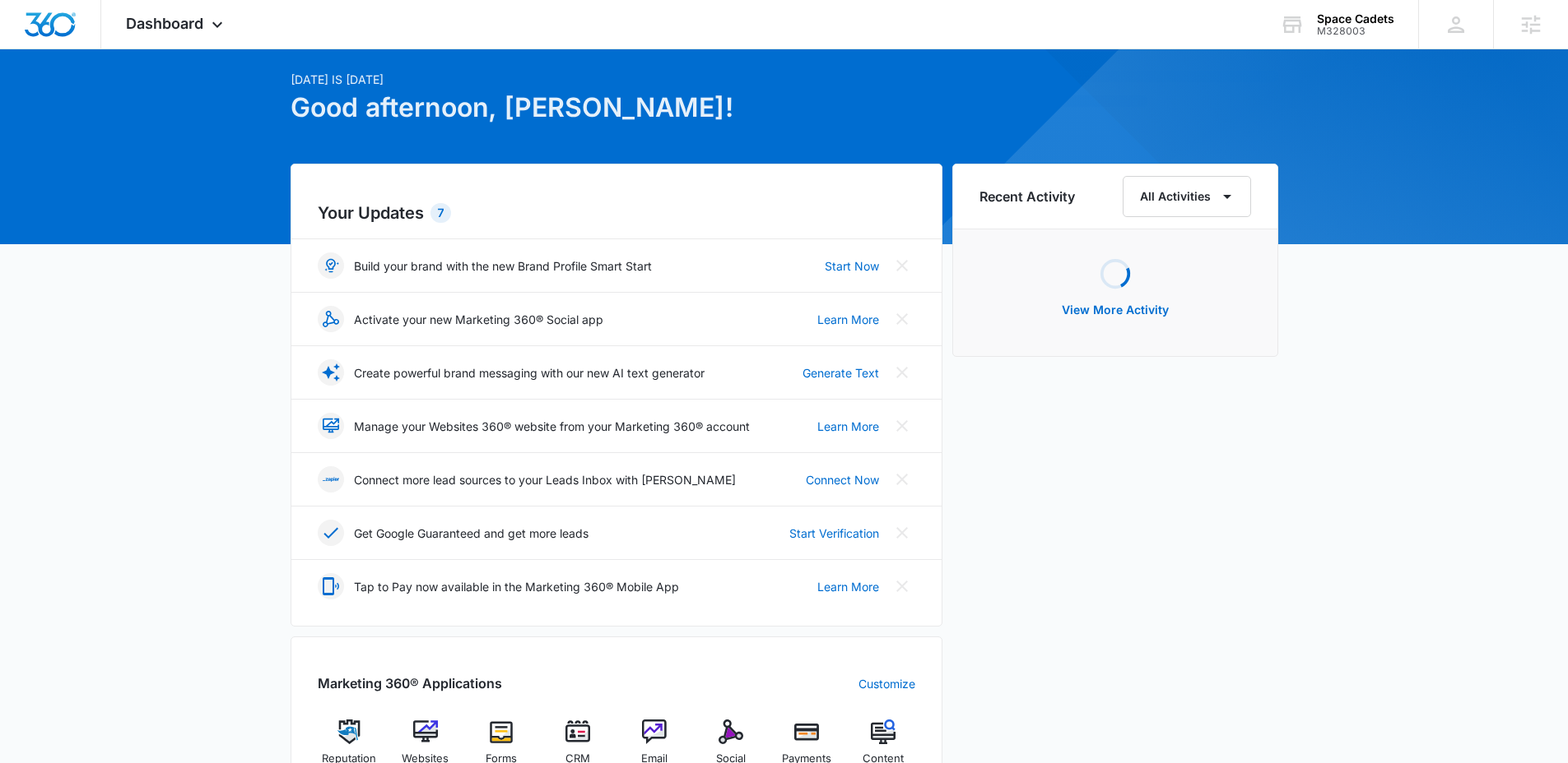
scroll to position [130, 0]
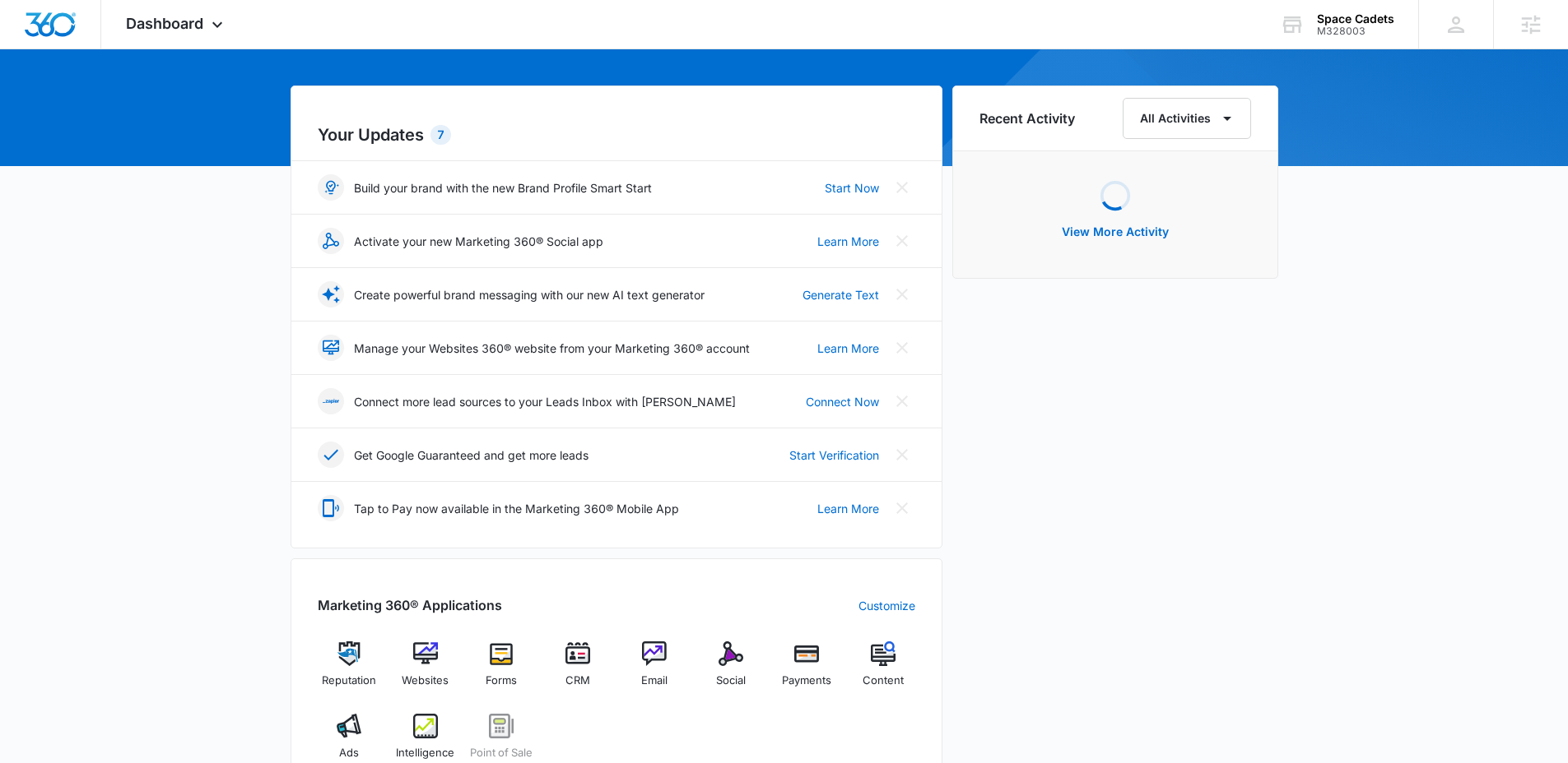
click at [300, 738] on div "Marketing 360® Applications Customize Reputation Websites Forms CRM Email Socia…" at bounding box center [616, 678] width 652 height 241
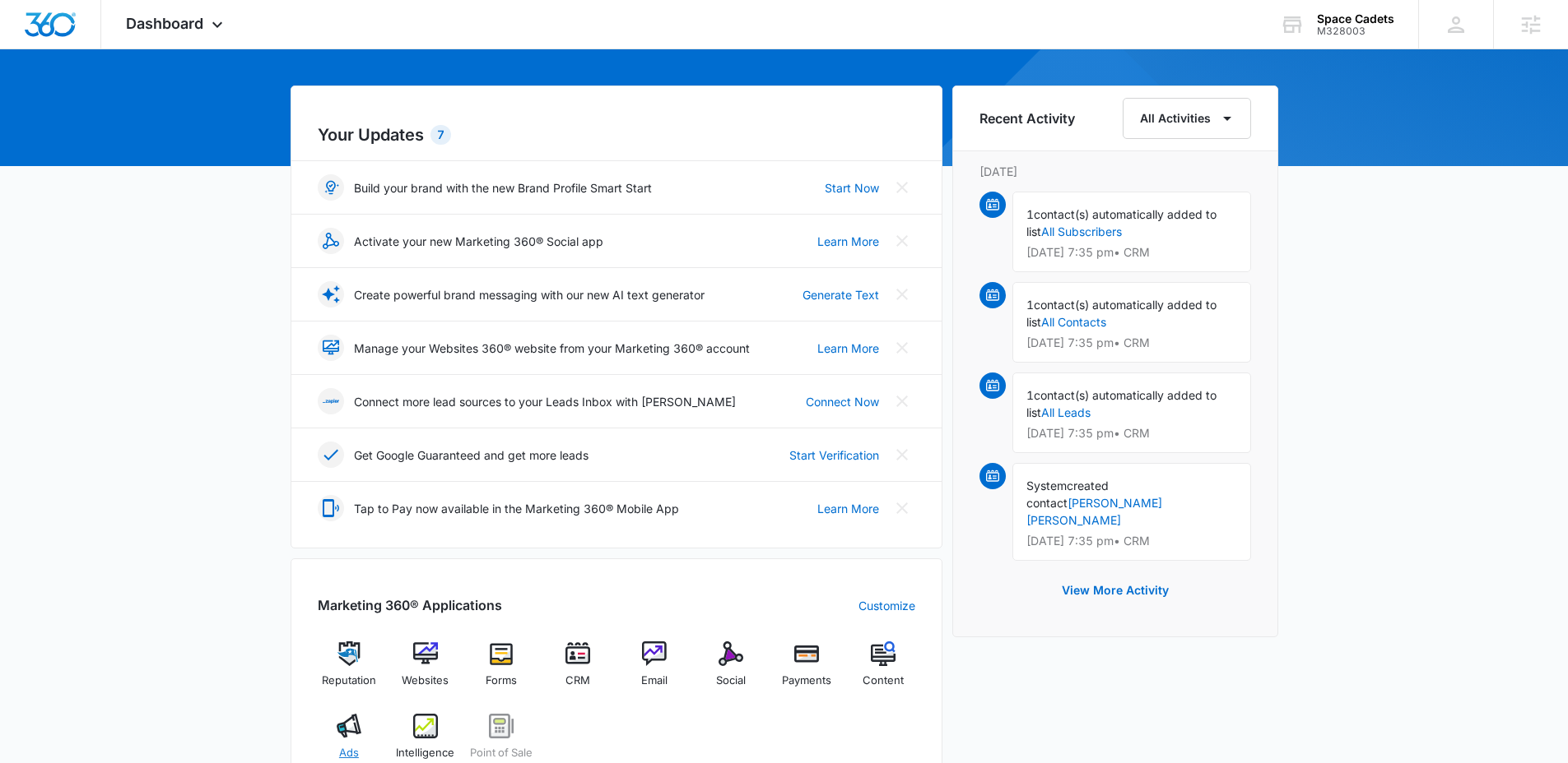
click at [340, 733] on img at bounding box center [349, 726] width 25 height 25
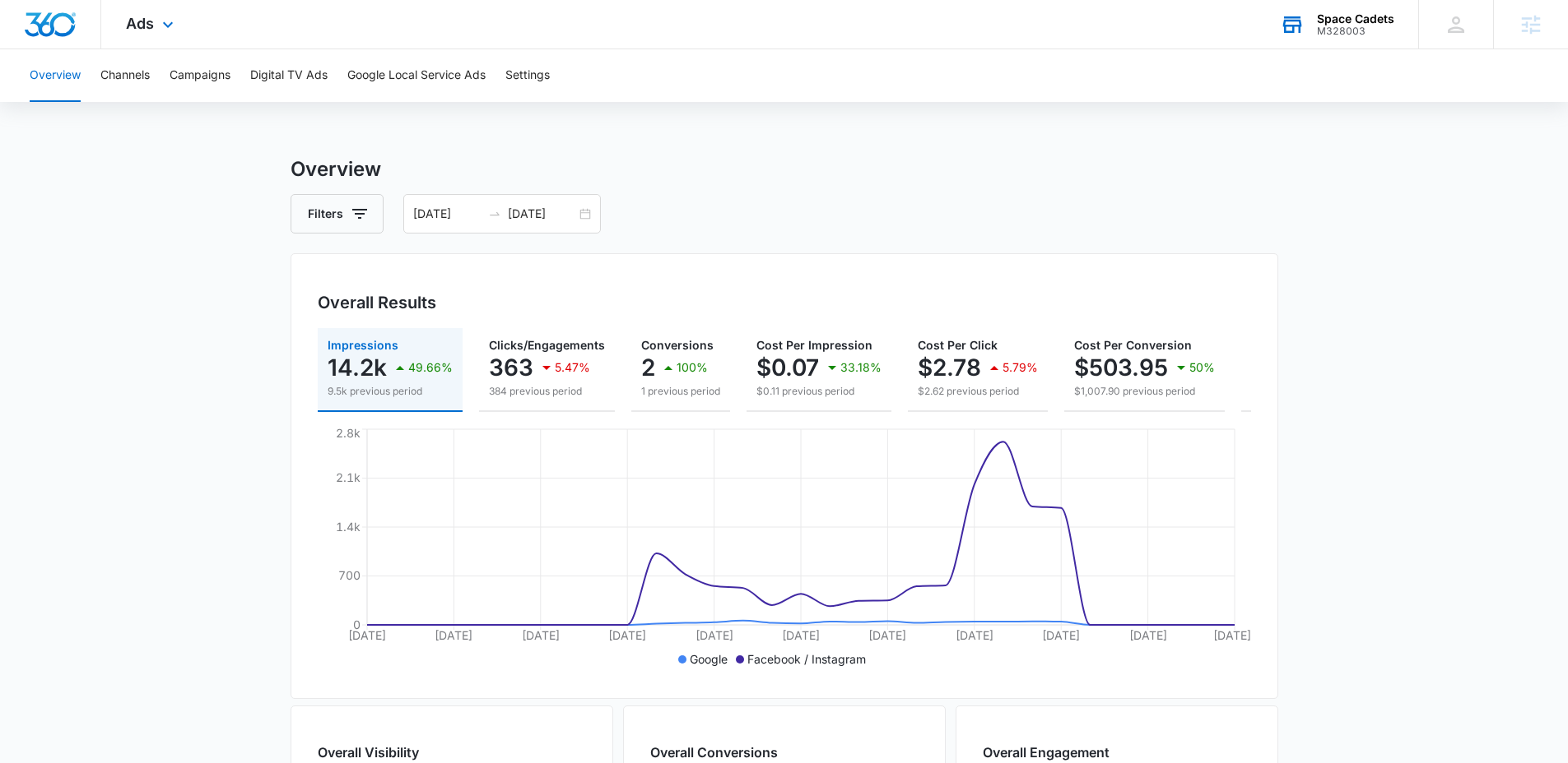
click at [1340, 10] on div "Space Cadets M328003 Your Accounts View All" at bounding box center [1335, 24] width 162 height 49
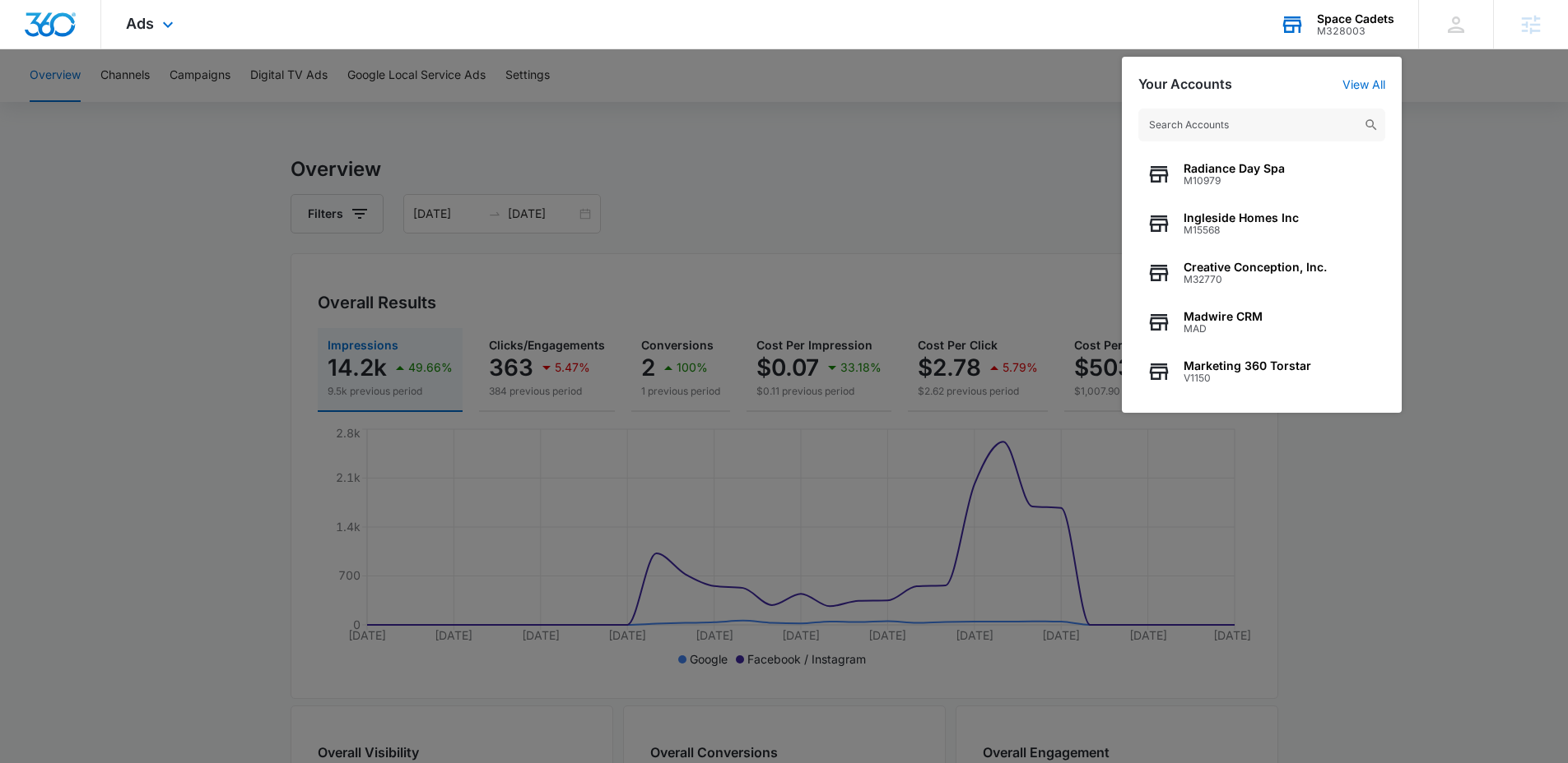
click at [1329, 119] on input "text" at bounding box center [1261, 125] width 247 height 33
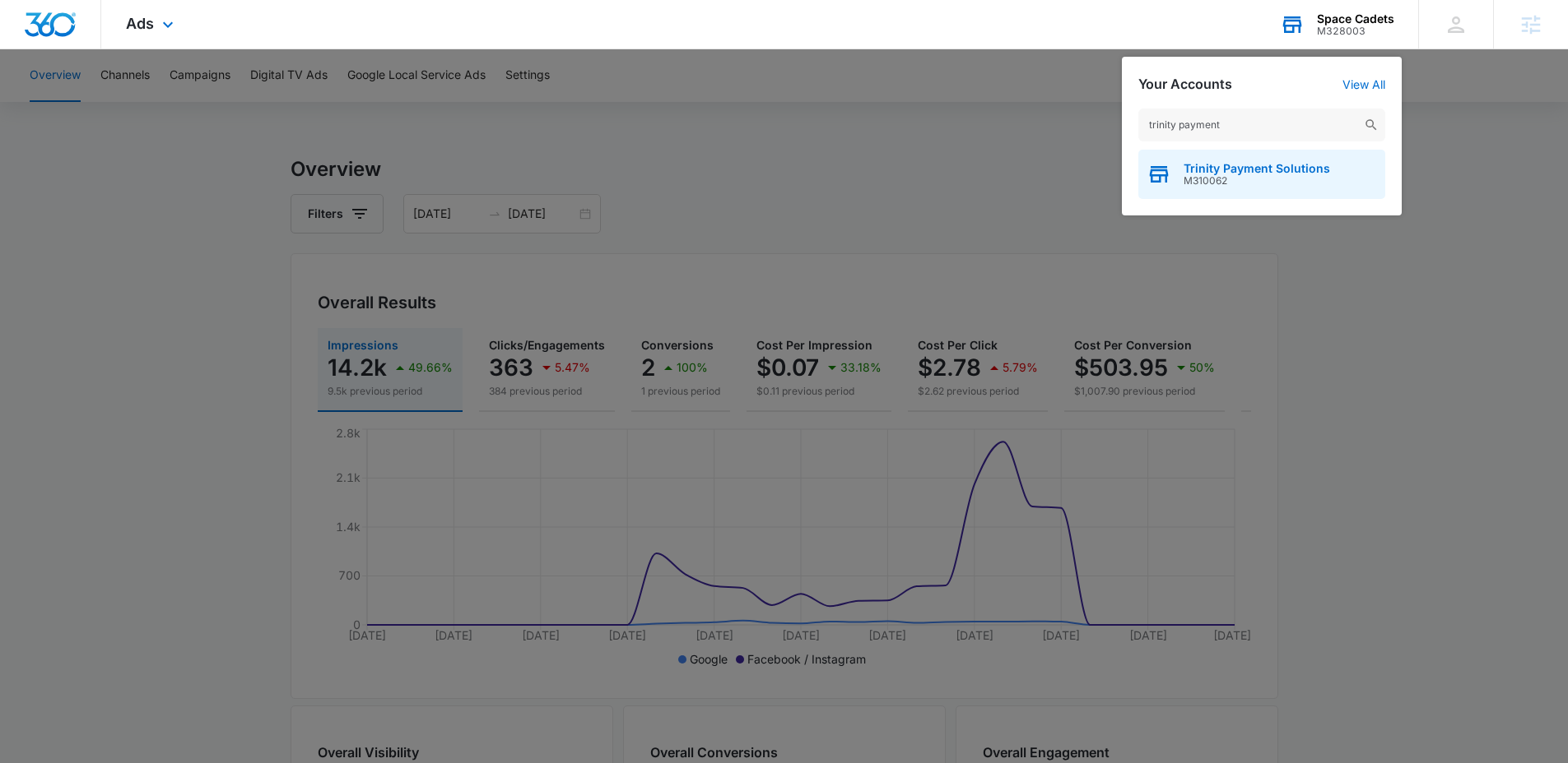
type input "trinity payment"
click at [1267, 175] on span "M310062" at bounding box center [1257, 181] width 146 height 12
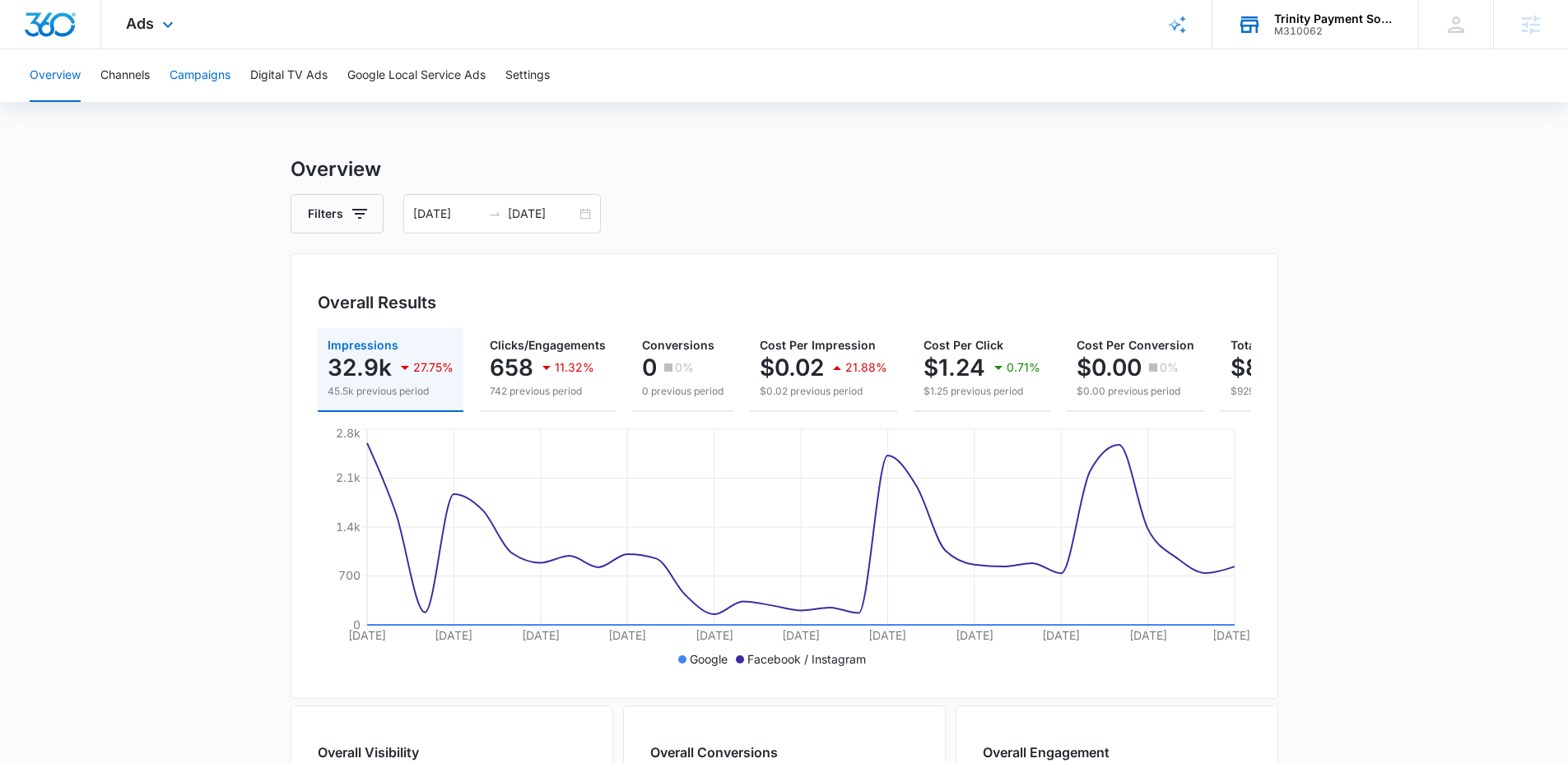
click at [190, 82] on button "Campaigns" at bounding box center [199, 75] width 61 height 53
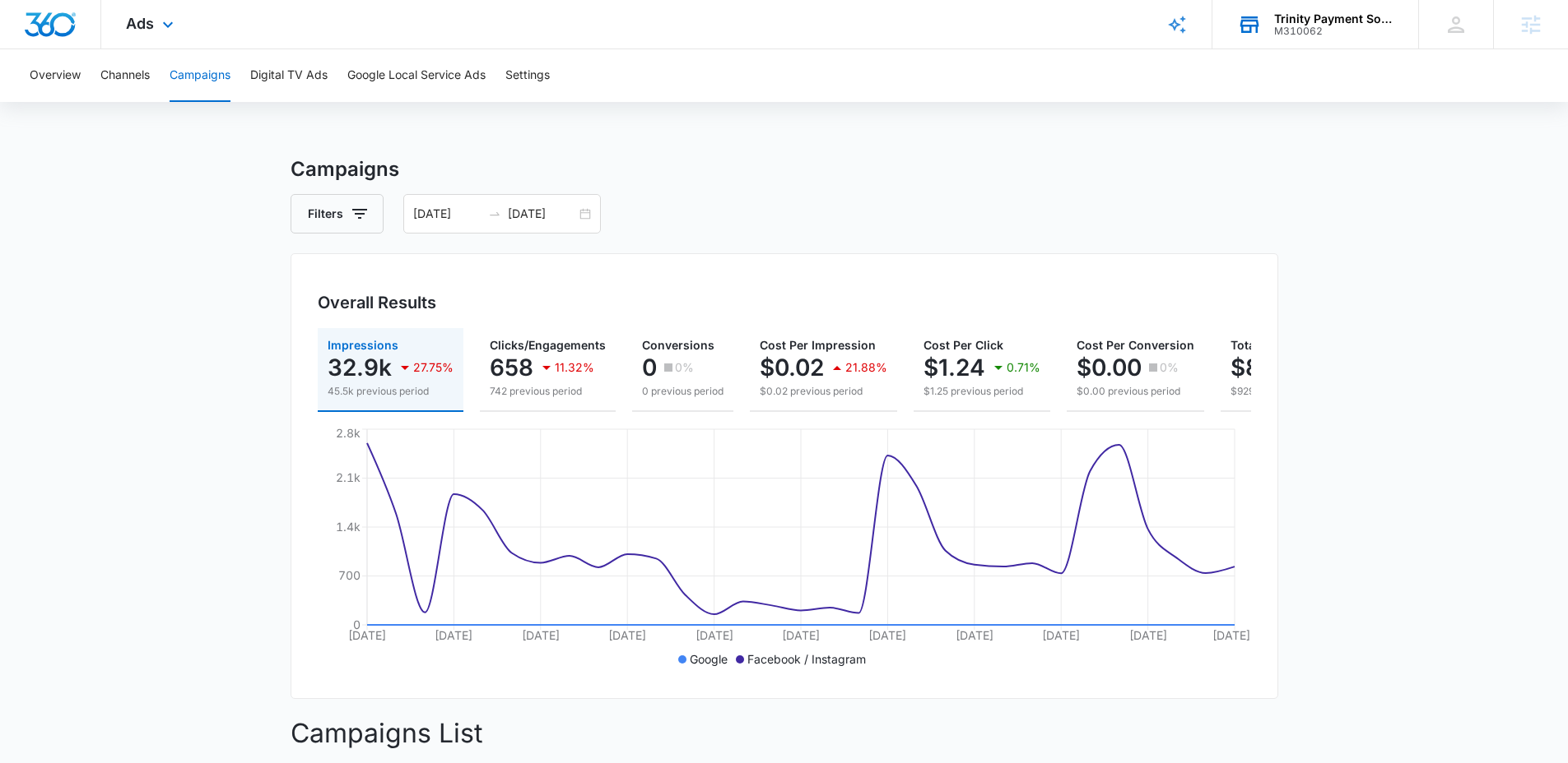
click at [164, 47] on div "Ads Apps Reputation Websites Forms CRM Email Social Payments POS Content Ads In…" at bounding box center [151, 24] width 101 height 49
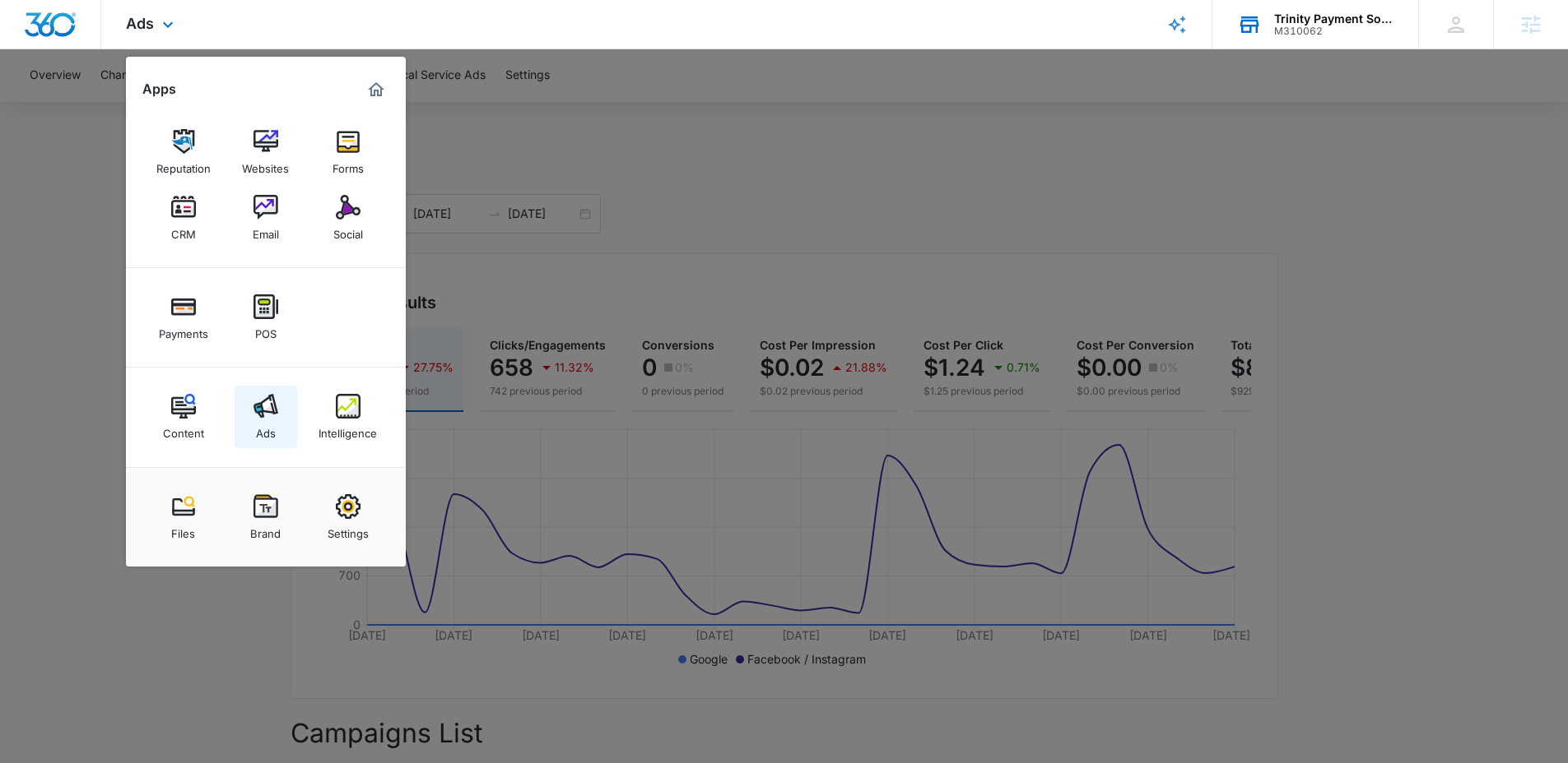
click at [264, 412] on img at bounding box center [266, 406] width 25 height 25
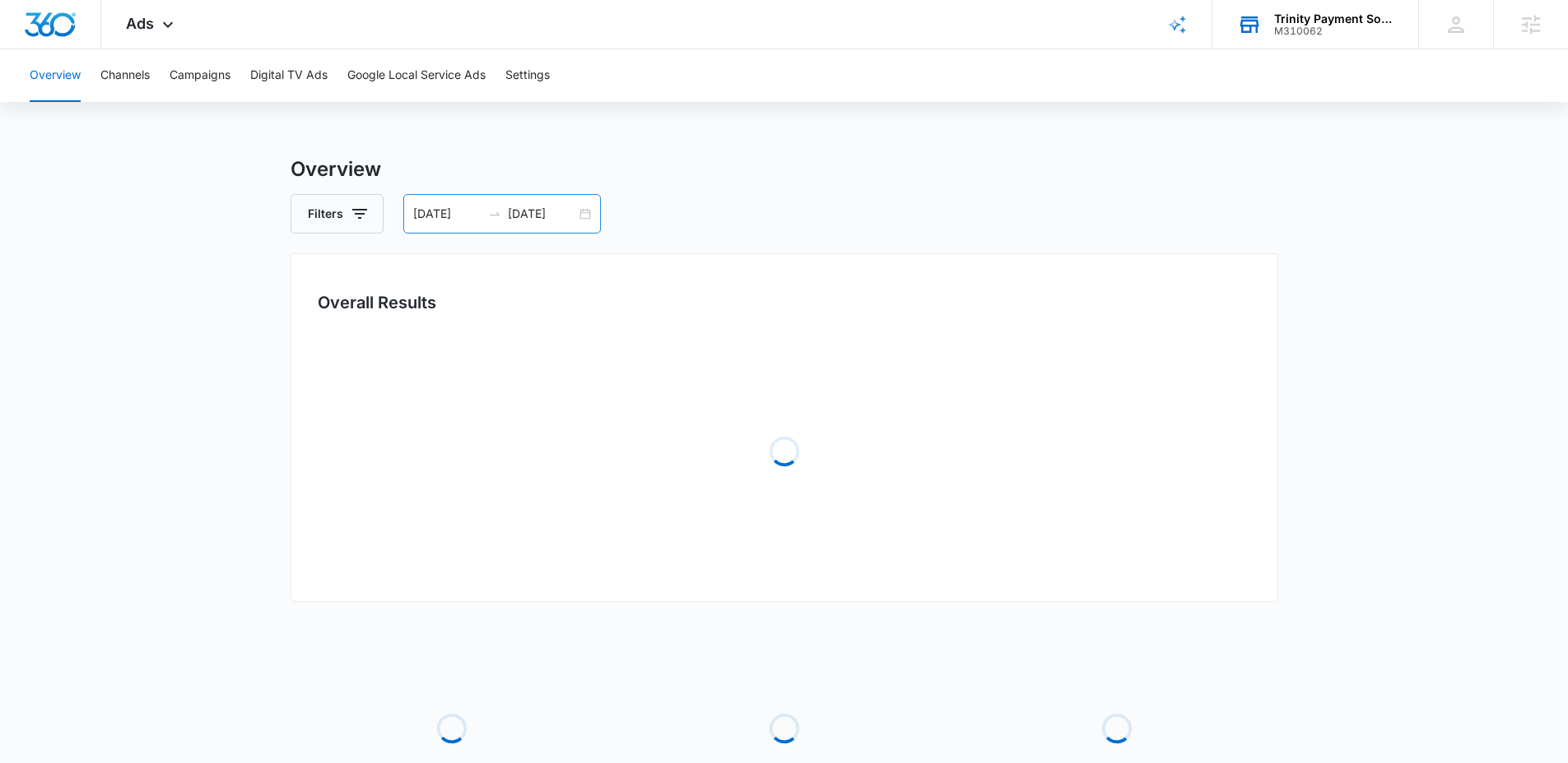
click at [568, 220] on input "[DATE]" at bounding box center [541, 213] width 68 height 18
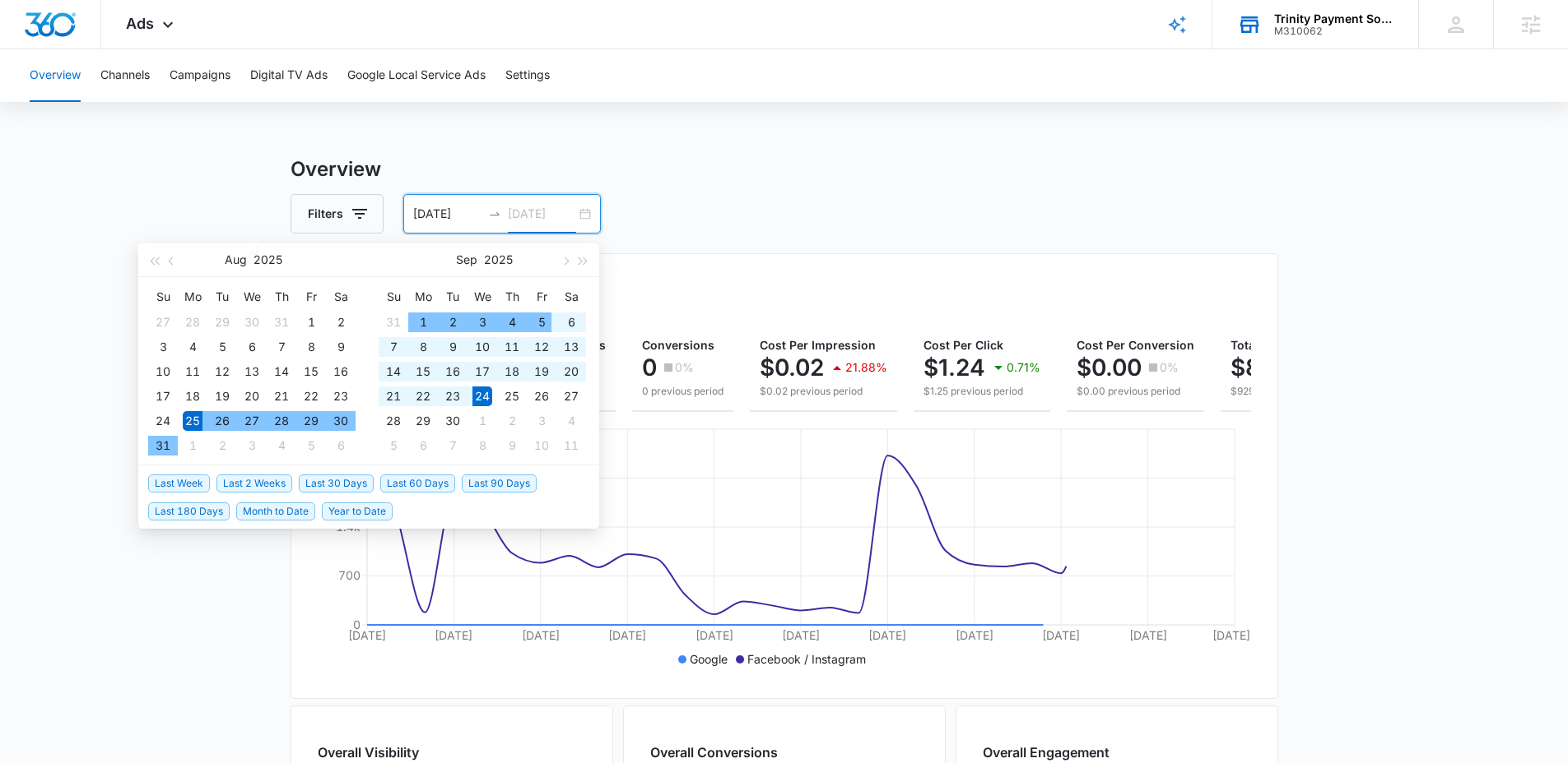
type input "[DATE]"
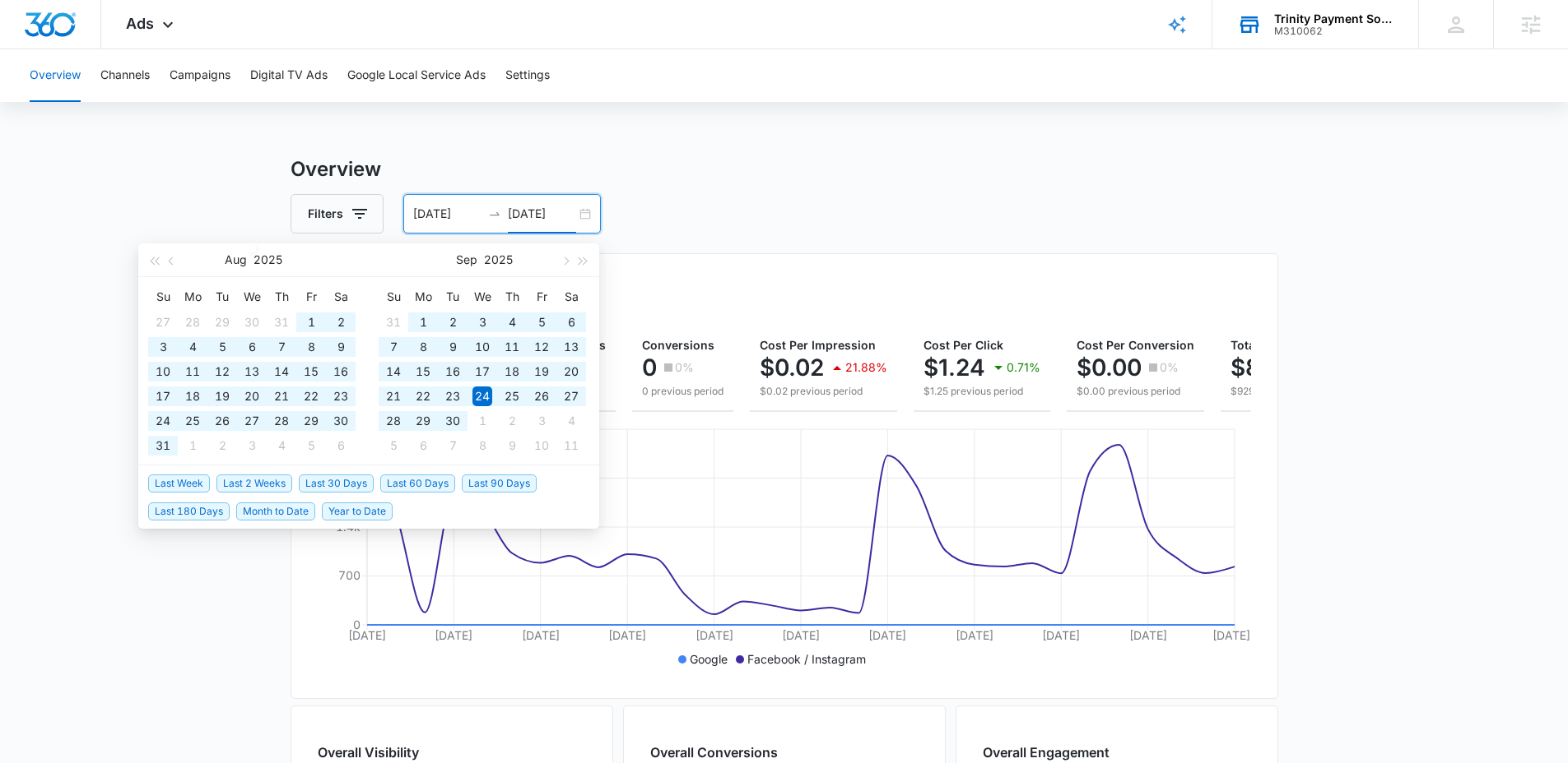
click at [178, 507] on span "Last 180 Days" at bounding box center [188, 511] width 82 height 18
type input "[DATE]"
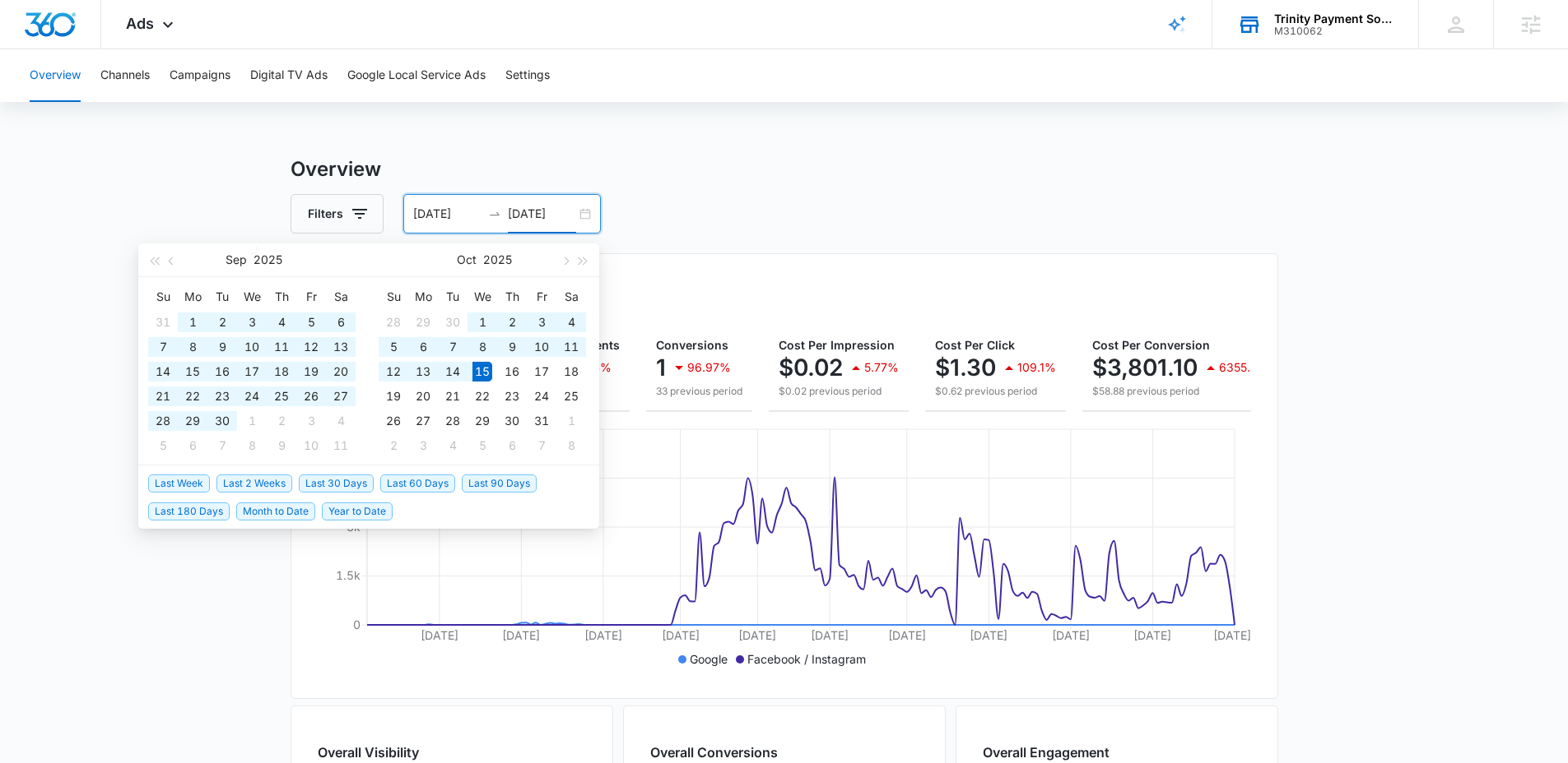
click at [564, 208] on input "[DATE]" at bounding box center [541, 213] width 68 height 18
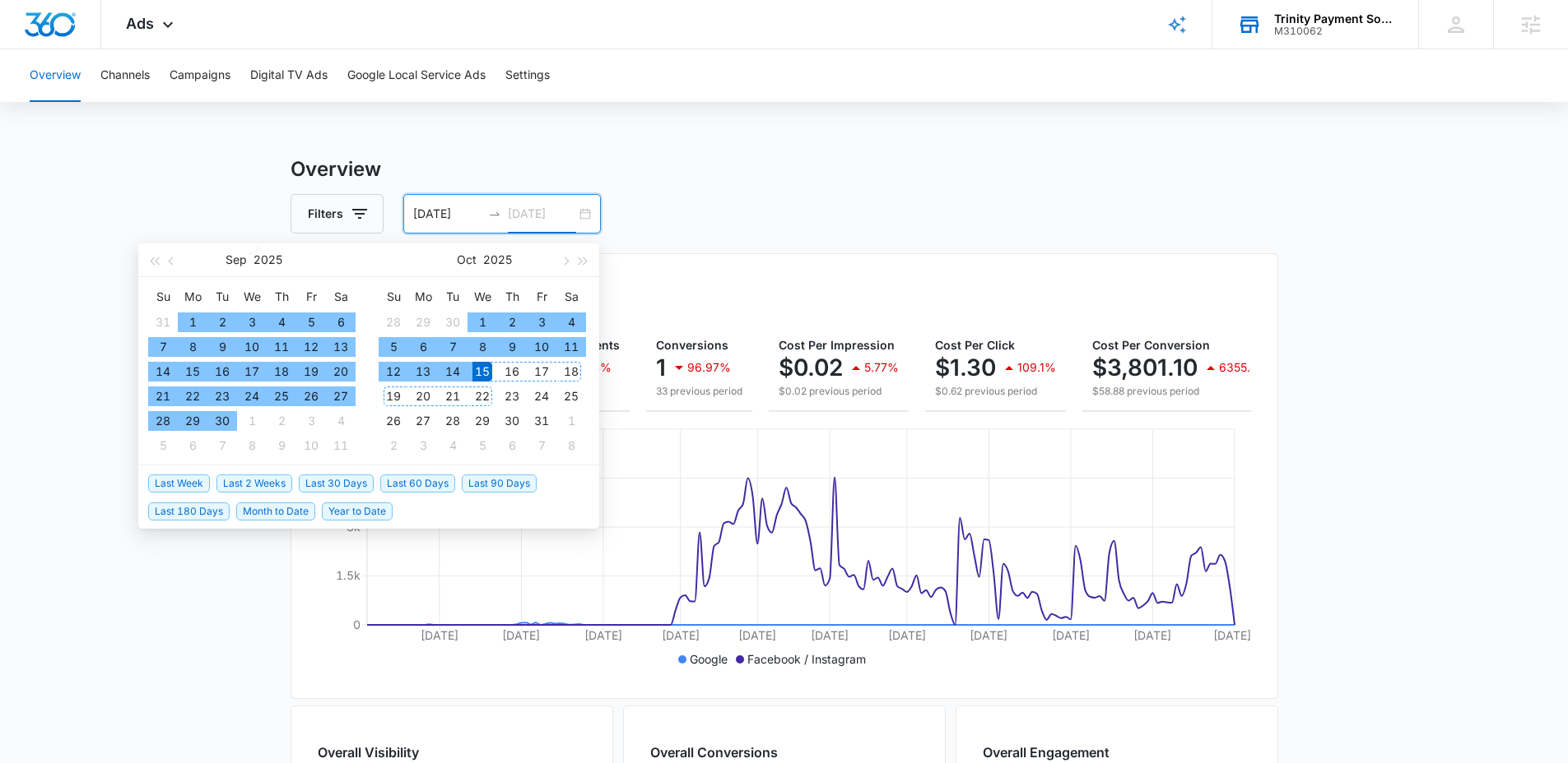
type input "[DATE]"
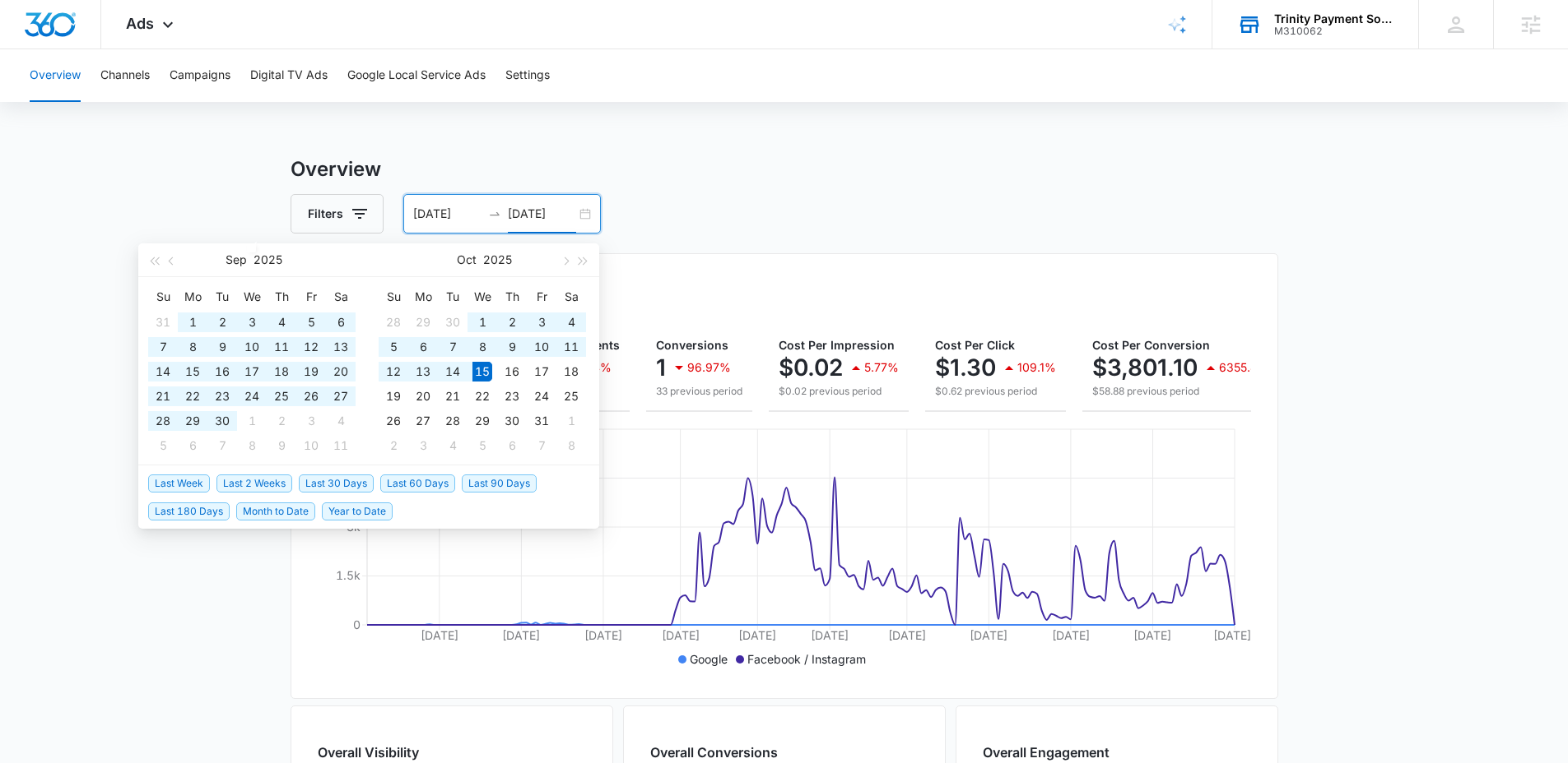
click at [368, 517] on span "Year to Date" at bounding box center [358, 511] width 71 height 18
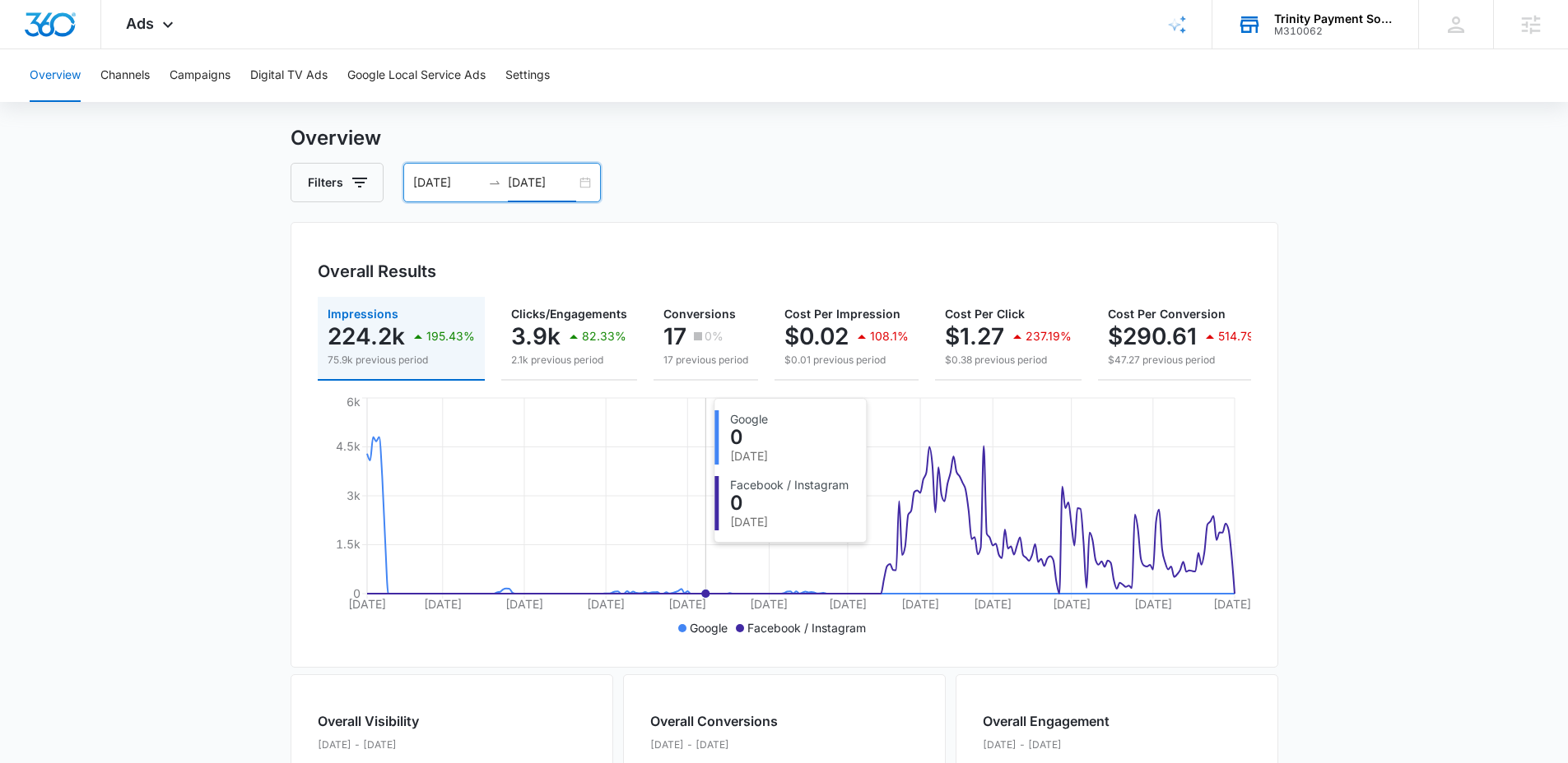
scroll to position [35, 0]
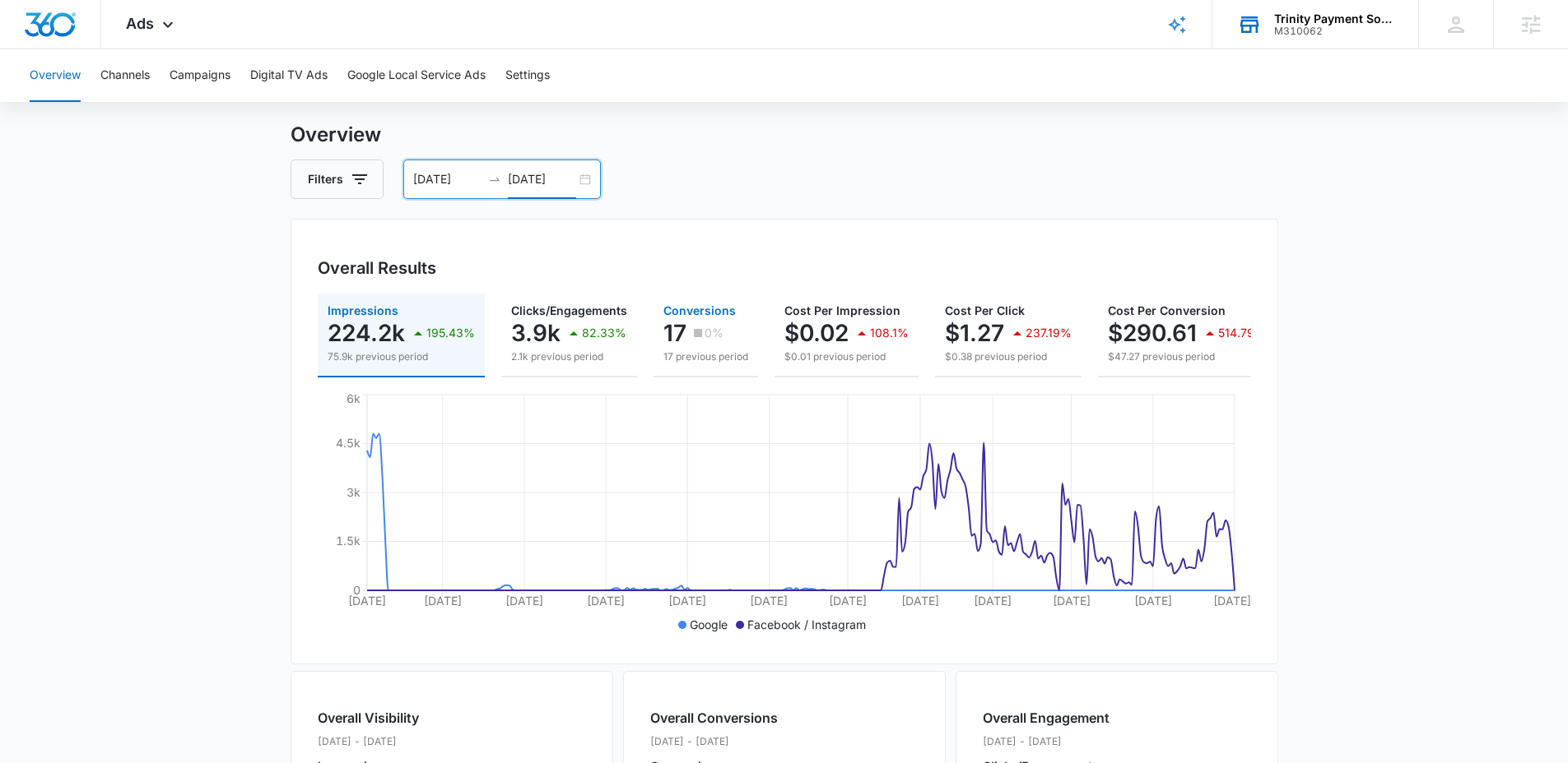
click at [705, 317] on div "0%" at bounding box center [706, 333] width 34 height 33
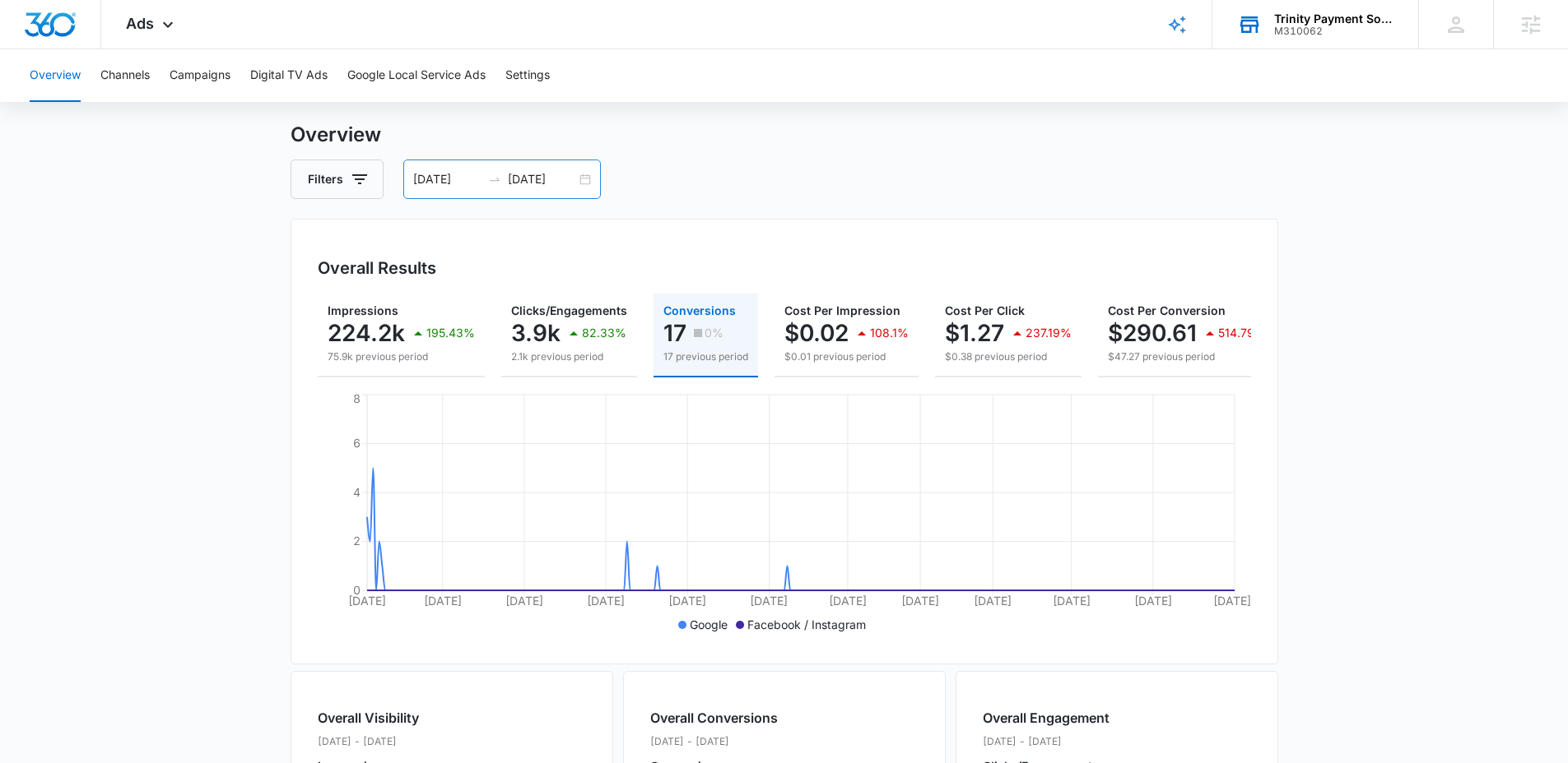
click at [482, 181] on div at bounding box center [494, 180] width 26 height 13
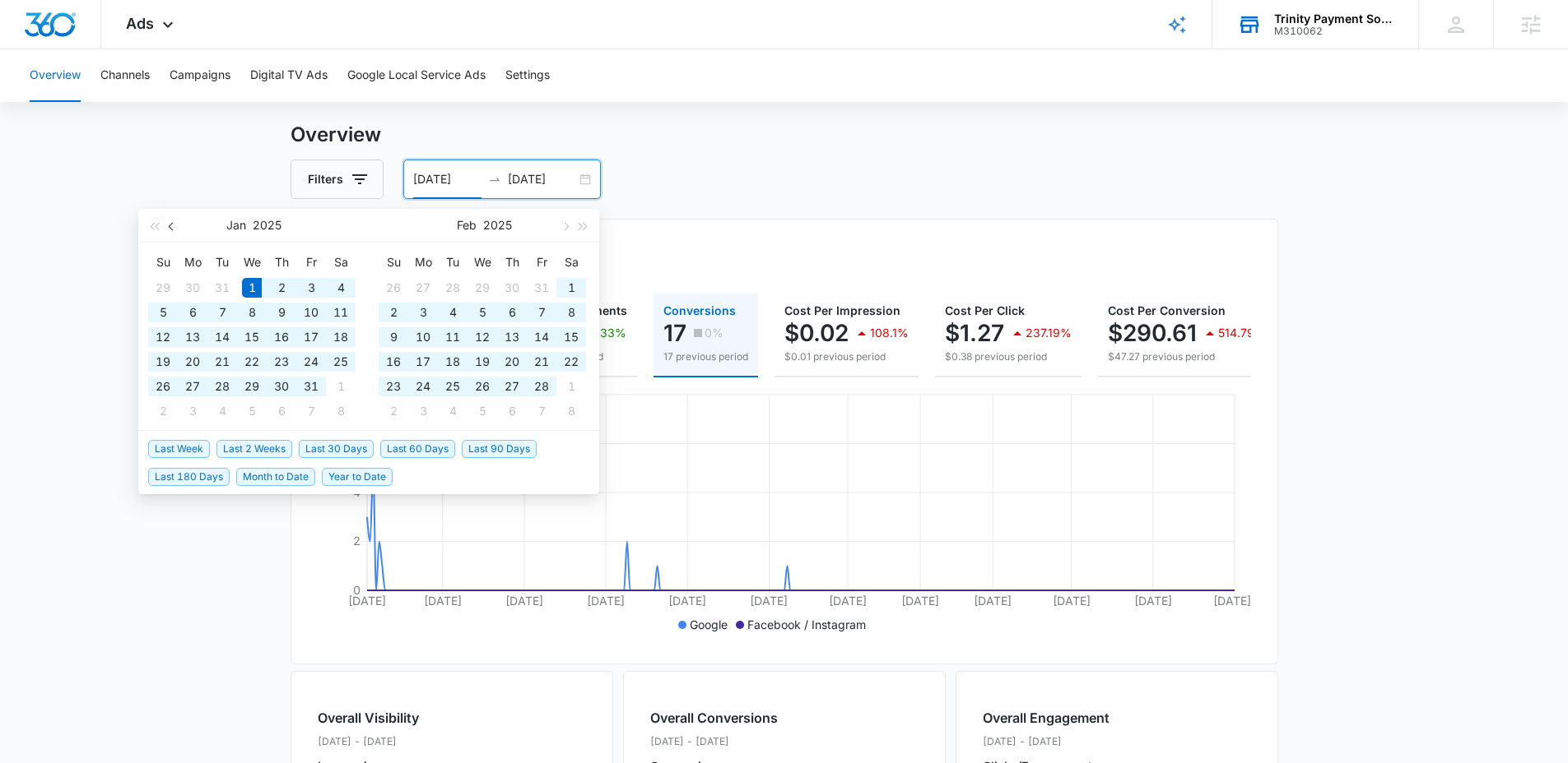
click at [177, 222] on button "button" at bounding box center [171, 225] width 18 height 33
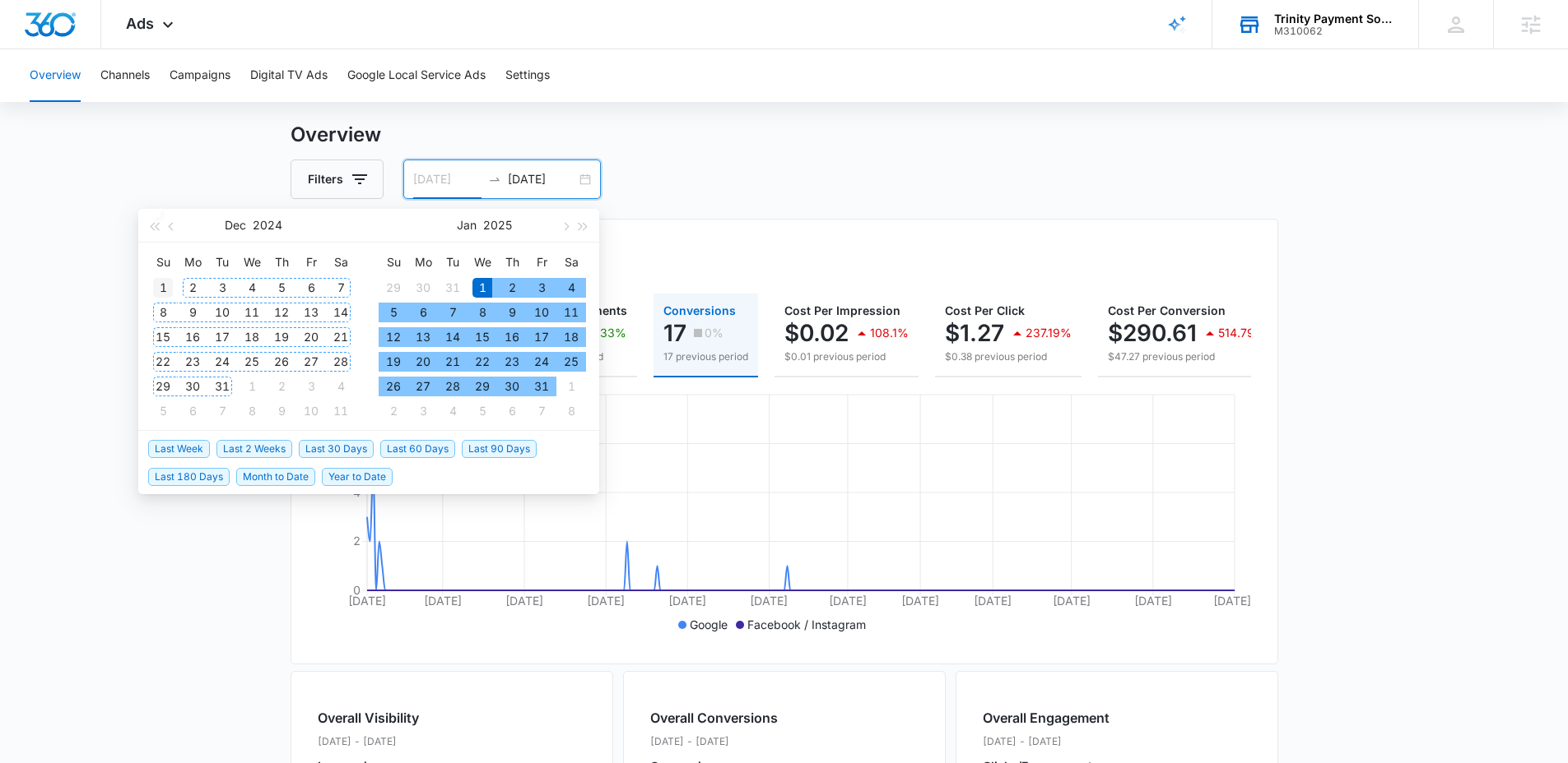
type input "[DATE]"
click at [159, 288] on div "1" at bounding box center [162, 287] width 20 height 20
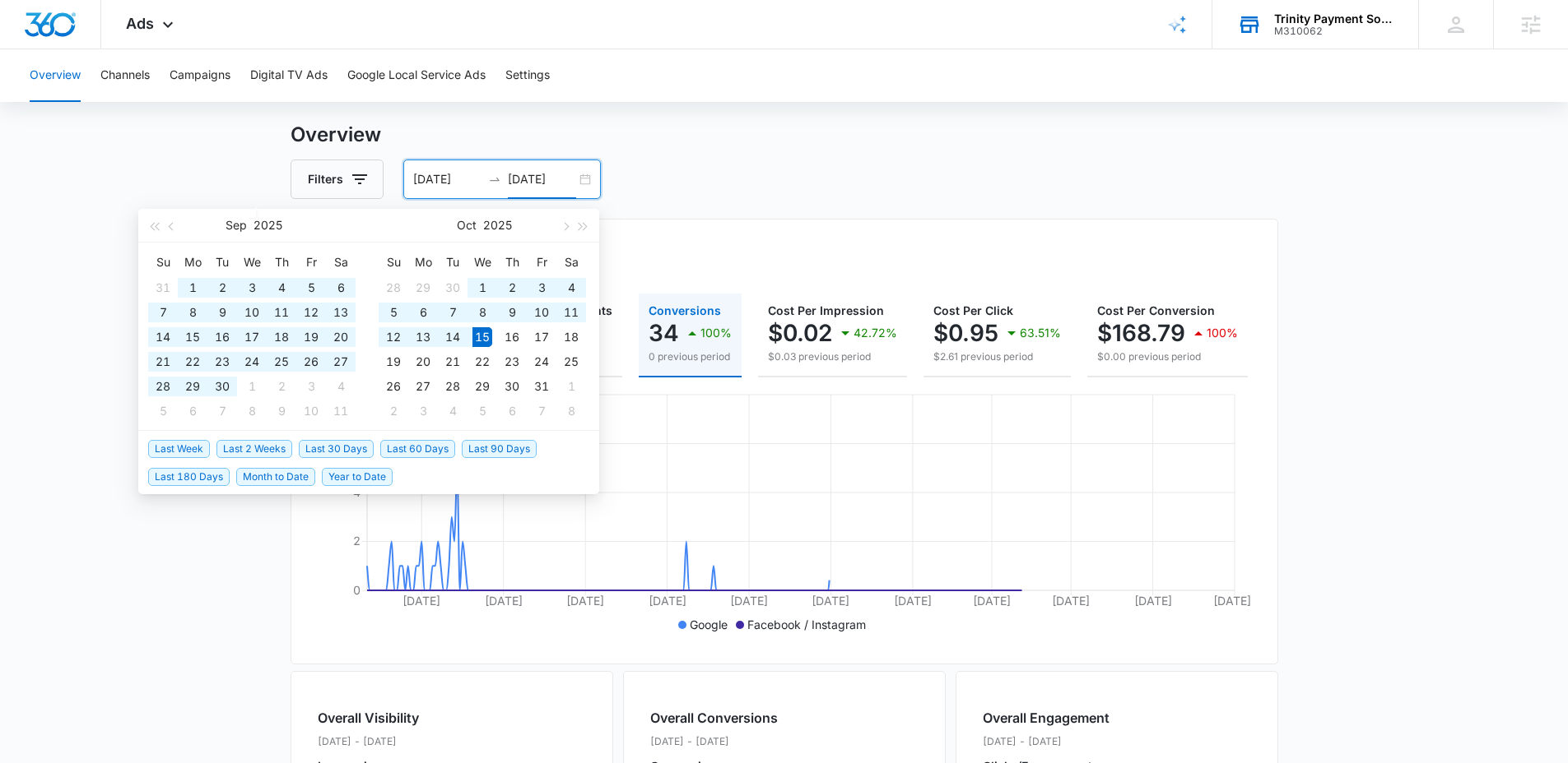
drag, startPoint x: 880, startPoint y: 175, endPoint x: 956, endPoint y: 214, distance: 85.4
click at [879, 177] on div "Filters [DATE] [DATE]" at bounding box center [784, 179] width 987 height 39
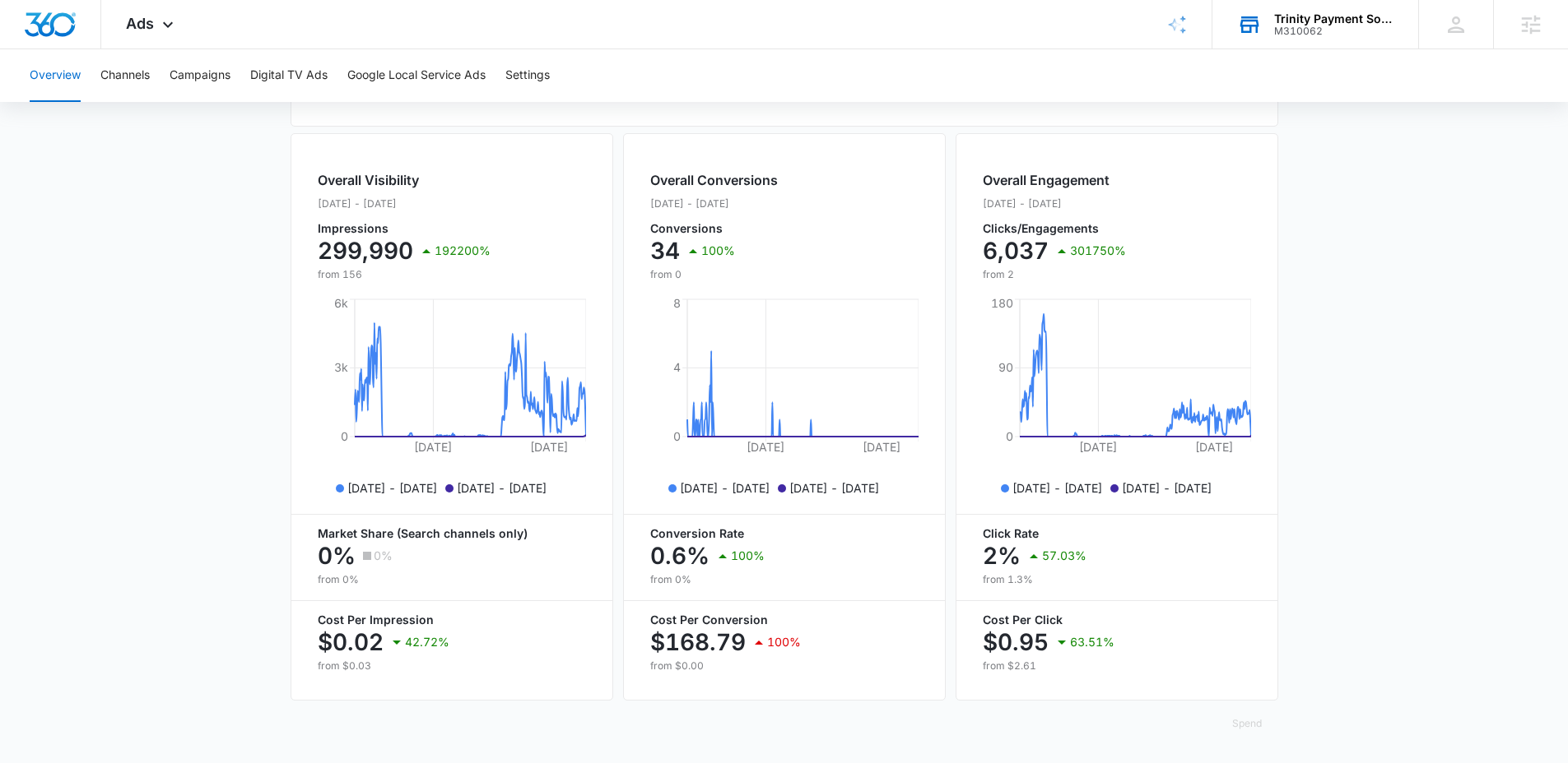
scroll to position [0, 0]
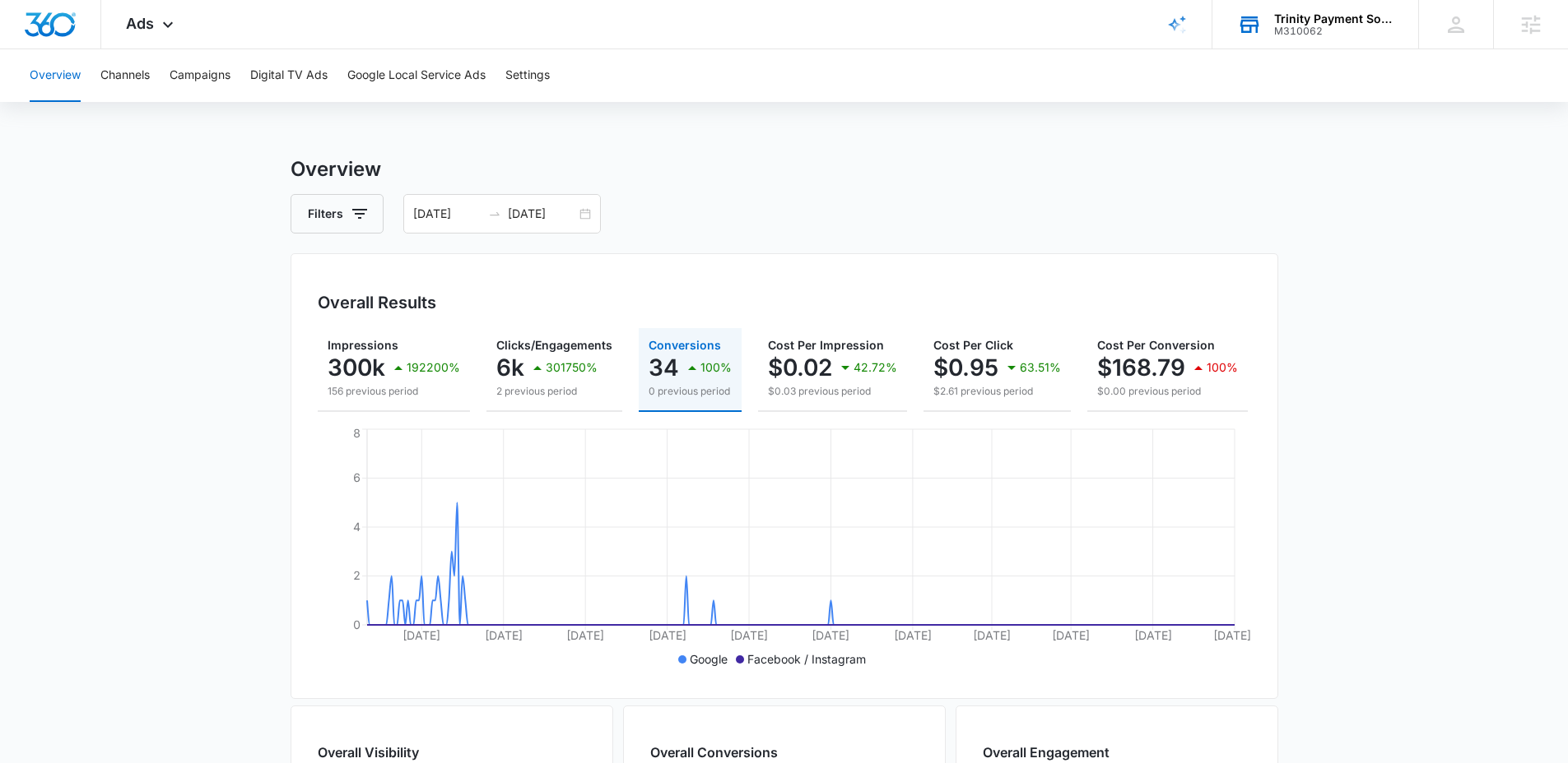
drag, startPoint x: 422, startPoint y: 200, endPoint x: 577, endPoint y: 234, distance: 158.7
click at [426, 203] on div "[DATE] [DATE]" at bounding box center [501, 213] width 197 height 39
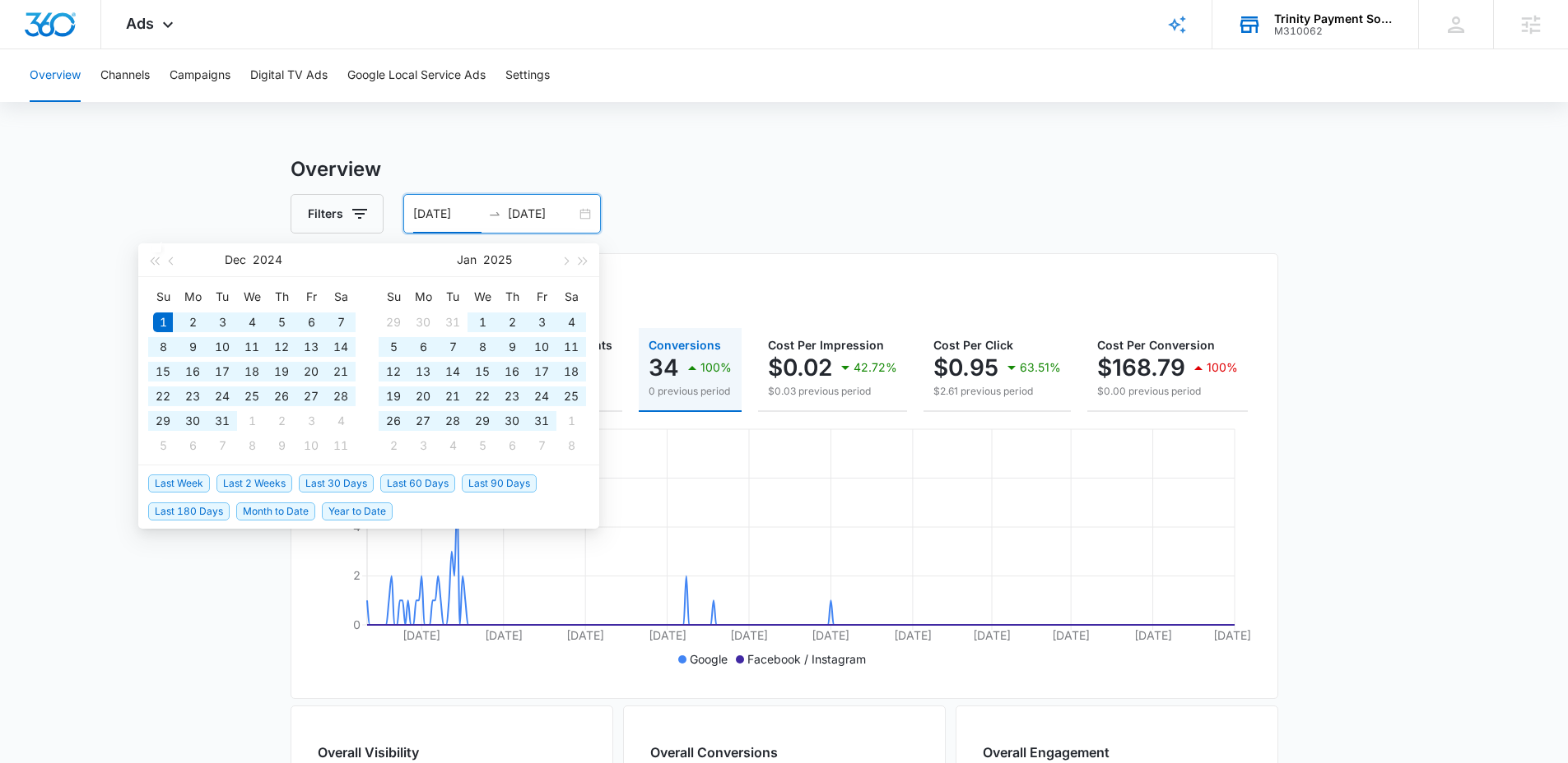
click at [568, 212] on input "[DATE]" at bounding box center [541, 213] width 68 height 18
click at [168, 256] on button "button" at bounding box center [171, 259] width 18 height 33
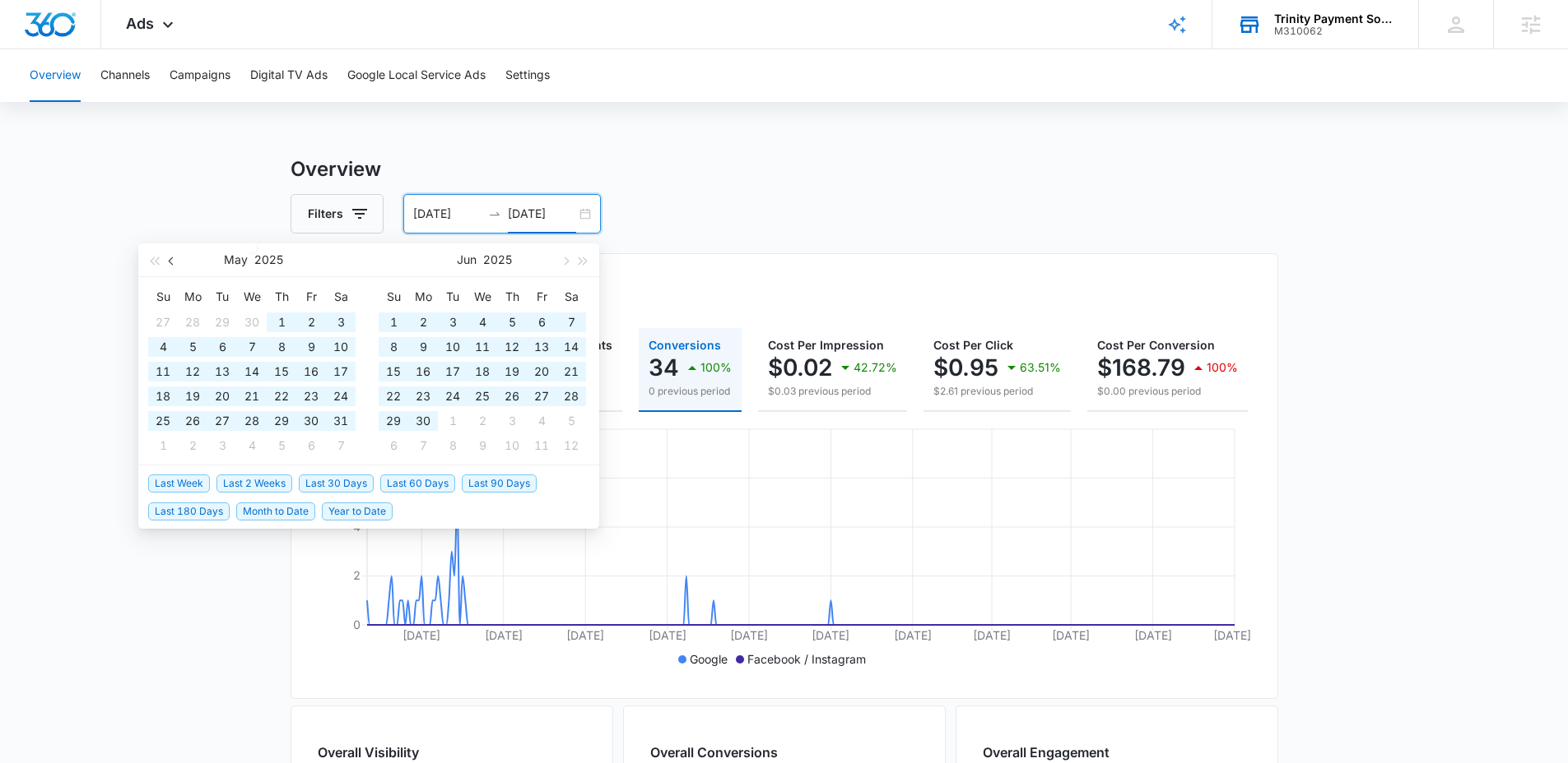
click at [168, 256] on button "button" at bounding box center [171, 259] width 18 height 33
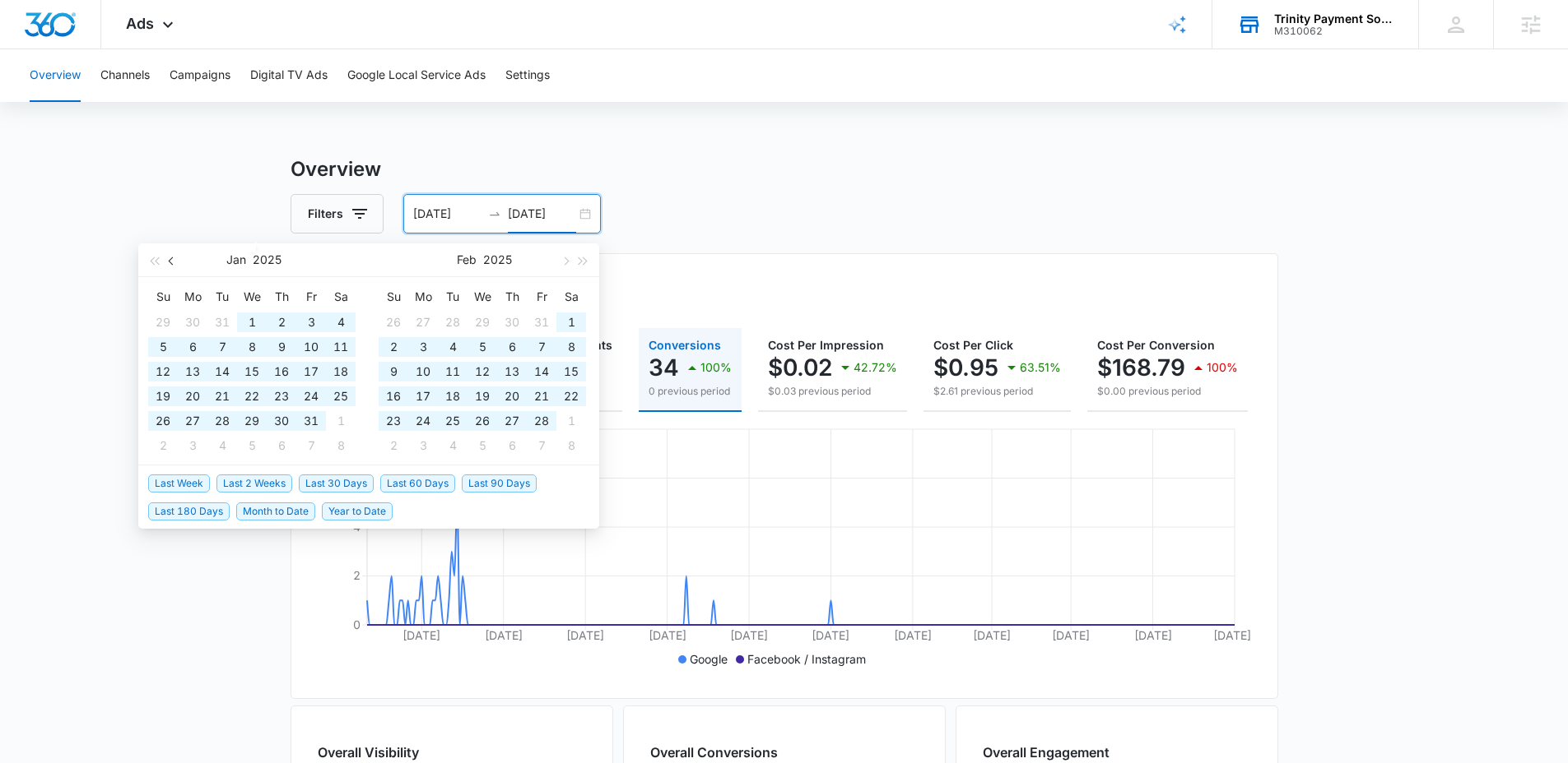
click at [168, 256] on button "button" at bounding box center [171, 259] width 18 height 33
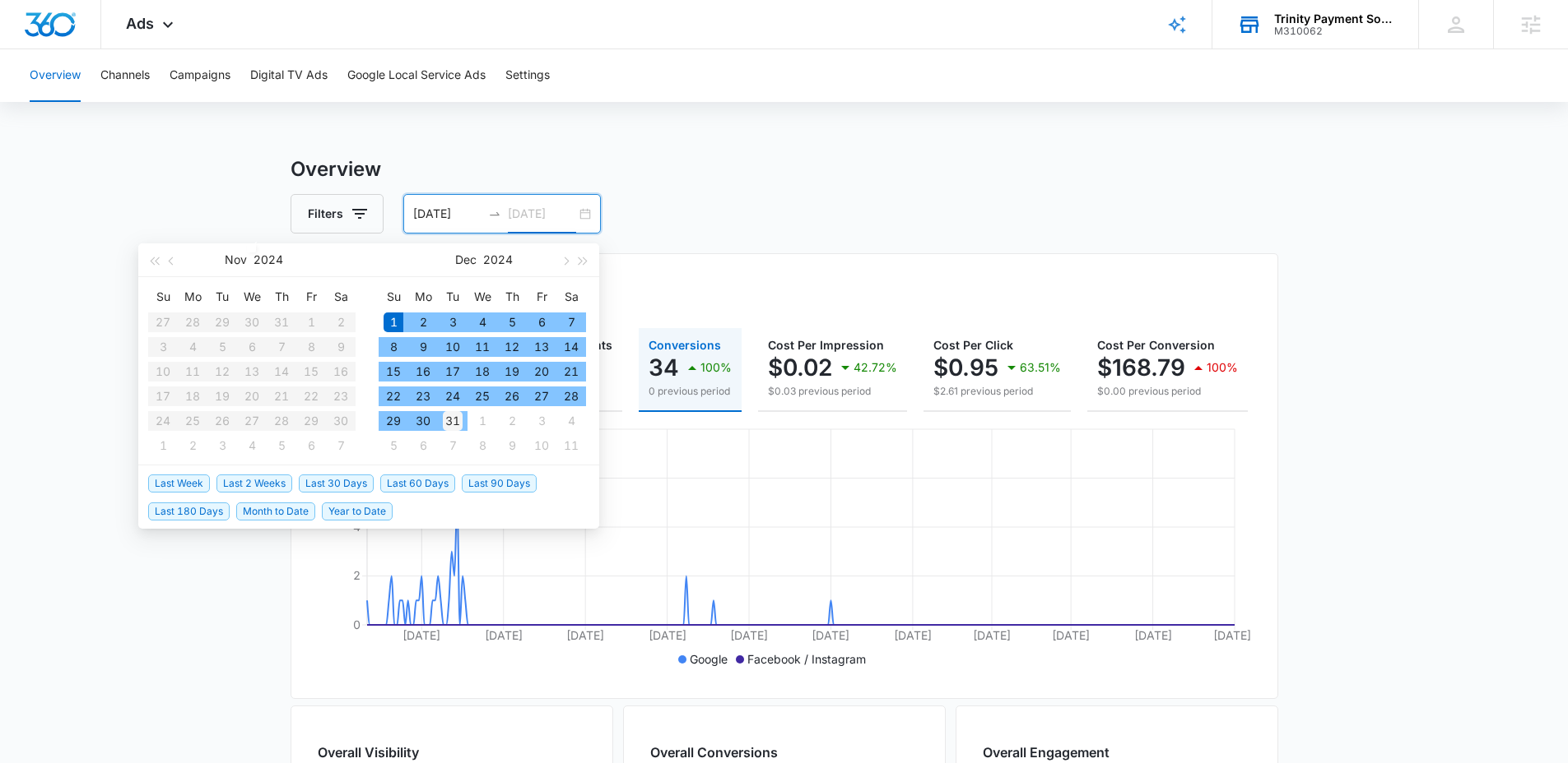
type input "[DATE]"
click at [449, 414] on div "31" at bounding box center [453, 421] width 20 height 20
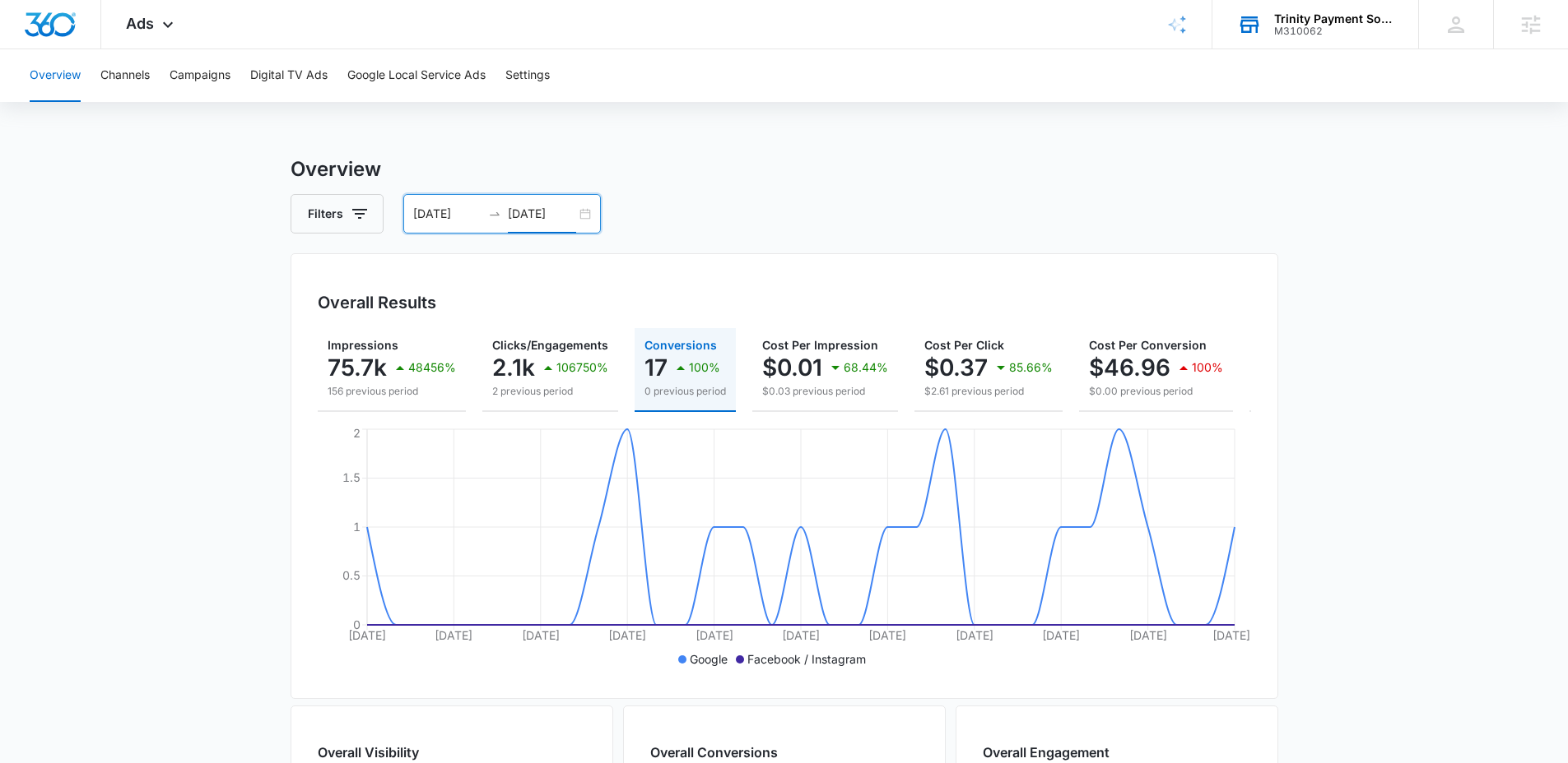
click at [707, 363] on p "100%" at bounding box center [704, 368] width 32 height 12
click at [180, 81] on button "Campaigns" at bounding box center [199, 75] width 61 height 53
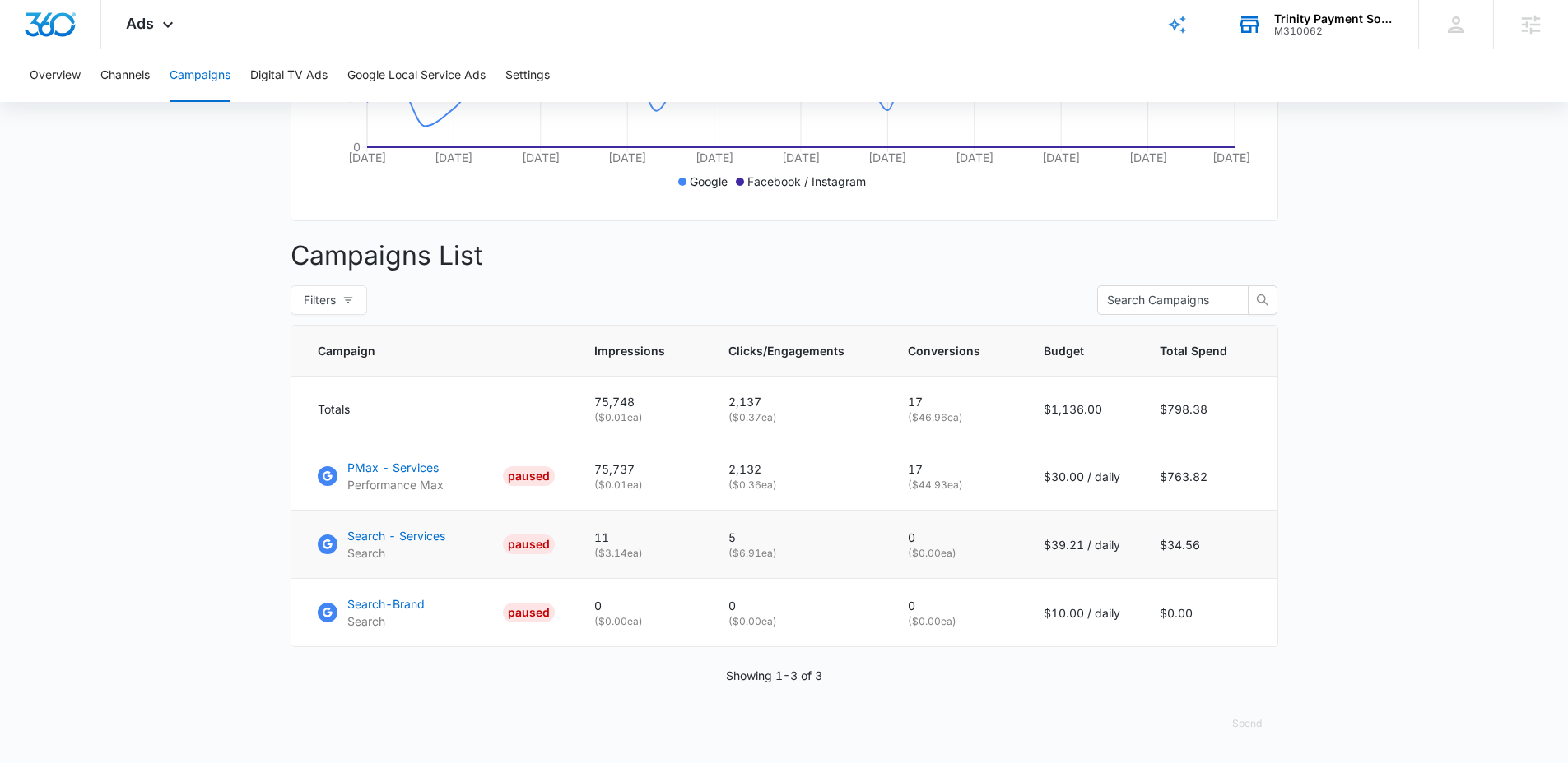
scroll to position [490, 0]
click at [398, 473] on p "PMax - Services" at bounding box center [395, 468] width 96 height 17
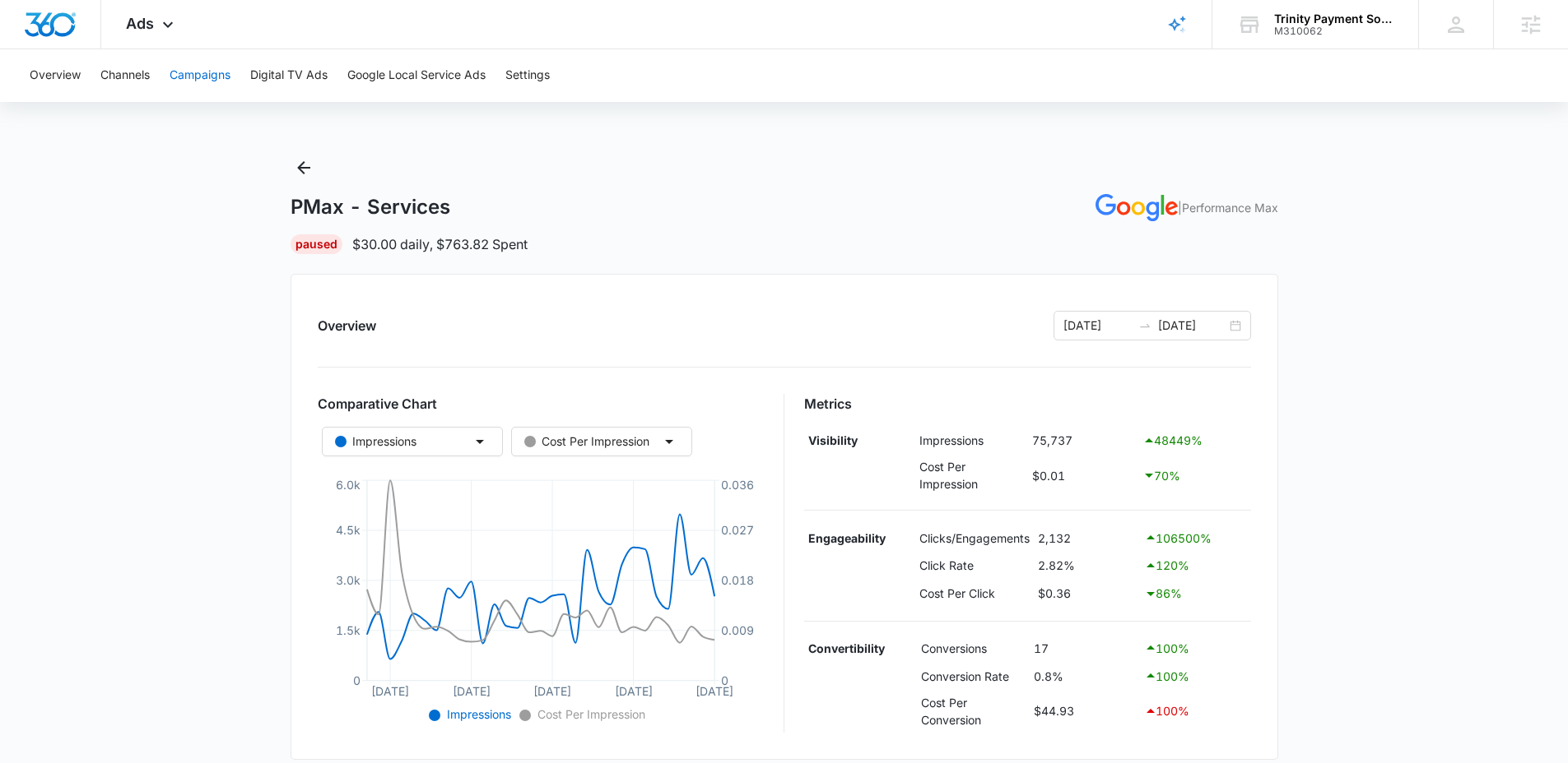
click at [203, 77] on button "Campaigns" at bounding box center [199, 75] width 61 height 53
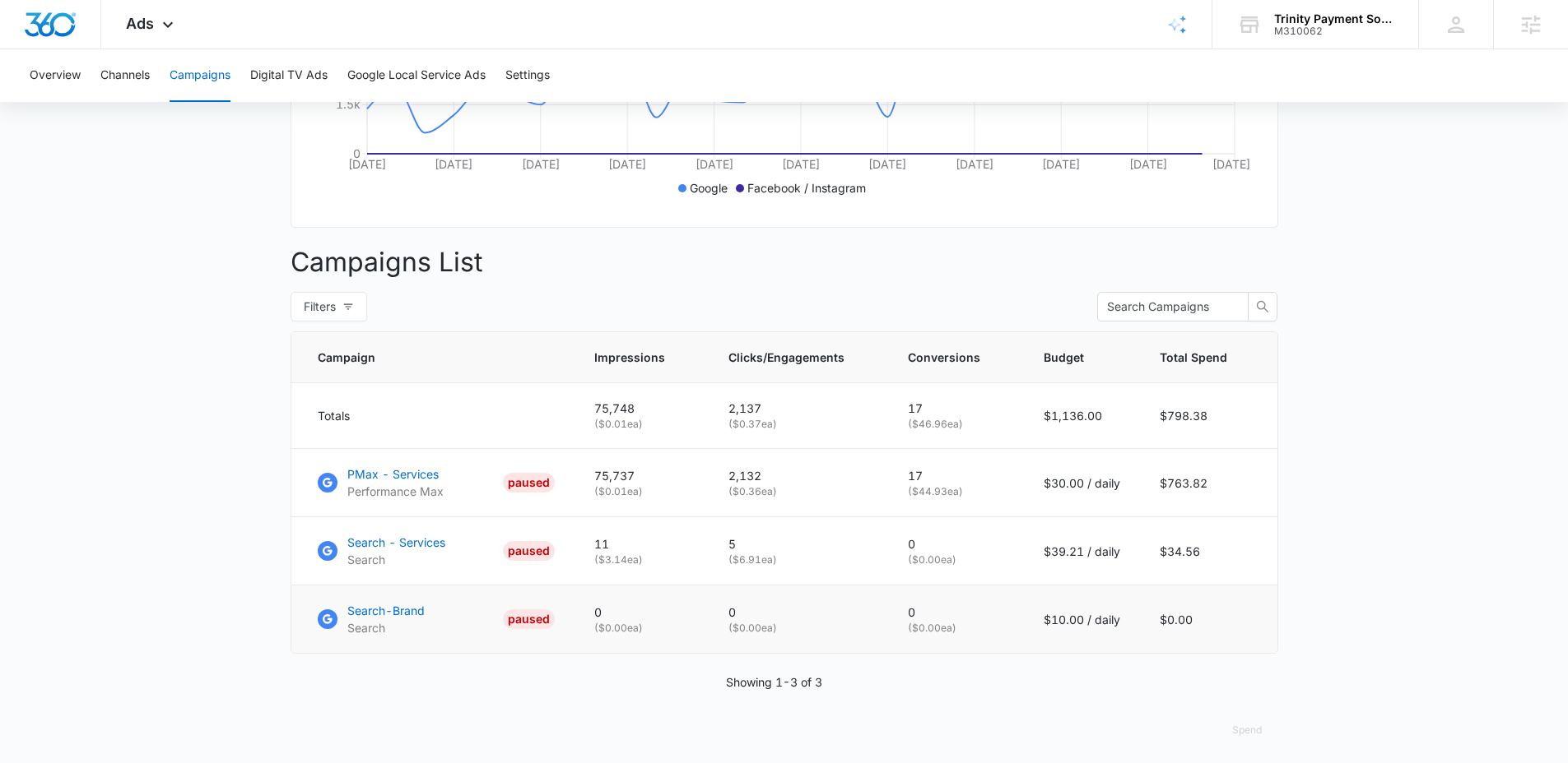
scroll to position [490, 0]
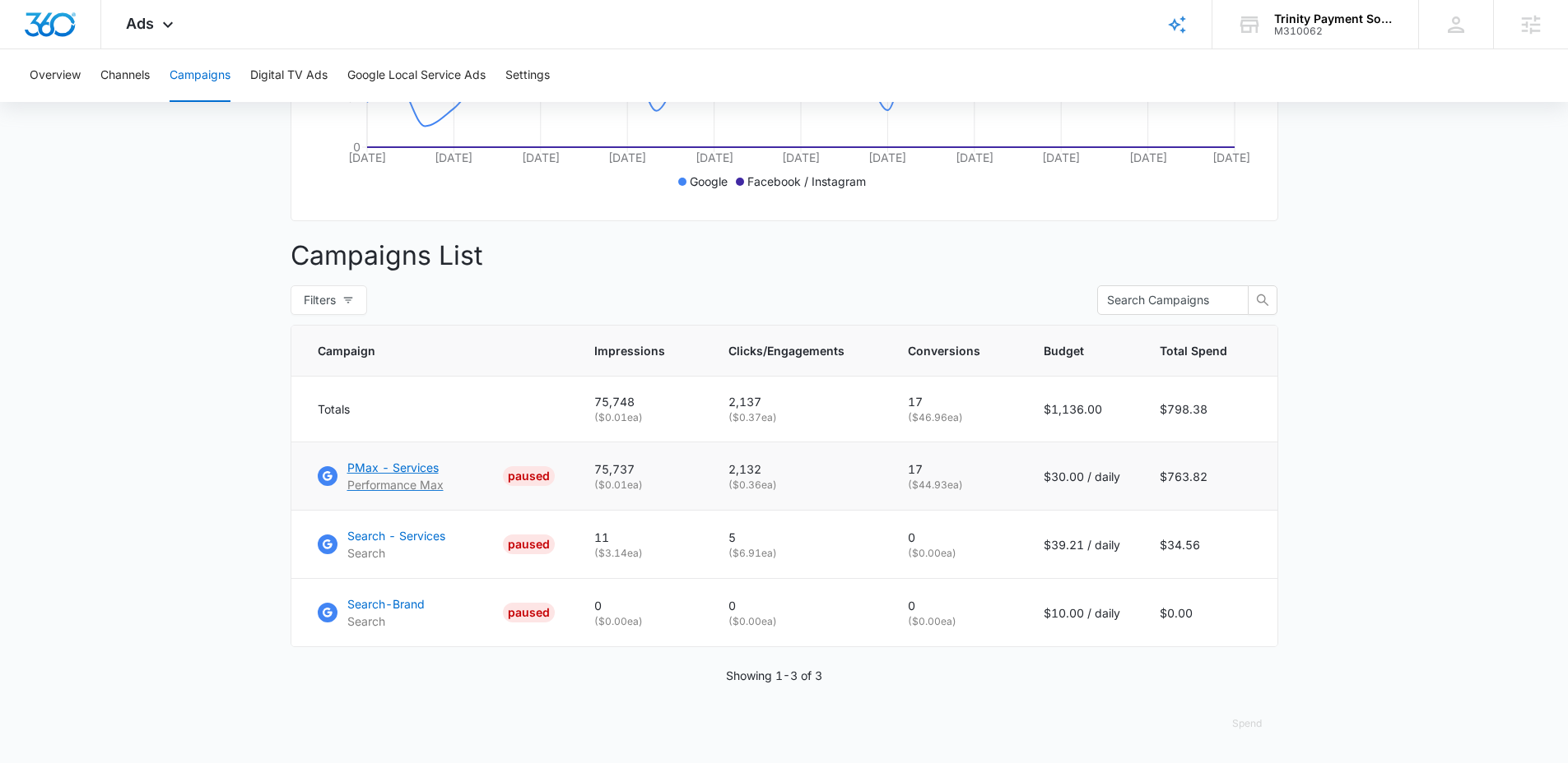
click at [383, 472] on p "PMax - Services" at bounding box center [395, 468] width 96 height 17
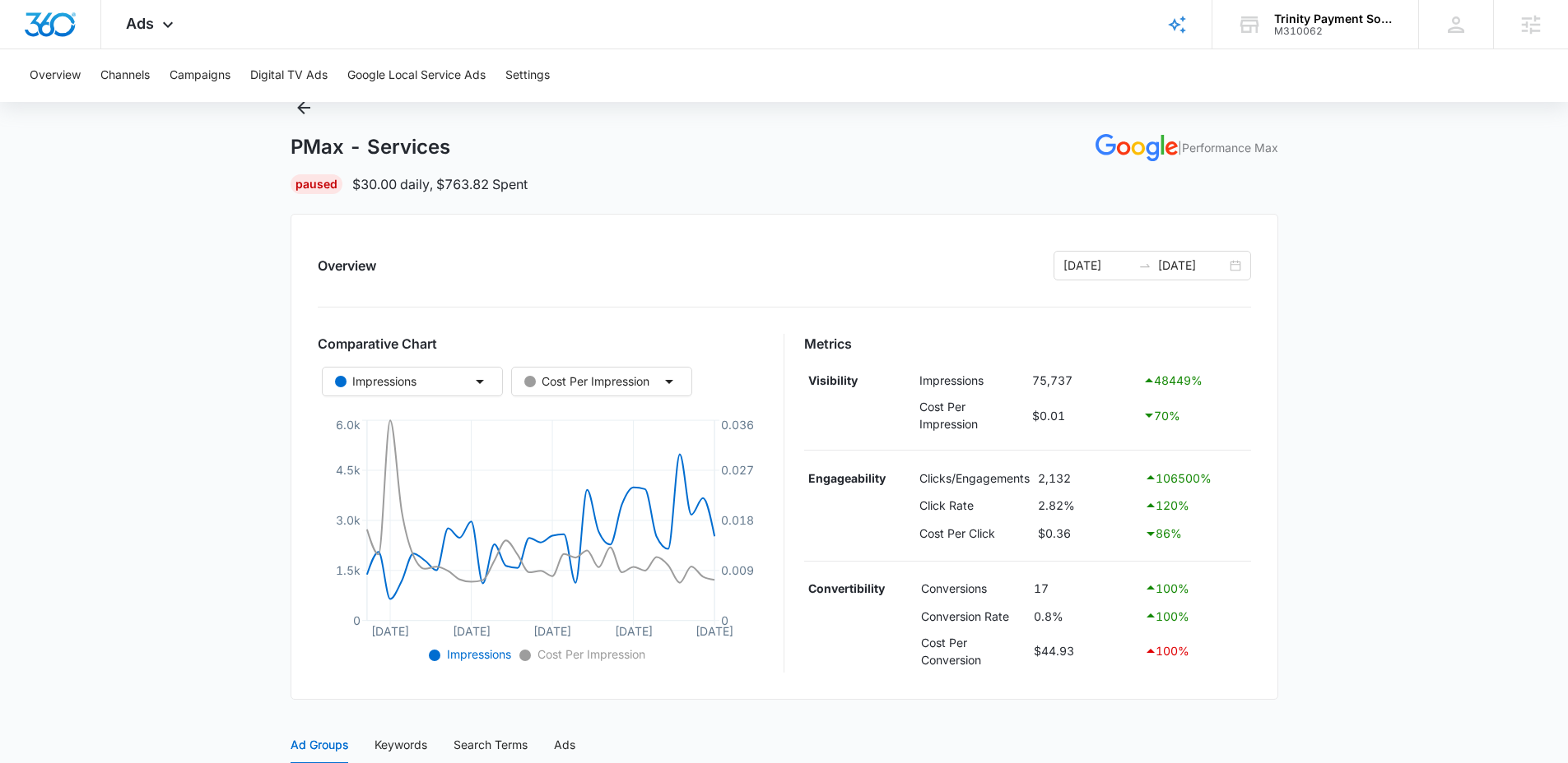
scroll to position [152, 0]
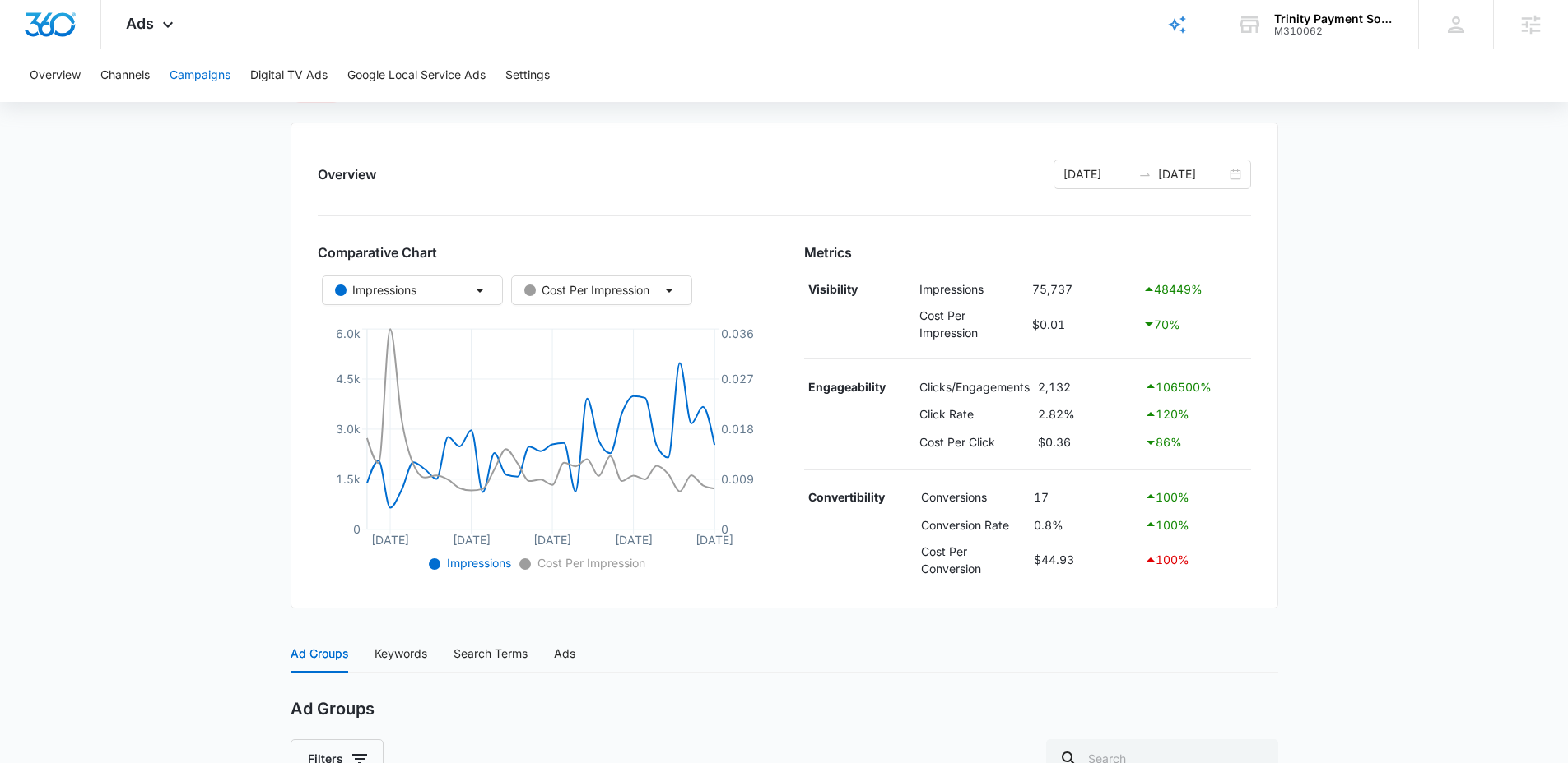
click at [186, 69] on button "Campaigns" at bounding box center [199, 75] width 61 height 53
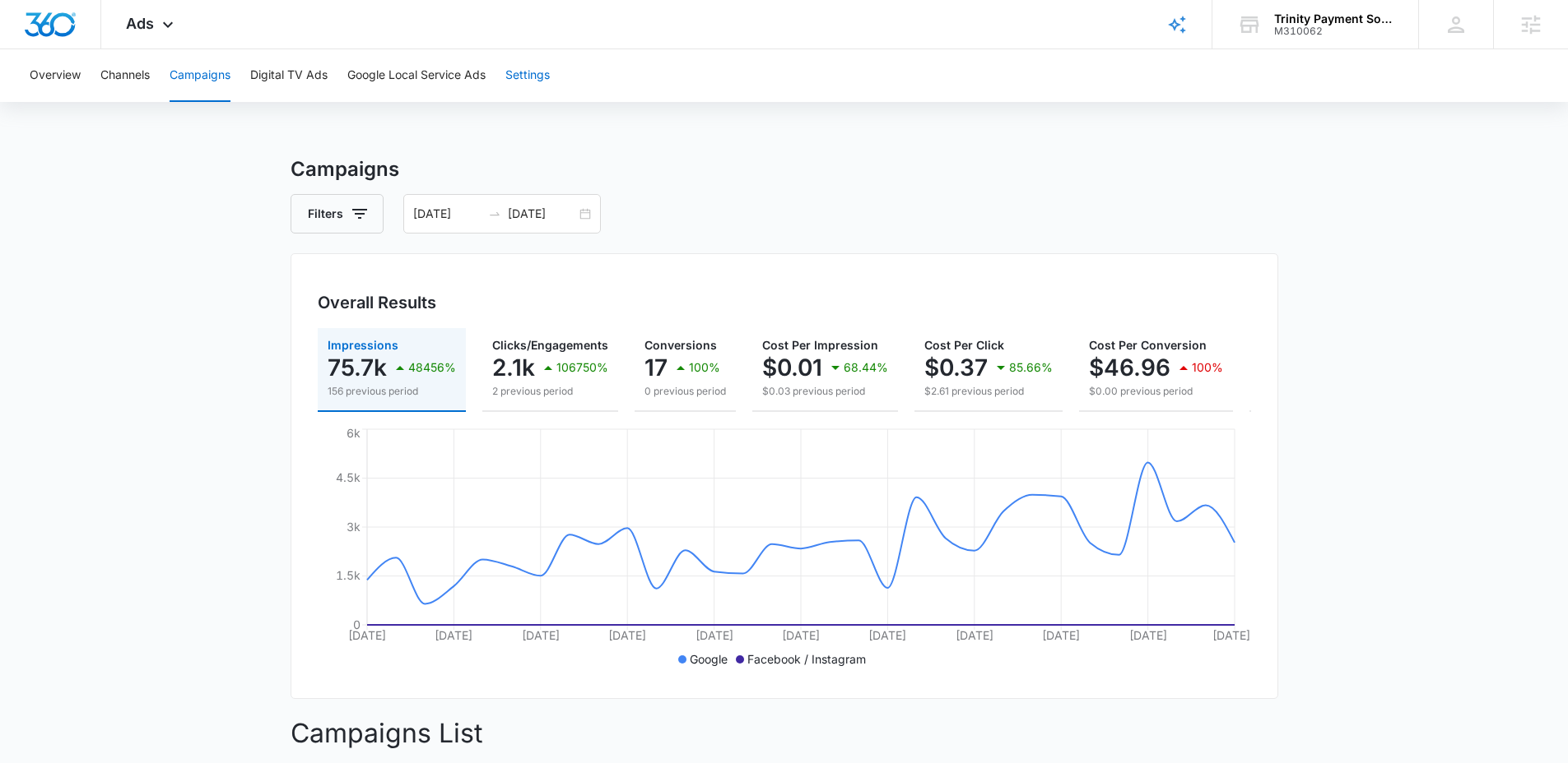
click at [544, 80] on button "Settings" at bounding box center [528, 75] width 44 height 53
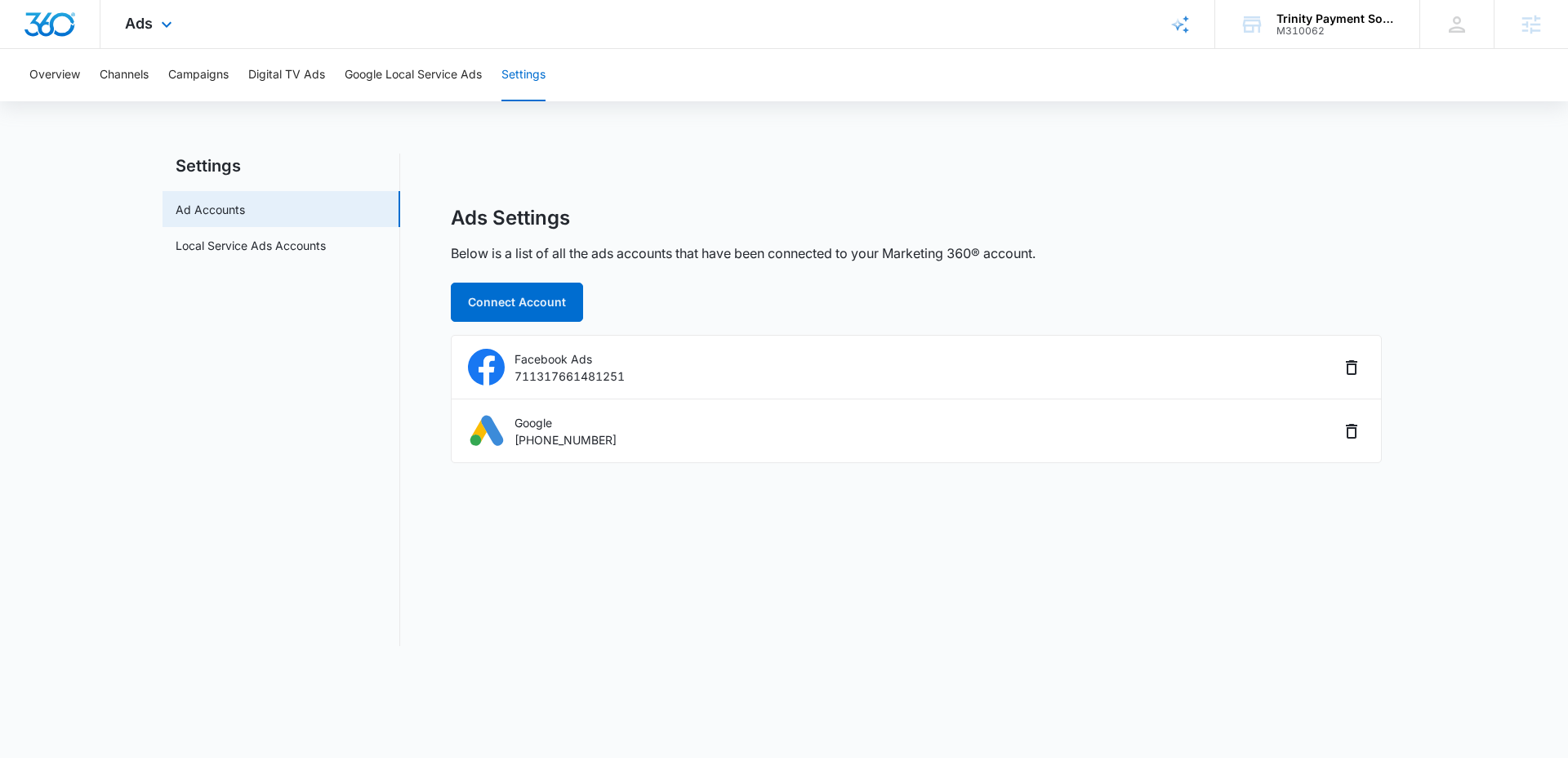
drag, startPoint x: 145, startPoint y: 34, endPoint x: 258, endPoint y: 15, distance: 114.6
click at [147, 35] on div "Ads Apps Reputation Websites Forms CRM Email Social Payments POS Content Ads In…" at bounding box center [150, 24] width 100 height 49
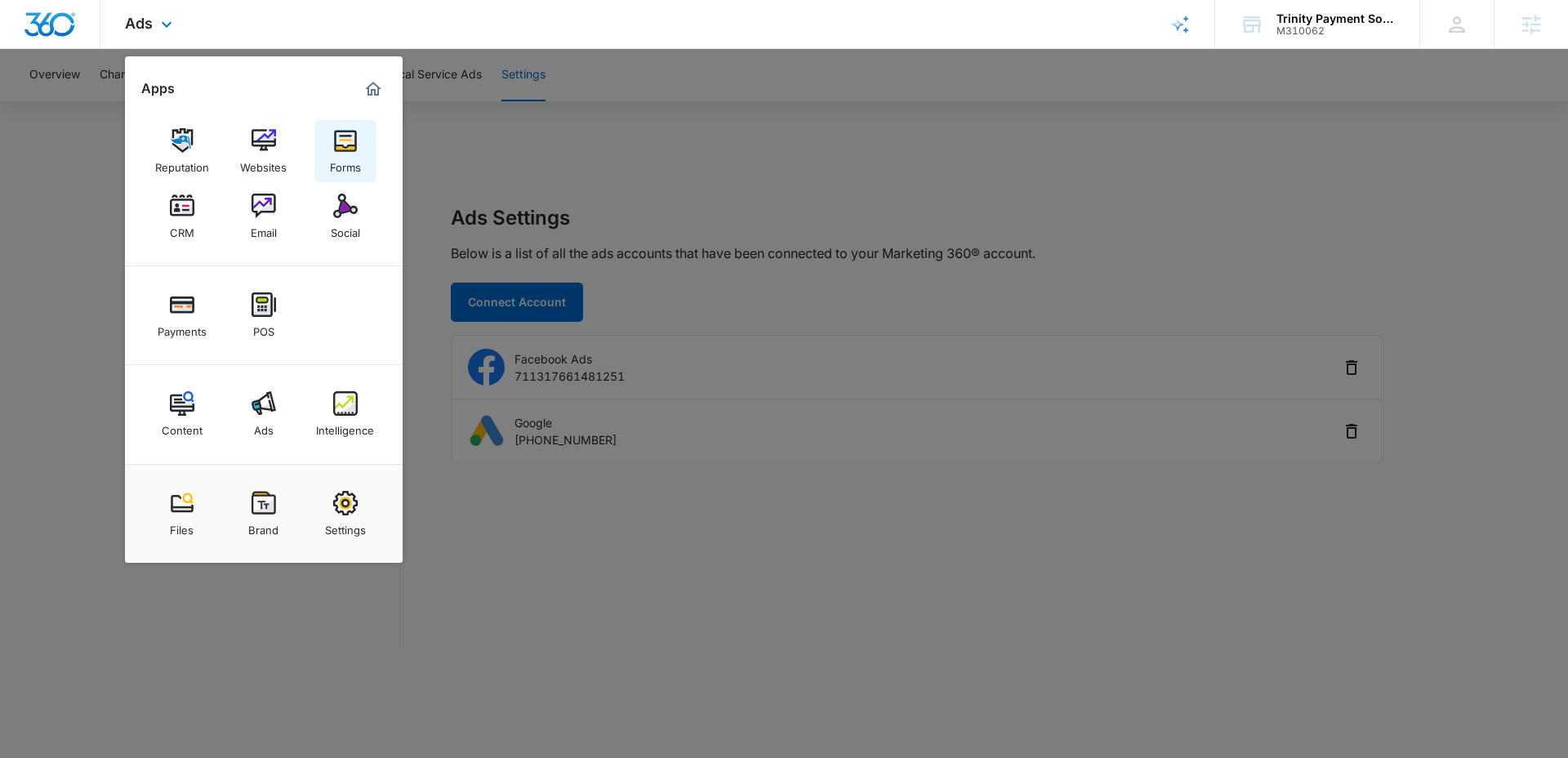
click at [351, 141] on img at bounding box center [345, 140] width 25 height 25
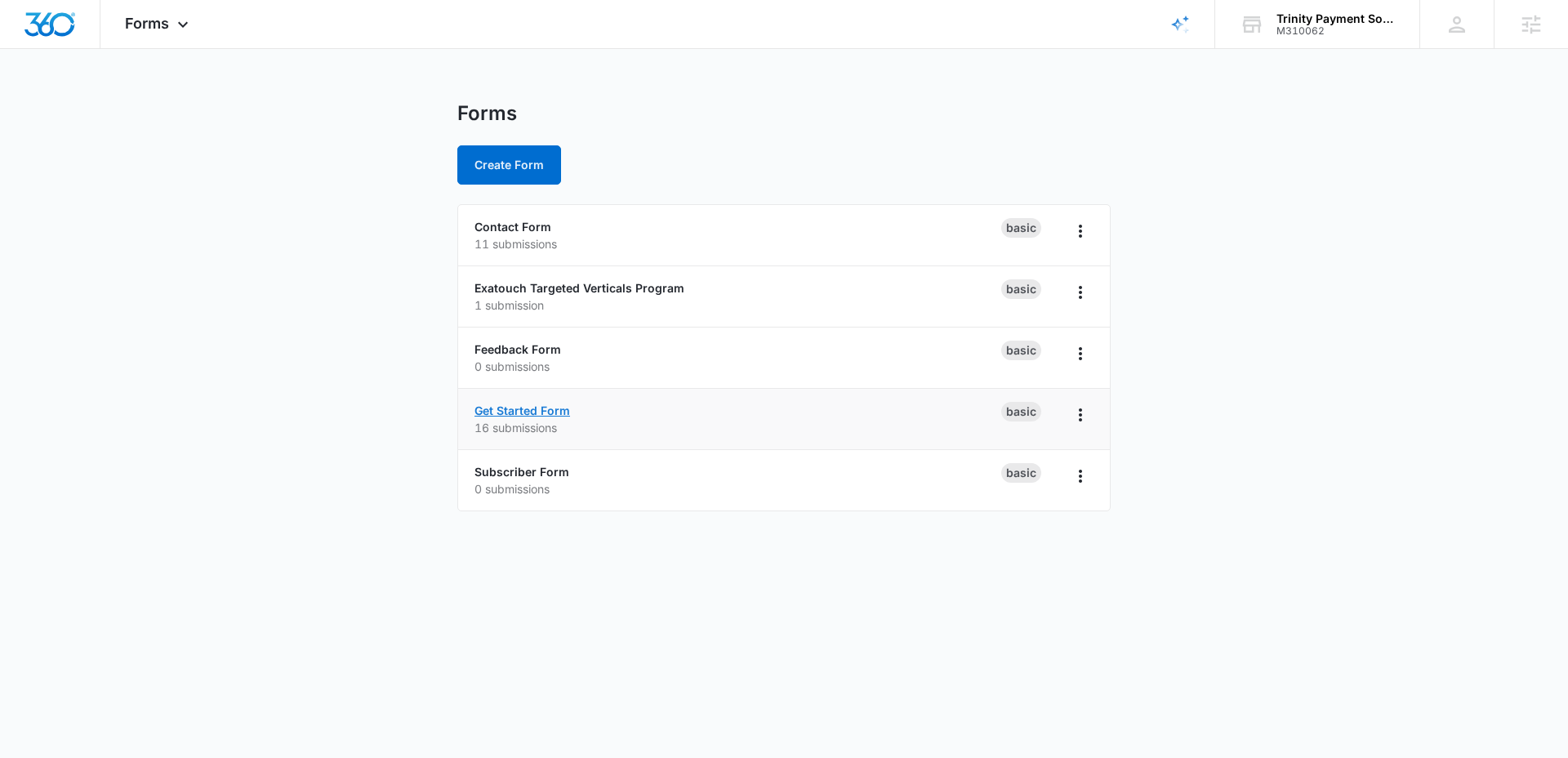
click at [529, 405] on link "Get Started Form" at bounding box center [522, 411] width 95 height 14
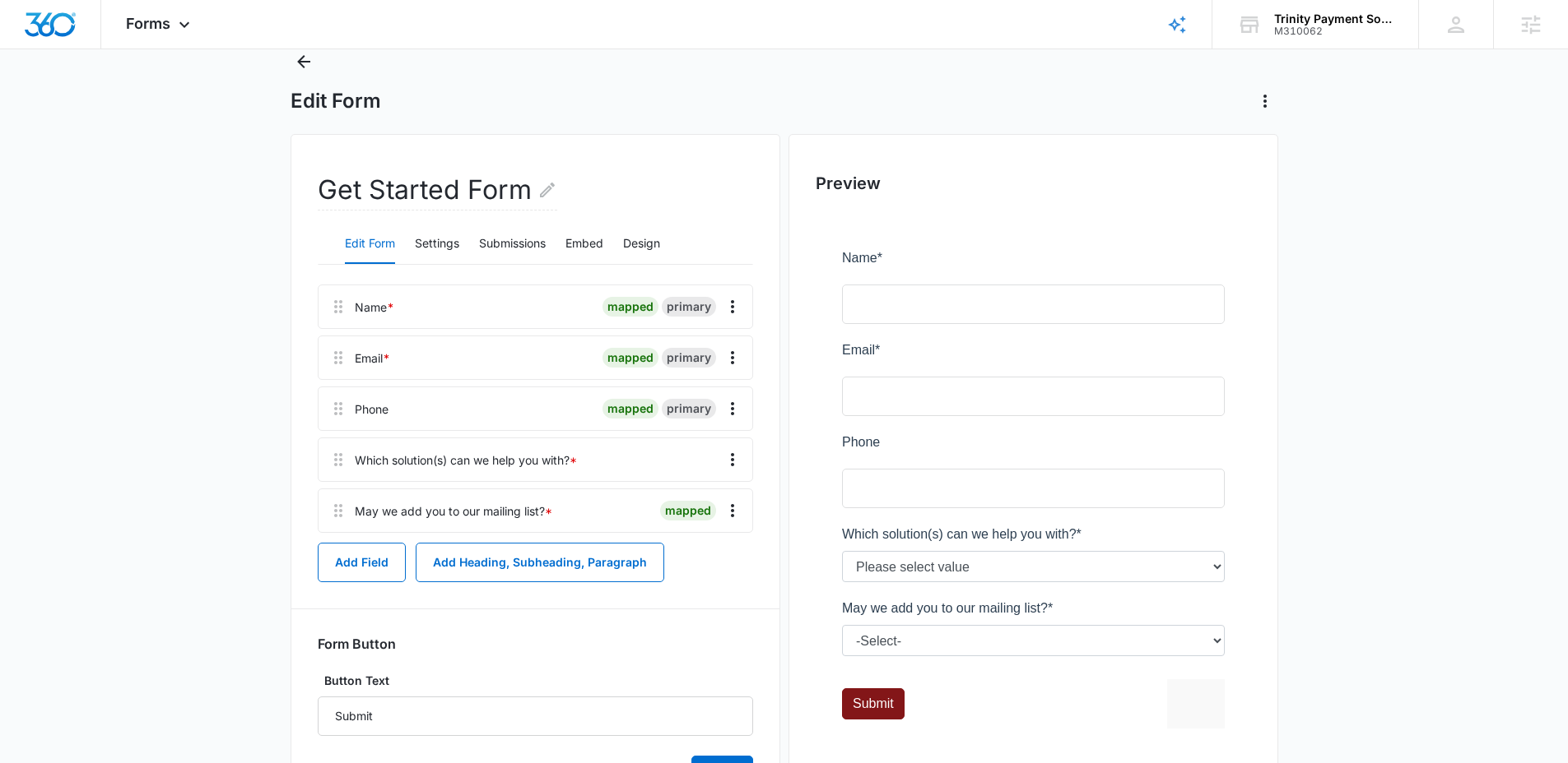
scroll to position [138, 0]
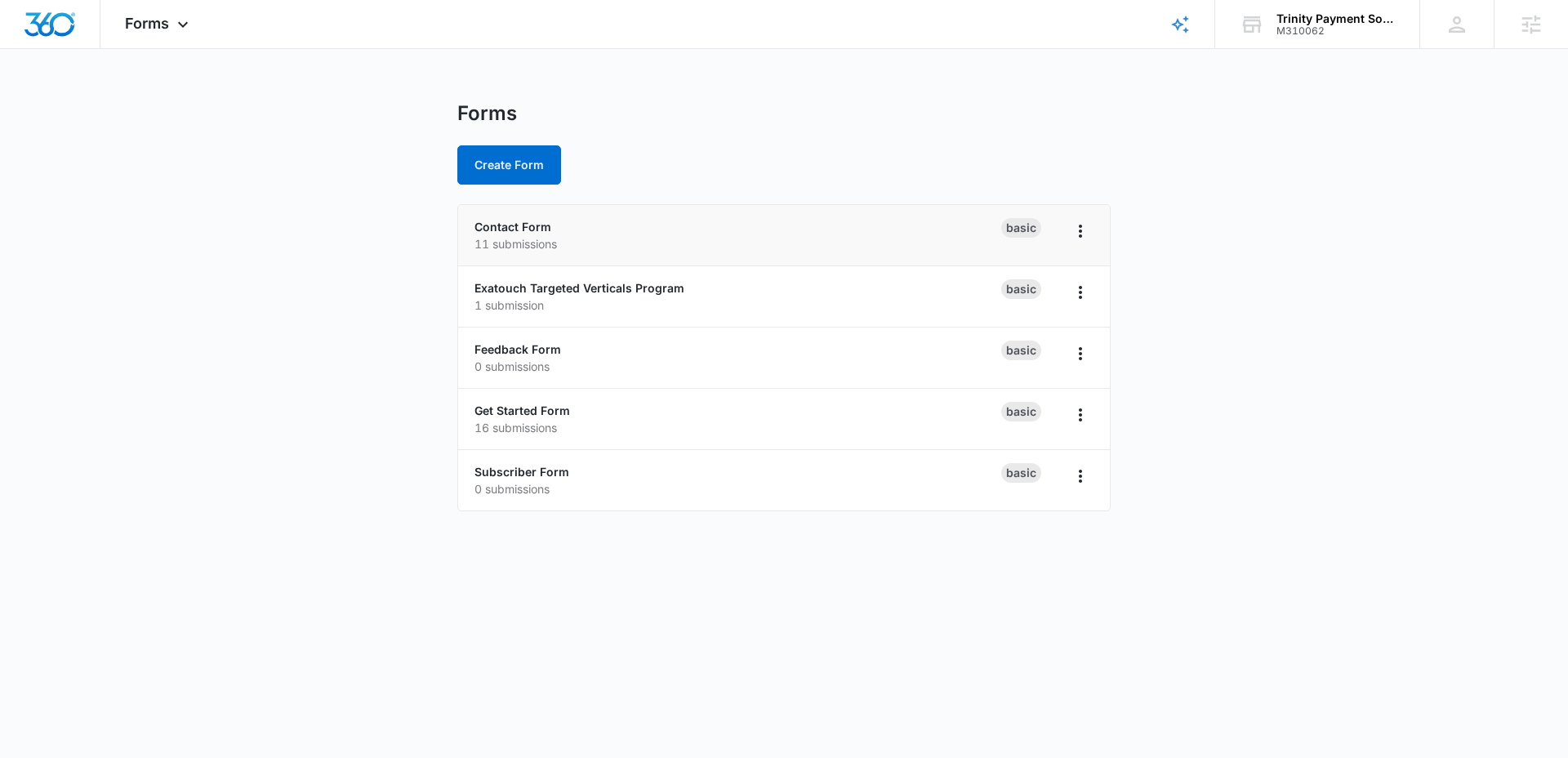
click at [525, 236] on p "11 submissions" at bounding box center [738, 244] width 527 height 17
click at [535, 232] on link "Contact Form" at bounding box center [512, 226] width 76 height 14
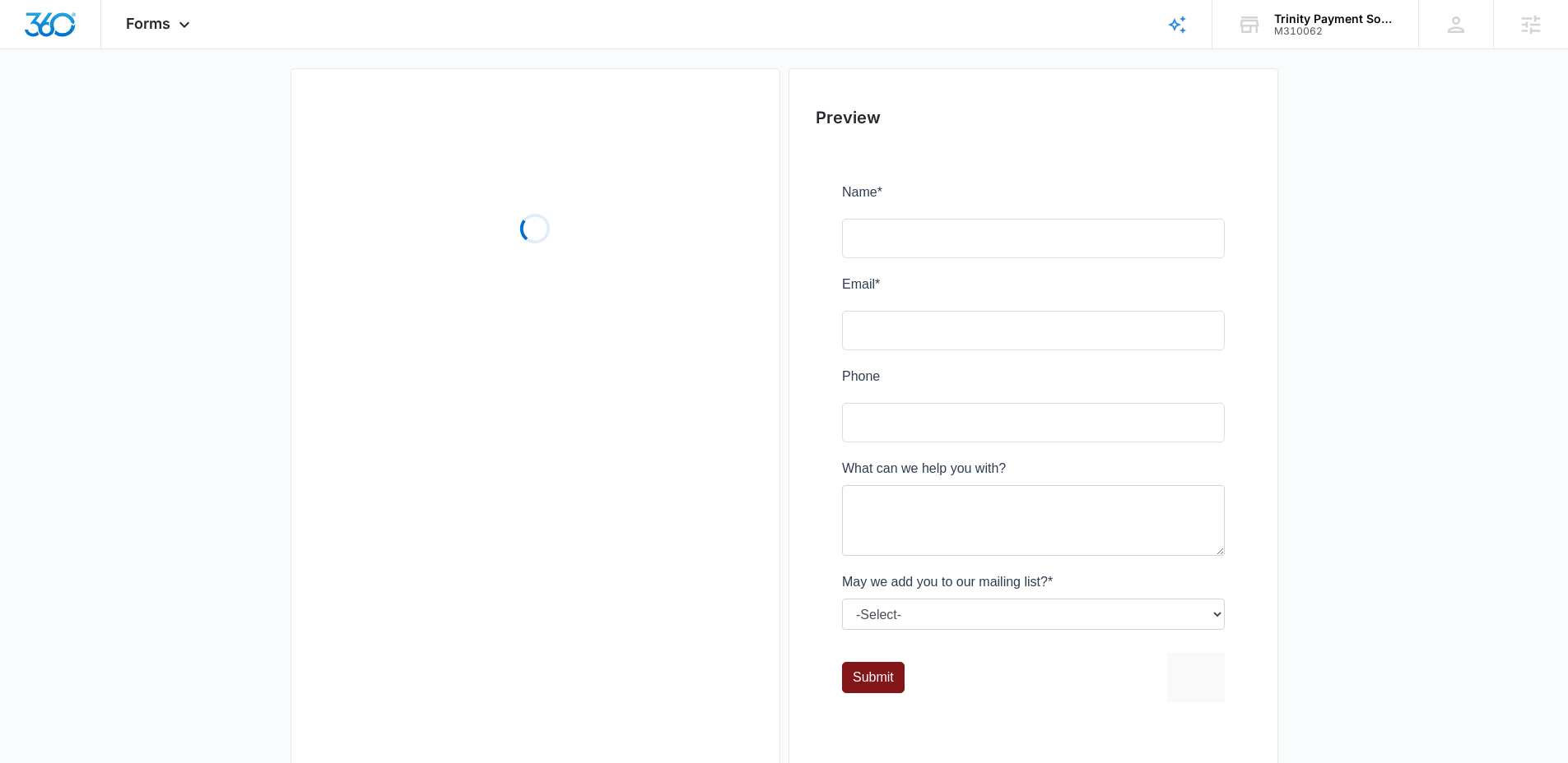
scroll to position [160, 0]
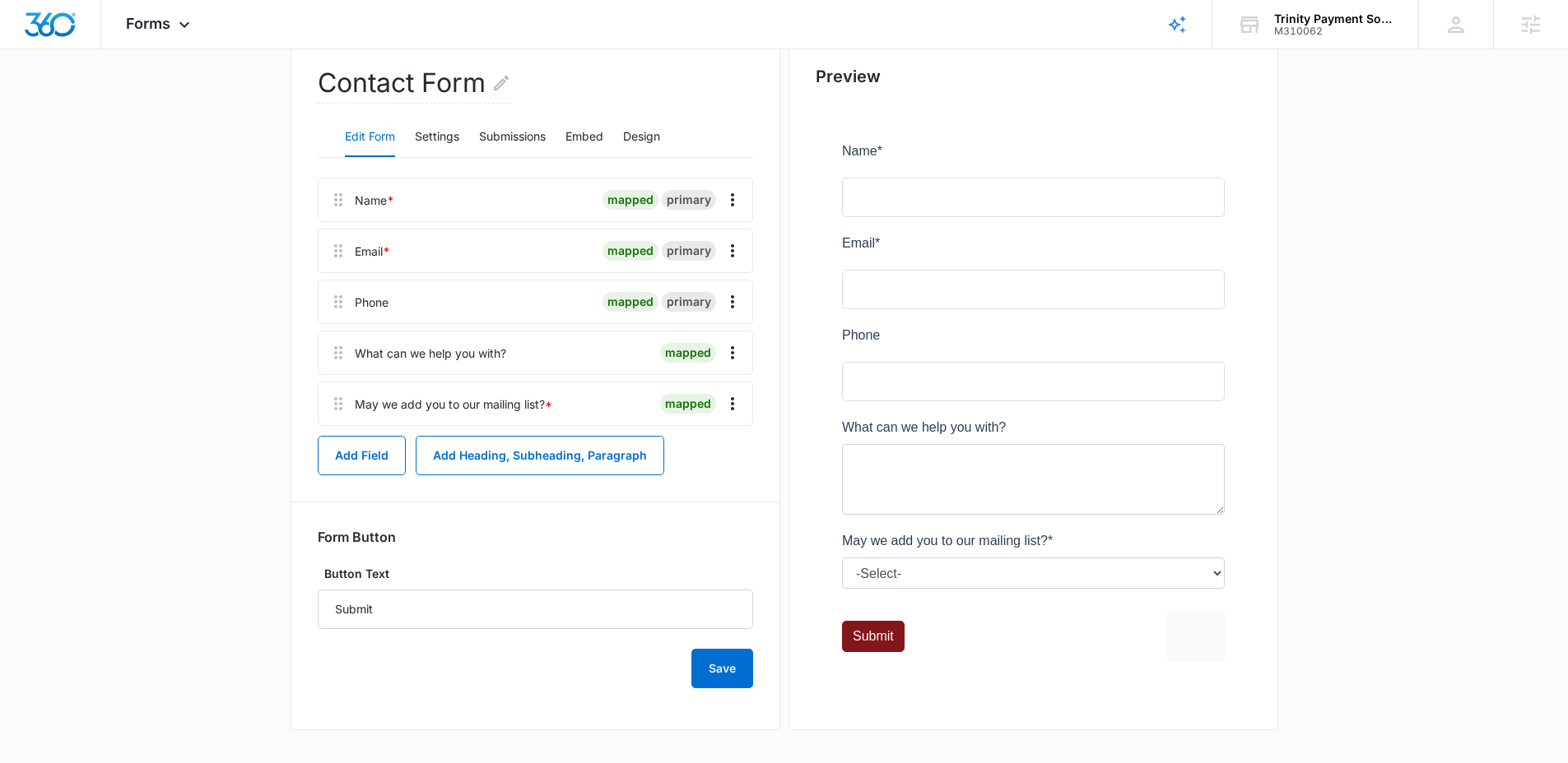
click at [1165, 643] on div at bounding box center [1033, 405] width 436 height 598
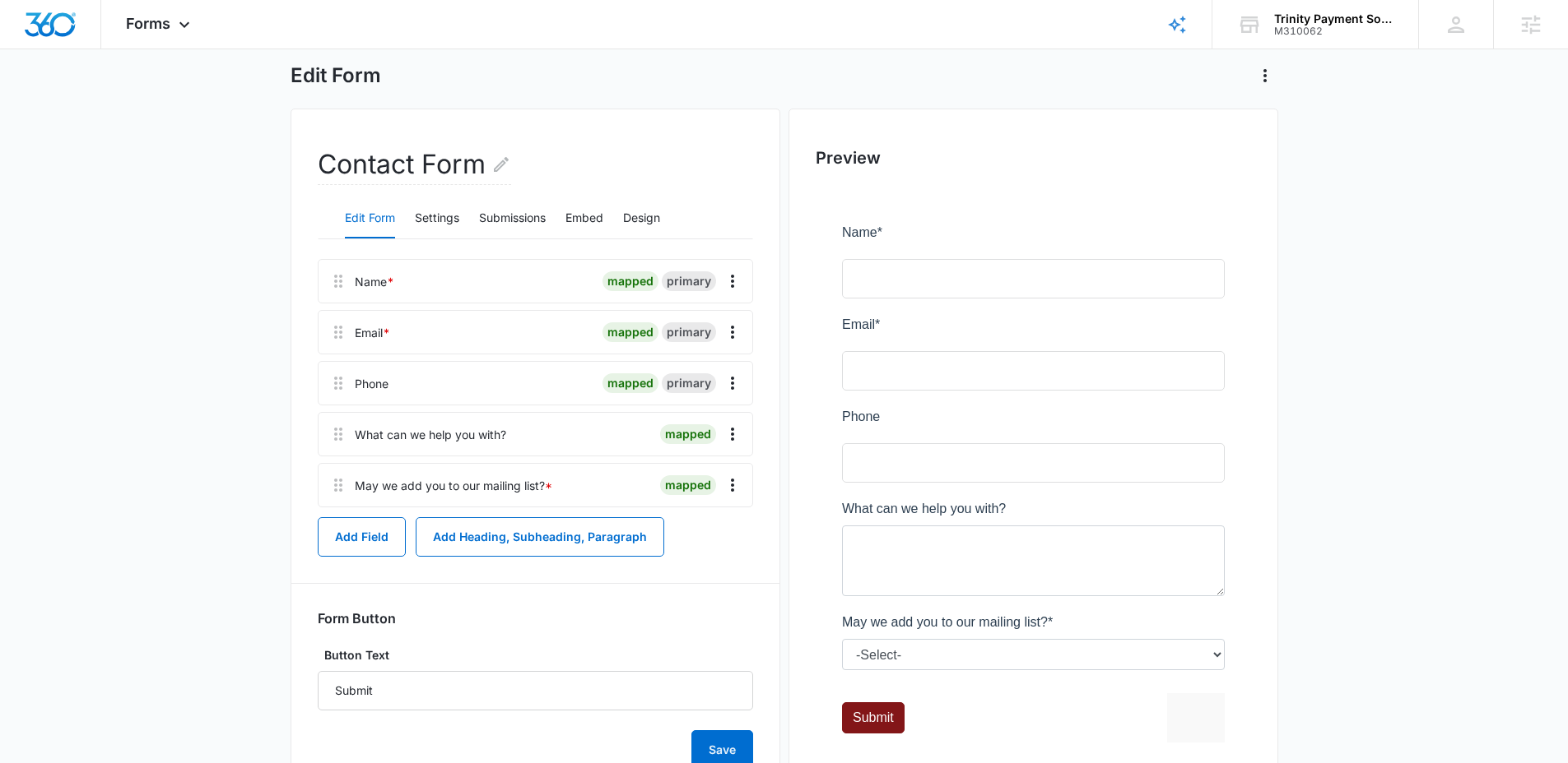
scroll to position [0, 0]
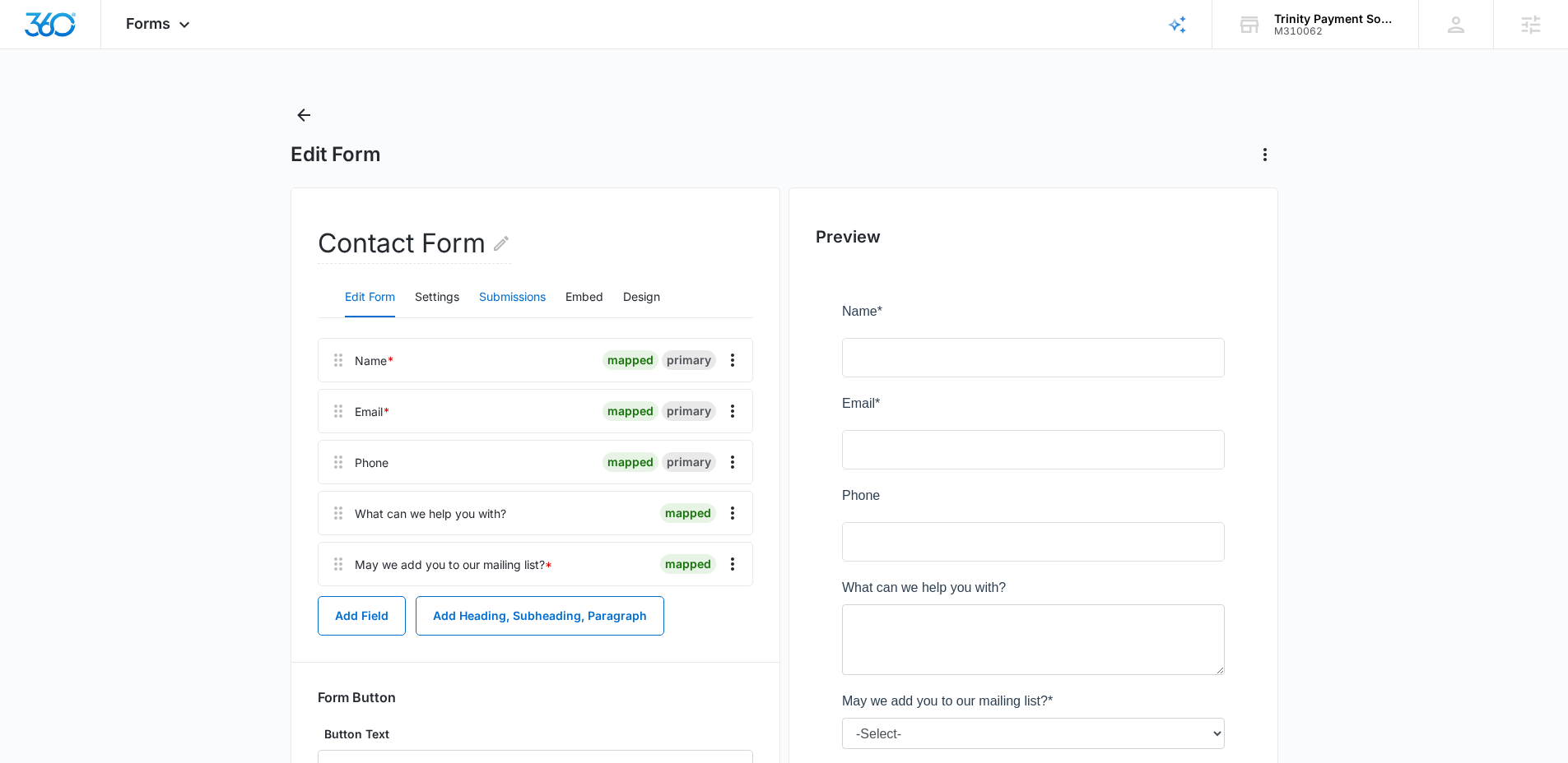
click at [516, 309] on button "Submissions" at bounding box center [511, 297] width 66 height 39
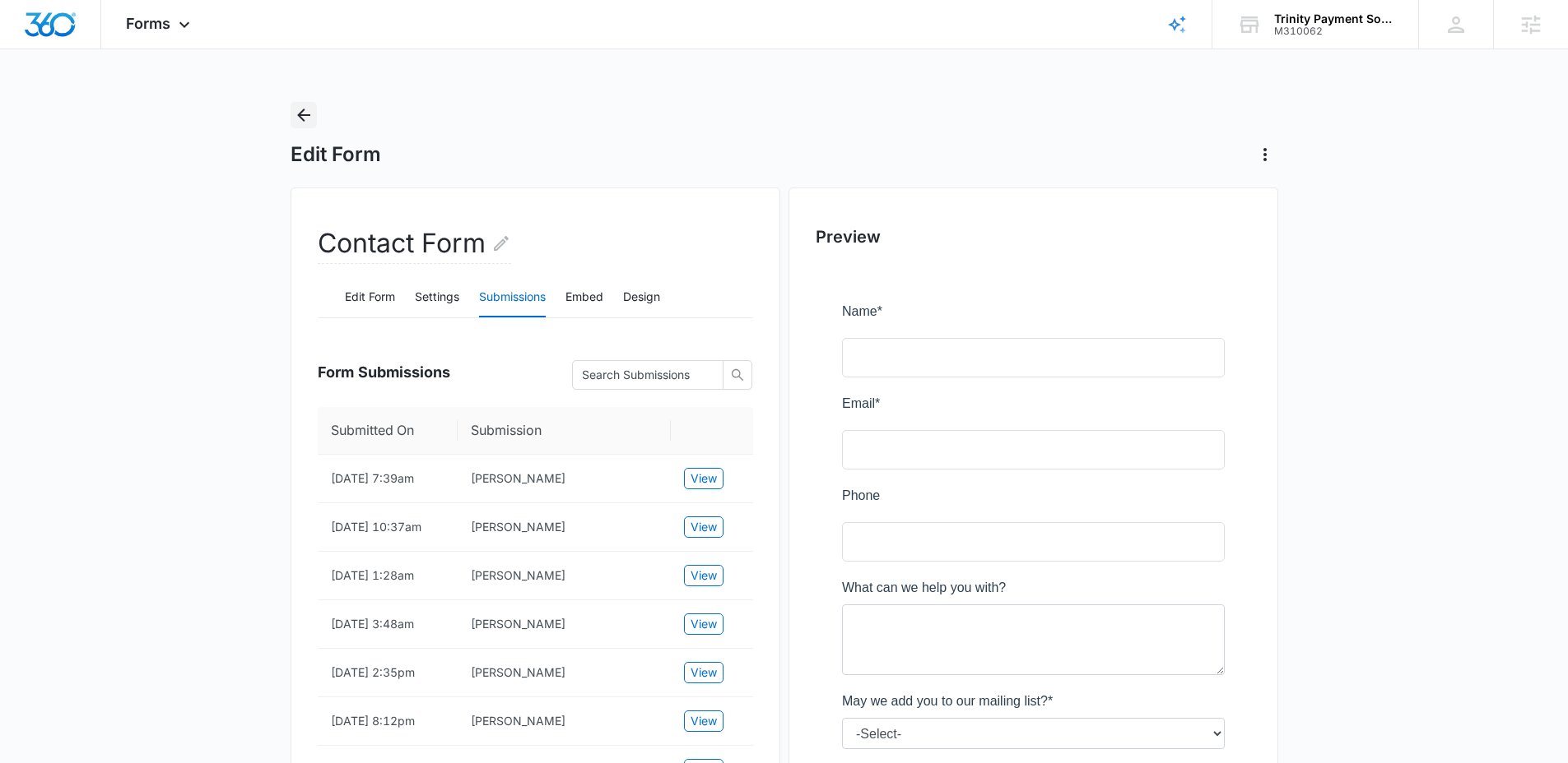
click at [290, 108] on button "Back" at bounding box center [303, 114] width 26 height 26
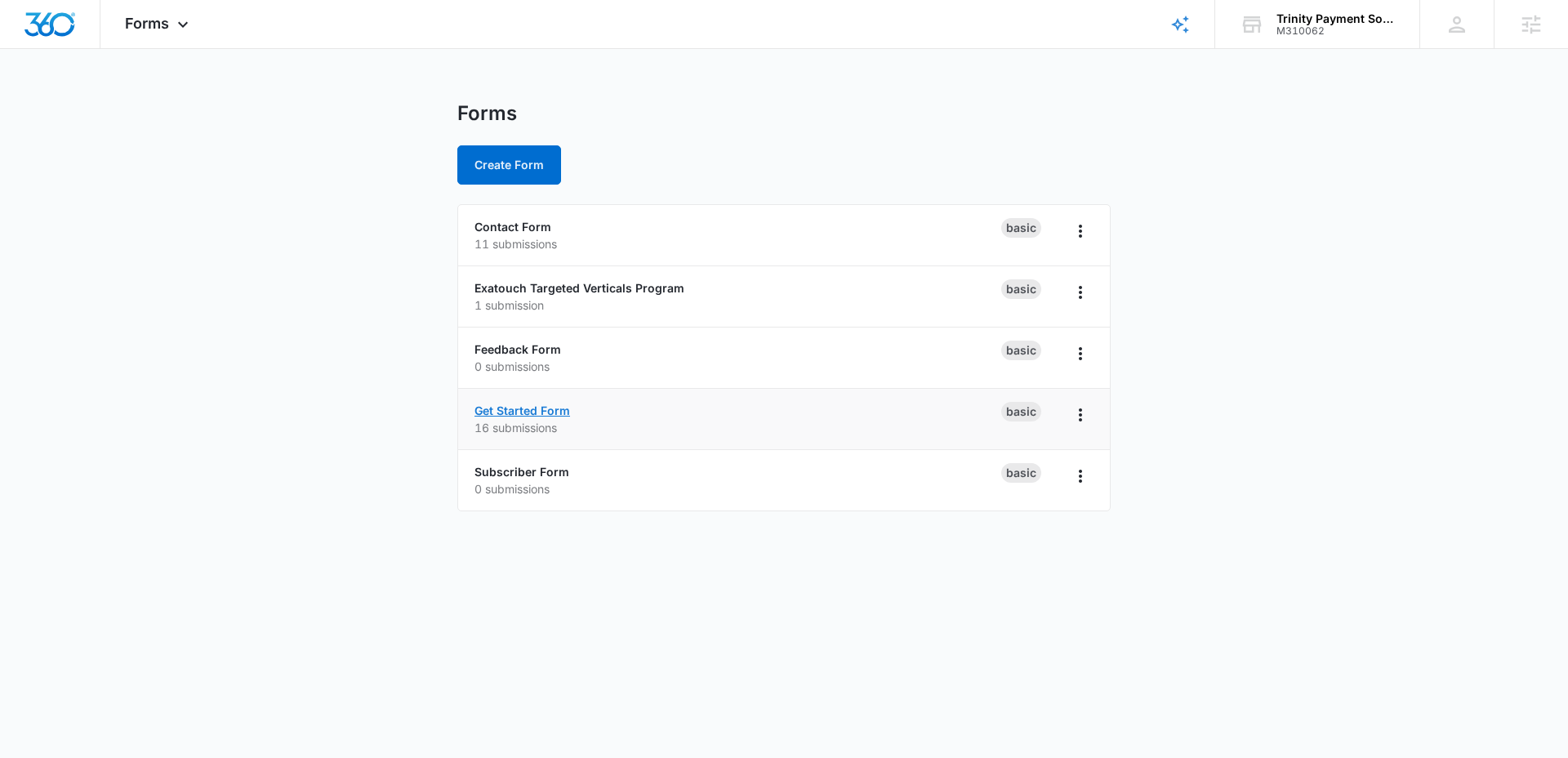
click at [548, 409] on link "Get Started Form" at bounding box center [522, 411] width 95 height 14
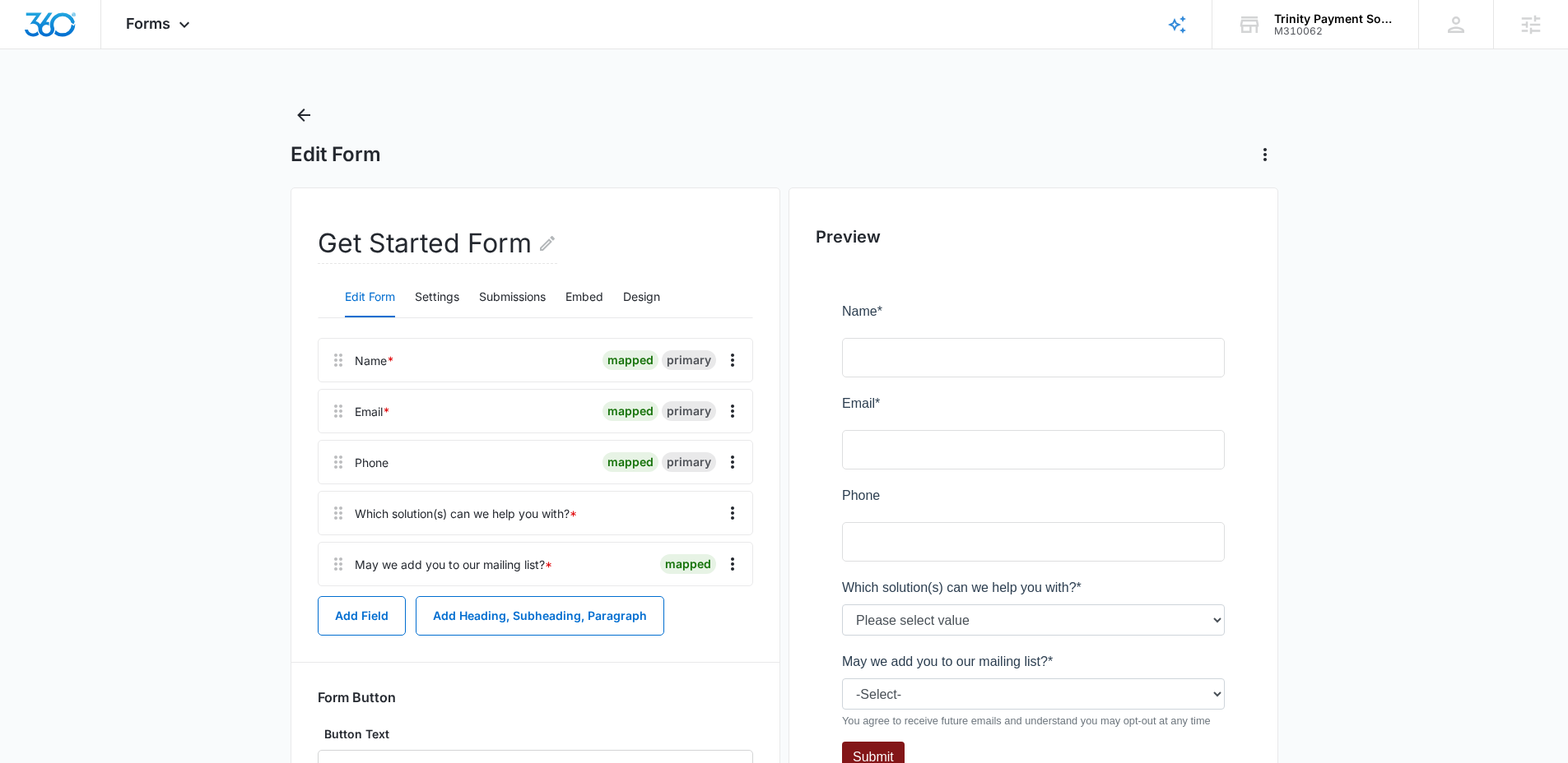
scroll to position [146, 0]
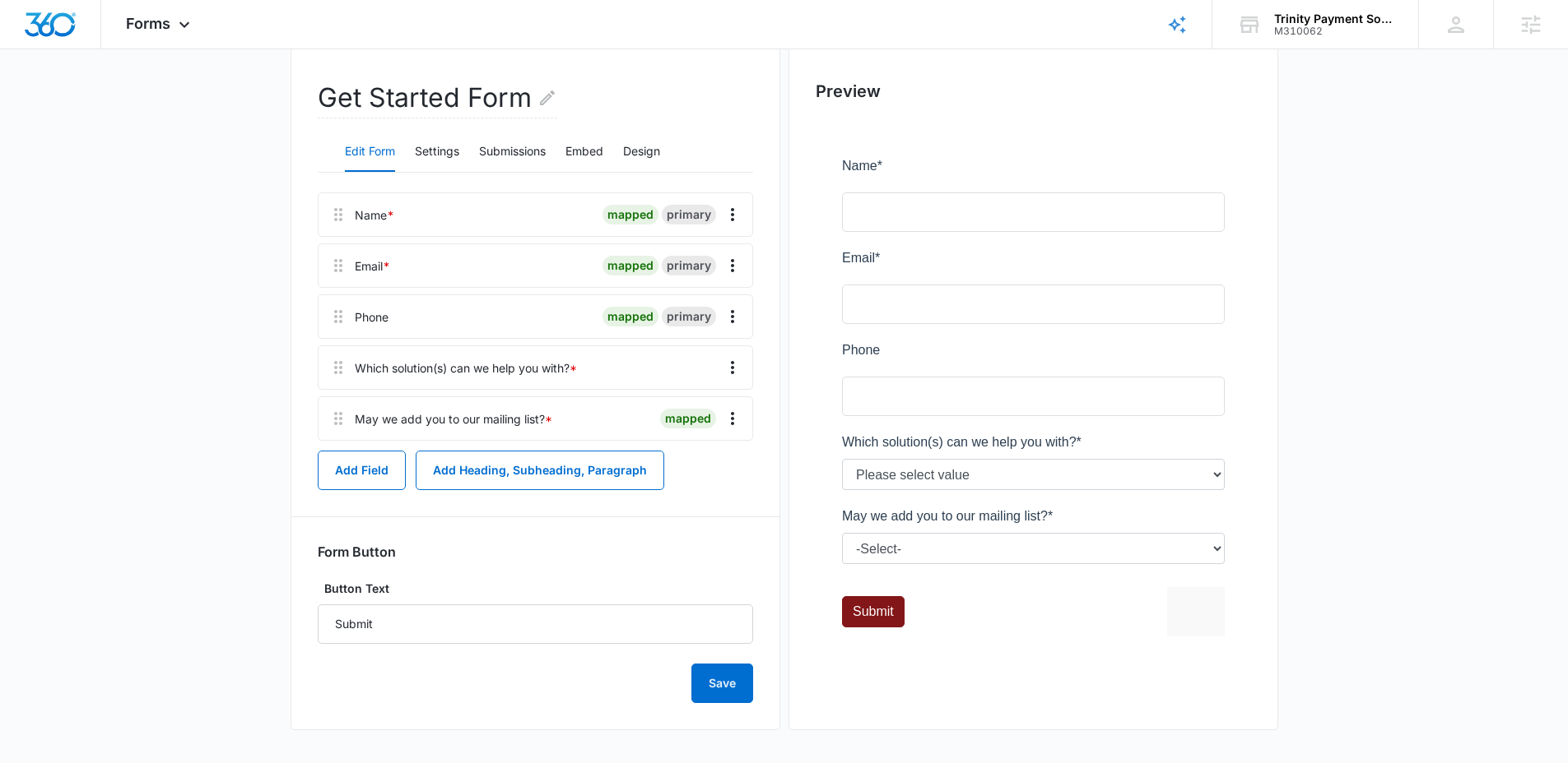
click at [463, 141] on div "Edit Form Settings Submissions Embed Design" at bounding box center [535, 152] width 436 height 41
click at [495, 151] on button "Submissions" at bounding box center [511, 152] width 66 height 39
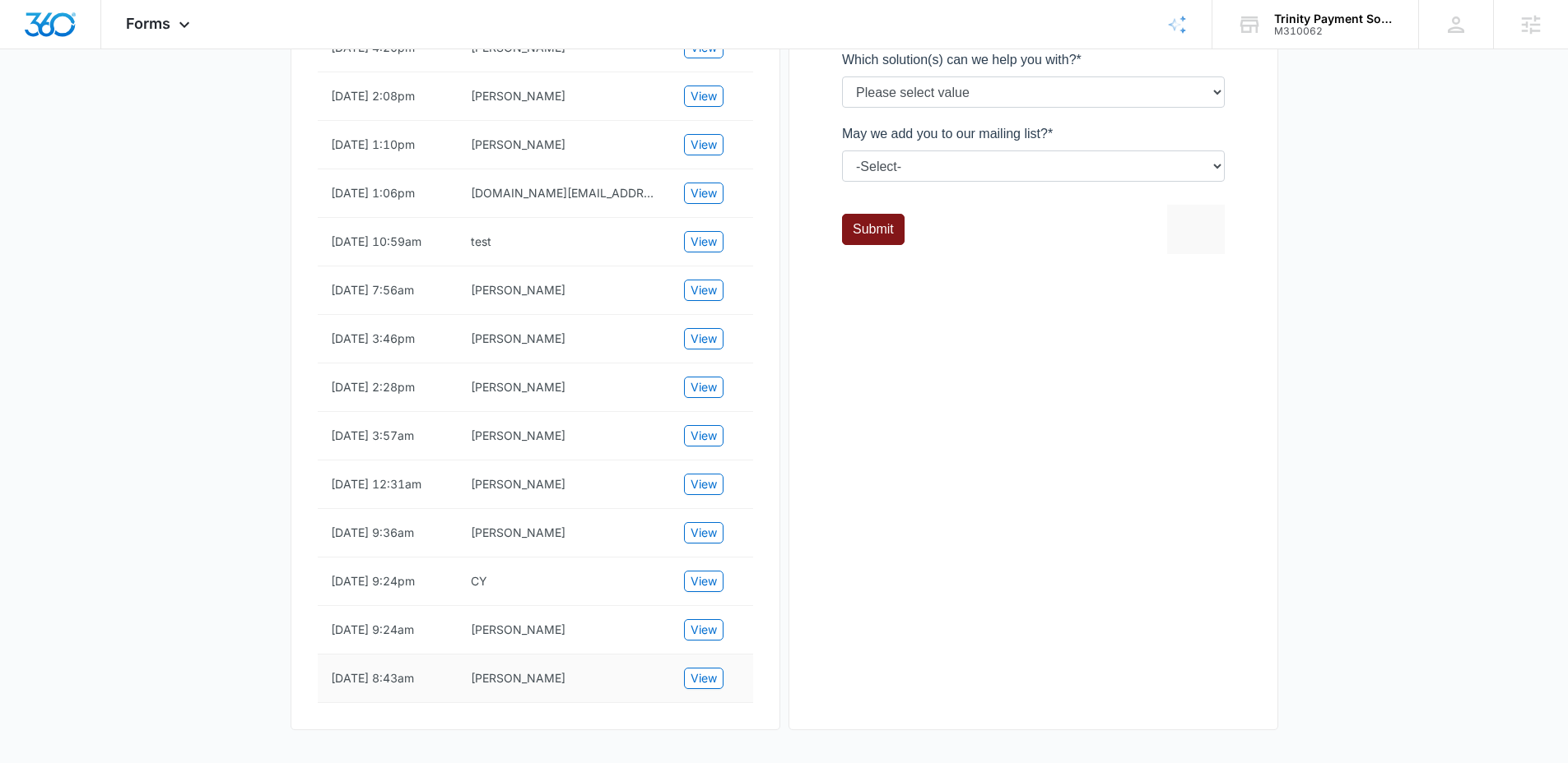
scroll to position [543, 0]
